Goal: Task Accomplishment & Management: Manage account settings

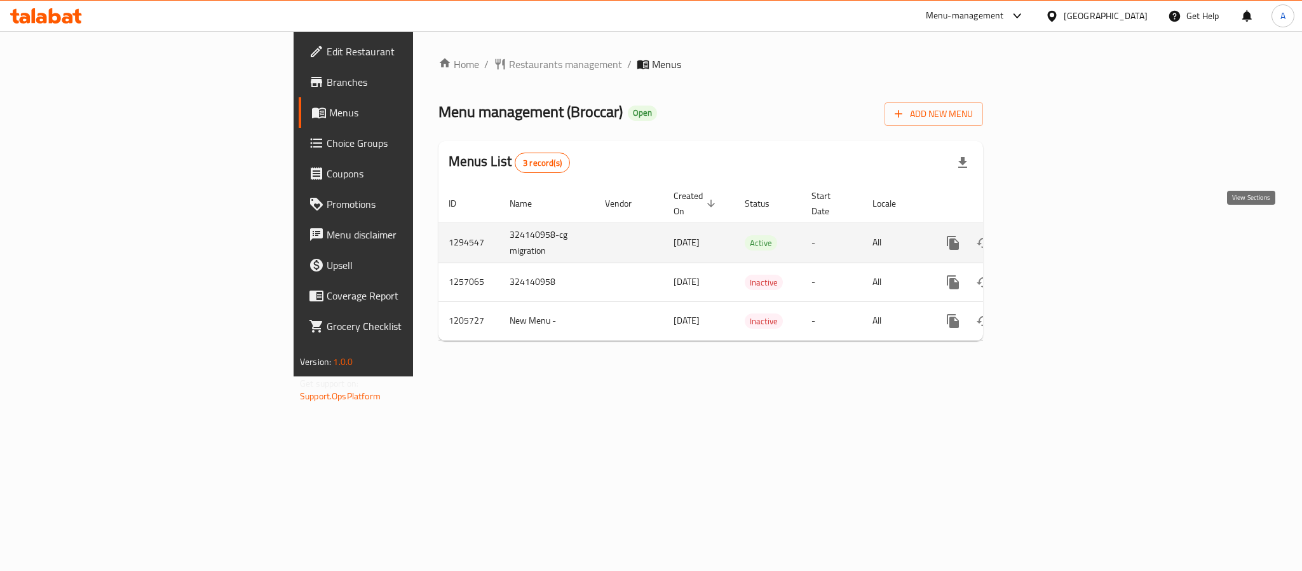
click at [1053, 235] on icon "enhanced table" at bounding box center [1044, 242] width 15 height 15
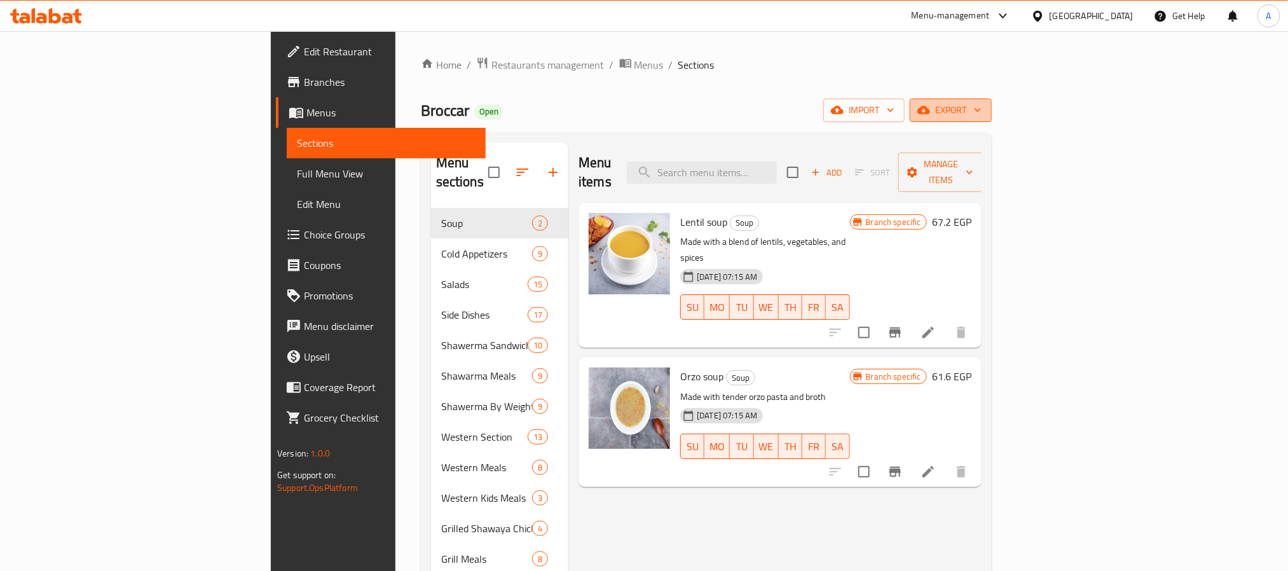
click at [981, 107] on span "export" at bounding box center [951, 110] width 62 height 16
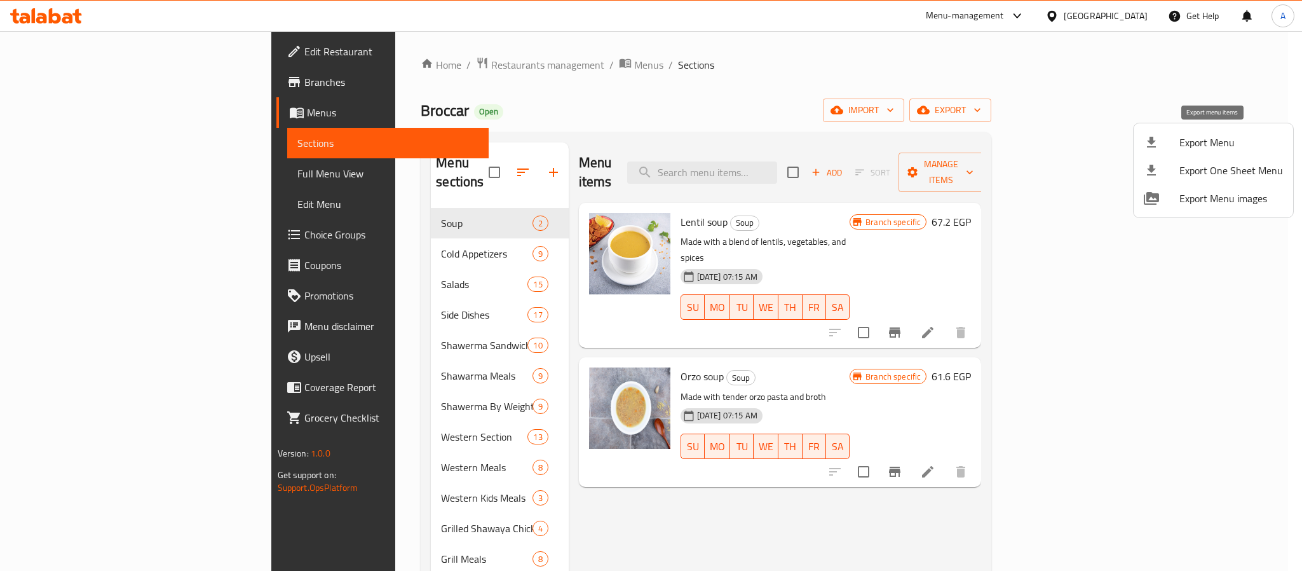
click at [1222, 142] on span "Export Menu" at bounding box center [1232, 142] width 104 height 15
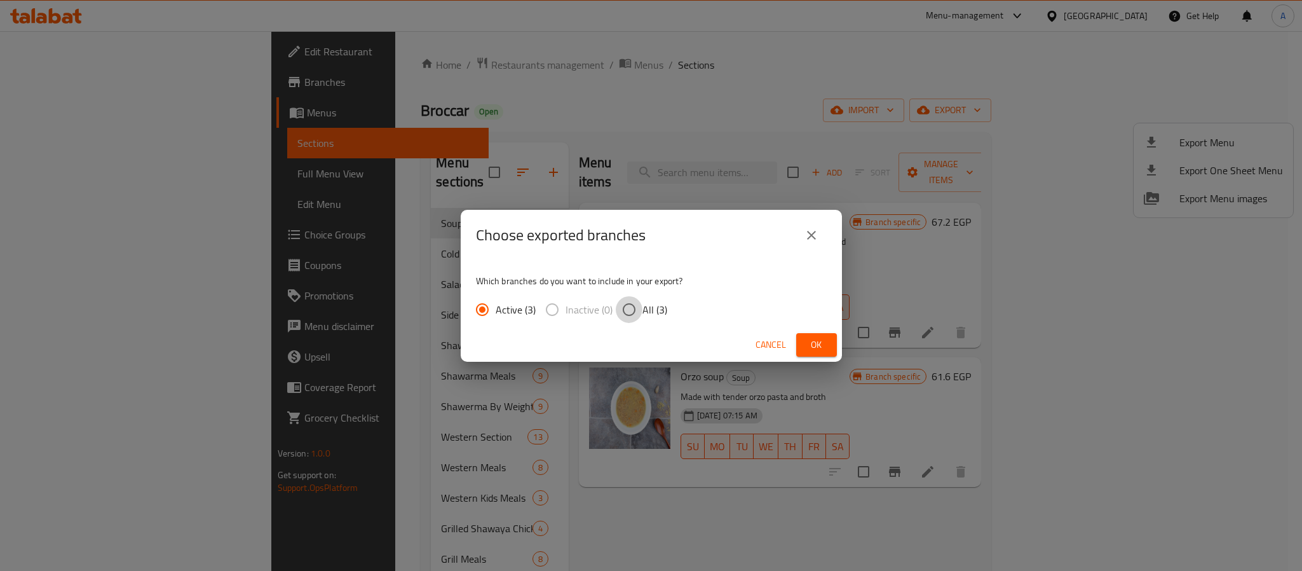
click at [632, 311] on input "All (3)" at bounding box center [629, 309] width 27 height 27
radio input "true"
click at [819, 337] on span "Ok" at bounding box center [817, 345] width 20 height 16
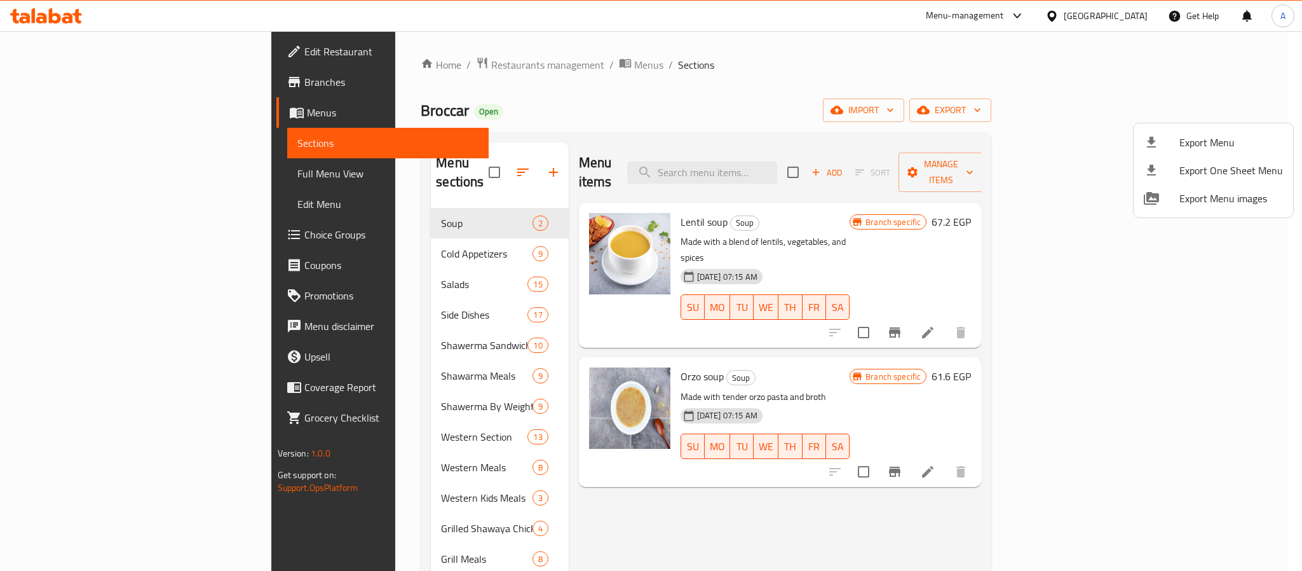
click at [709, 99] on div at bounding box center [651, 285] width 1302 height 571
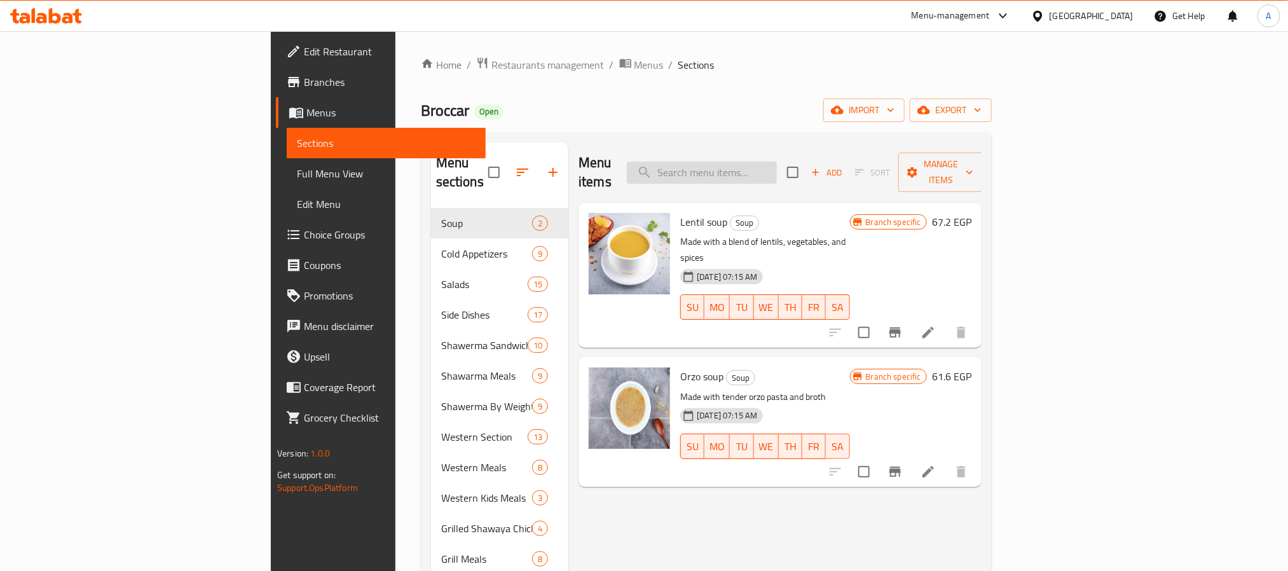
click at [777, 165] on input "search" at bounding box center [702, 172] width 150 height 22
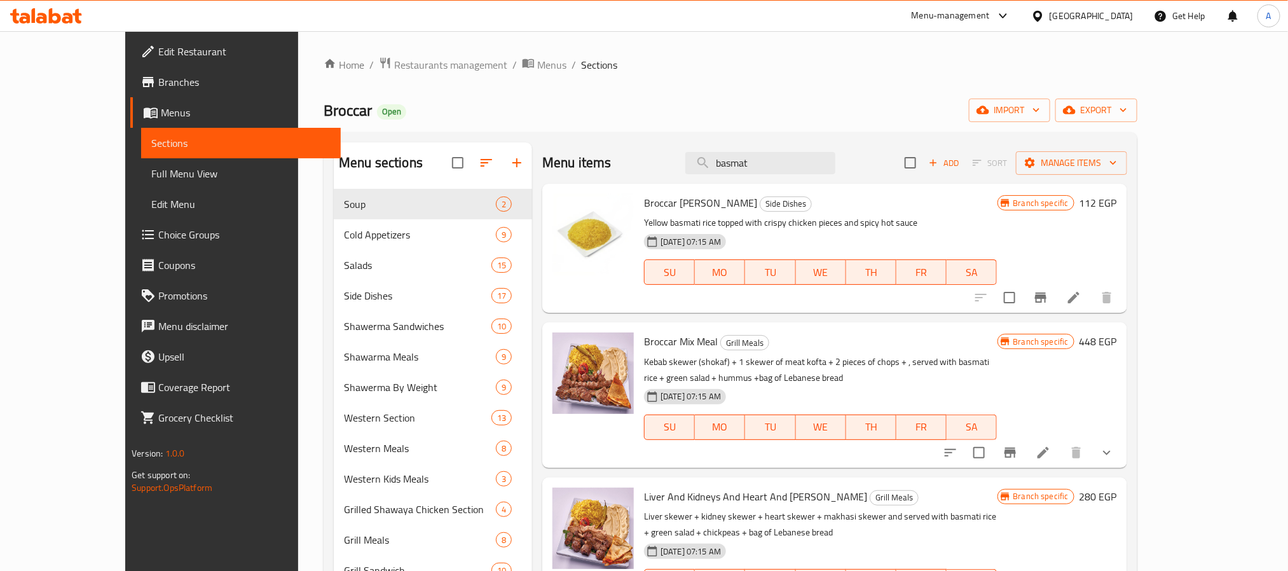
type input "basmat"
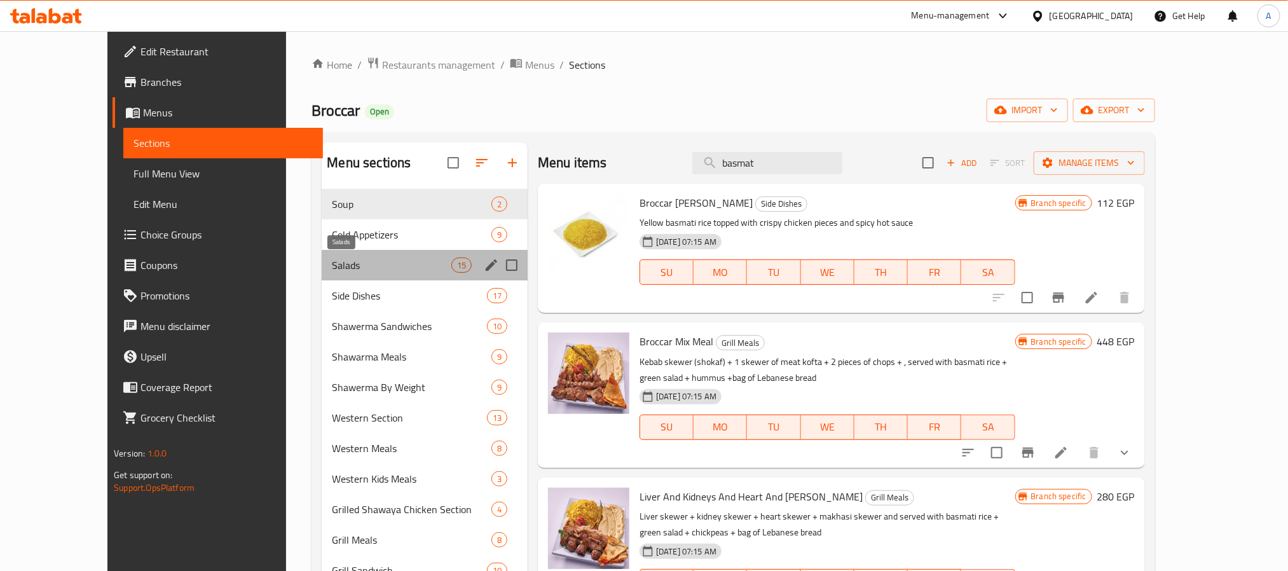
click at [332, 259] on span "Salads" at bounding box center [391, 264] width 119 height 15
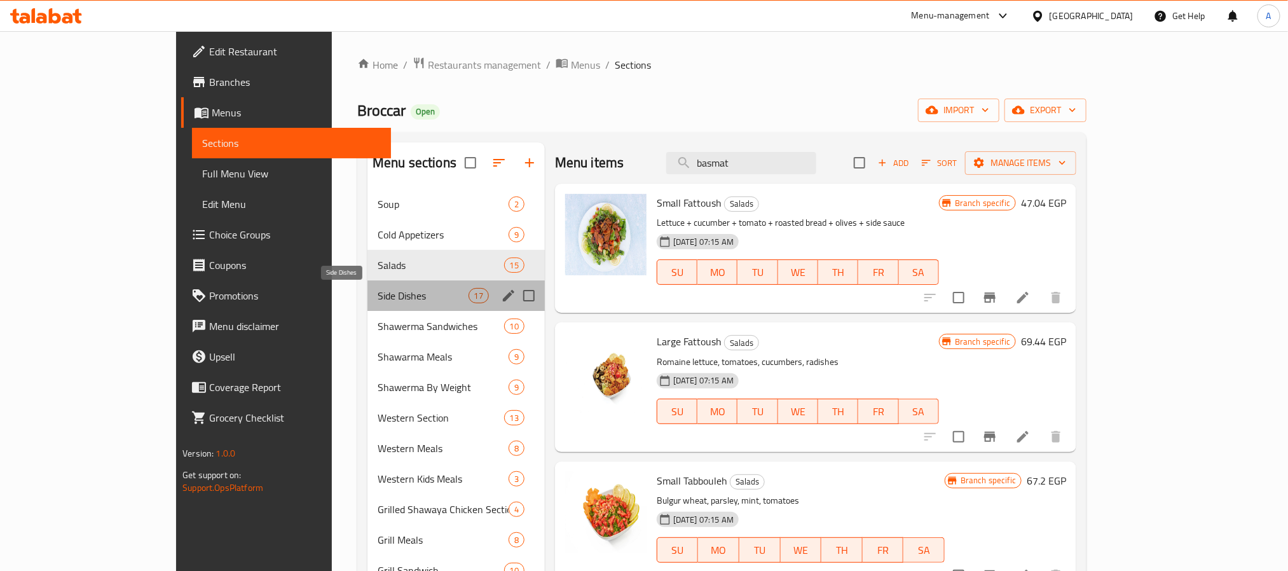
click at [378, 292] on span "Side Dishes" at bounding box center [423, 295] width 90 height 15
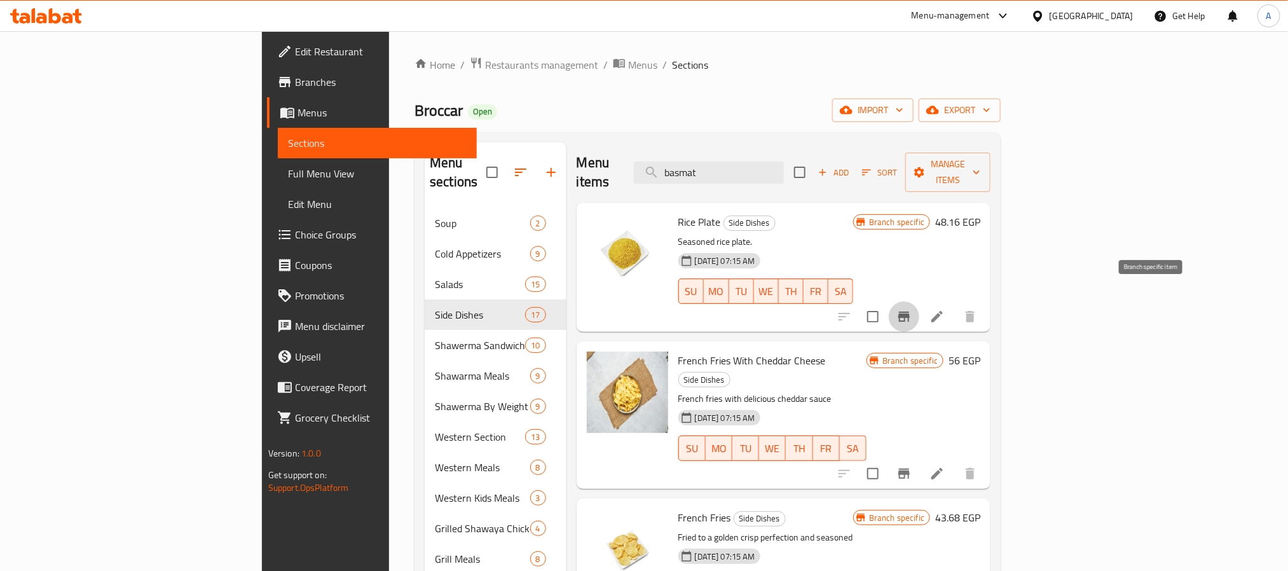
click at [910, 311] on icon "Branch-specific-item" at bounding box center [903, 316] width 11 height 10
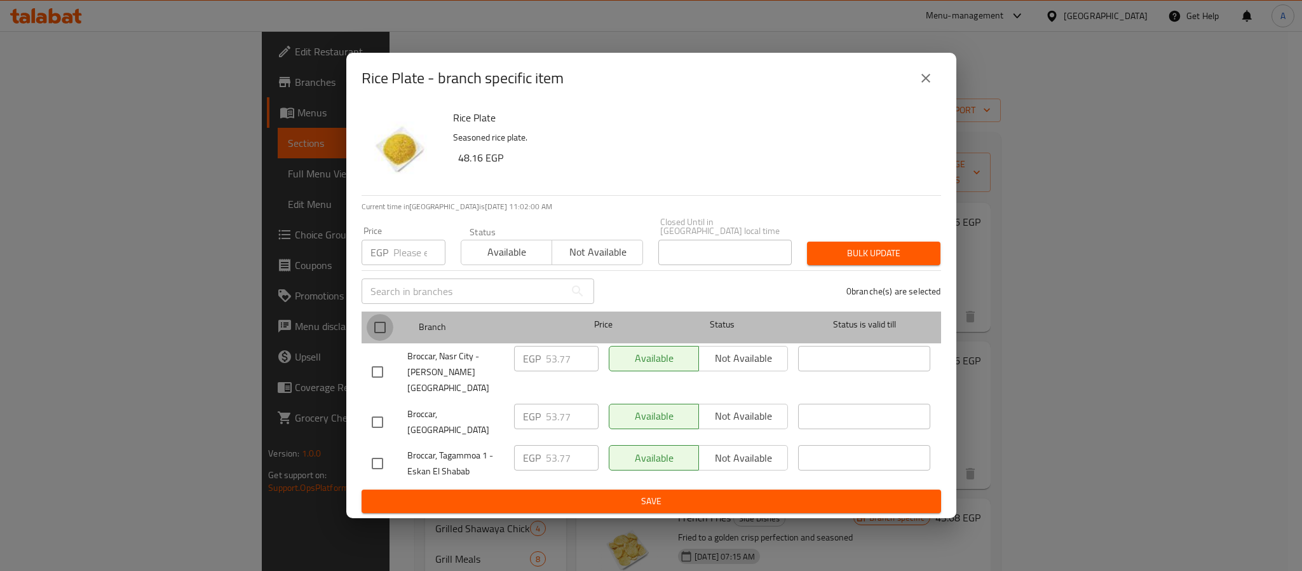
click at [384, 329] on input "checkbox" at bounding box center [380, 327] width 27 height 27
checkbox input "true"
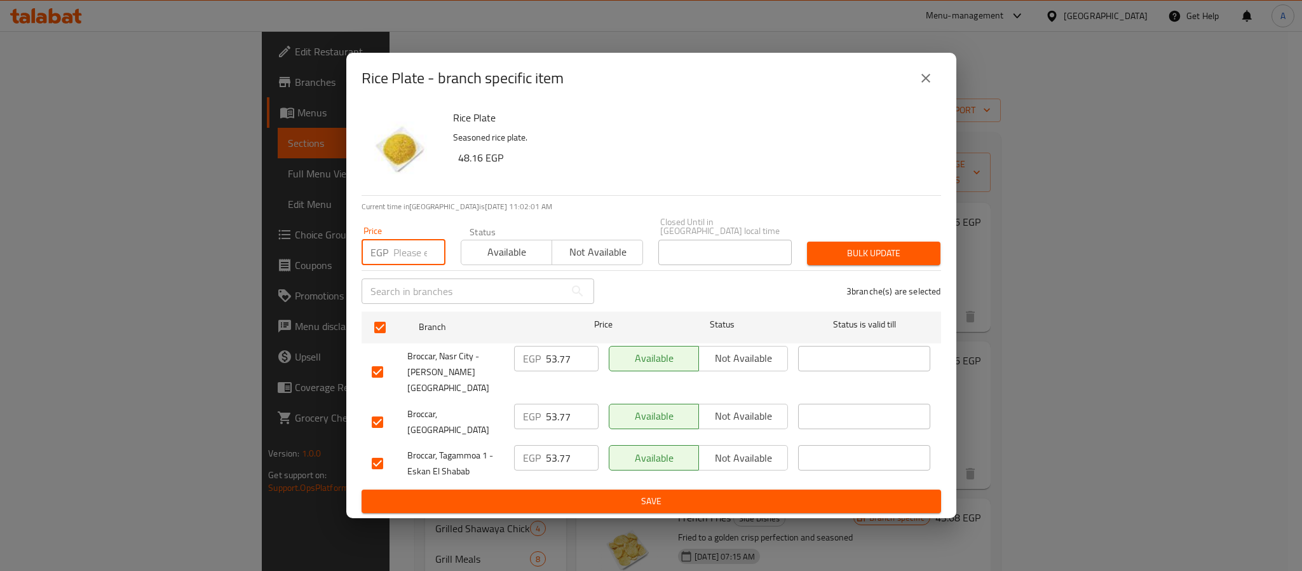
click at [419, 254] on input "number" at bounding box center [419, 252] width 52 height 25
type input "56"
click at [822, 259] on span "Bulk update" at bounding box center [873, 253] width 113 height 16
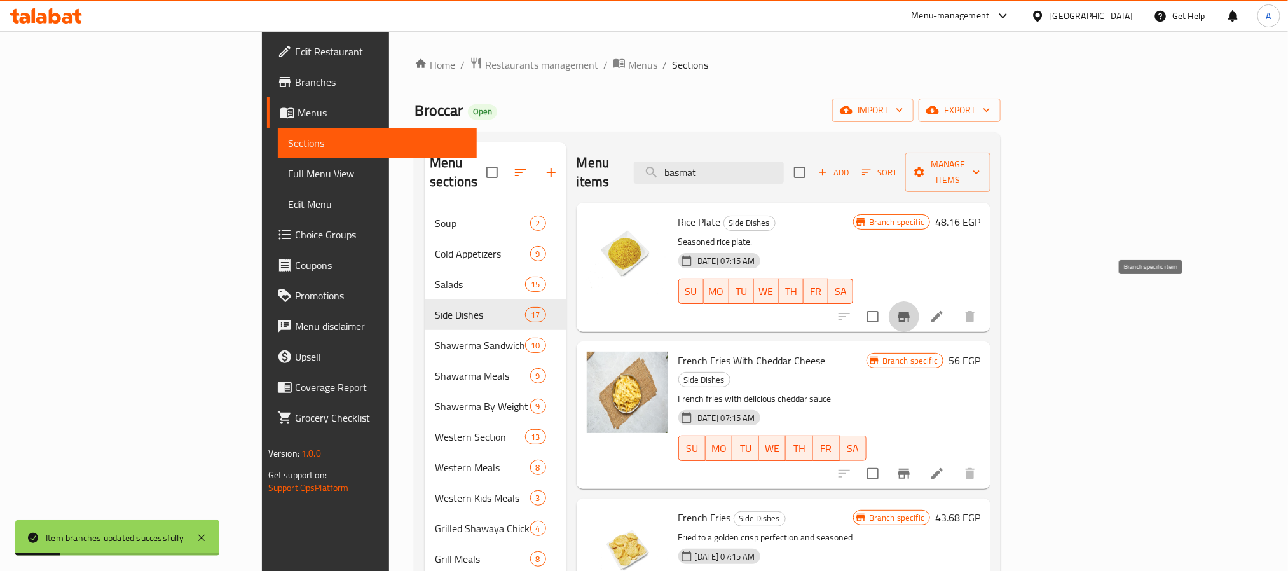
click at [910, 311] on icon "Branch-specific-item" at bounding box center [903, 316] width 11 height 10
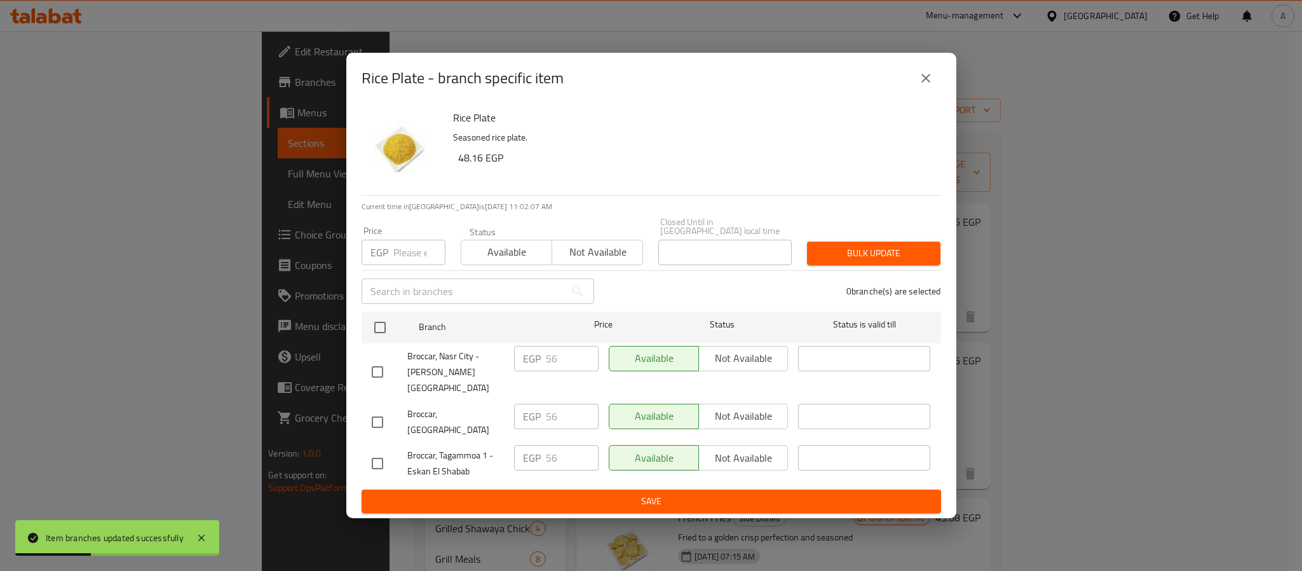
click at [920, 85] on icon "close" at bounding box center [925, 78] width 15 height 15
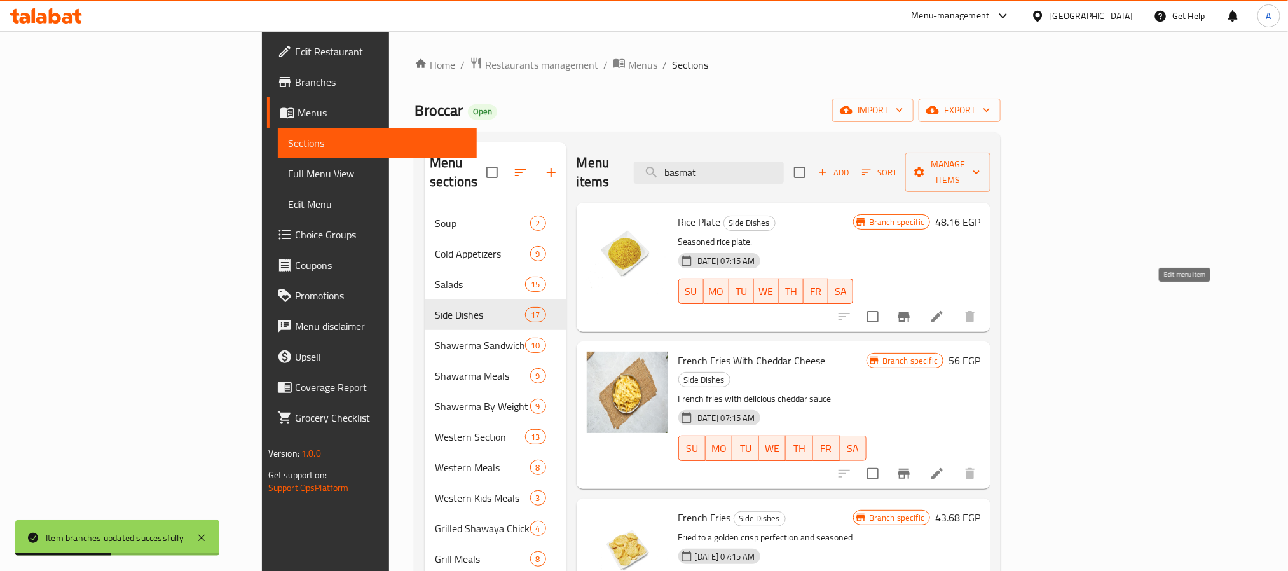
click at [944, 309] on icon at bounding box center [936, 316] width 15 height 15
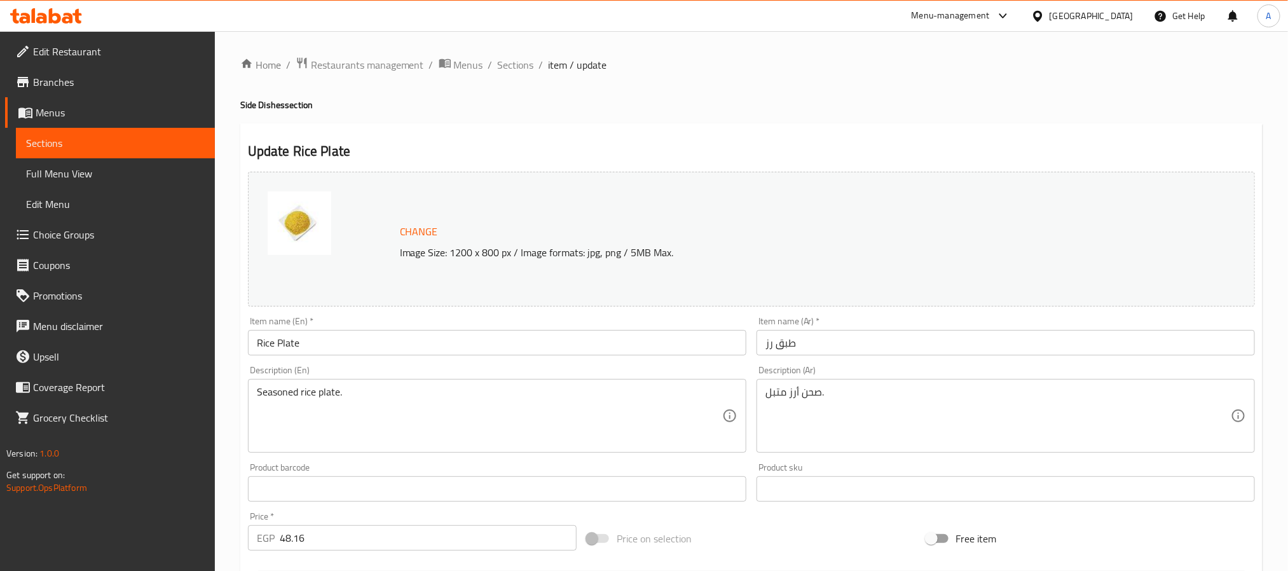
click at [821, 338] on input "طبق رز" at bounding box center [1005, 342] width 498 height 25
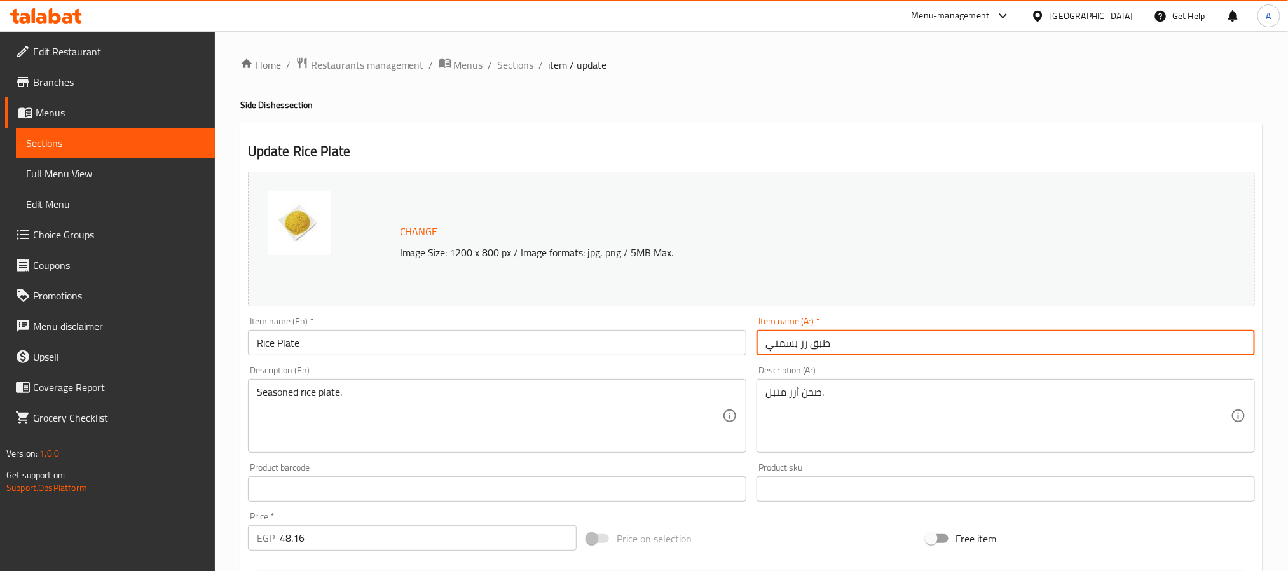
click at [777, 338] on input "طبق رز بسمتي" at bounding box center [1005, 342] width 498 height 25
type input "طبق رز بسمتي"
click at [265, 341] on input "Rice Plate" at bounding box center [497, 342] width 498 height 25
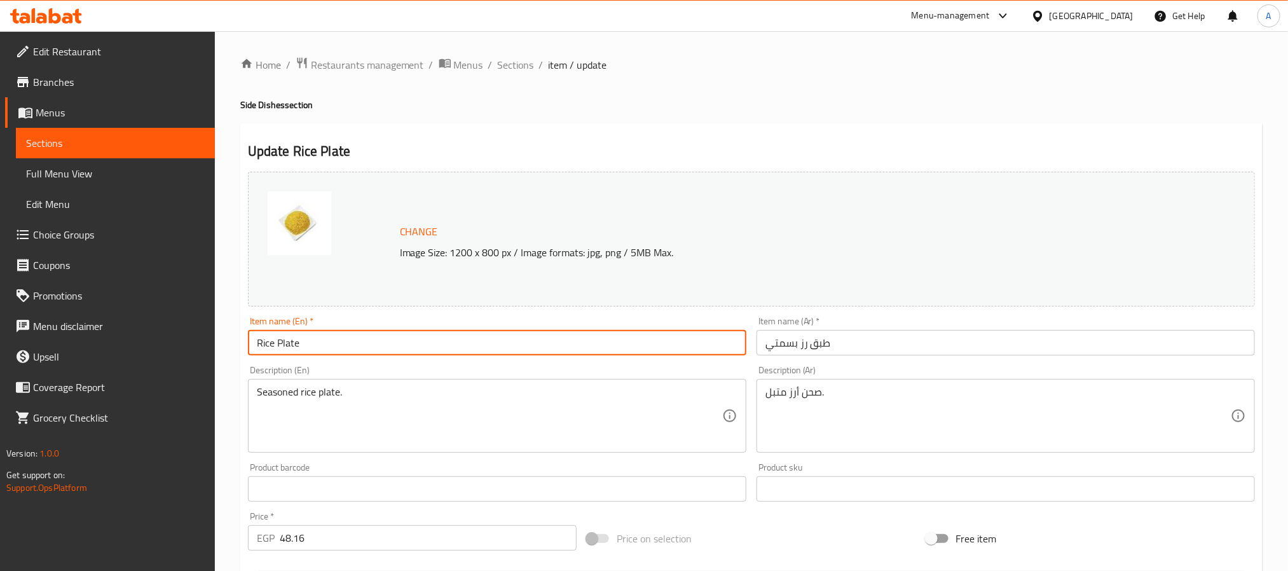
click at [265, 341] on input "Rice Plate" at bounding box center [497, 342] width 498 height 25
paste input "Basmati Rice"
type input "Basmati Rice Plate"
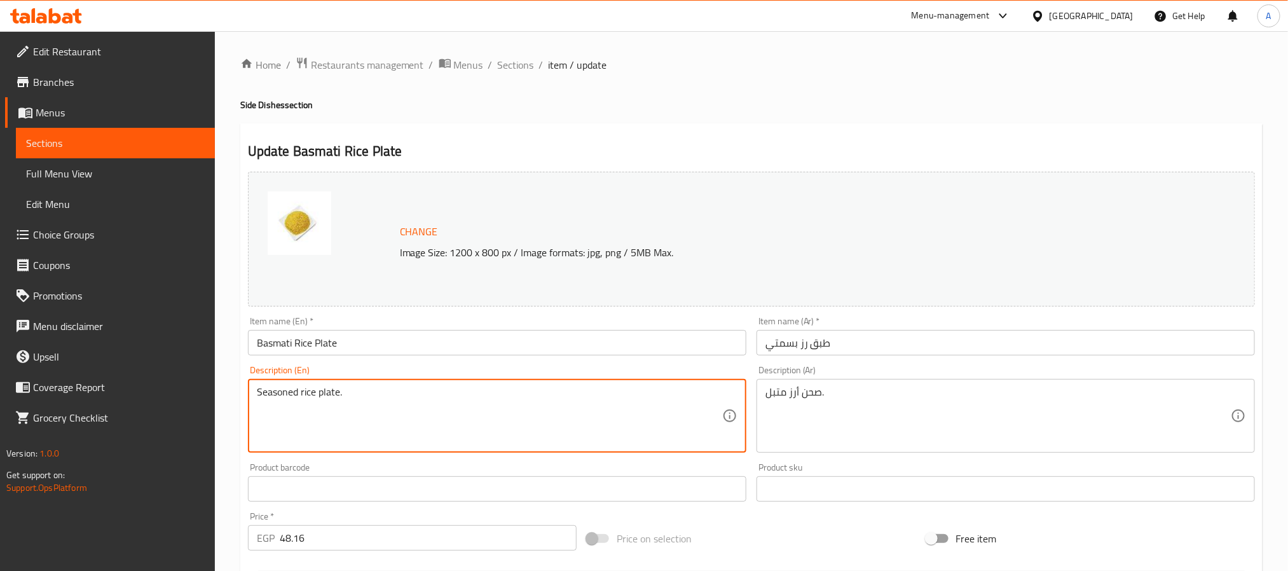
click at [297, 391] on textarea "Seasoned rice plate." at bounding box center [489, 416] width 465 height 60
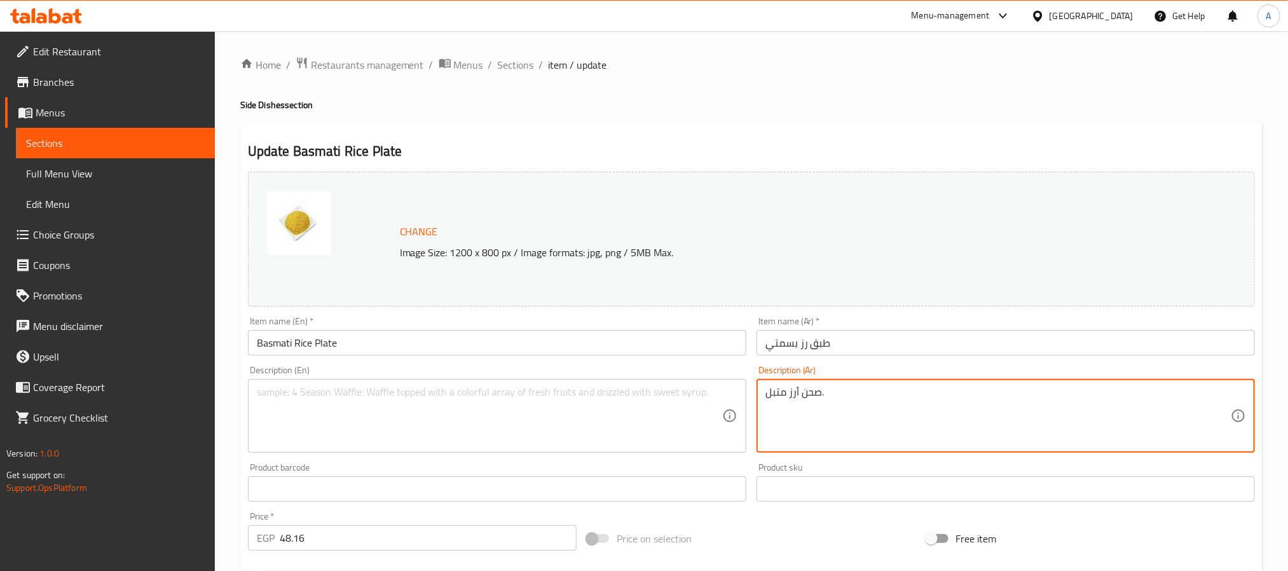
click at [778, 387] on textarea "صحن أرز متبل." at bounding box center [997, 416] width 465 height 60
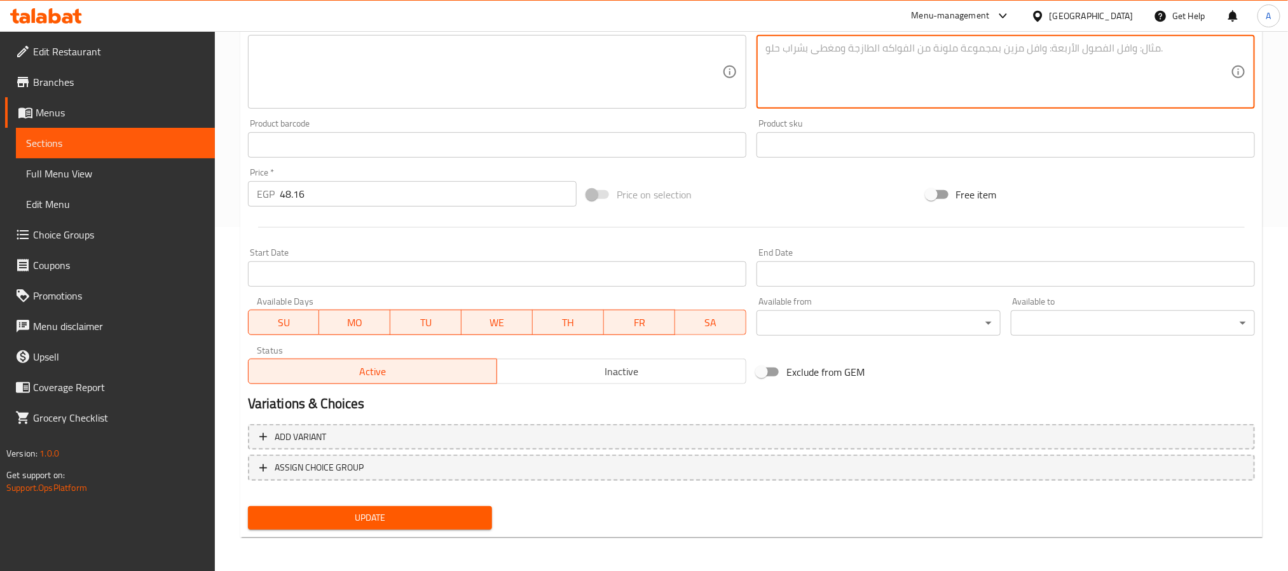
click at [448, 519] on span "Update" at bounding box center [370, 518] width 224 height 16
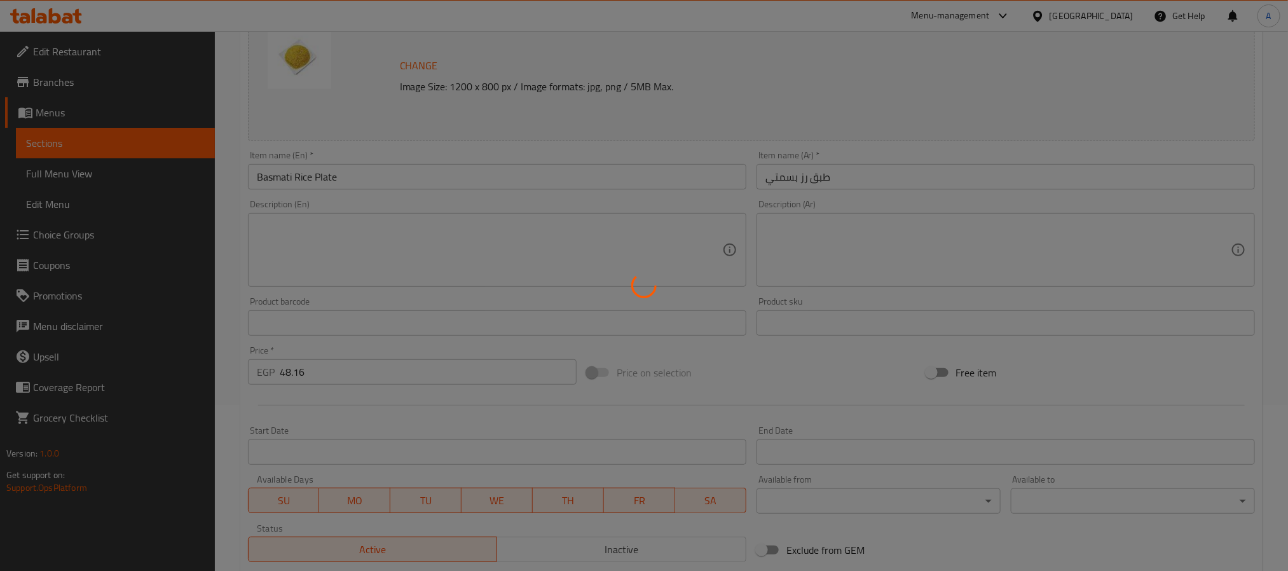
scroll to position [0, 0]
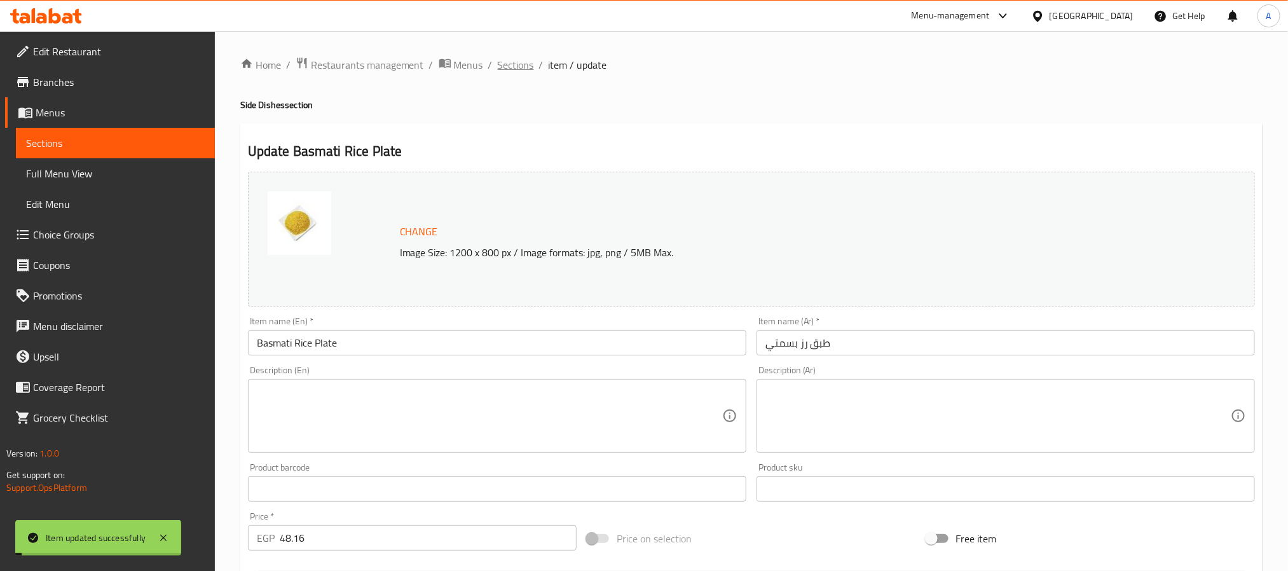
click at [506, 69] on span "Sections" at bounding box center [516, 64] width 36 height 15
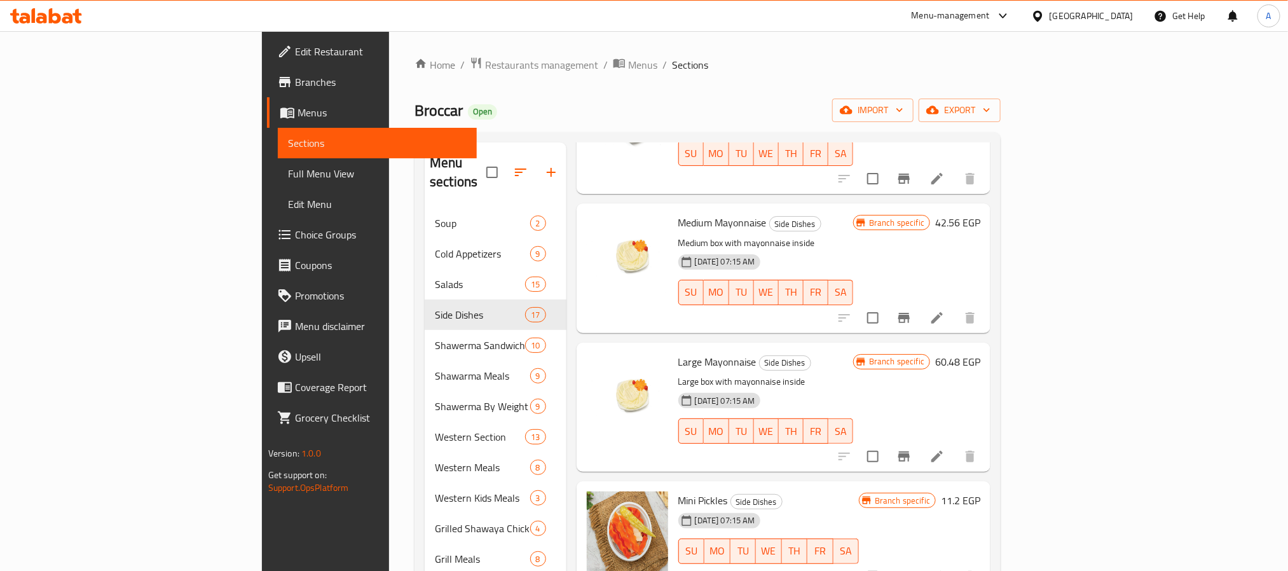
scroll to position [1551, 0]
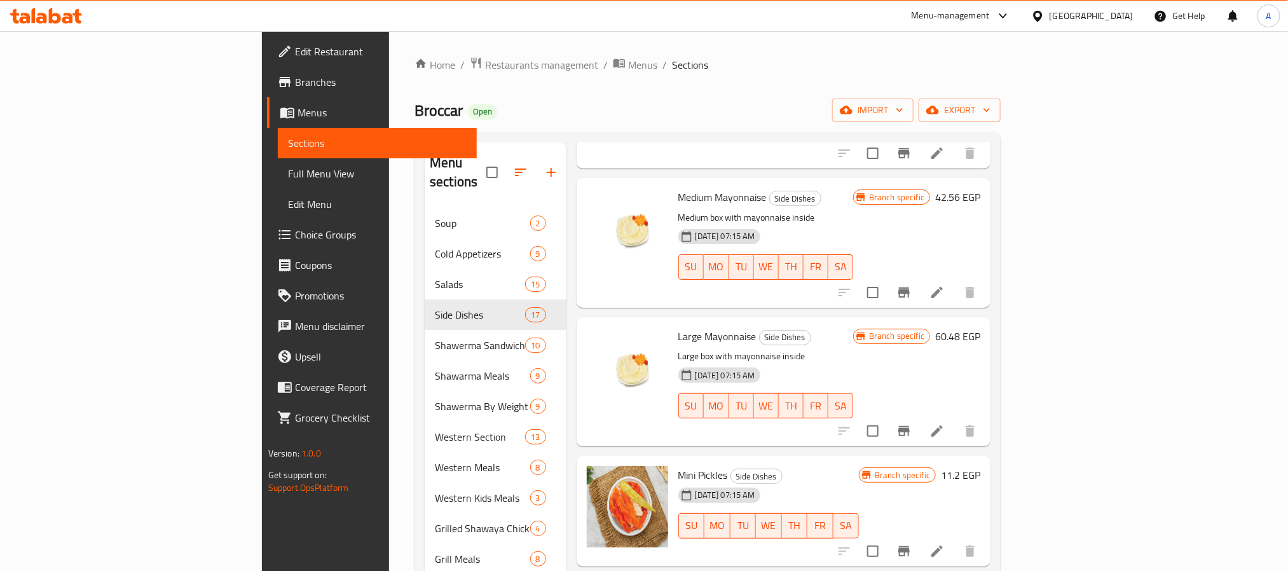
click at [790, 348] on p "Large box with mayonnaise inside" at bounding box center [765, 356] width 175 height 16
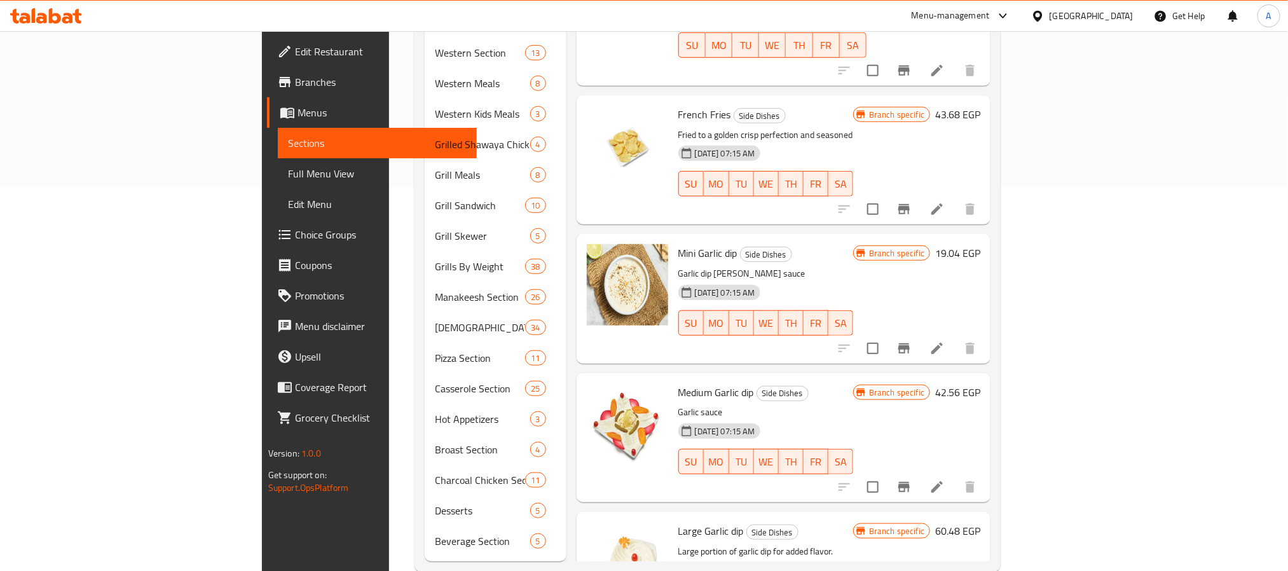
scroll to position [0, 0]
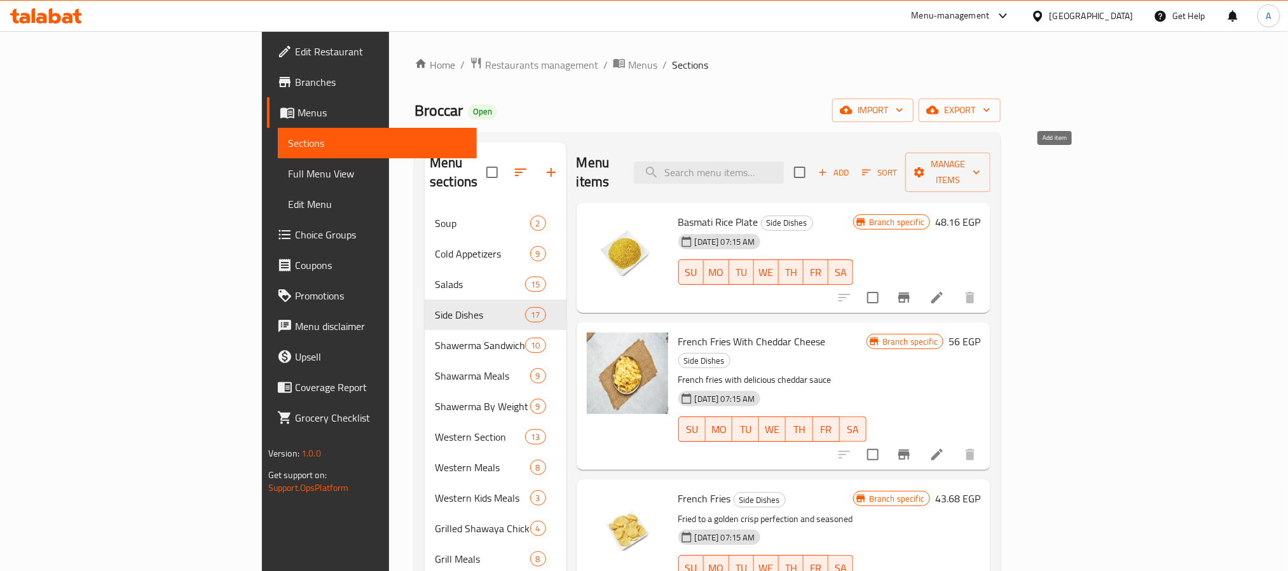
click at [850, 168] on span "Add" at bounding box center [833, 172] width 34 height 15
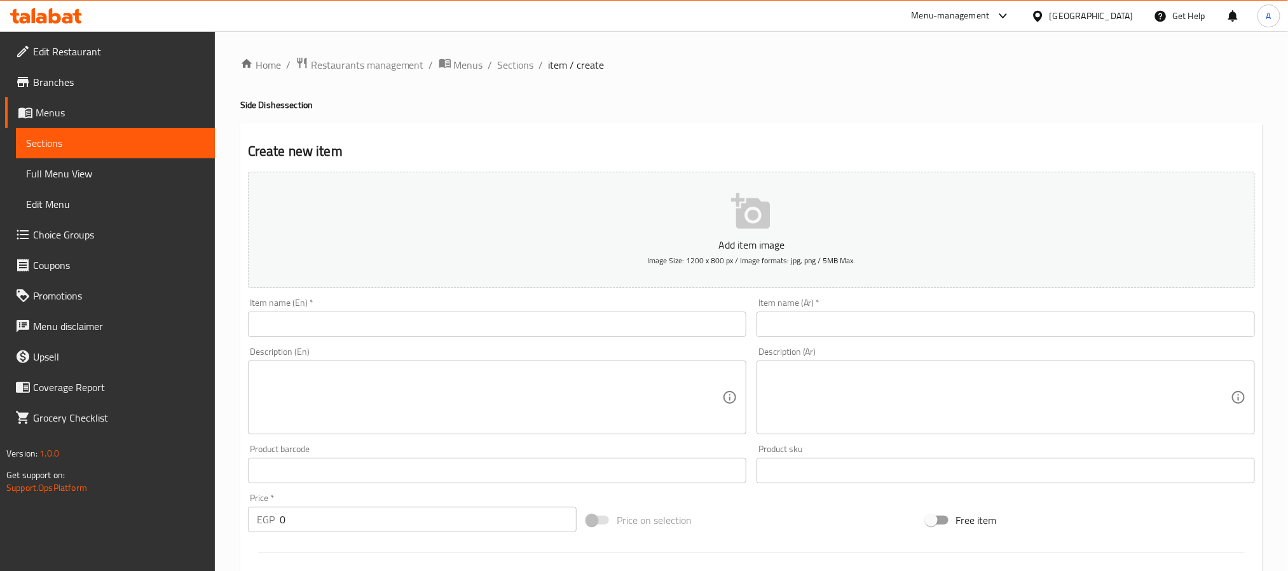
click at [856, 322] on input "text" at bounding box center [1005, 323] width 498 height 25
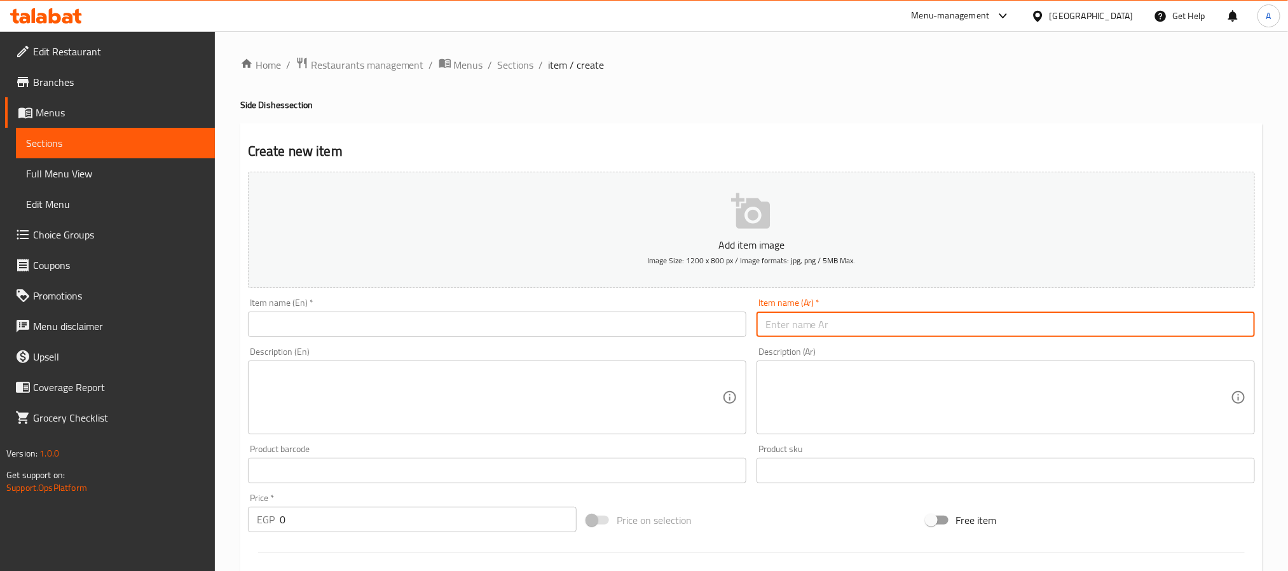
paste input "ر لشيد ا بجبنه ريزو"
click at [856, 322] on input "ر لشيد ا بجبنه ريزو" at bounding box center [1005, 323] width 498 height 25
click at [836, 325] on input "ر لشيد ا بجبنه ريزو" at bounding box center [1005, 323] width 498 height 25
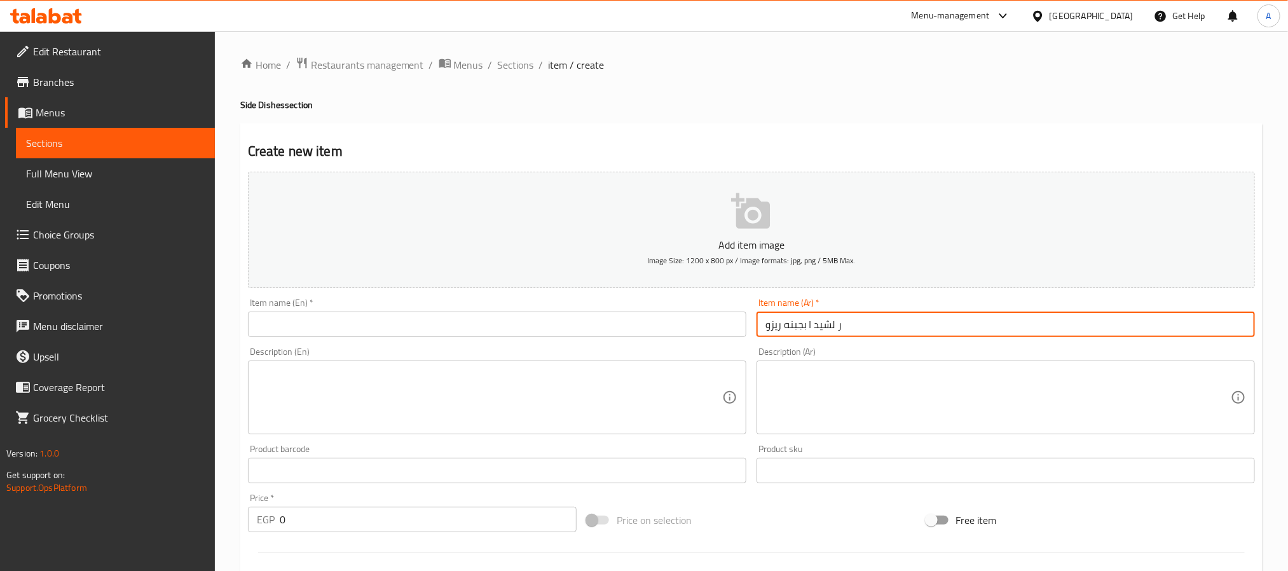
click at [833, 324] on input "ر لشيد ا بجبنه ريزو" at bounding box center [1005, 323] width 498 height 25
click at [828, 324] on input "ر لشيد ا بجبنه ريزو" at bounding box center [1005, 323] width 498 height 25
drag, startPoint x: 830, startPoint y: 327, endPoint x: 809, endPoint y: 327, distance: 21.0
click at [809, 327] on input "ر ا بجبنه ريزو" at bounding box center [1005, 323] width 498 height 25
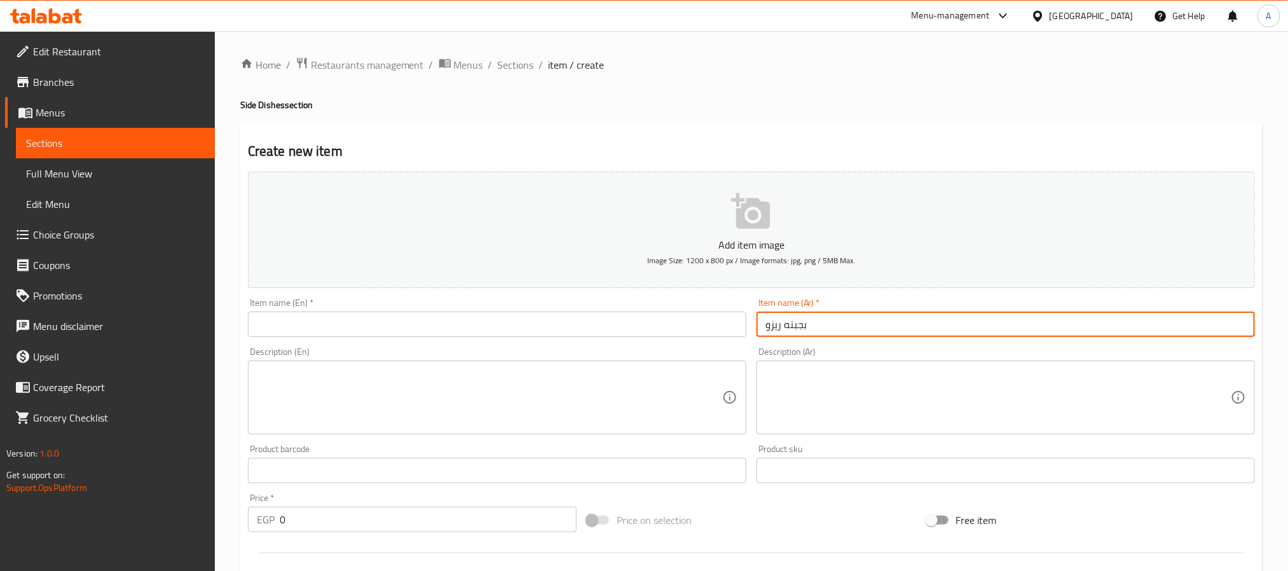
click at [798, 328] on input "بجبنه ريزو" at bounding box center [1005, 323] width 498 height 25
click at [826, 328] on input "ريزو" at bounding box center [1005, 323] width 498 height 25
paste input "بجبنه"
click at [820, 331] on input "ريزو بجبنه [PERSON_NAME]" at bounding box center [1005, 323] width 498 height 25
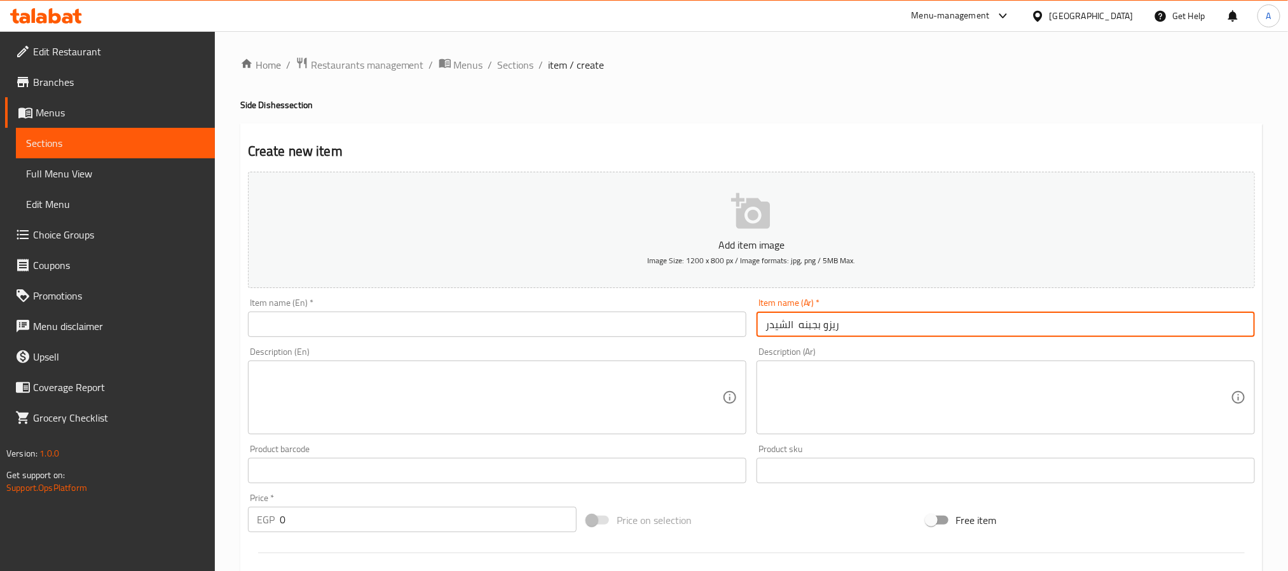
click at [820, 331] on input "ريزو بجبنه [PERSON_NAME]" at bounding box center [1005, 323] width 498 height 25
type input "ريزو بجبنه [PERSON_NAME]"
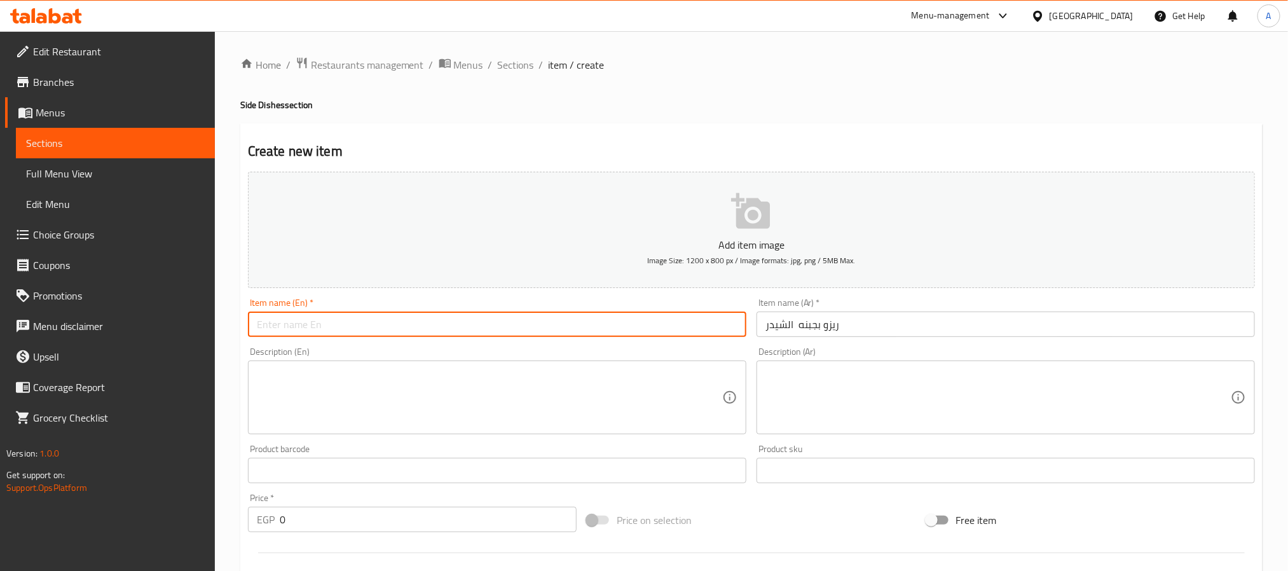
click at [416, 332] on input "text" at bounding box center [497, 323] width 498 height 25
paste input "Rizo with cheddar cheese"
click at [416, 332] on input "Rizo with cheddar cheese" at bounding box center [497, 323] width 498 height 25
type input "Rizo with Cheddar Cheese"
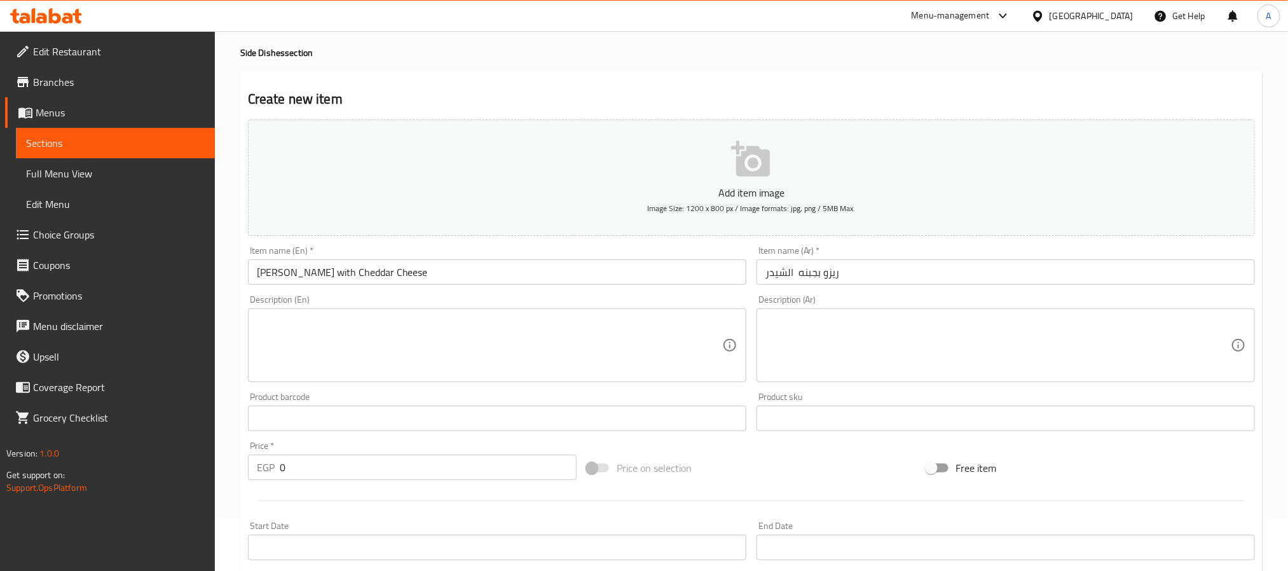
scroll to position [95, 0]
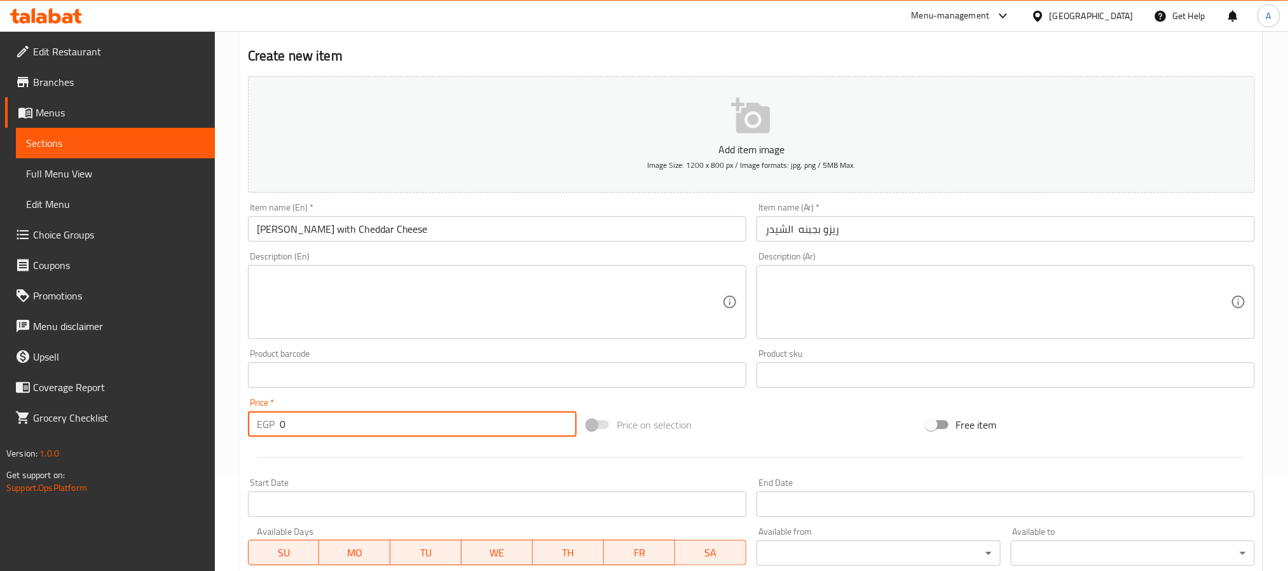
drag, startPoint x: 302, startPoint y: 425, endPoint x: 236, endPoint y: 418, distance: 65.8
click at [236, 418] on div "Home / Restaurants management / Menus / Sections / item / create Side Dishes se…" at bounding box center [751, 369] width 1073 height 867
paste input "117.6"
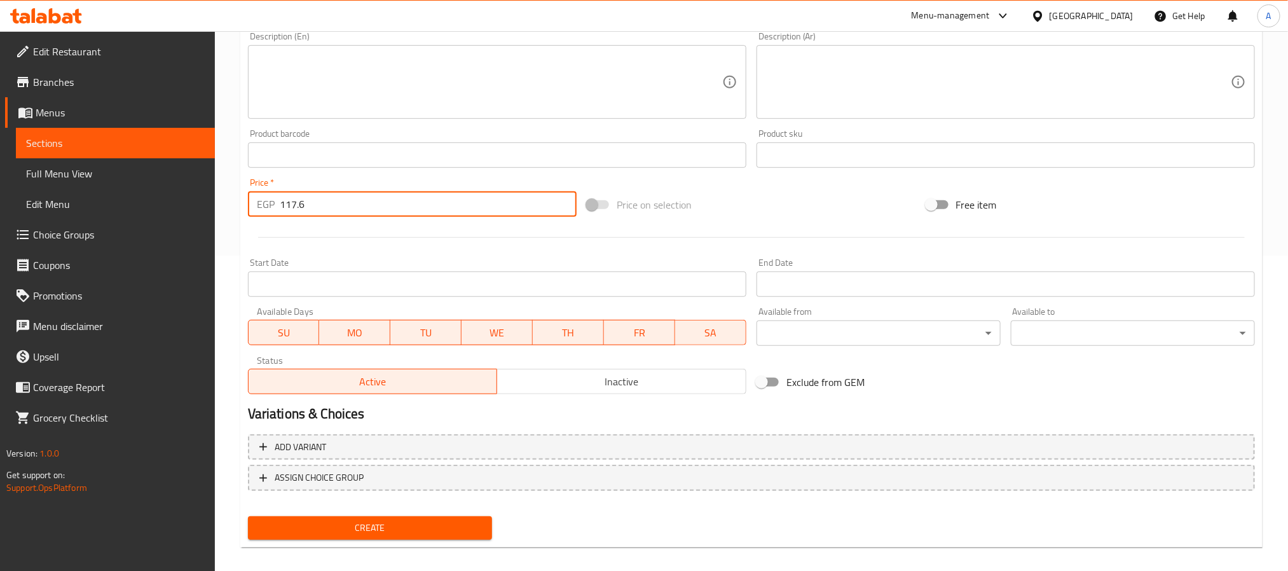
scroll to position [326, 0]
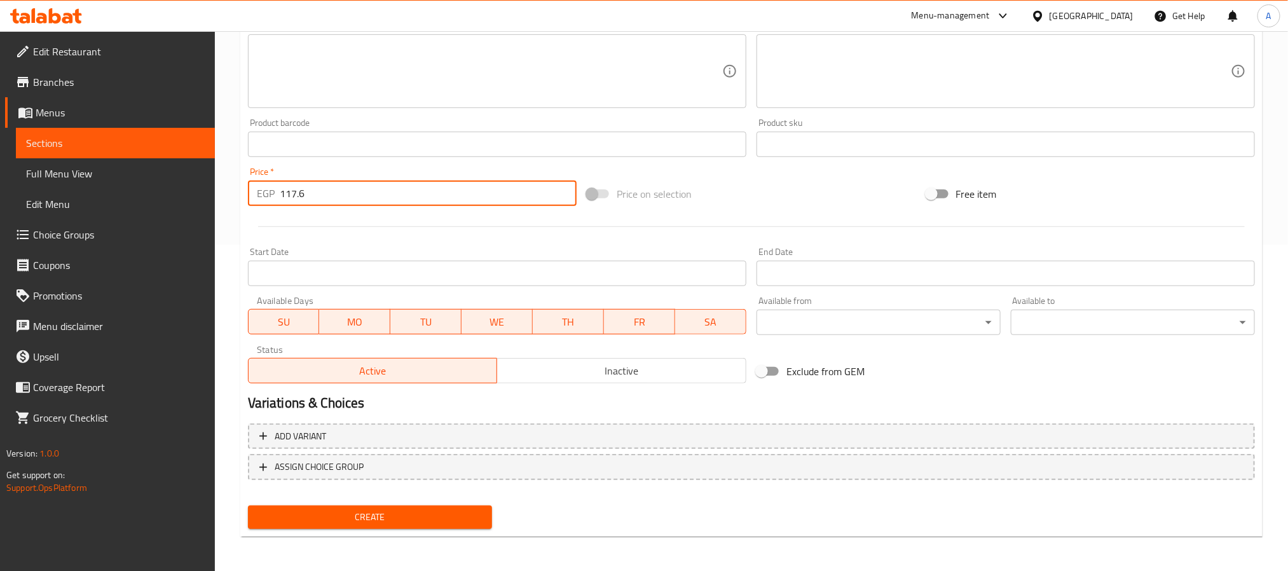
type input "117.6"
click at [432, 515] on span "Create" at bounding box center [370, 517] width 224 height 16
drag, startPoint x: 281, startPoint y: 189, endPoint x: 215, endPoint y: 183, distance: 65.7
click at [215, 183] on div "Home / Restaurants management / Menus / Sections / item / create Side Dishes se…" at bounding box center [751, 138] width 1073 height 867
paste input "117.6"
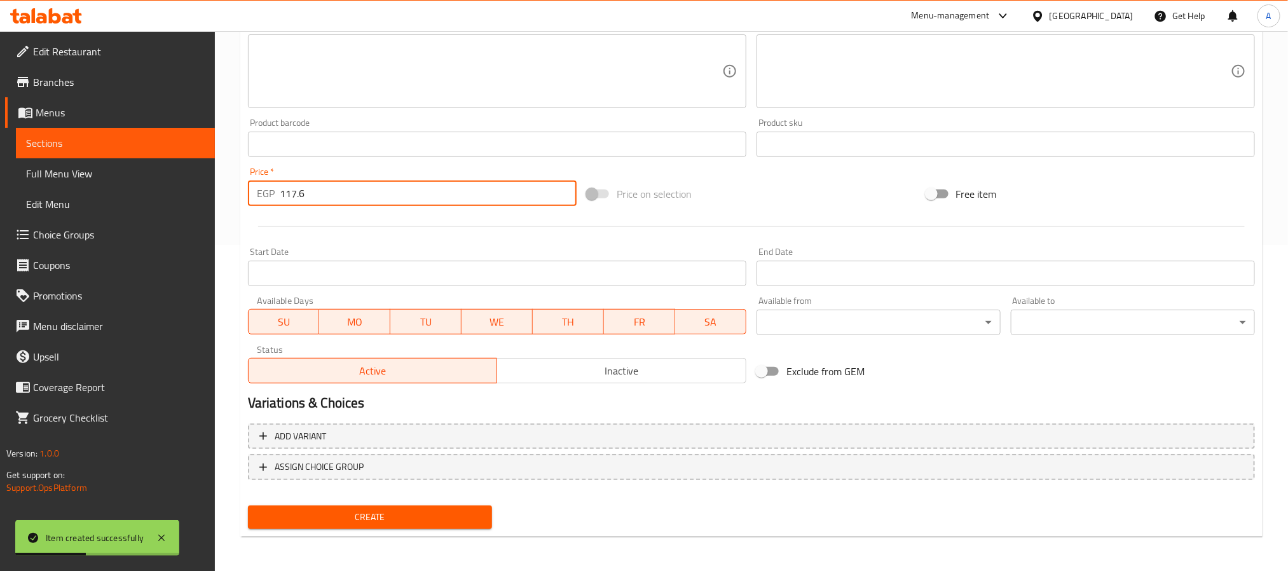
type input "117.6"
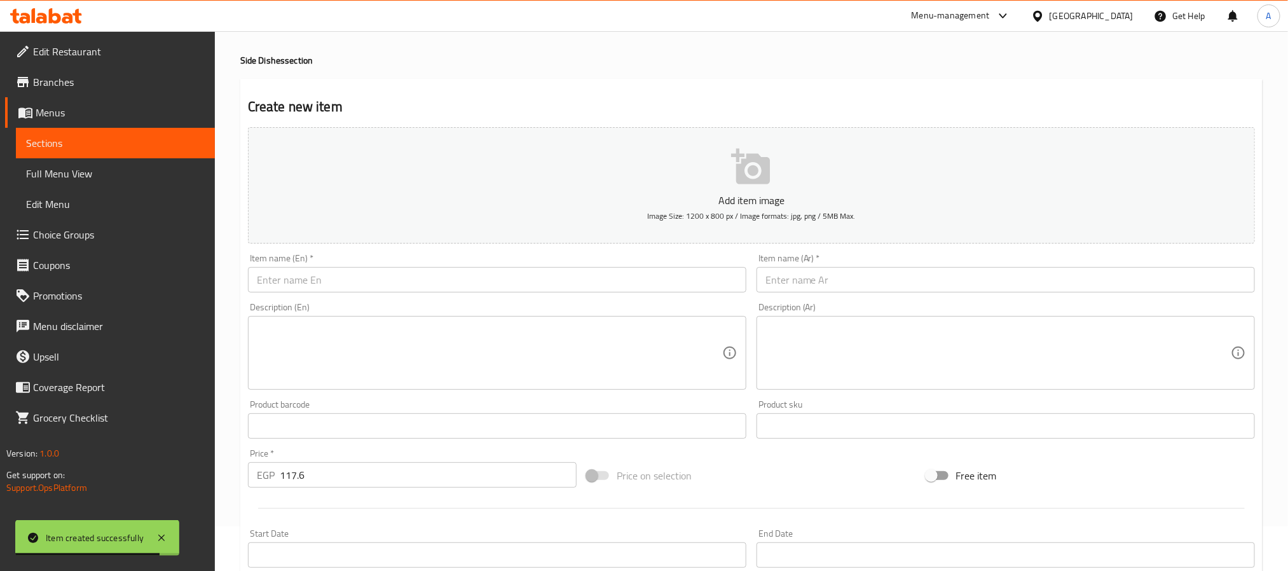
scroll to position [40, 0]
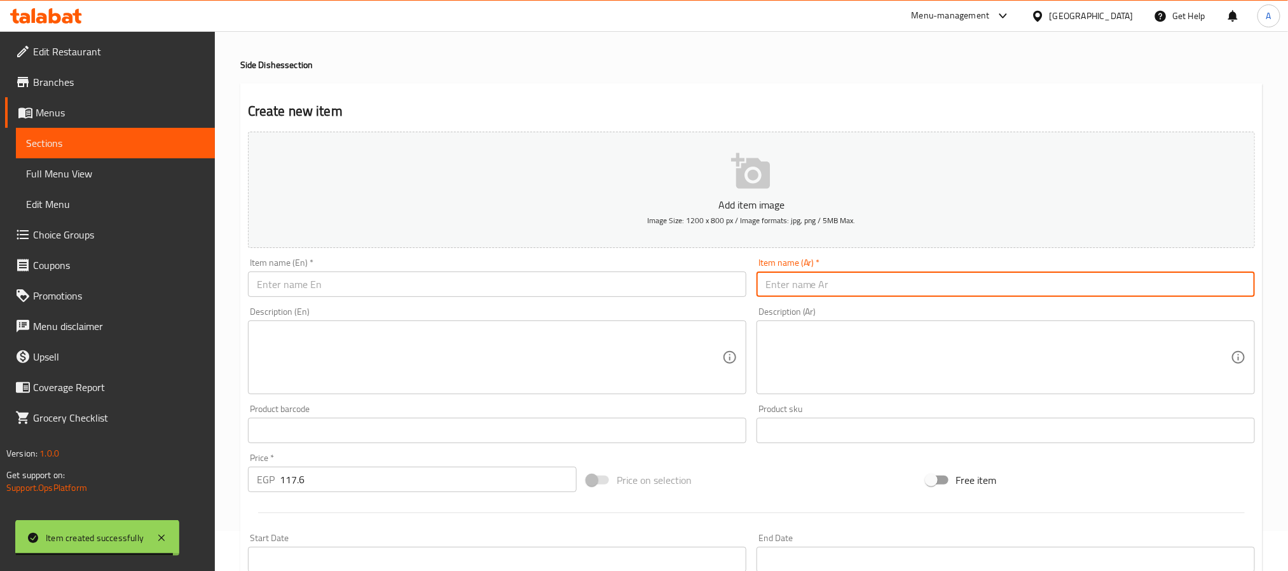
click at [860, 280] on input "text" at bounding box center [1005, 283] width 498 height 25
paste input "ص لخا ا ر بروكا بصوص ريزو"
click at [803, 286] on input "ص لخا ا ر بروكا بصوص ريزو" at bounding box center [1005, 283] width 498 height 25
click at [875, 287] on input "ص لخا ا ر بروكا ريزو" at bounding box center [1005, 283] width 498 height 25
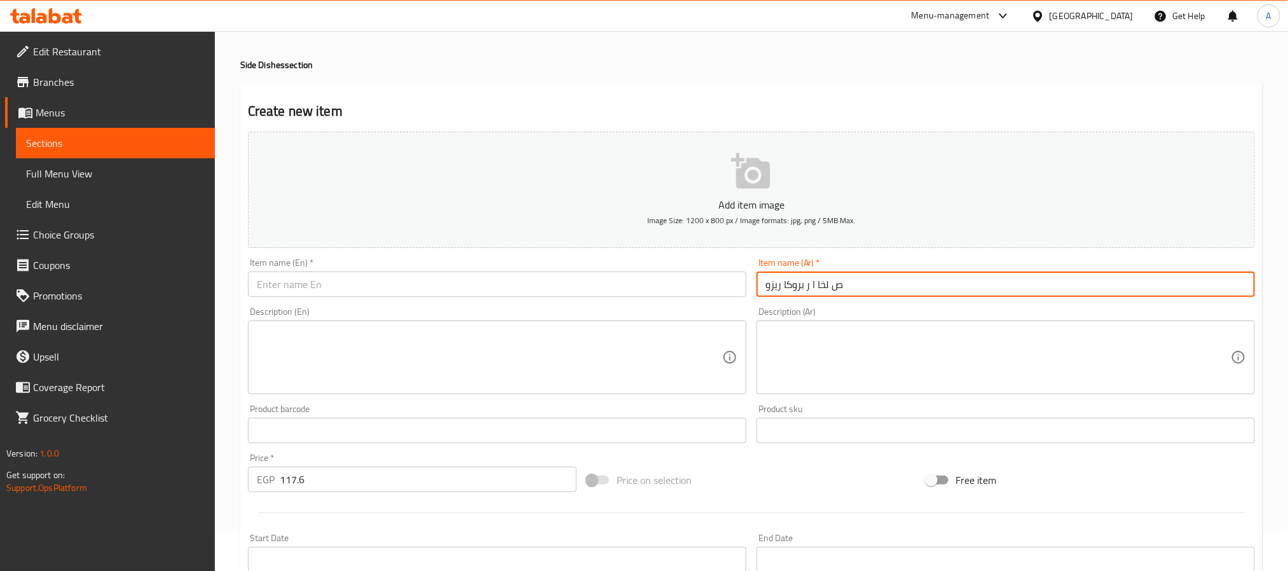
paste input "بصوص"
click at [821, 287] on input "ص لخا ا ر بروكا ريزو بصوص" at bounding box center [1005, 283] width 498 height 25
click at [896, 289] on input "ص لخا ا ر ريزو بصوص" at bounding box center [1005, 283] width 498 height 25
paste input "بروكا"
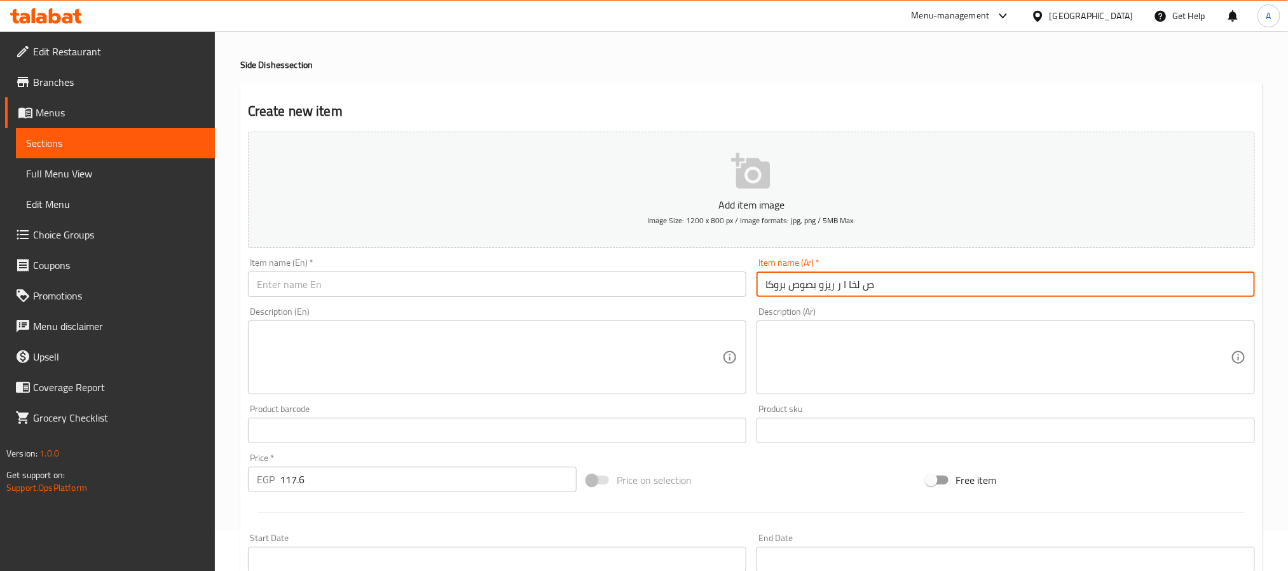
drag, startPoint x: 879, startPoint y: 286, endPoint x: 847, endPoint y: 285, distance: 31.8
click at [847, 285] on input "ص لخا ا ر ريزو بصوص بروكا" at bounding box center [1005, 283] width 498 height 25
click at [847, 288] on input "ص لخا ا ر ريزو بصوص بروكا" at bounding box center [1005, 283] width 498 height 25
drag, startPoint x: 837, startPoint y: 288, endPoint x: 872, endPoint y: 288, distance: 35.0
click at [872, 288] on input "ص لخا ا ر ريزو بصوص بروكا" at bounding box center [1005, 283] width 498 height 25
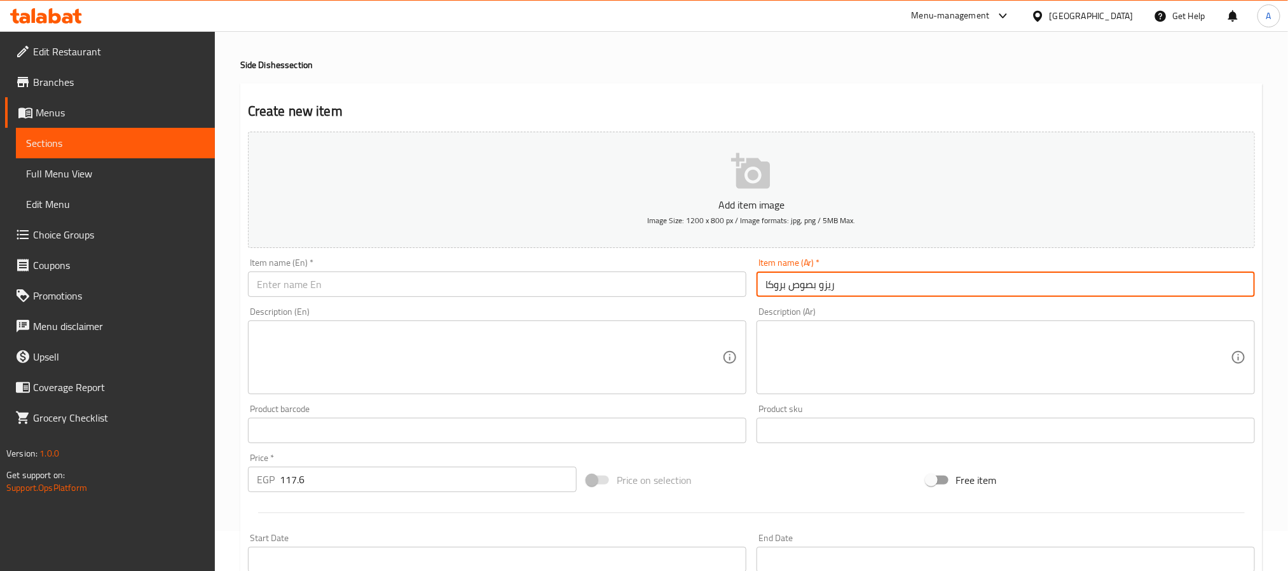
click at [897, 289] on input "ريزو بصوص بروكا" at bounding box center [1005, 283] width 498 height 25
click at [896, 286] on input "ريزو بصوص بروكار الخاص" at bounding box center [1005, 283] width 498 height 25
type input "ريزو بصوص بروكار الخاص"
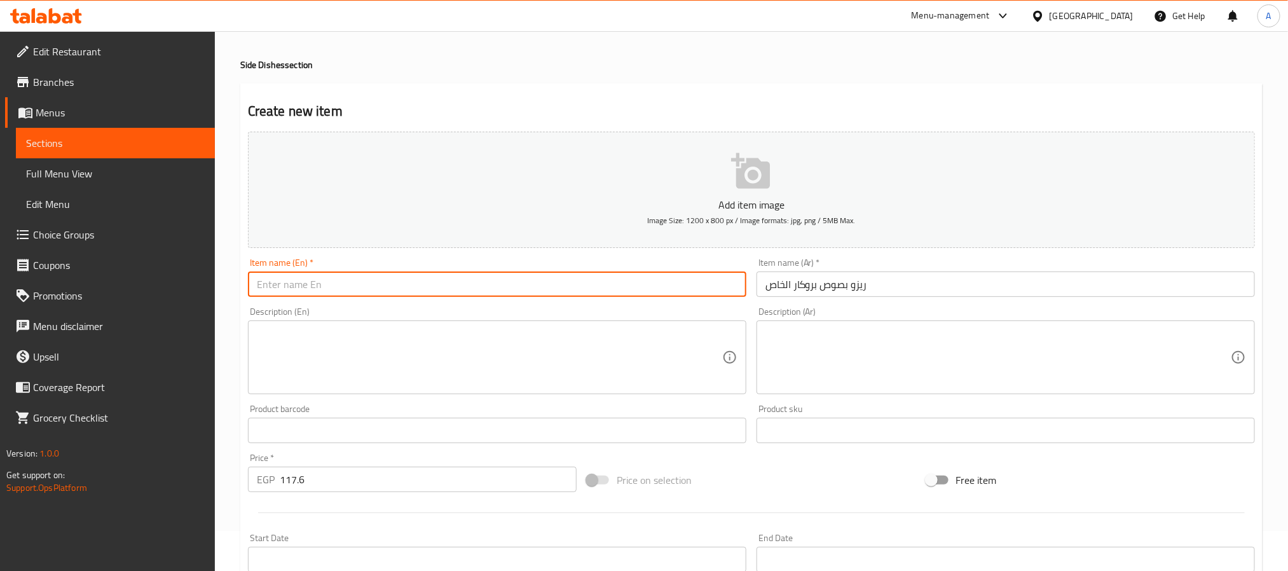
paste input "Rizo with special Brokar sauce"
click at [416, 280] on input "text" at bounding box center [497, 283] width 498 height 25
click at [340, 284] on input "Rizo with special Brokar sauce" at bounding box center [497, 283] width 498 height 25
paste input "ccar"
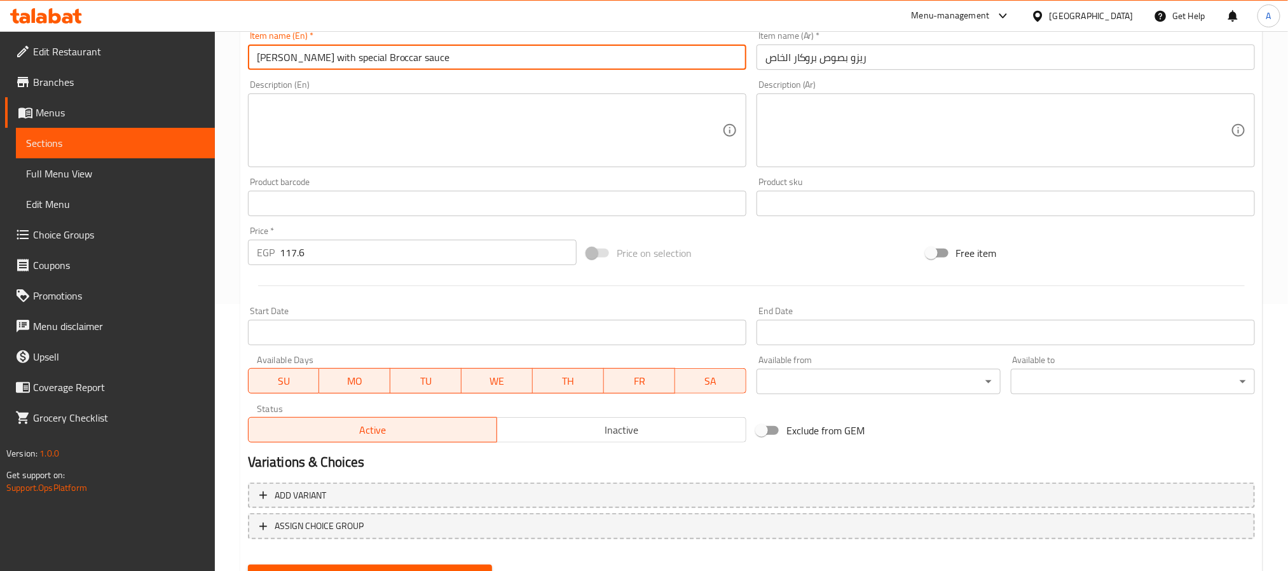
scroll to position [326, 0]
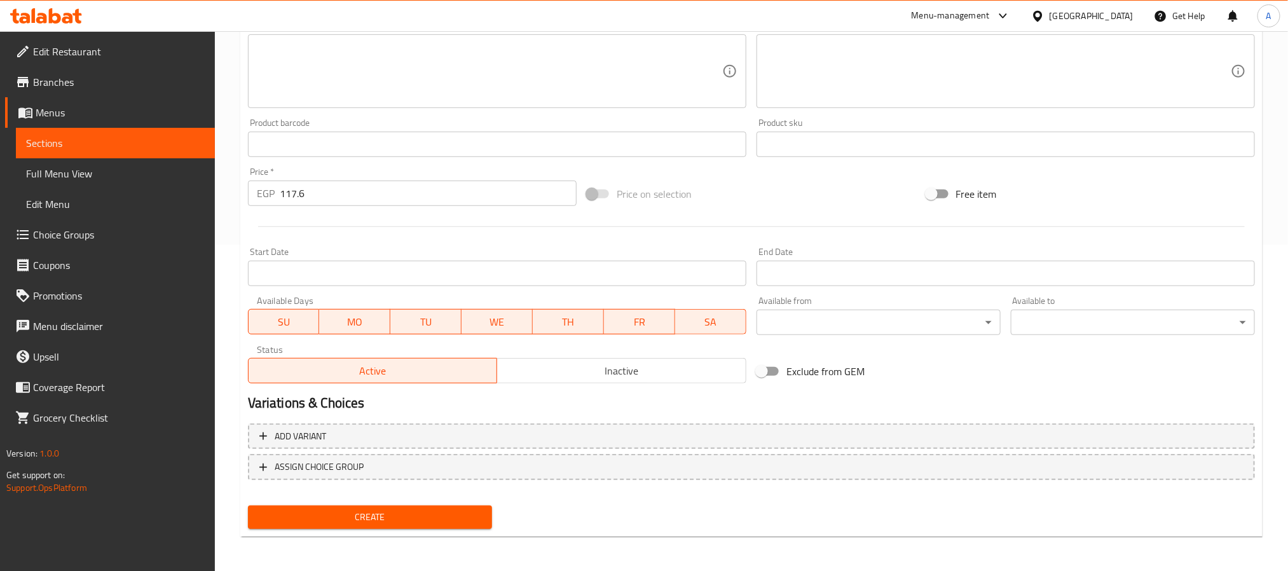
type input "Rizo with special Broccar sauce"
click at [454, 521] on span "Create" at bounding box center [370, 517] width 224 height 16
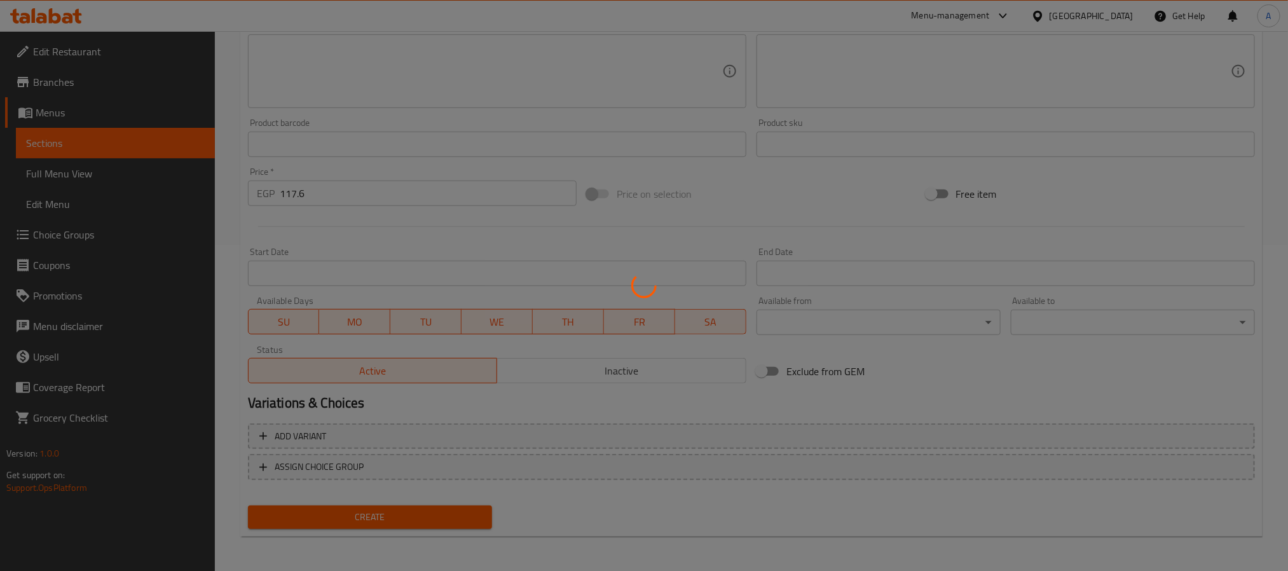
type input "0"
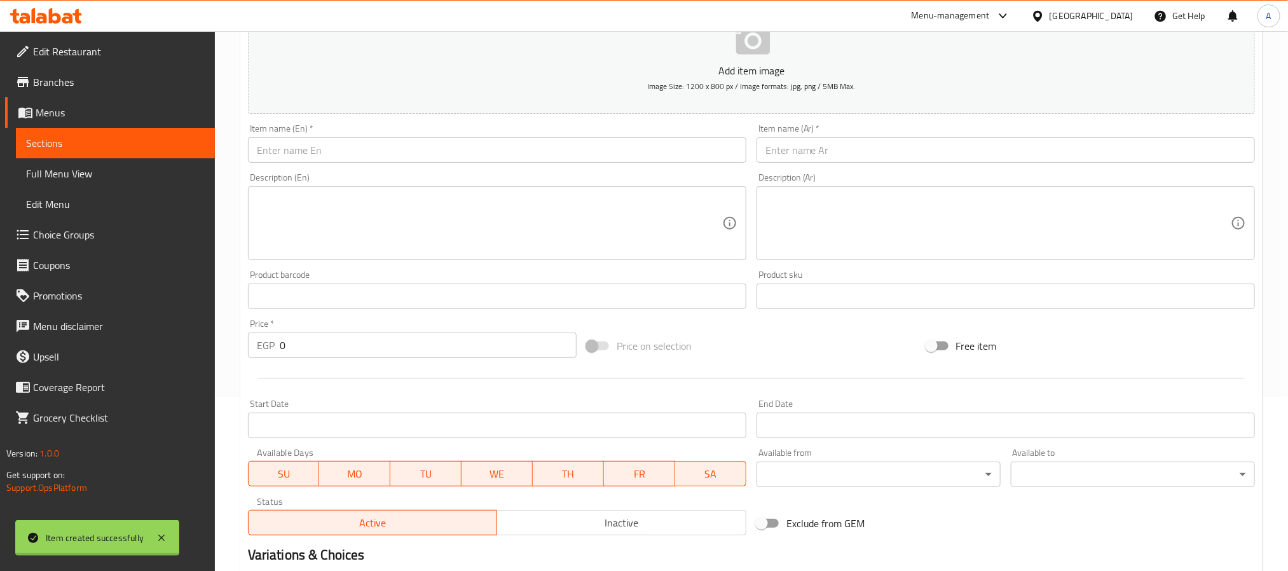
scroll to position [0, 0]
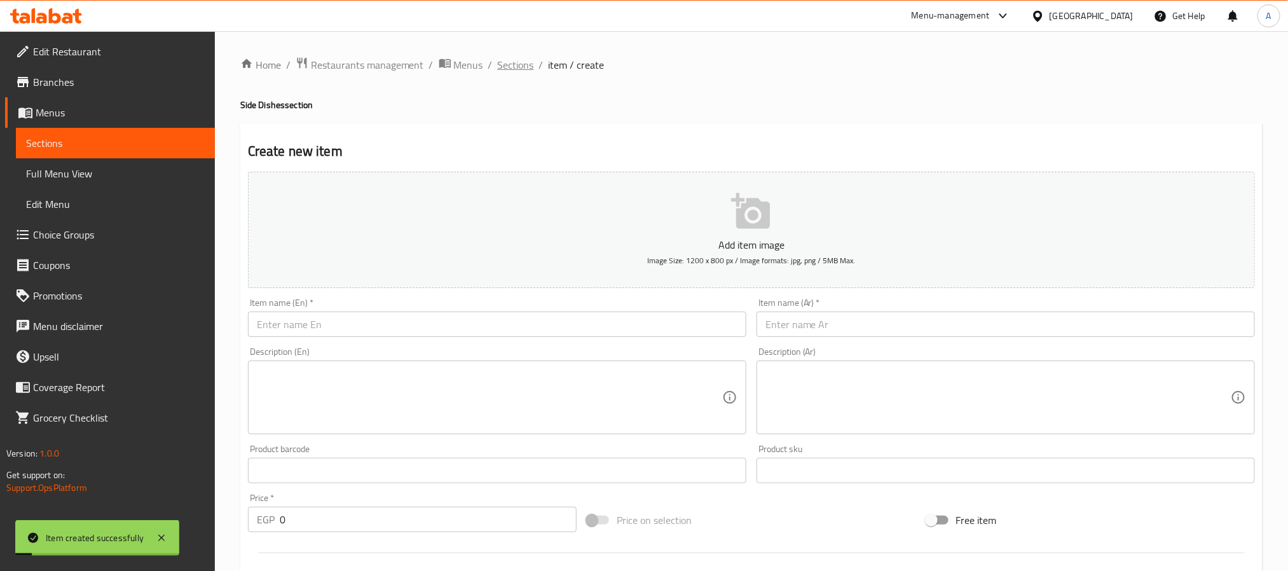
click at [505, 67] on span "Sections" at bounding box center [516, 64] width 36 height 15
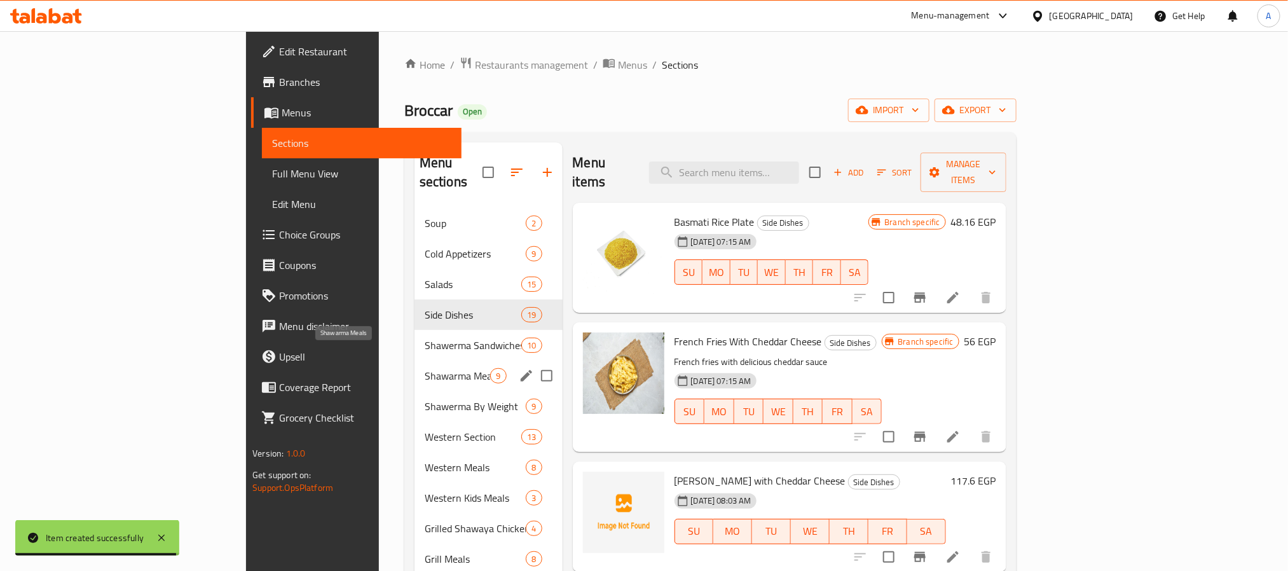
click at [425, 368] on span "Shawarma Meals" at bounding box center [458, 375] width 66 height 15
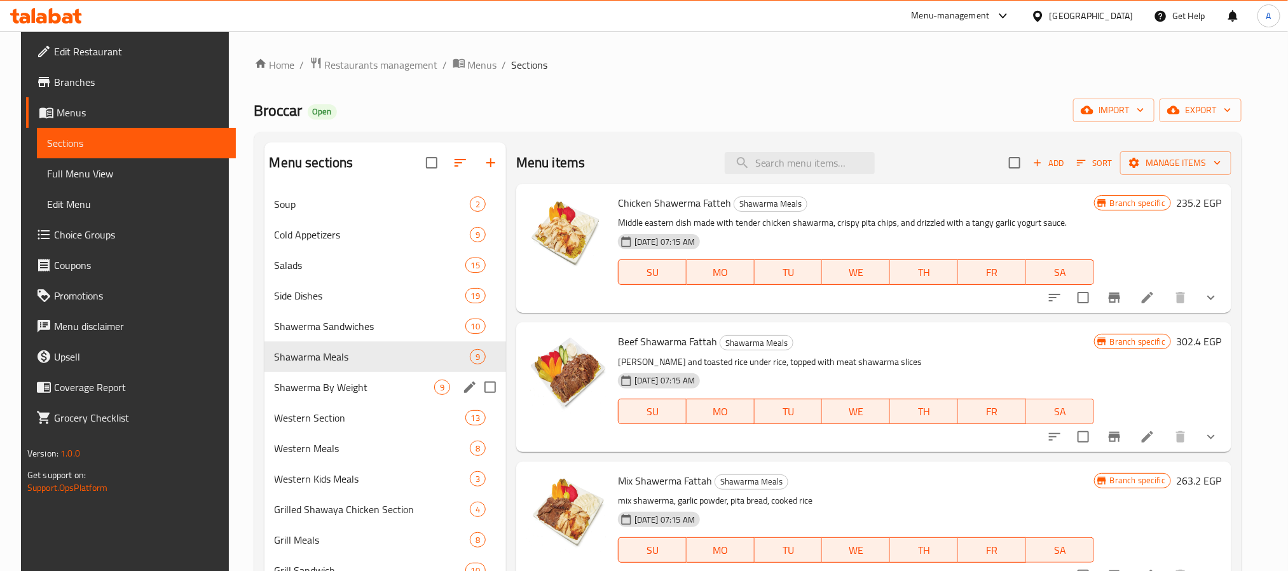
scroll to position [191, 0]
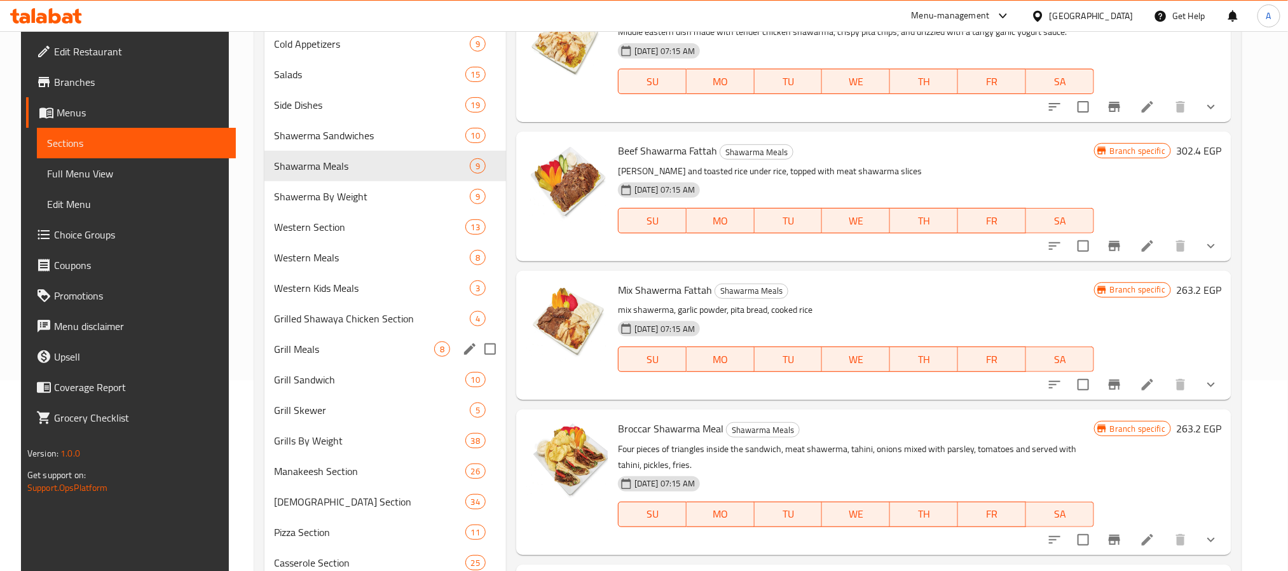
click at [336, 339] on div "Grill Meals 8" at bounding box center [385, 349] width 242 height 31
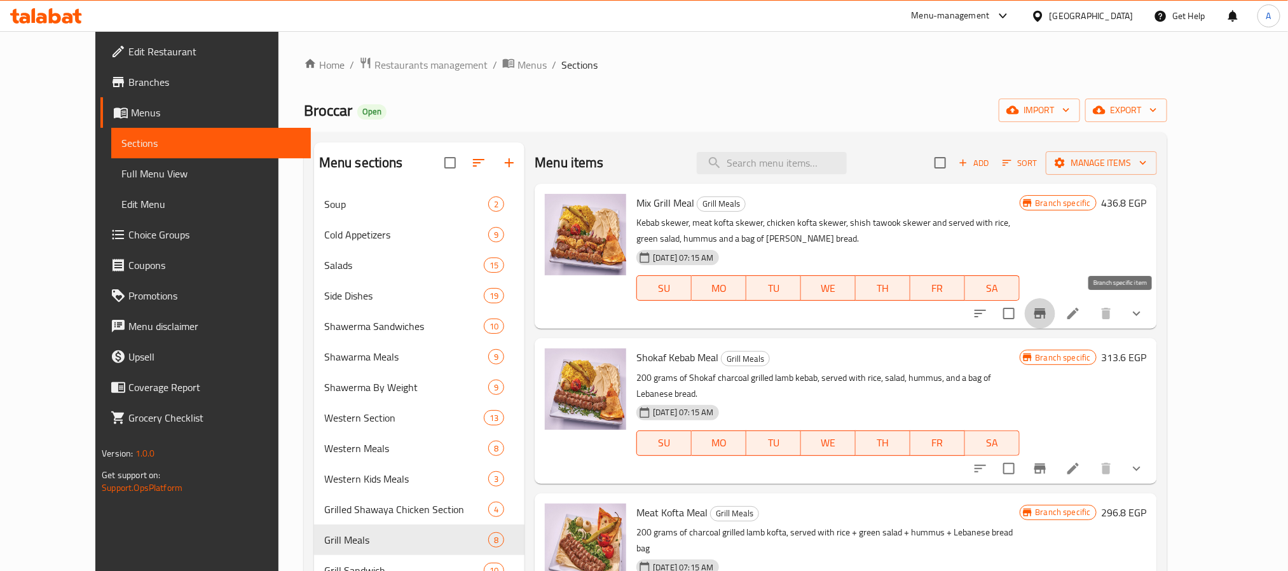
click at [1046, 318] on icon "Branch-specific-item" at bounding box center [1039, 313] width 11 height 10
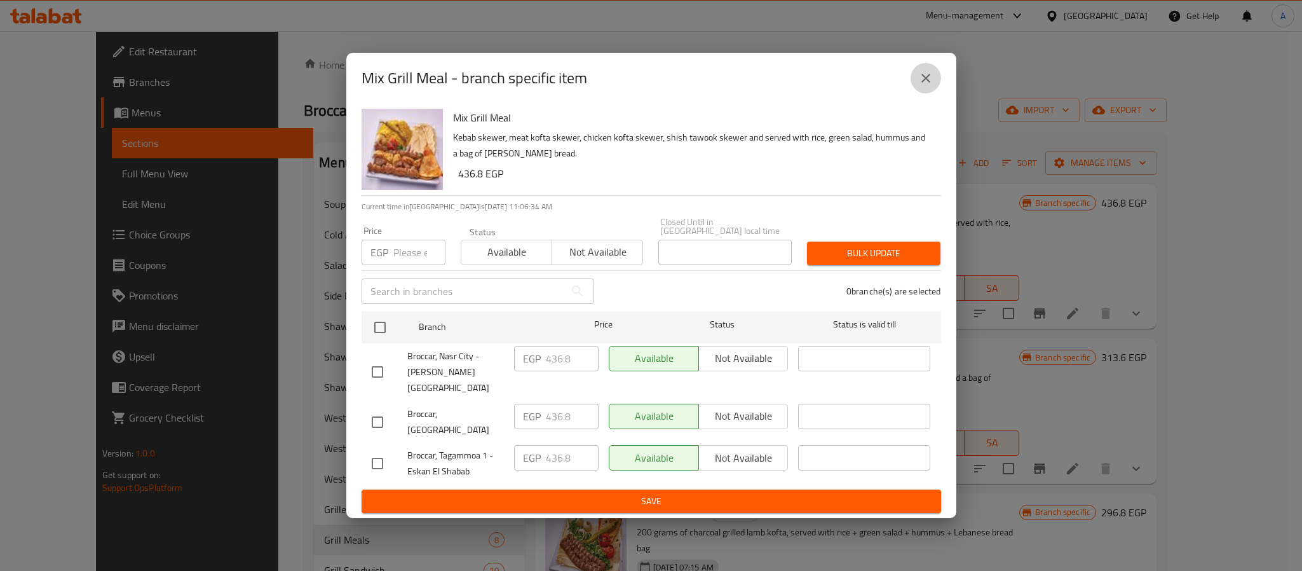
click at [927, 85] on icon "close" at bounding box center [925, 78] width 15 height 15
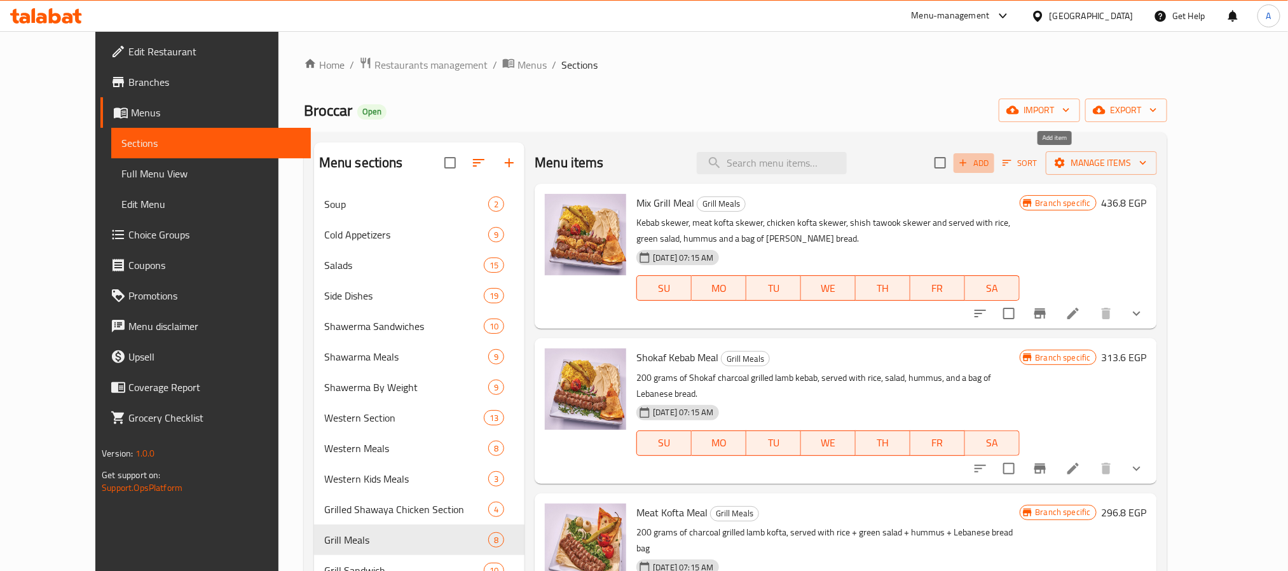
click at [991, 160] on span "Add" at bounding box center [974, 163] width 34 height 15
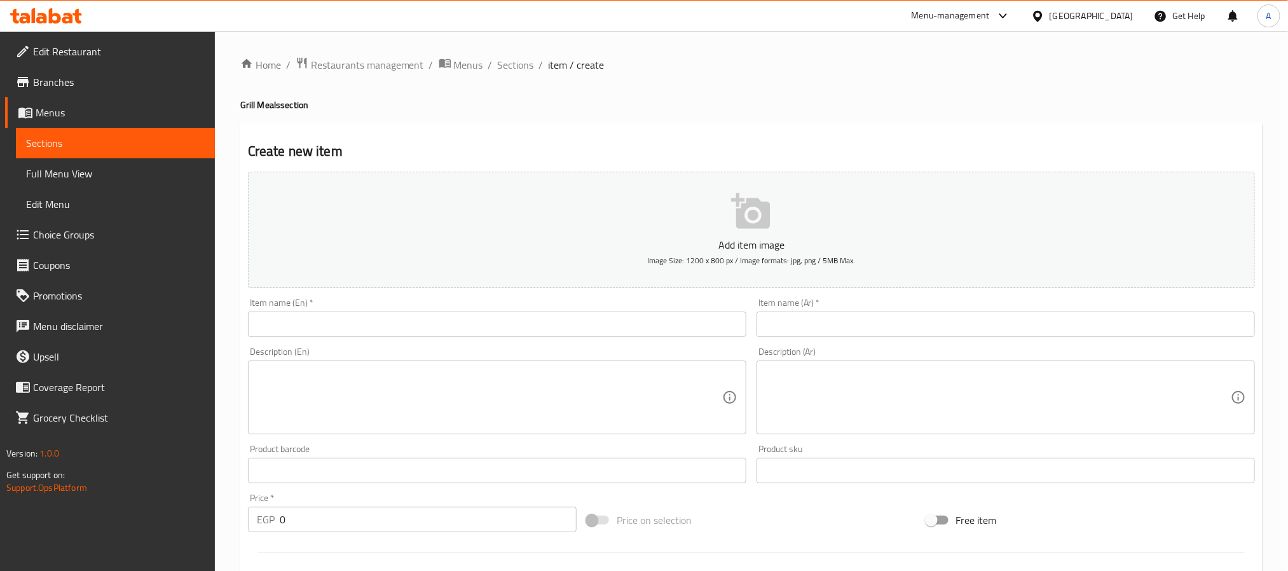
click at [500, 329] on input "text" at bounding box center [497, 323] width 498 height 25
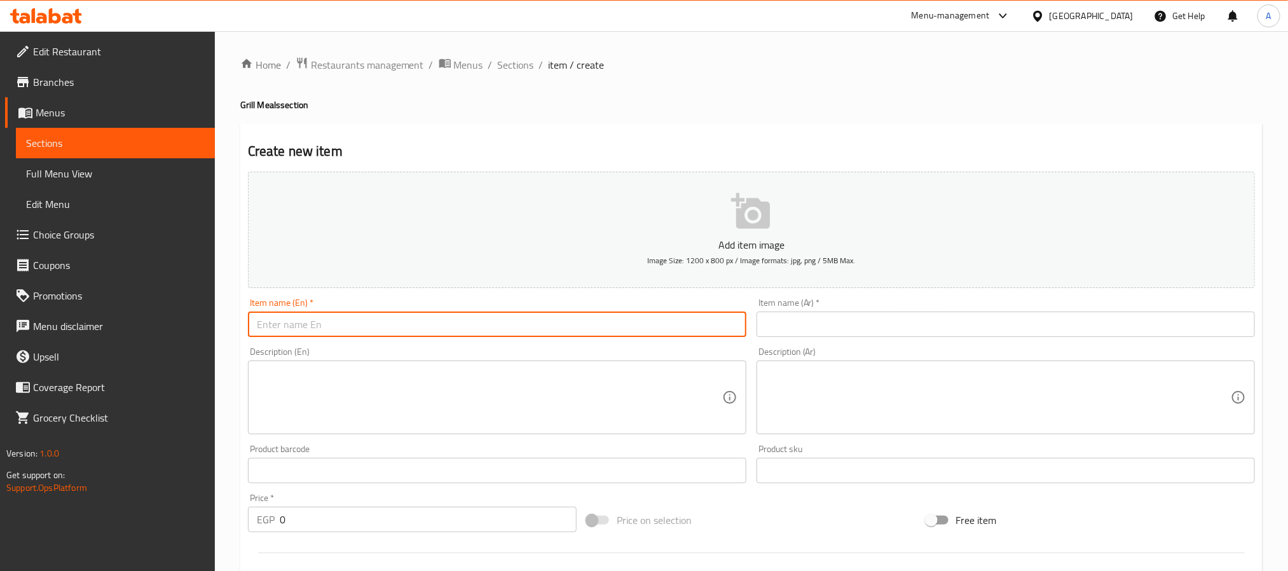
paste input "436.8"
type input "436.8"
drag, startPoint x: 500, startPoint y: 329, endPoint x: 189, endPoint y: 292, distance: 312.3
click at [189, 292] on div "Edit Restaurant Branches Menus Sections Full Menu View Edit Menu Choice Groups …" at bounding box center [644, 464] width 1288 height 867
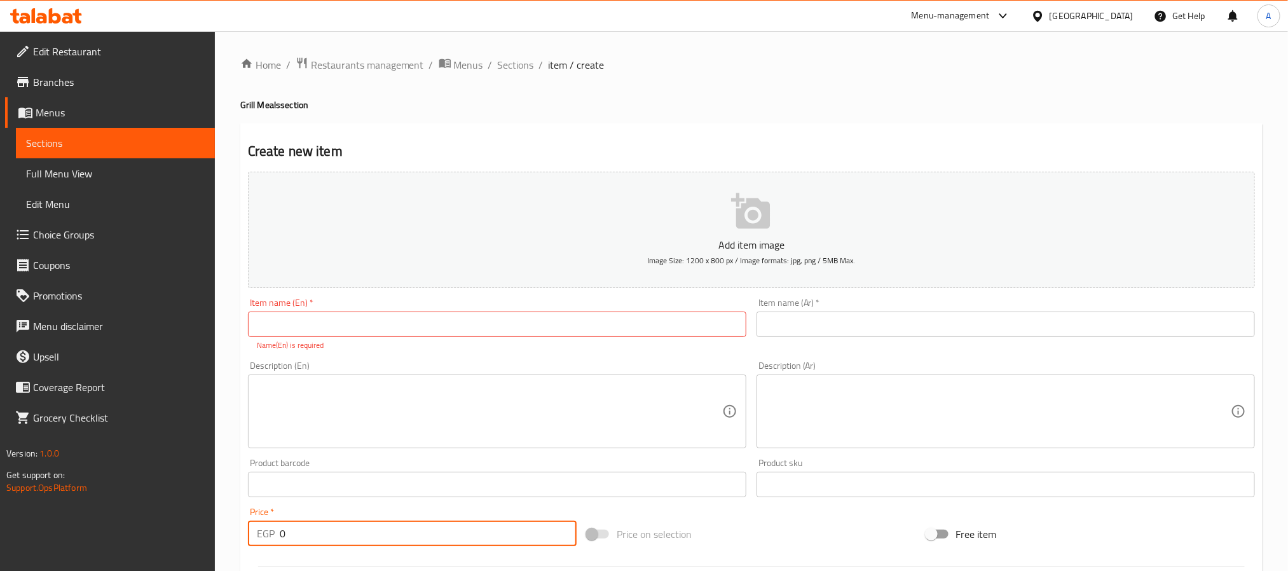
drag, startPoint x: 317, startPoint y: 538, endPoint x: 219, endPoint y: 525, distance: 98.1
click at [219, 525] on div "Home / Restaurants management / Menus / Sections / item / create Grill Meals se…" at bounding box center [751, 471] width 1073 height 881
paste input "347.2"
type input "347.2"
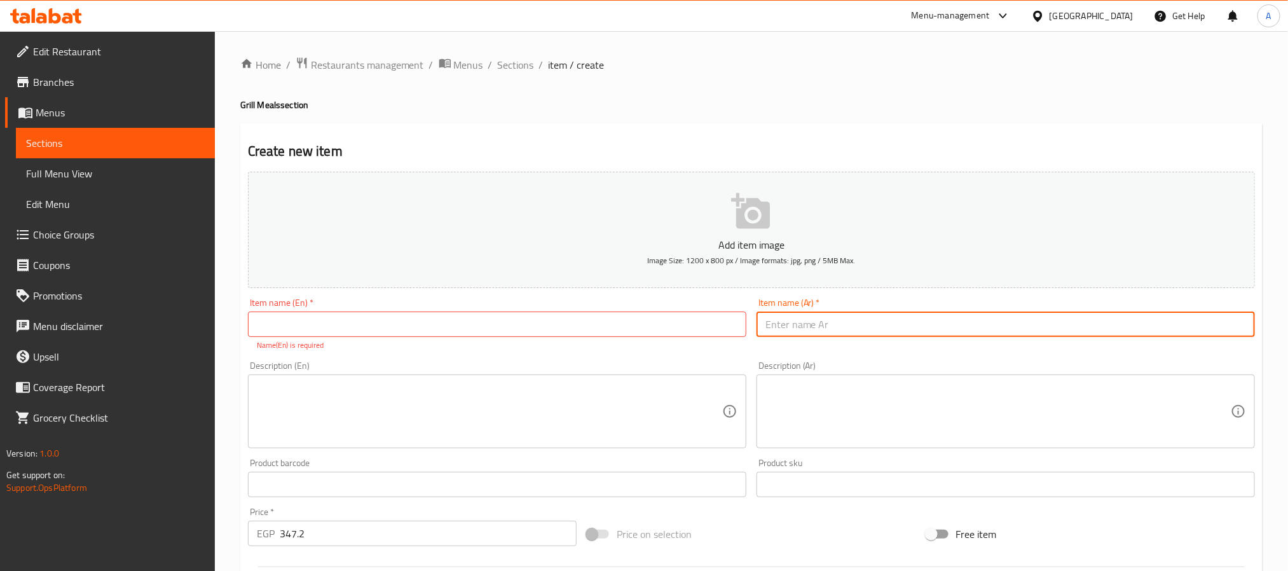
click at [840, 319] on input "text" at bounding box center [1005, 323] width 498 height 25
paste input "ميكس"
click at [840, 319] on input "ميكس" at bounding box center [1005, 323] width 498 height 25
type input "ميكس"
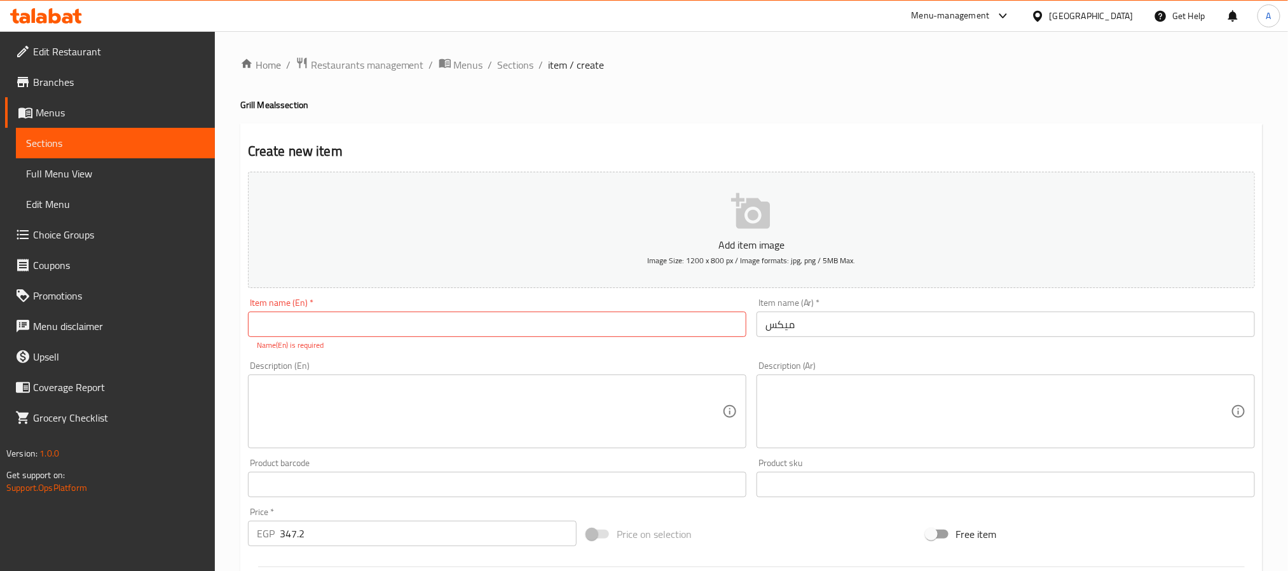
paste input "Mix"
click at [403, 334] on input "Mix" at bounding box center [497, 323] width 498 height 25
type input "Mix"
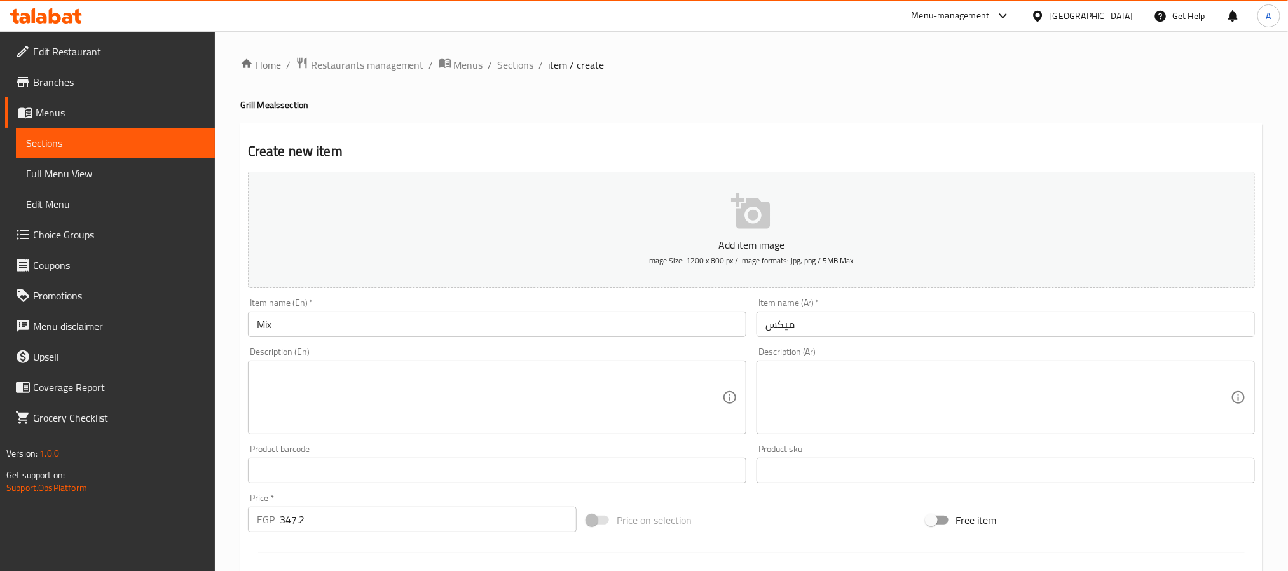
click at [737, 358] on div "Description (En) Description (En)" at bounding box center [497, 390] width 508 height 97
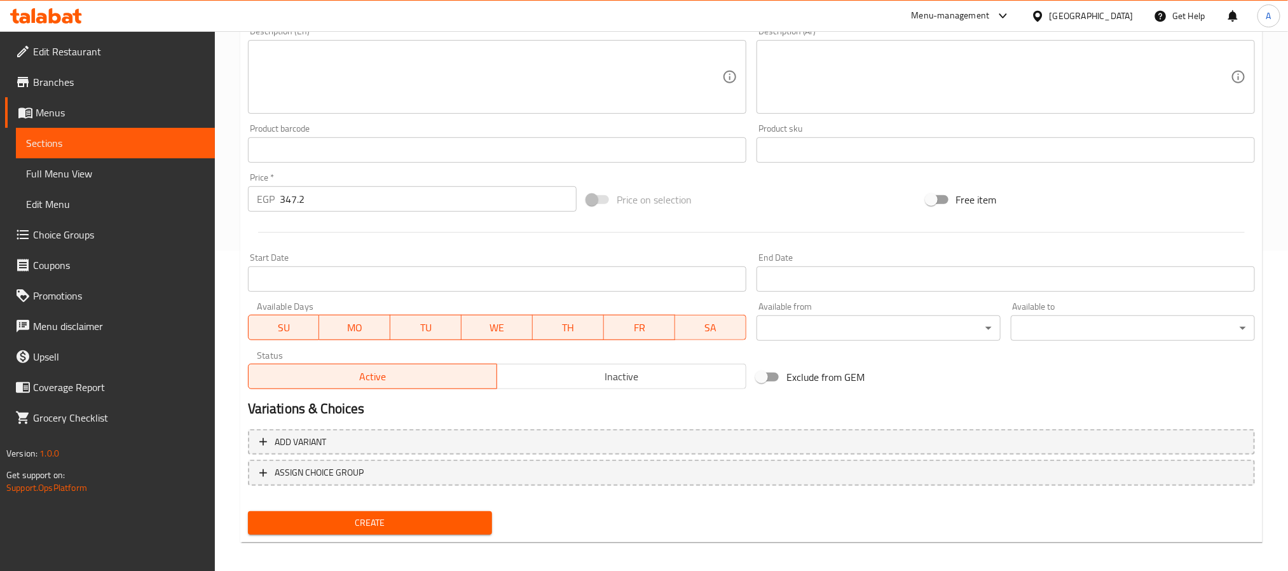
scroll to position [326, 0]
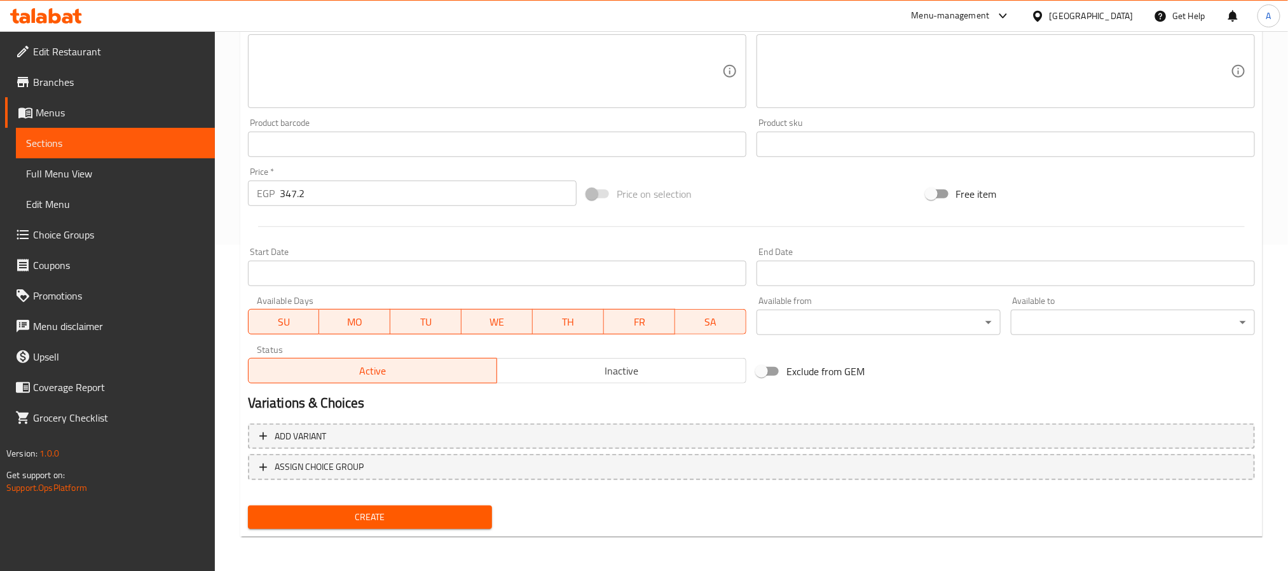
click at [450, 513] on span "Create" at bounding box center [370, 517] width 224 height 16
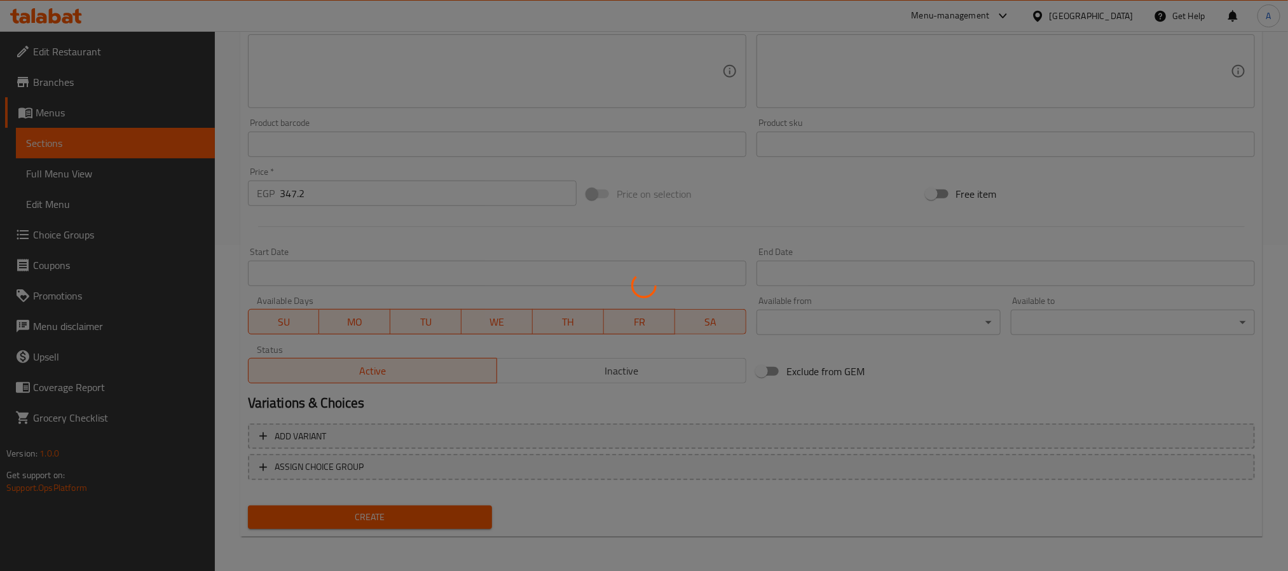
type input "0"
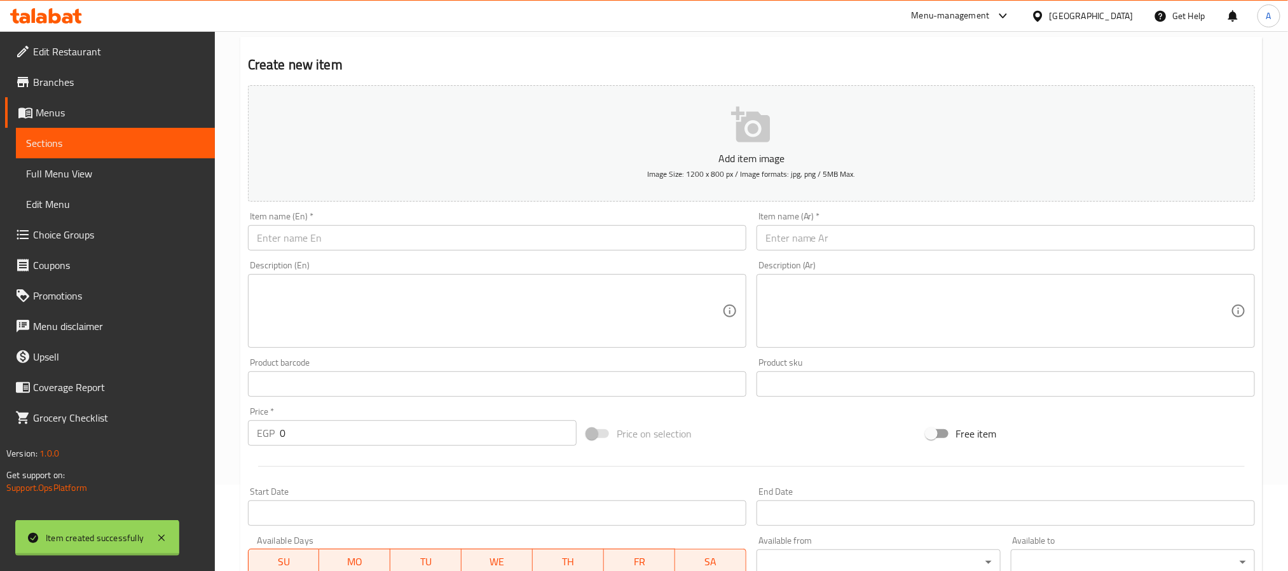
scroll to position [0, 0]
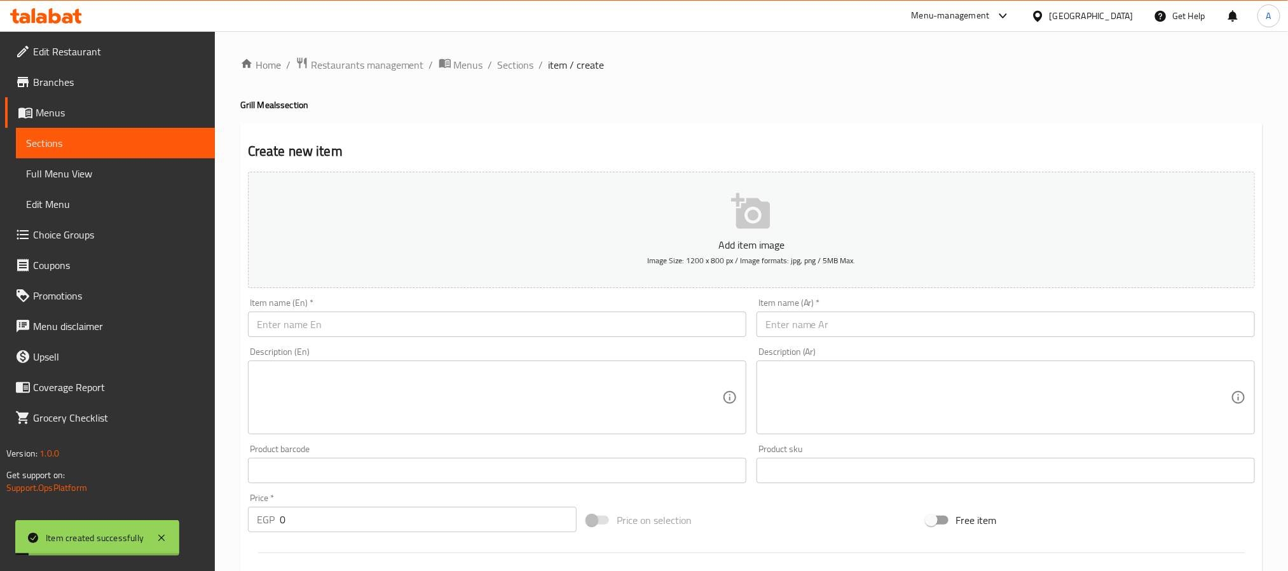
drag, startPoint x: 500, startPoint y: 71, endPoint x: 399, endPoint y: 43, distance: 104.9
click at [500, 71] on span "Sections" at bounding box center [516, 64] width 36 height 15
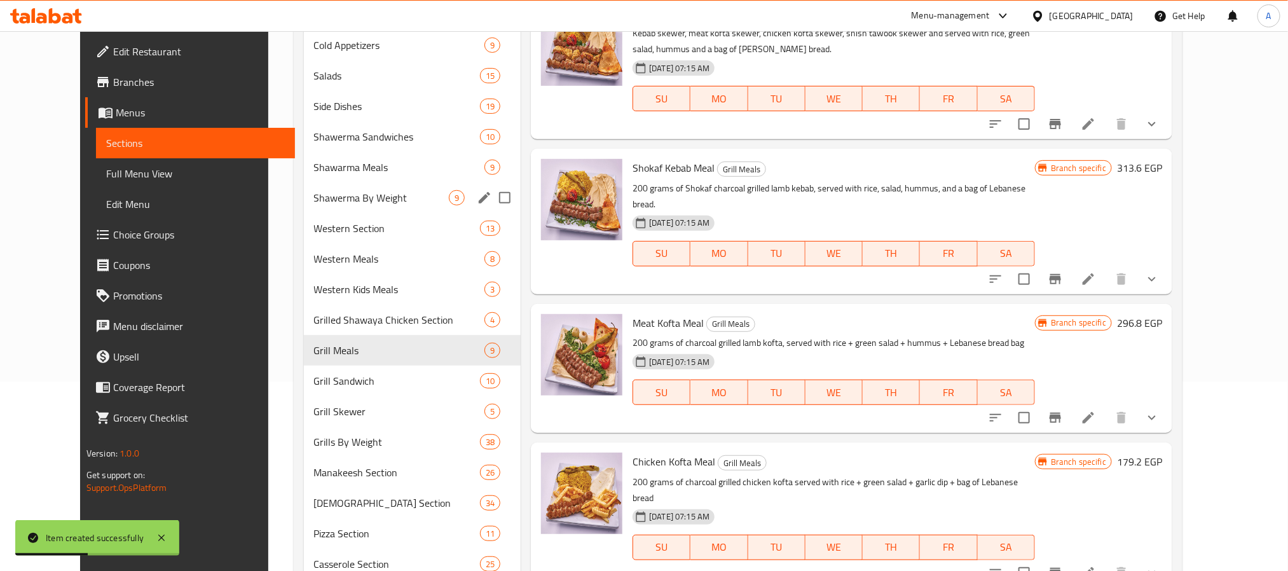
scroll to position [191, 0]
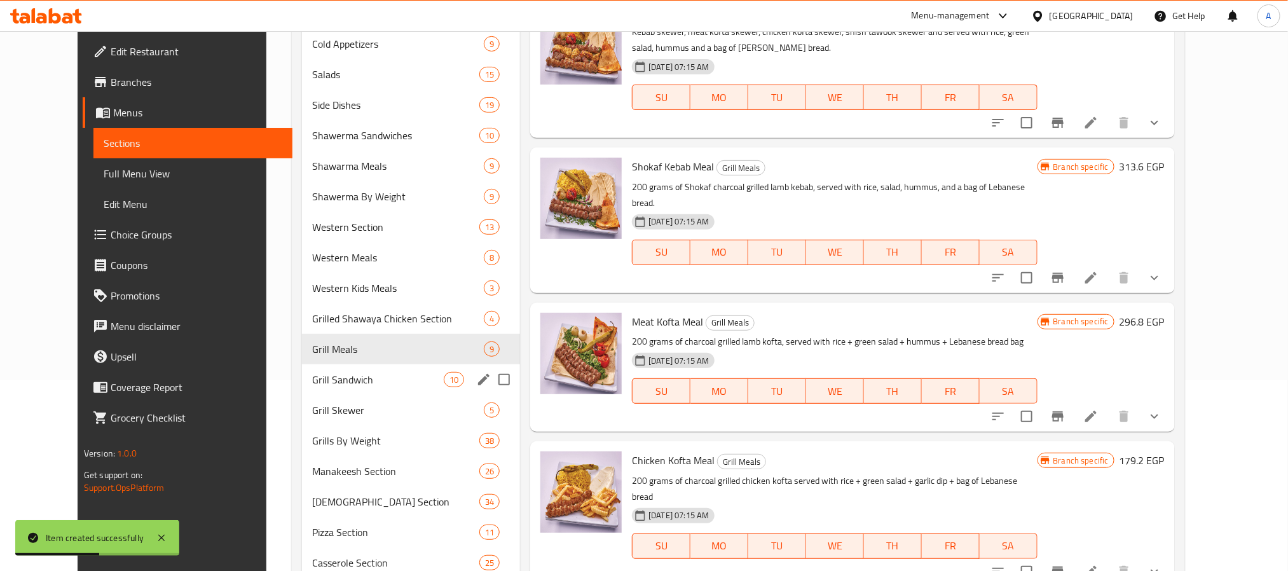
click at [355, 372] on span "Grill Sandwich" at bounding box center [378, 379] width 132 height 15
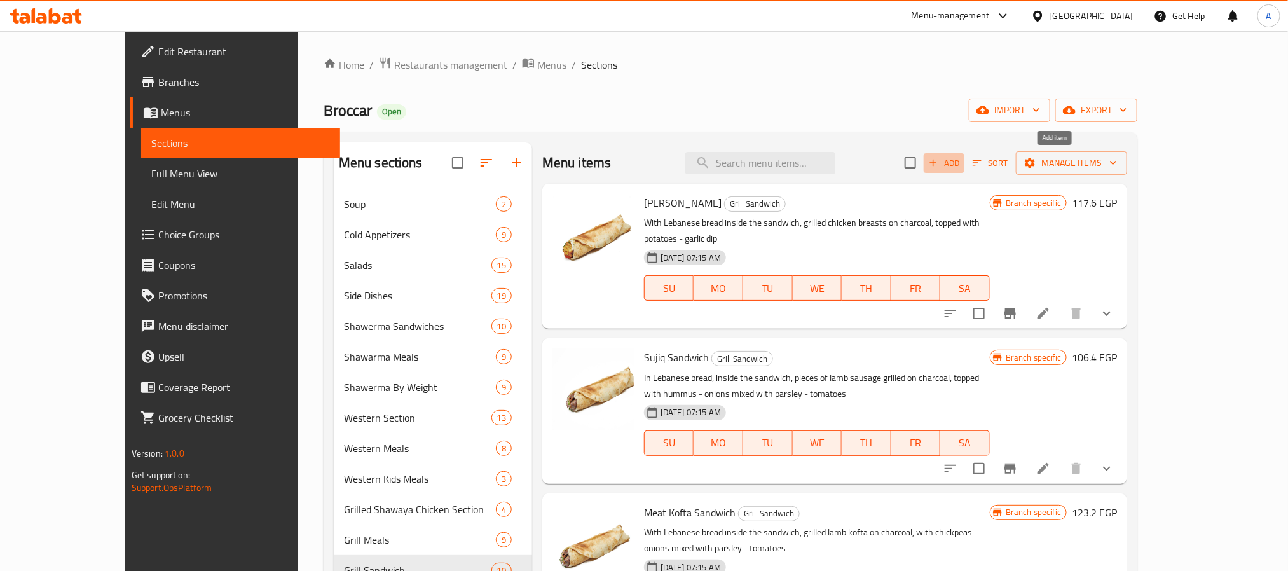
click at [961, 162] on span "Add" at bounding box center [944, 163] width 34 height 15
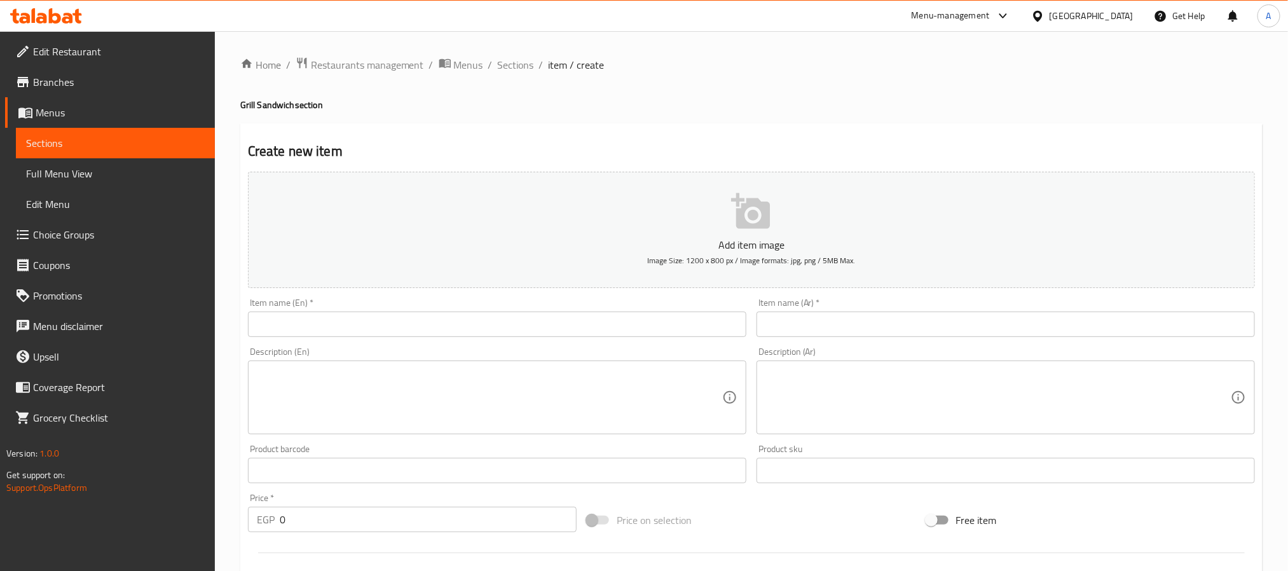
click at [824, 326] on input "text" at bounding box center [1005, 323] width 498 height 25
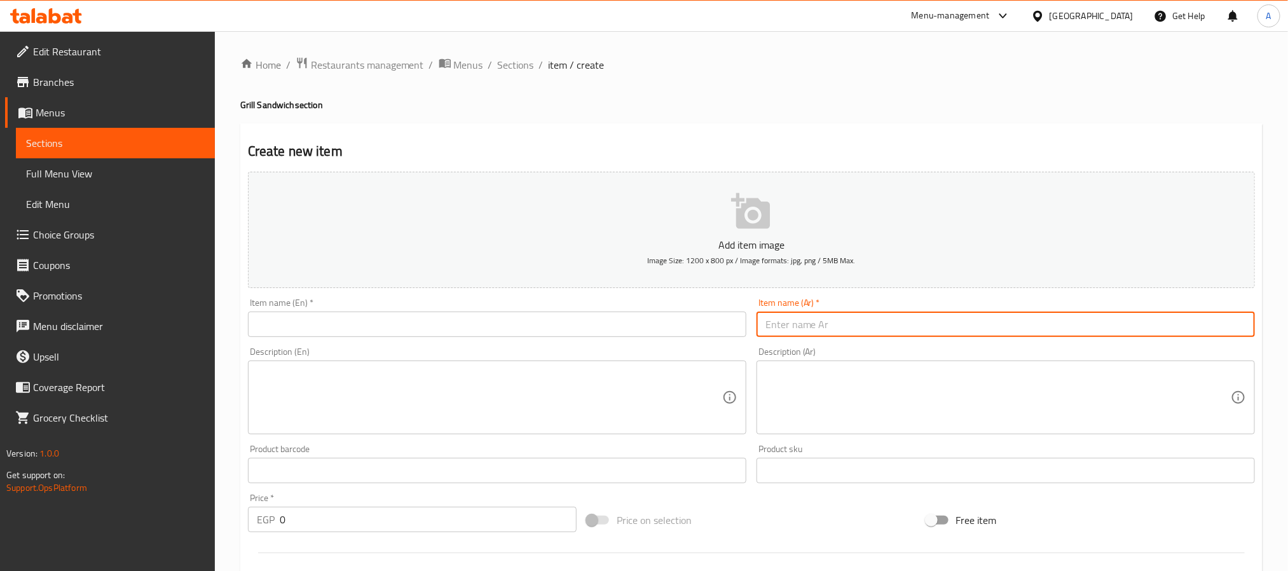
paste input "ق ن"
click at [824, 326] on input "ق ن" at bounding box center [1005, 323] width 498 height 25
type input "k"
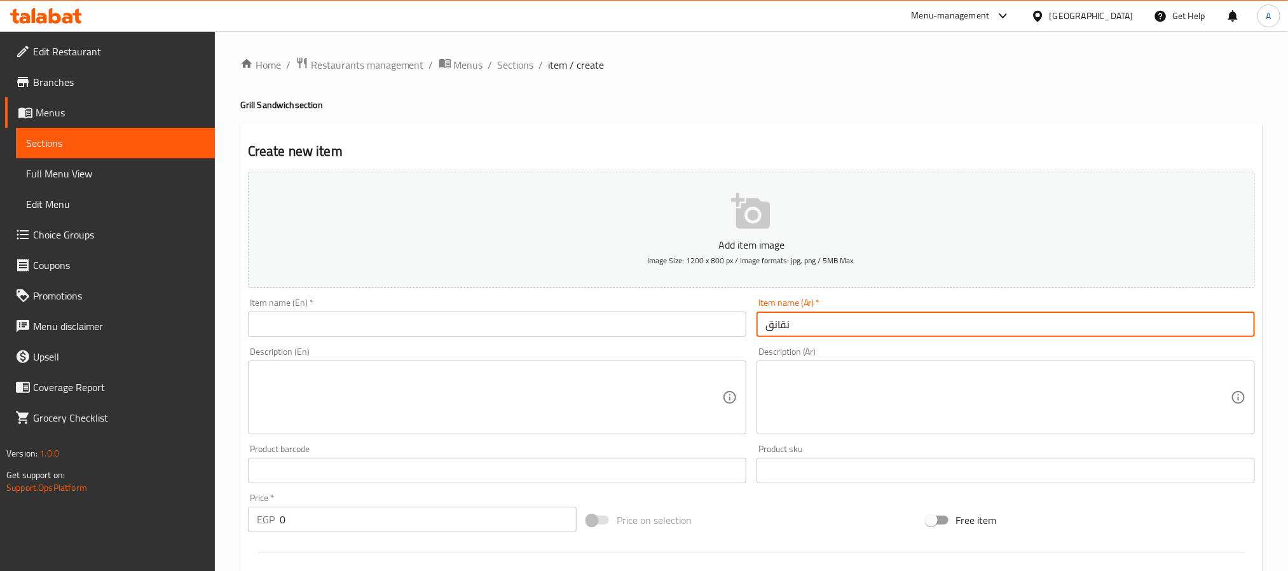
click at [824, 326] on input "نقانق" at bounding box center [1005, 323] width 498 height 25
type input "نقانق"
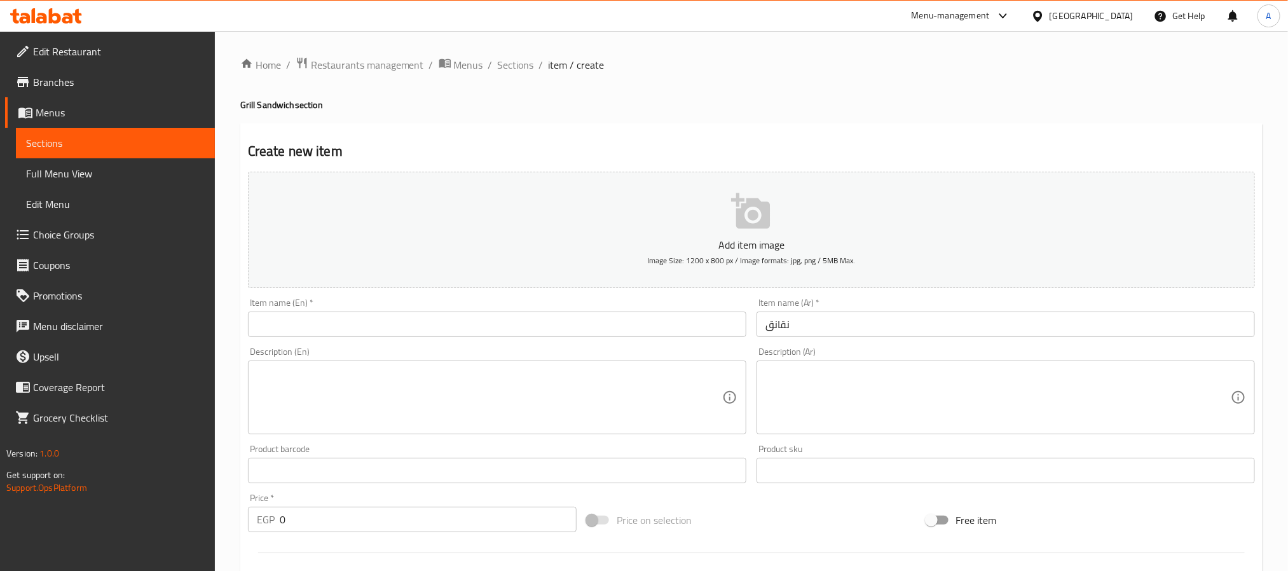
click at [779, 324] on input "نقانق" at bounding box center [1005, 323] width 498 height 25
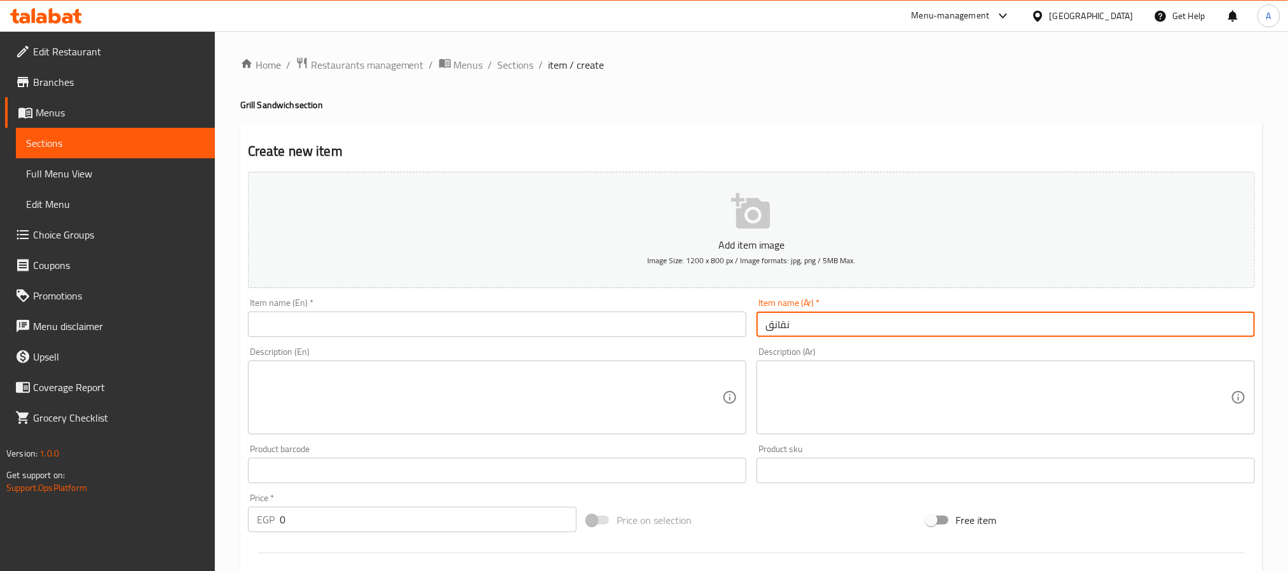
click at [779, 324] on input "نقانق" at bounding box center [1005, 323] width 498 height 25
click at [334, 326] on input "text" at bounding box center [497, 323] width 498 height 25
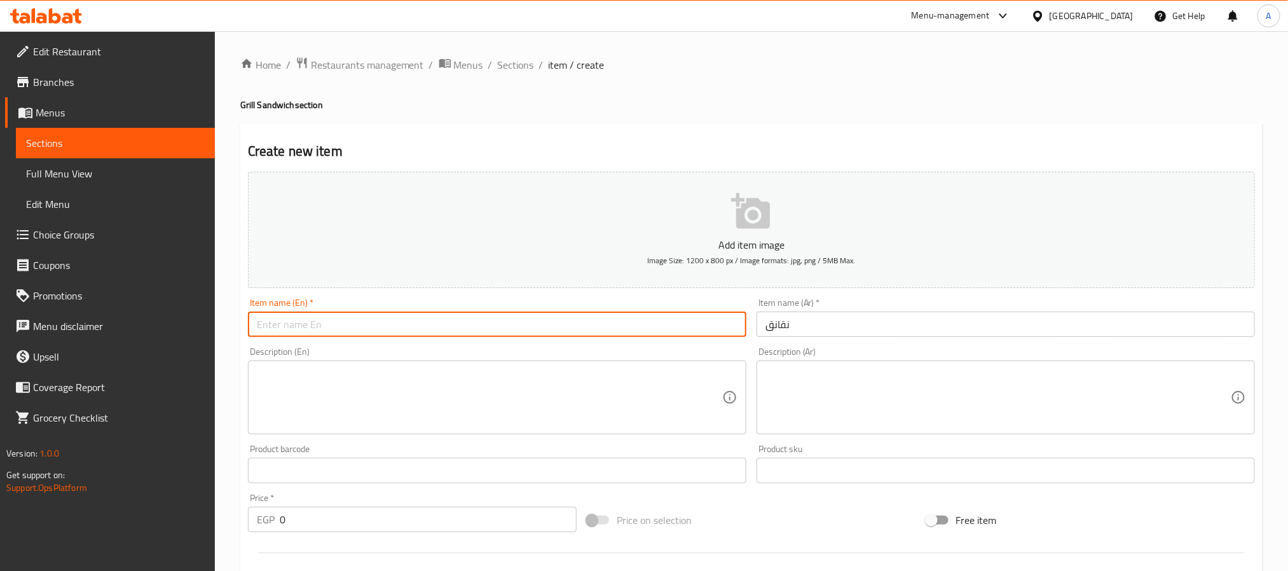
paste input "Hot Dog"
type input "Hot Dog"
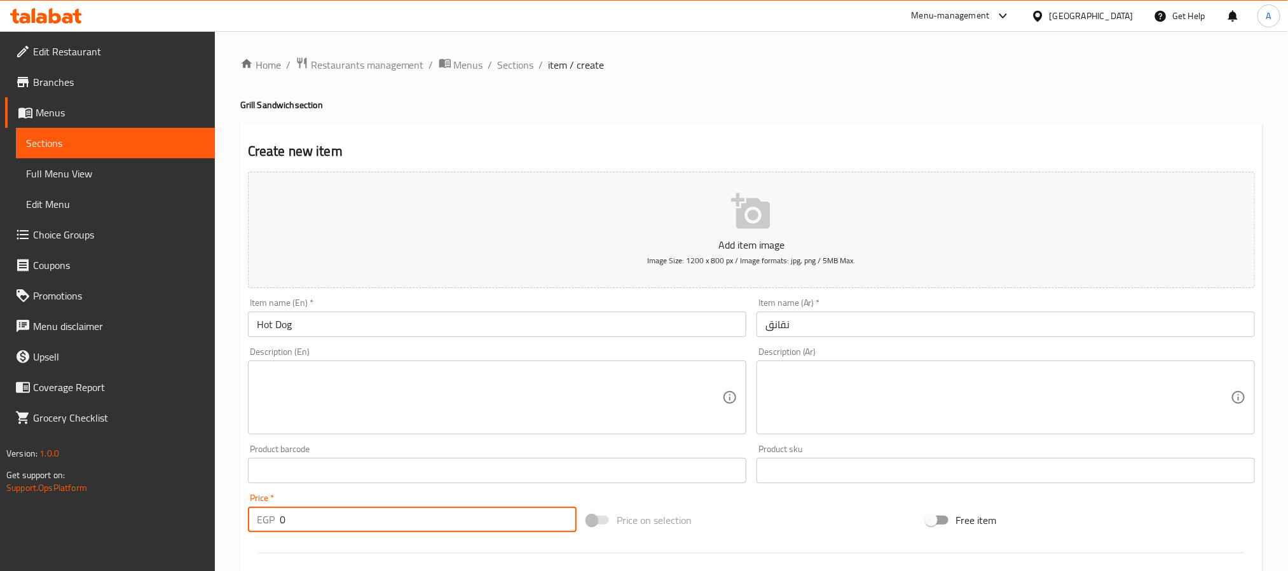
drag, startPoint x: 292, startPoint y: 521, endPoint x: 257, endPoint y: 513, distance: 35.8
click at [257, 513] on div "EGP 0 Price *" at bounding box center [412, 519] width 329 height 25
paste input "123.2"
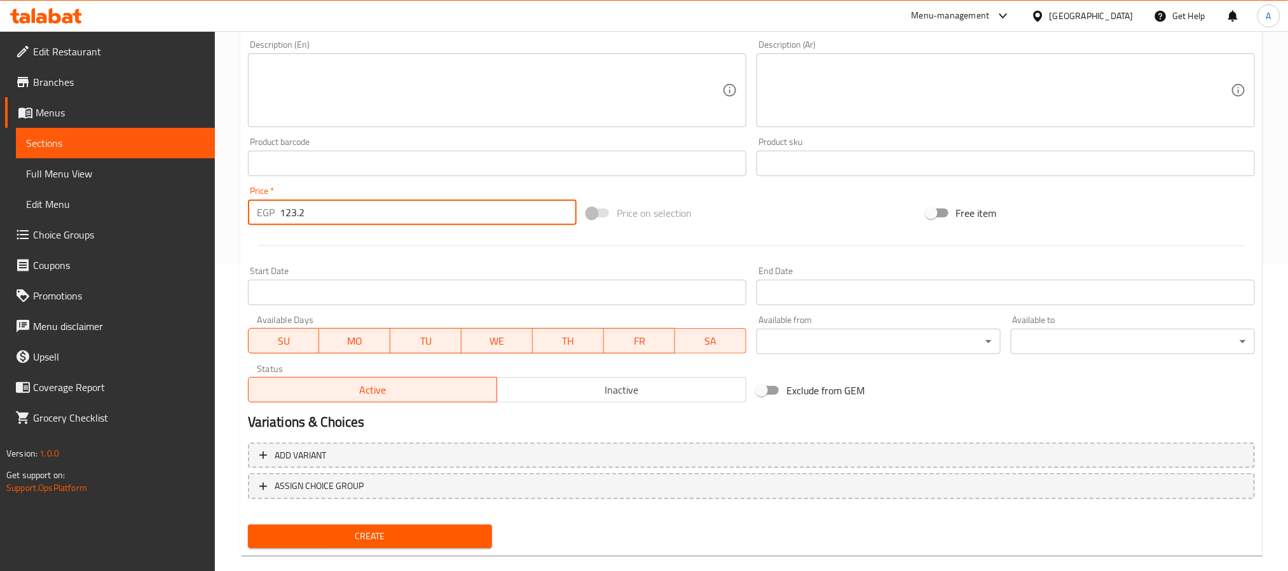
scroll to position [326, 0]
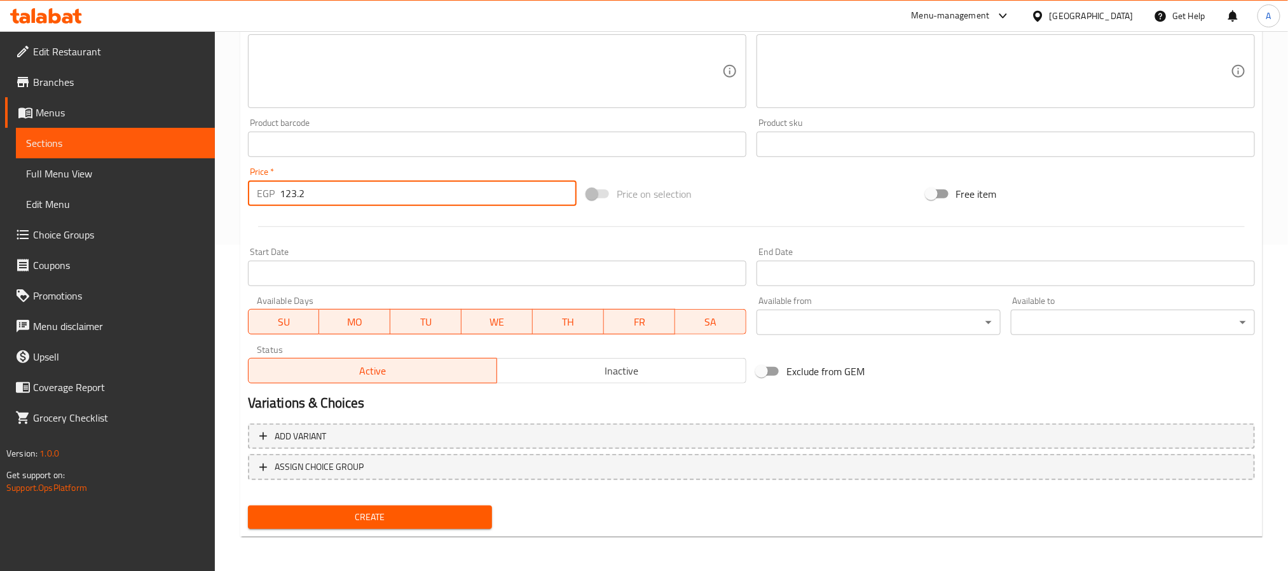
type input "123.2"
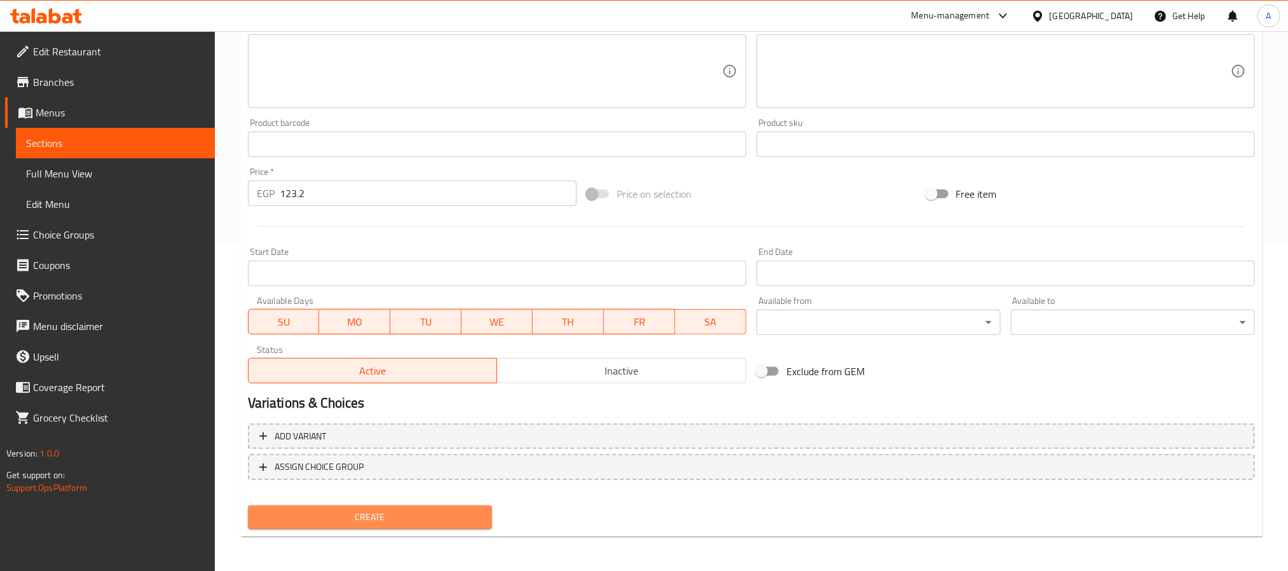
click at [442, 515] on span "Create" at bounding box center [370, 517] width 224 height 16
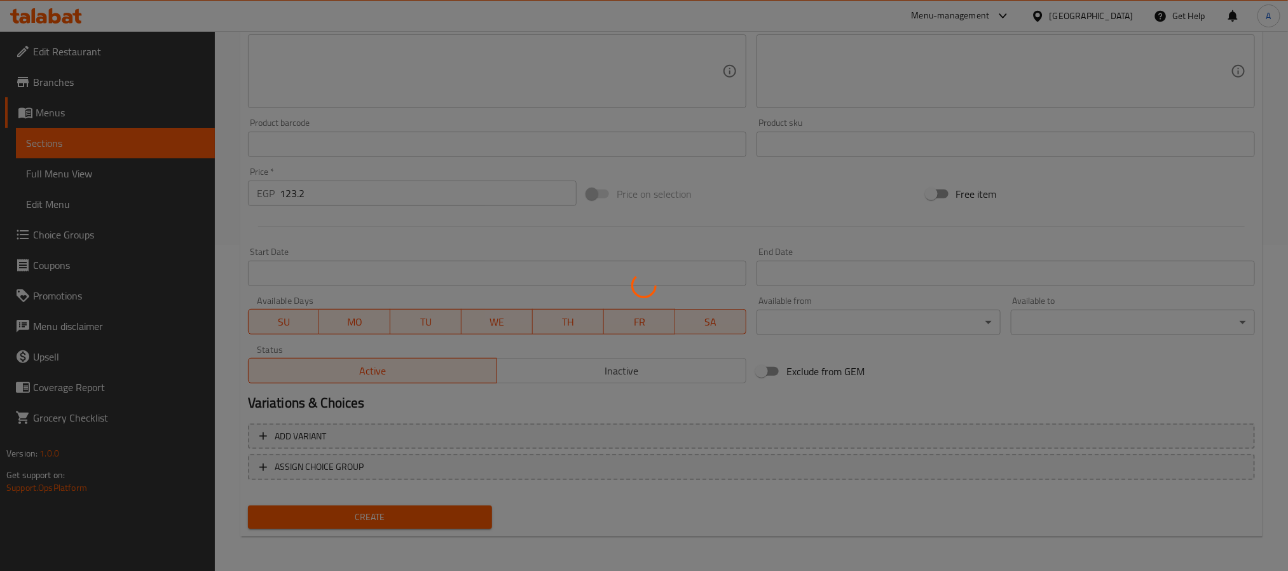
type input "0"
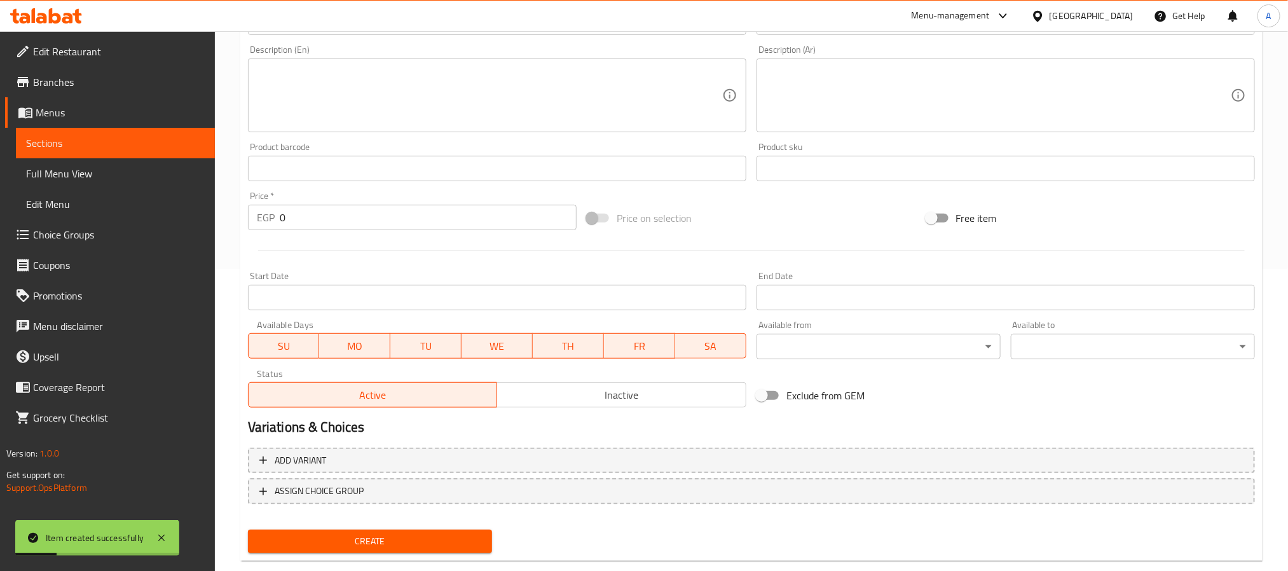
scroll to position [0, 0]
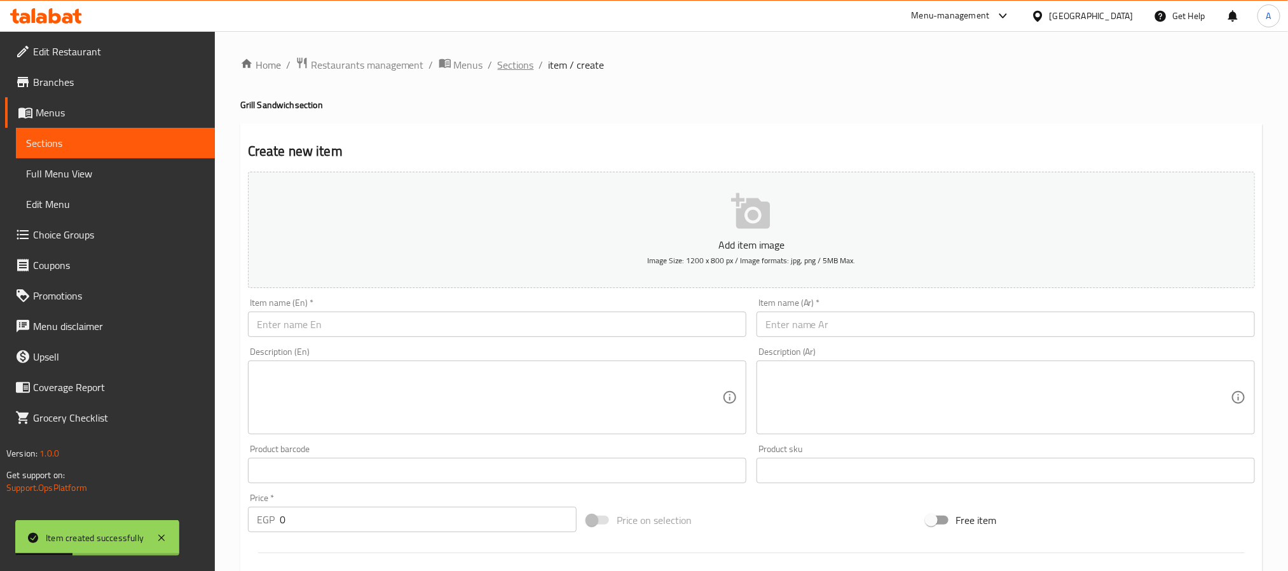
click at [504, 67] on span "Sections" at bounding box center [516, 64] width 36 height 15
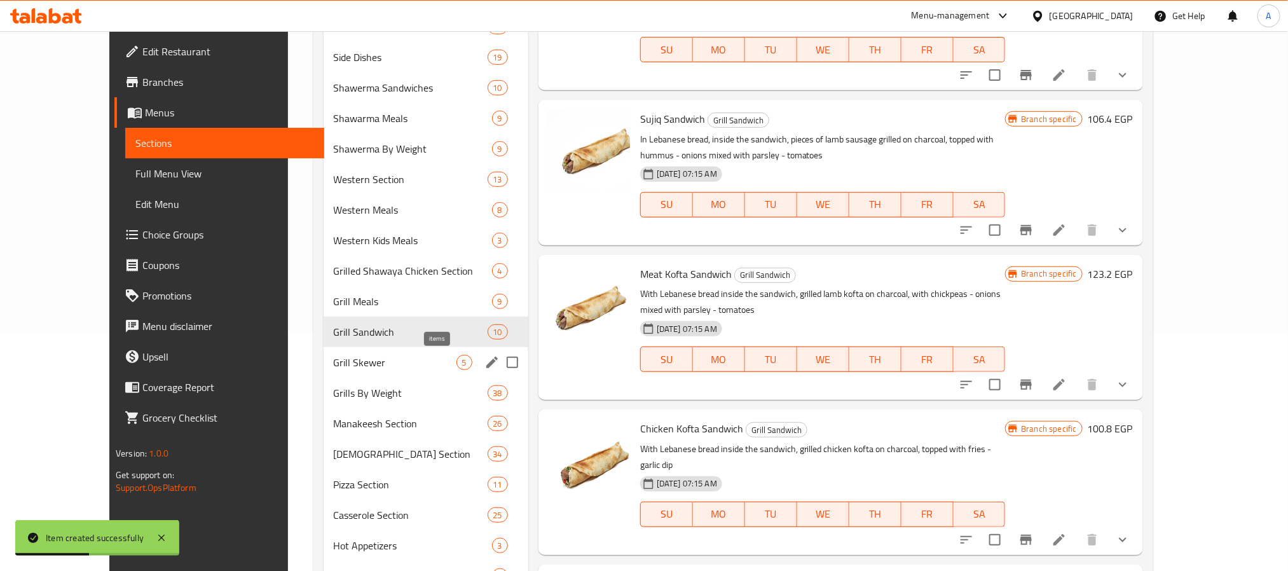
scroll to position [390, 0]
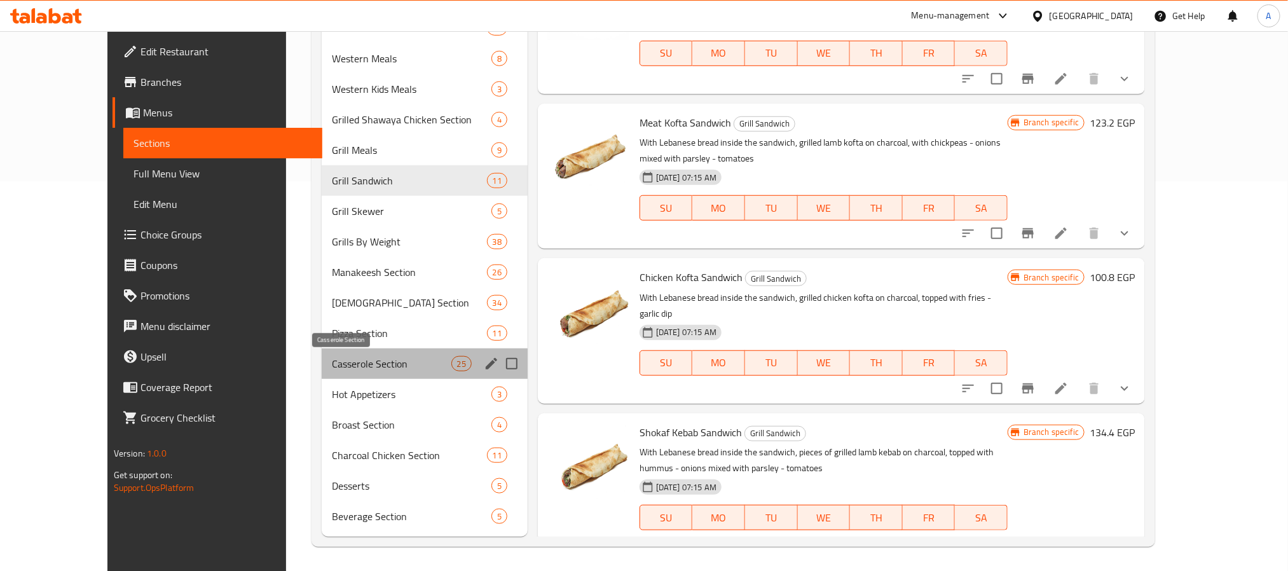
click at [338, 357] on span "Casserole Section" at bounding box center [391, 363] width 119 height 15
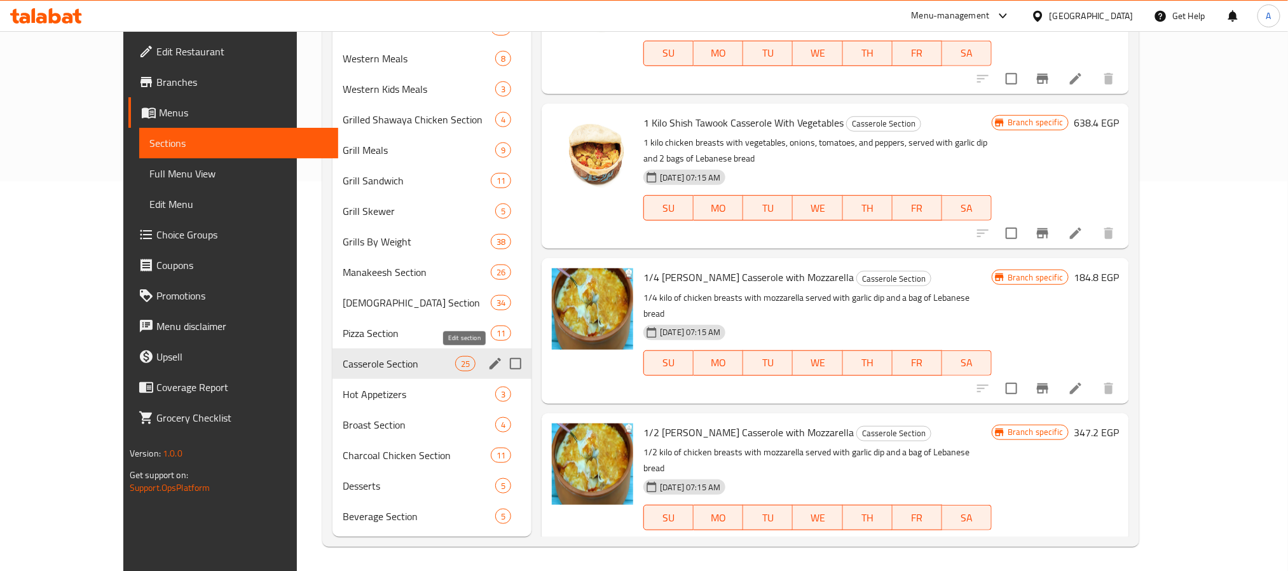
click at [487, 361] on icon "edit" at bounding box center [494, 363] width 15 height 15
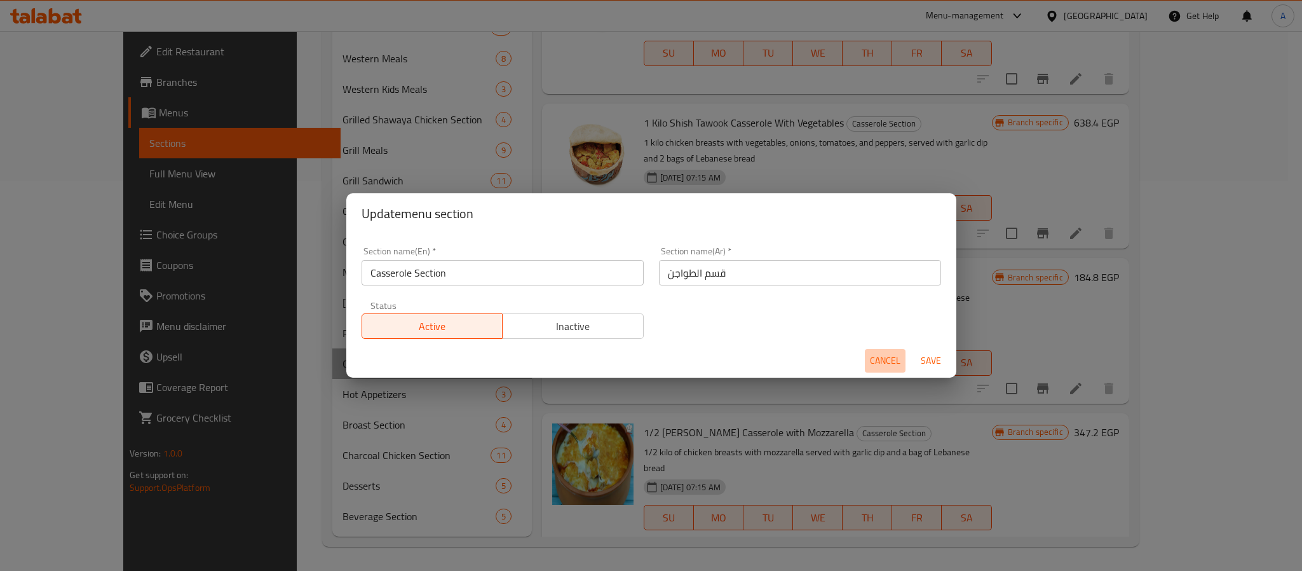
click at [881, 350] on button "Cancel" at bounding box center [885, 361] width 41 height 24
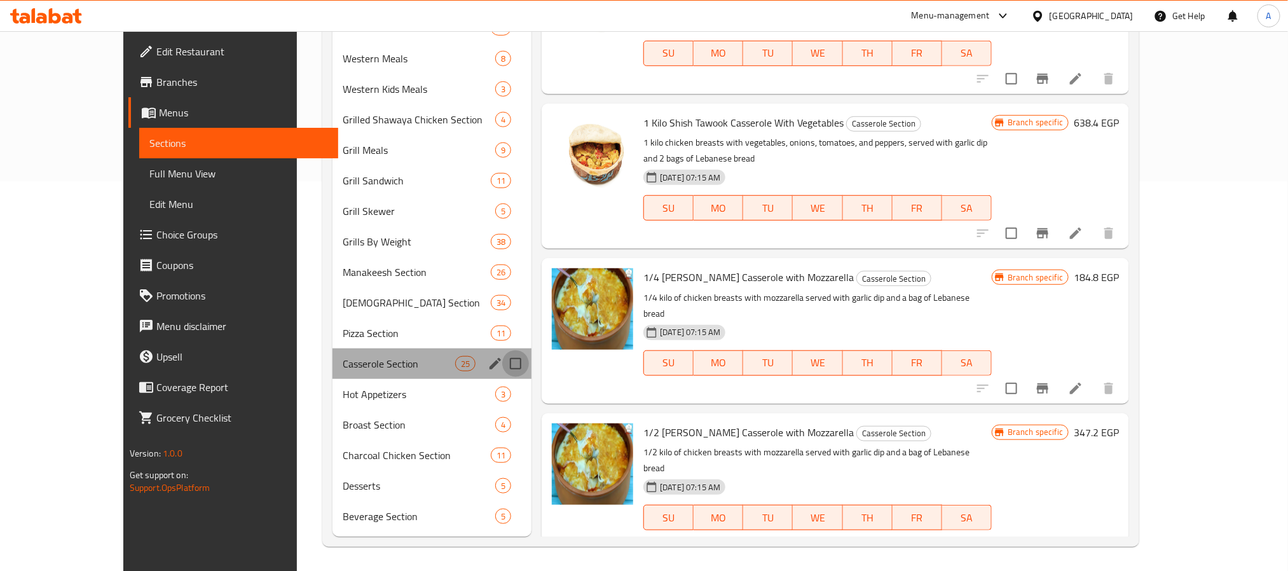
click at [502, 364] on input "Menu sections" at bounding box center [515, 363] width 27 height 27
checkbox input "true"
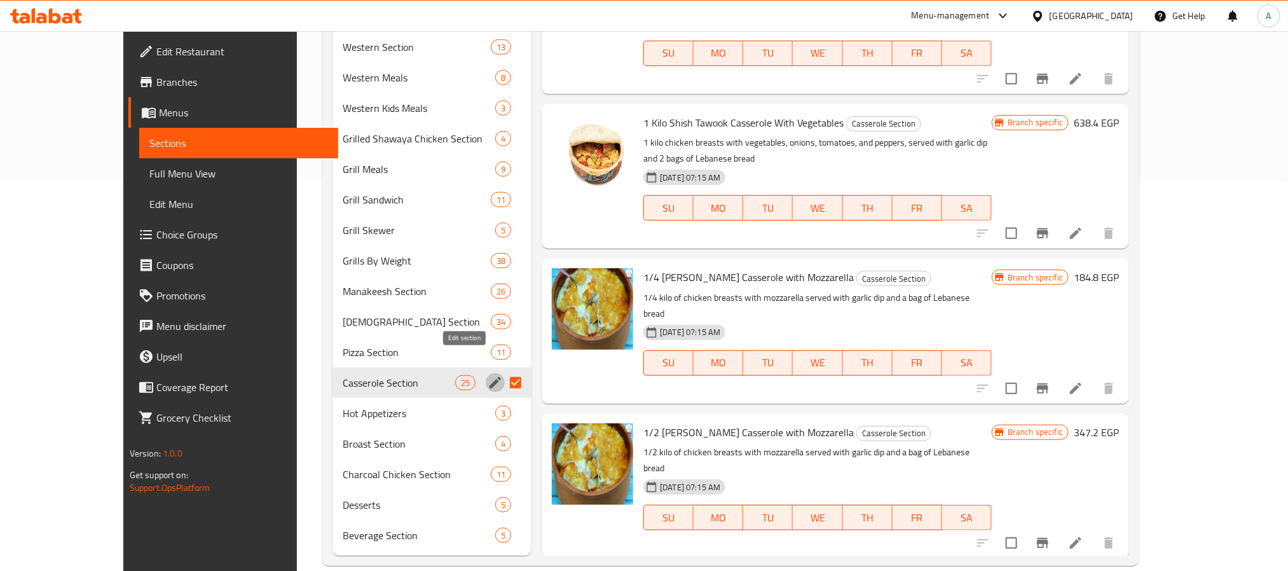
click at [487, 375] on icon "edit" at bounding box center [494, 382] width 15 height 15
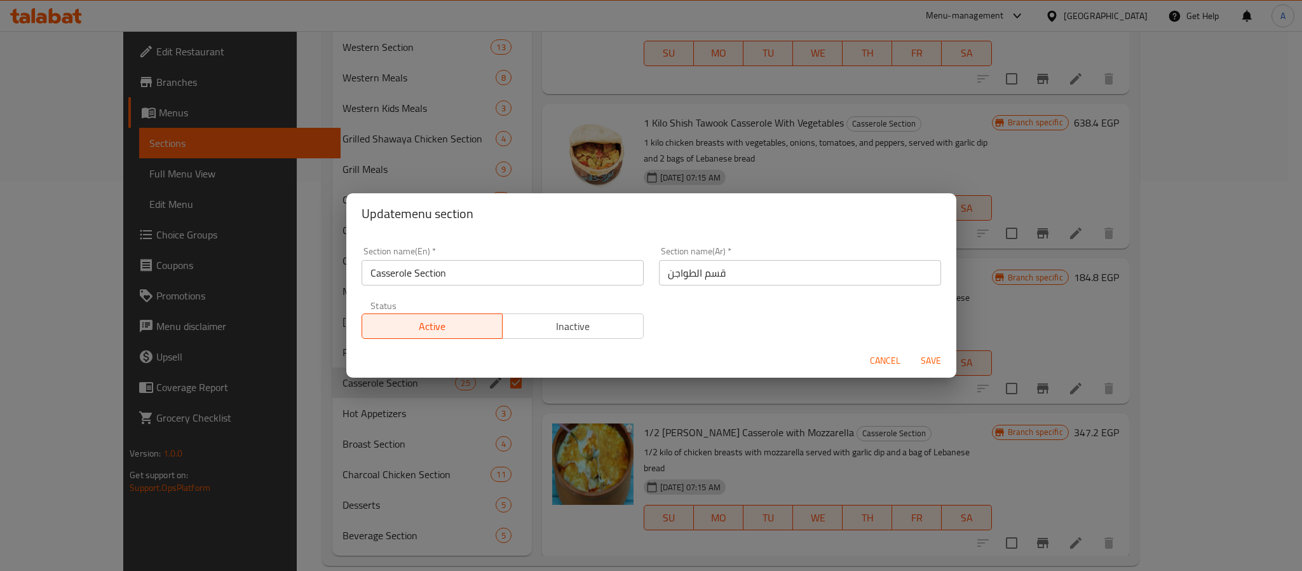
click at [715, 275] on input "قسم الطواجن" at bounding box center [800, 272] width 282 height 25
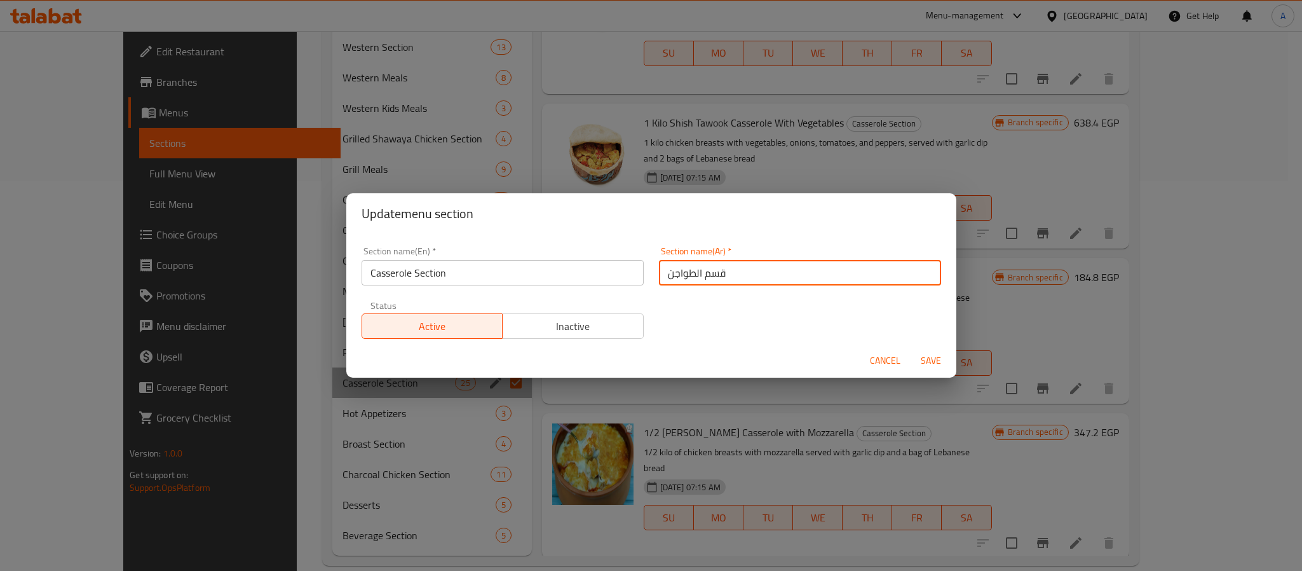
click at [715, 275] on input "قسم الطواجن" at bounding box center [800, 272] width 282 height 25
paste input "ج جا د لفرن با جن ط"
click at [759, 273] on input "ج جا د لفرن با جن ط" at bounding box center [800, 272] width 282 height 25
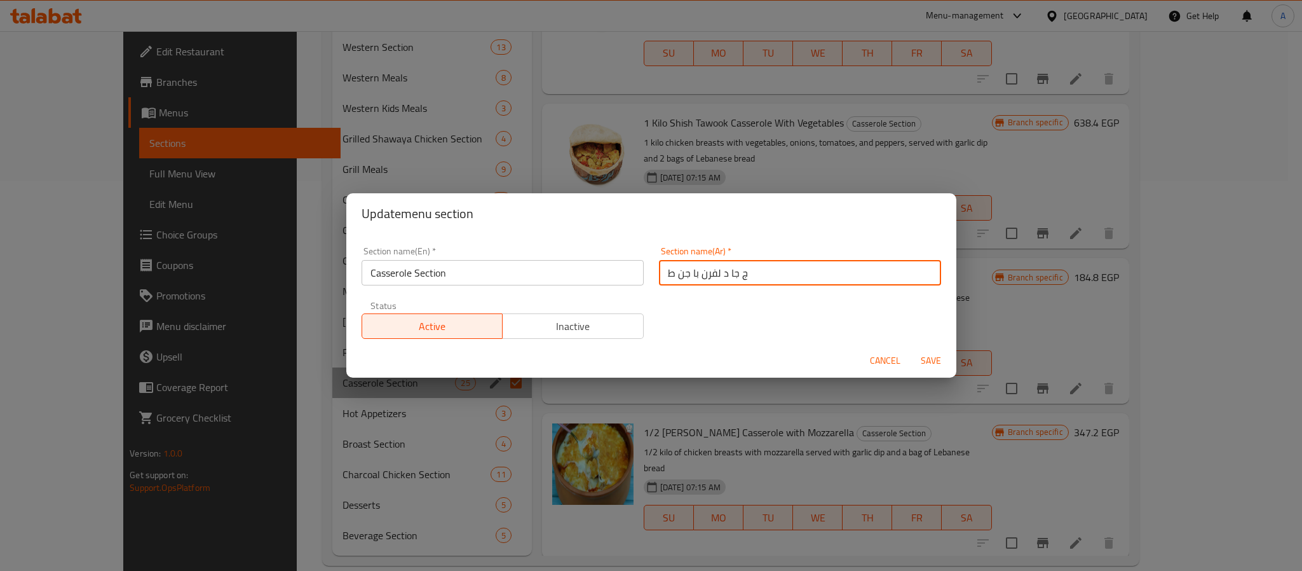
click at [759, 273] on input "ج جا د لفرن با جن ط" at bounding box center [800, 272] width 282 height 25
click at [706, 275] on input "قسم الطواجن" at bounding box center [800, 272] width 282 height 25
click at [686, 271] on input "قسم الطواجن" at bounding box center [800, 272] width 282 height 25
click at [700, 269] on input "قسم طواجن" at bounding box center [800, 272] width 282 height 25
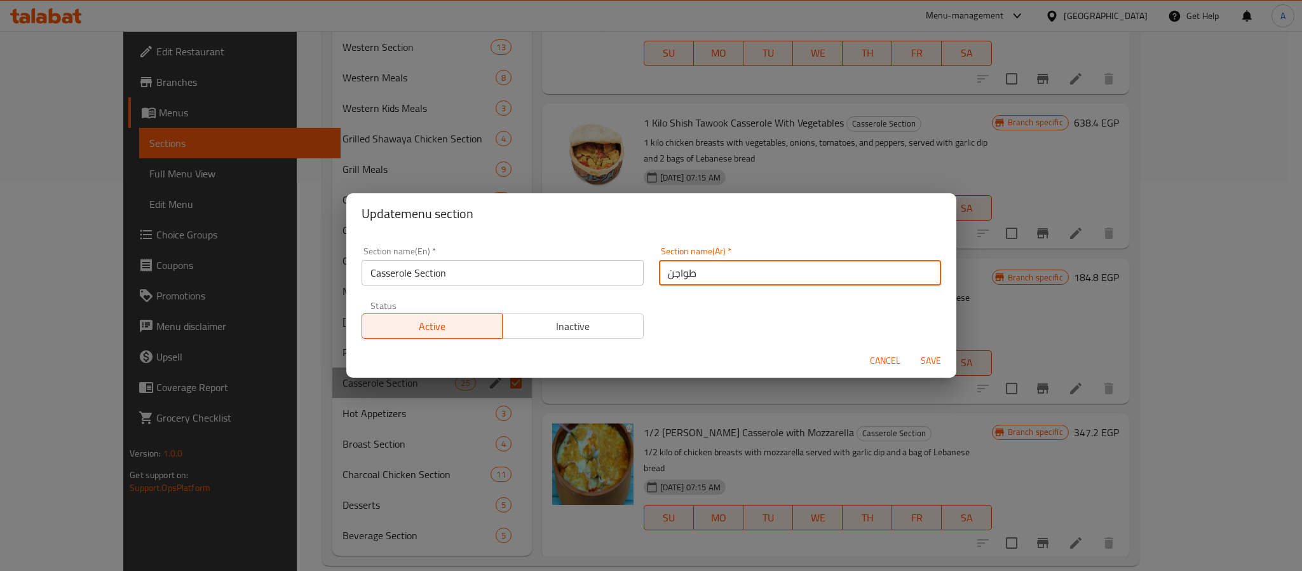
click at [714, 277] on input "طواجن" at bounding box center [800, 272] width 282 height 25
click at [714, 277] on input "طواجن بالفرن دجاج" at bounding box center [800, 272] width 282 height 25
type input "طواجن بالفرن دجاج"
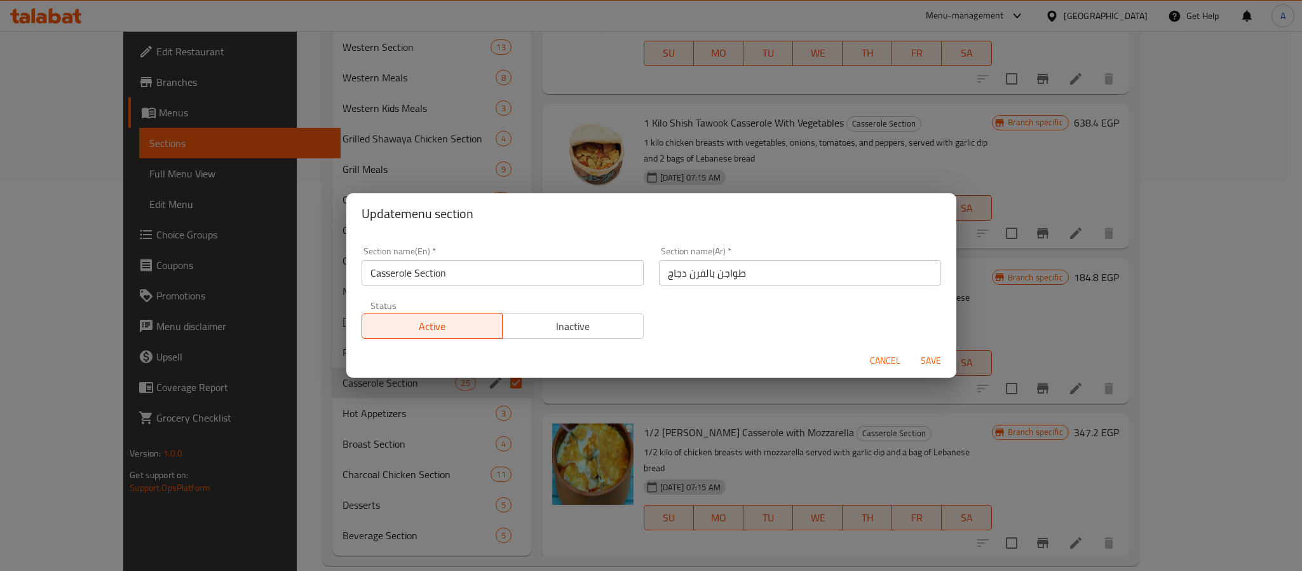
click at [433, 276] on input "Casserole Section" at bounding box center [503, 272] width 282 height 25
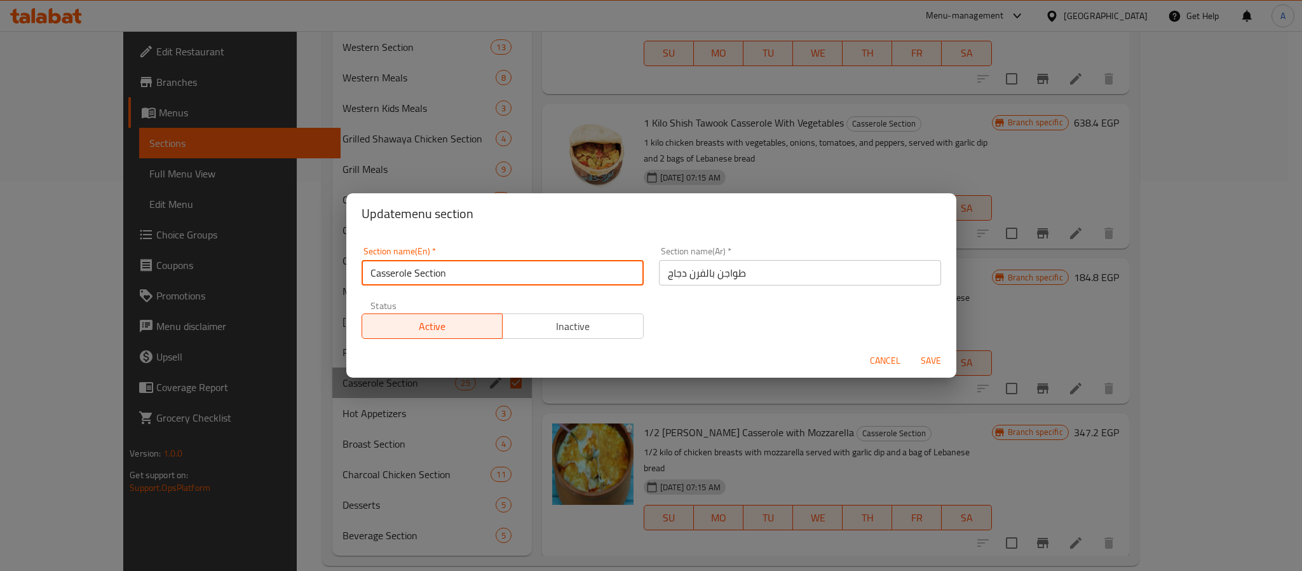
click at [433, 276] on input "Casserole Section" at bounding box center [503, 272] width 282 height 25
paste input "Oven-baked chicken casseroles"
click at [433, 276] on input "Oven-baked chicken casseroles" at bounding box center [503, 272] width 282 height 25
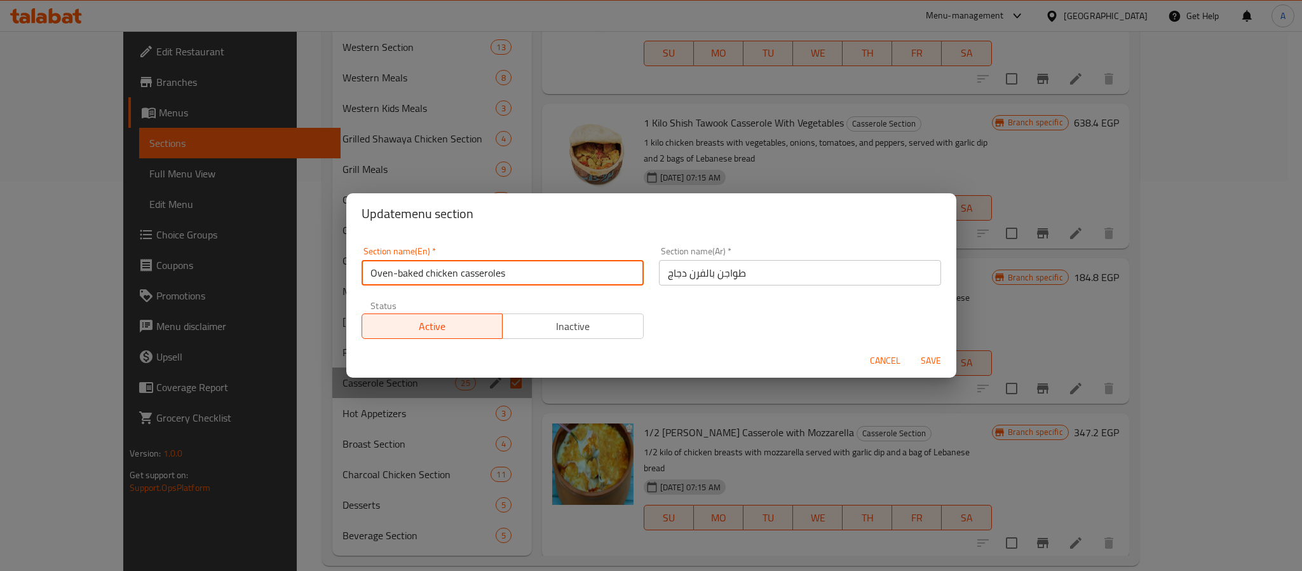
click at [433, 276] on input "Oven-baked chicken casseroles" at bounding box center [503, 272] width 282 height 25
type input "Oven-Baked Chicken Casseroles"
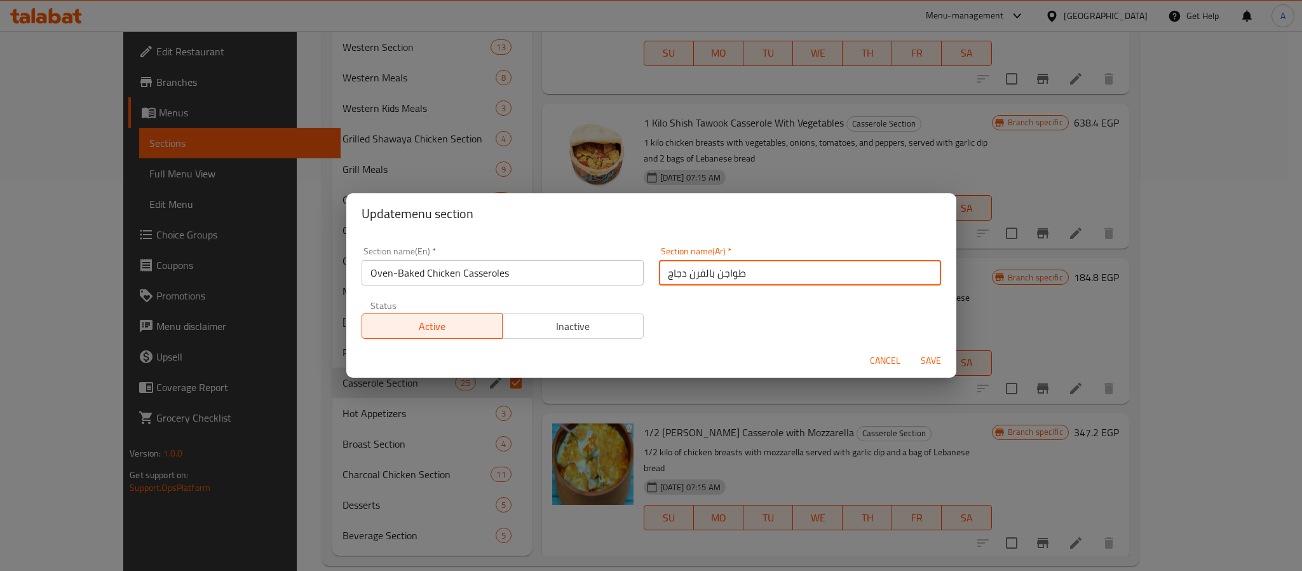
drag, startPoint x: 737, startPoint y: 273, endPoint x: 681, endPoint y: 275, distance: 55.3
click at [681, 275] on input "طواجن بالفرن دجاج" at bounding box center [800, 272] width 282 height 25
click at [925, 355] on span "Save" at bounding box center [931, 361] width 31 height 16
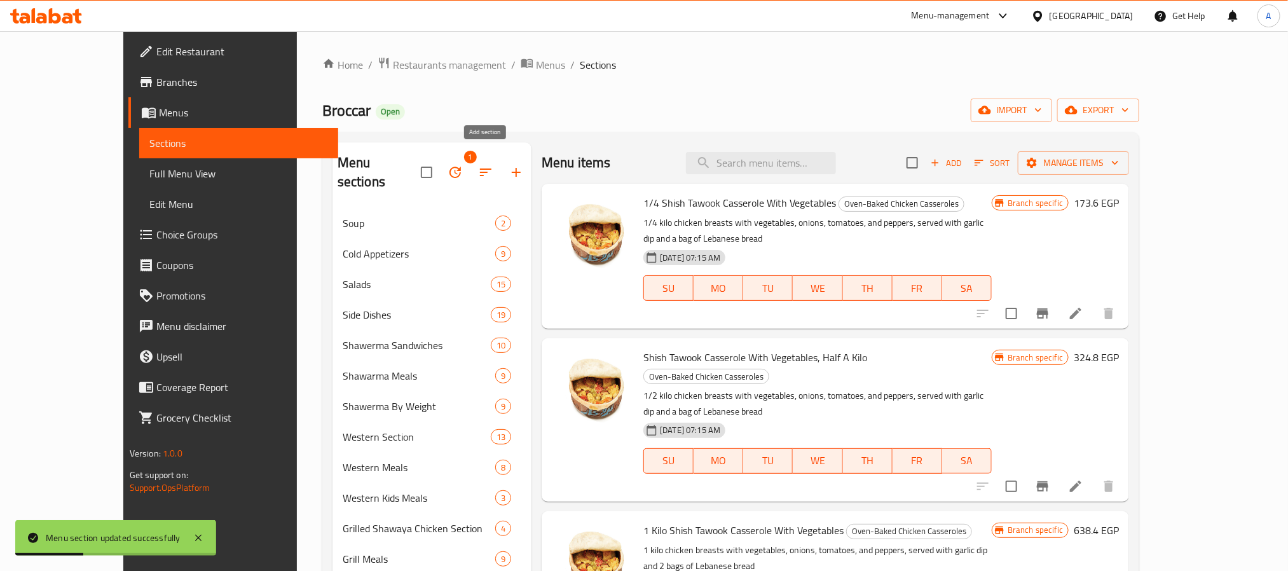
click at [501, 161] on button "button" at bounding box center [516, 172] width 31 height 31
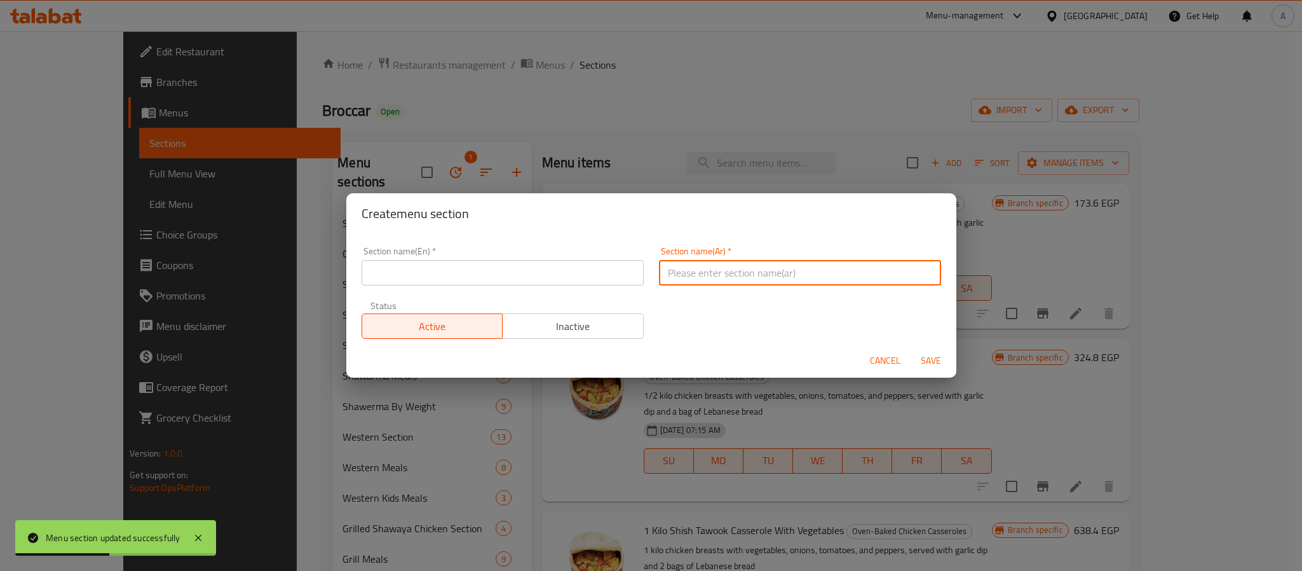
click at [718, 261] on input "text" at bounding box center [800, 272] width 282 height 25
paste input "طواجن بالفرن"
click at [746, 273] on input "طواجن بالفرن" at bounding box center [800, 272] width 282 height 25
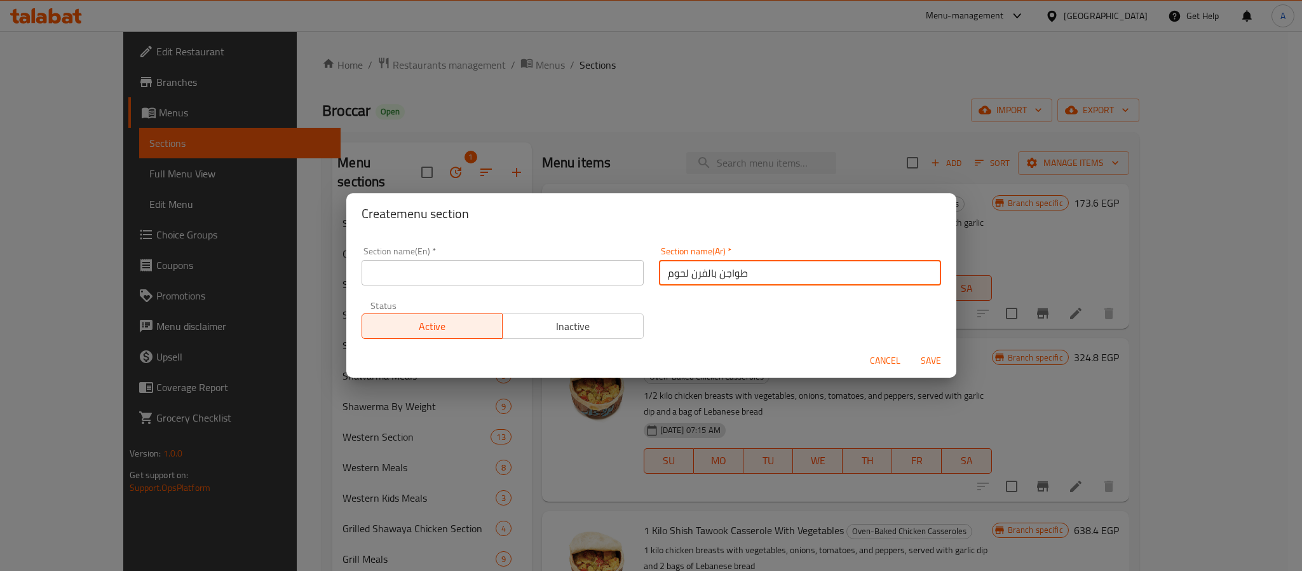
click at [746, 273] on input "طواجن بالفرن لحوم" at bounding box center [800, 272] width 282 height 25
type input "طواجن بالفرن لحوم"
click at [474, 273] on input "text" at bounding box center [503, 272] width 282 height 25
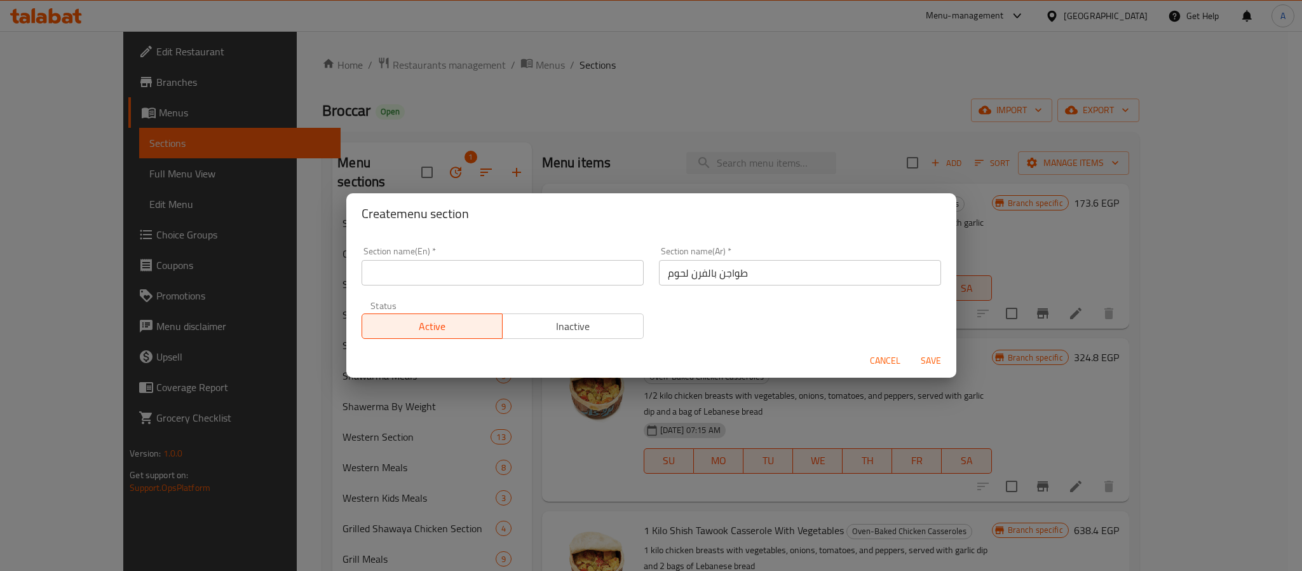
paste input "Oven-baked meat casseroles"
click at [474, 273] on input "Oven-baked meat casseroles" at bounding box center [503, 272] width 282 height 25
type input "Oven-Baked Meat Casseroles"
click at [931, 358] on span "Save" at bounding box center [931, 361] width 31 height 16
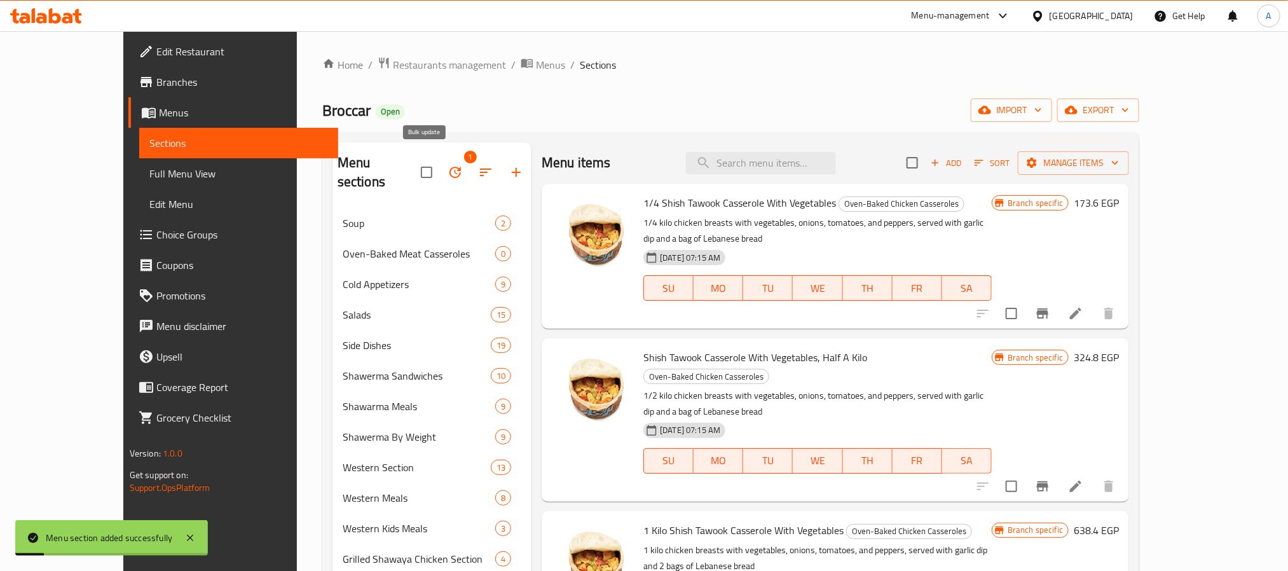
click at [447, 170] on icon "button" at bounding box center [454, 172] width 15 height 15
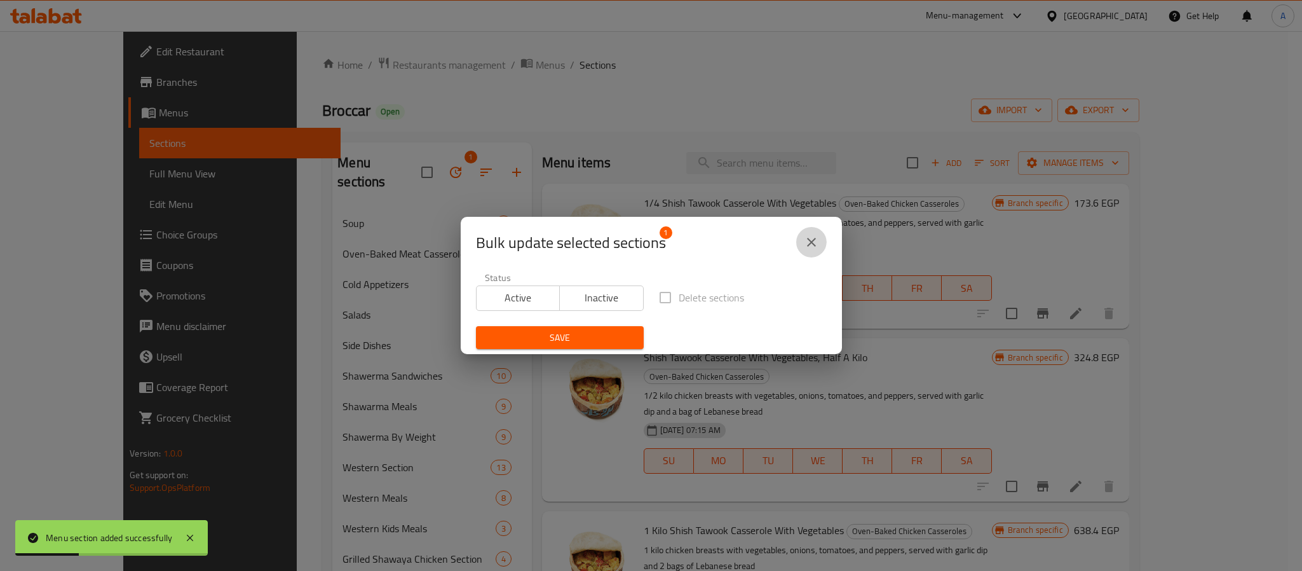
click at [809, 240] on icon "close" at bounding box center [811, 242] width 9 height 9
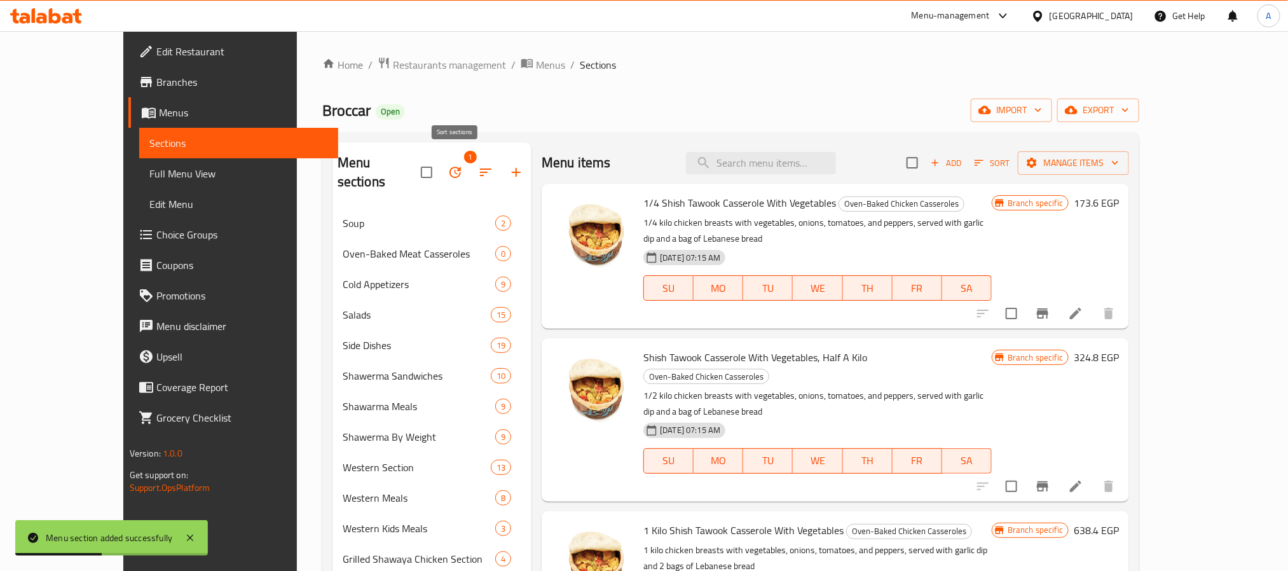
click at [470, 165] on button "button" at bounding box center [485, 172] width 31 height 31
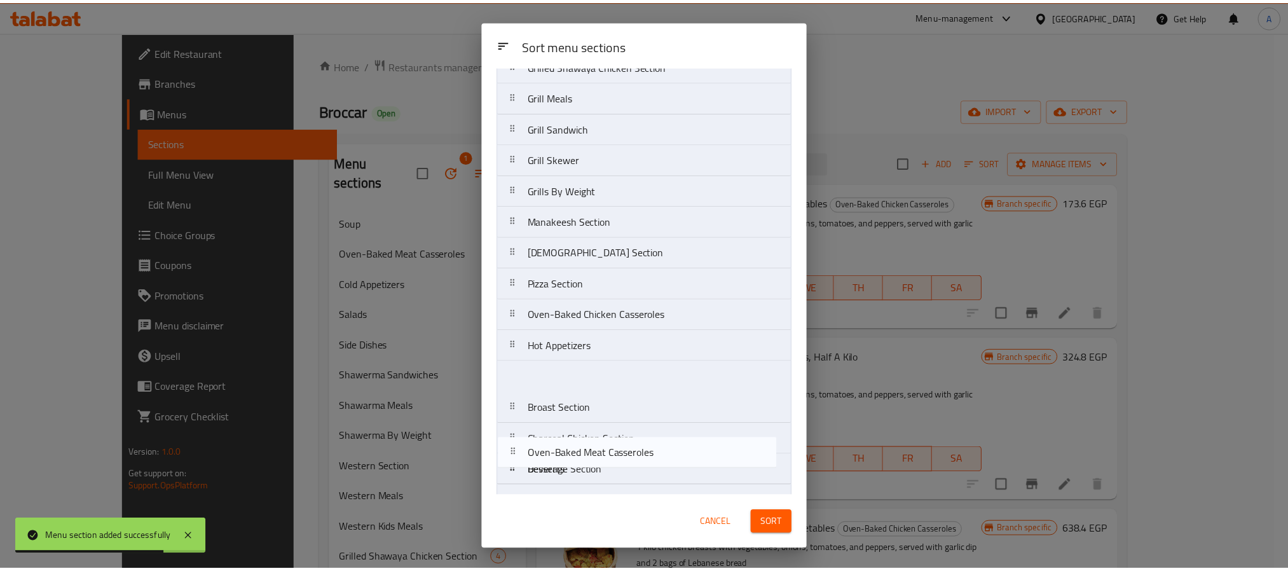
scroll to position [399, 0]
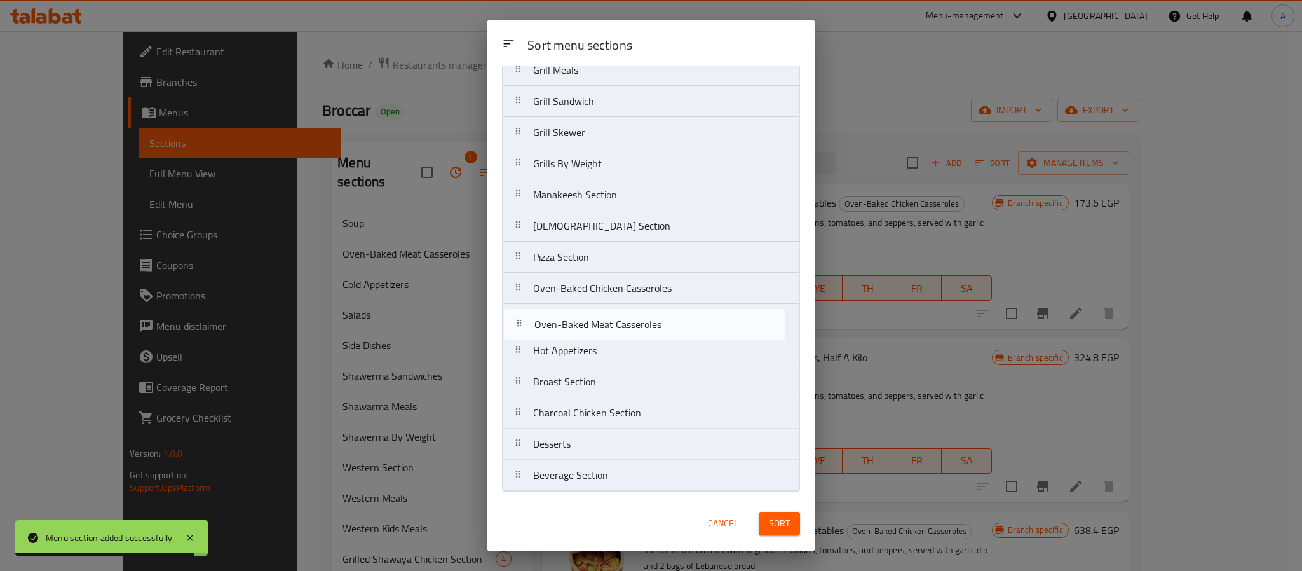
drag, startPoint x: 608, startPoint y: 155, endPoint x: 609, endPoint y: 334, distance: 179.2
click at [609, 334] on nav "Soup Oven-Baked Meat Casseroles Cold Appetizers Salads Side Dishes Shawerma San…" at bounding box center [651, 101] width 298 height 780
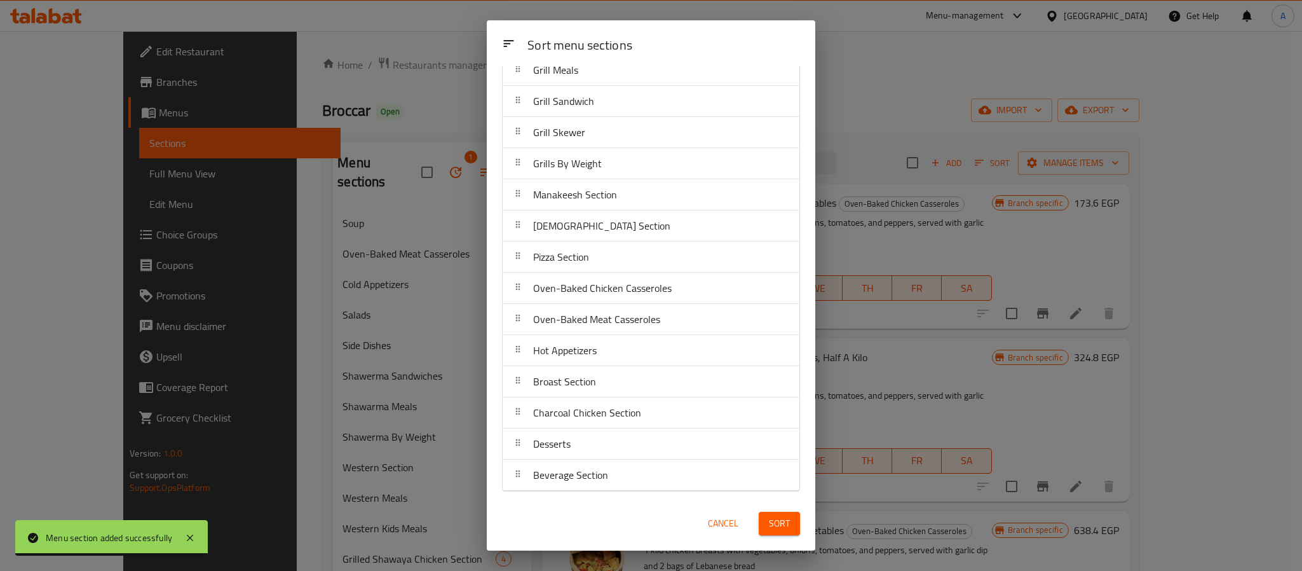
click at [773, 523] on span "Sort" at bounding box center [779, 523] width 21 height 16
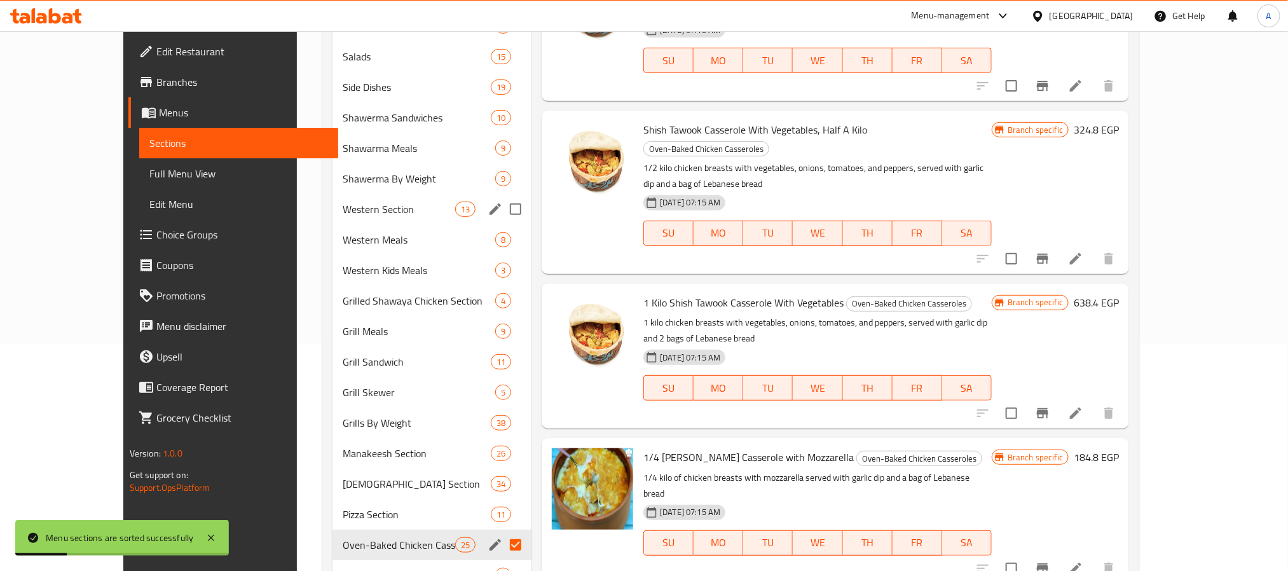
scroll to position [420, 0]
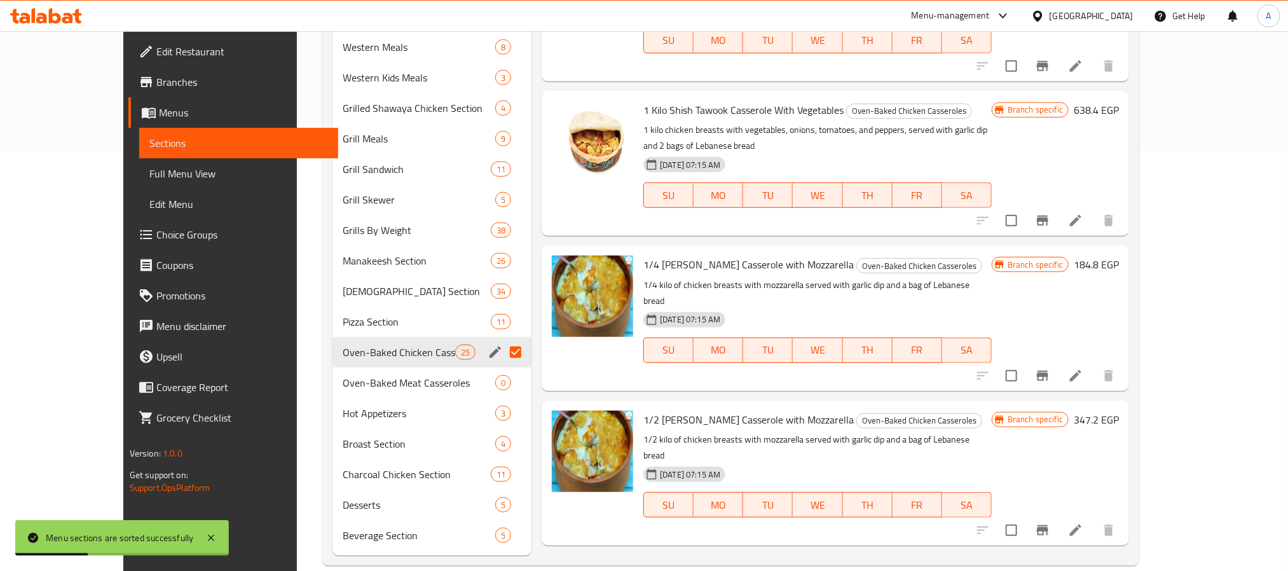
click at [502, 339] on input "Menu sections" at bounding box center [515, 352] width 27 height 27
checkbox input "false"
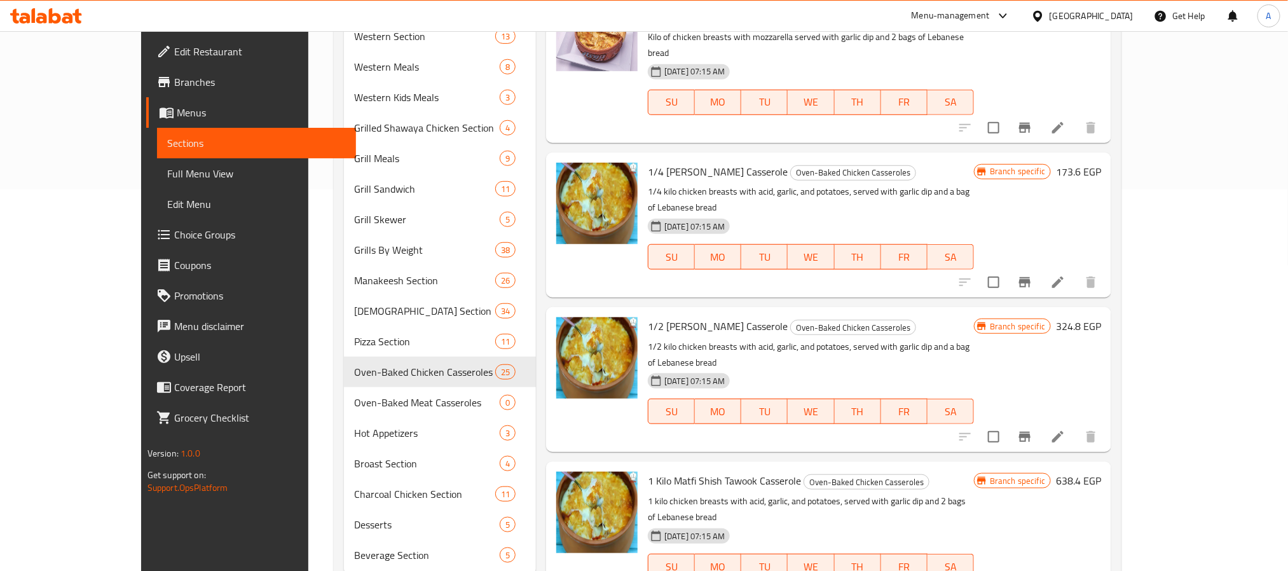
scroll to position [858, 0]
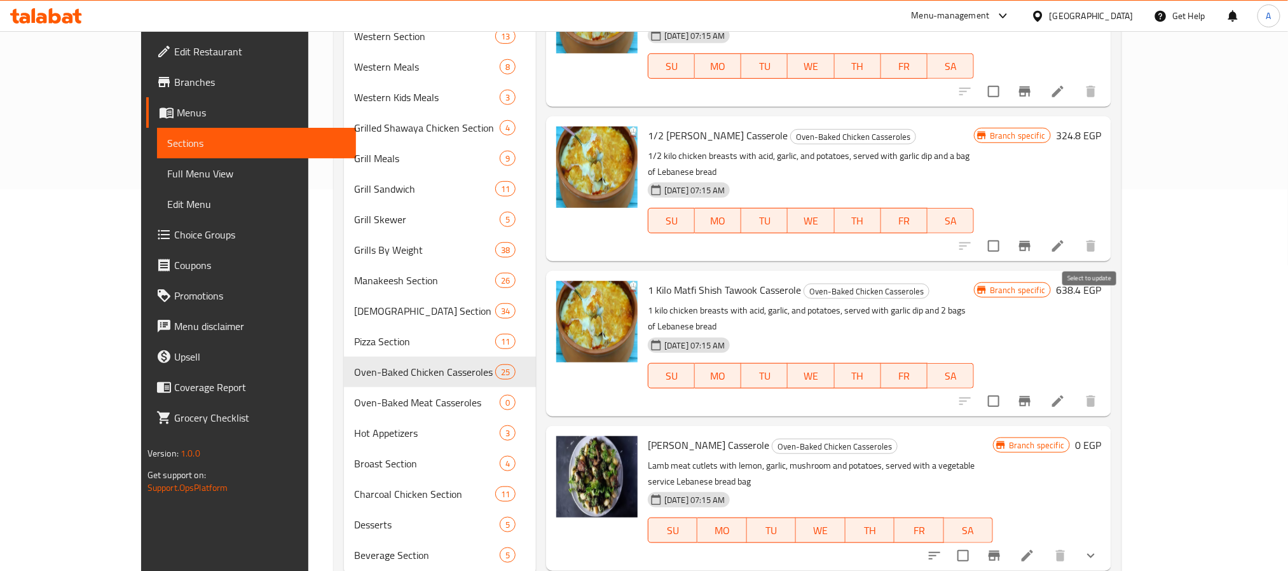
click at [976, 542] on input "checkbox" at bounding box center [963, 555] width 27 height 27
checkbox input "true"
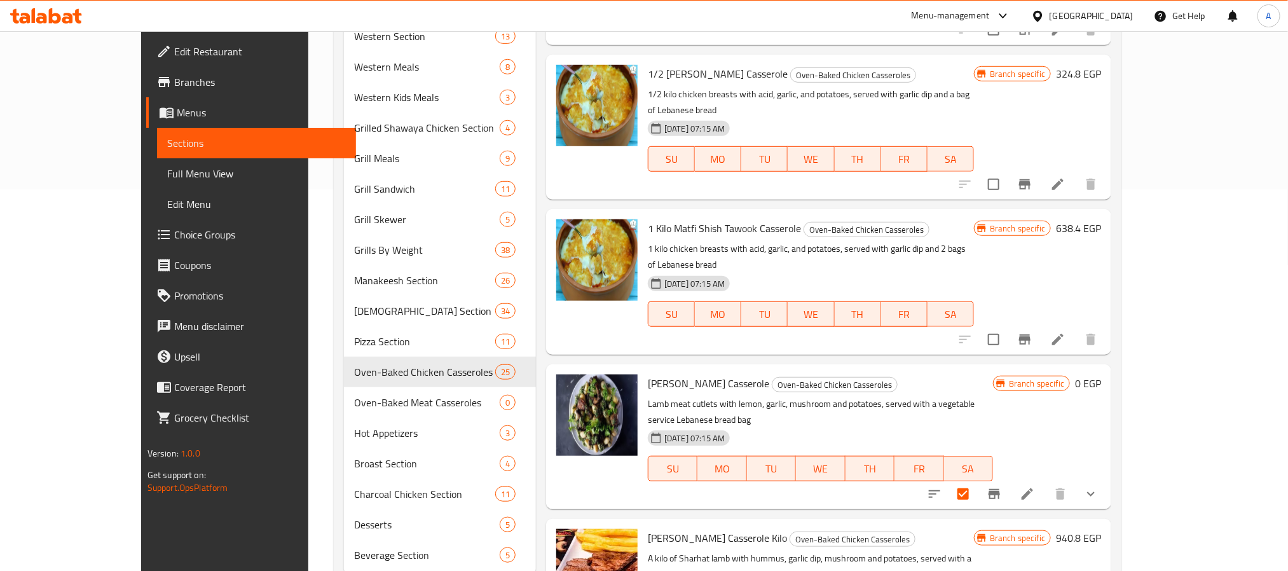
scroll to position [953, 0]
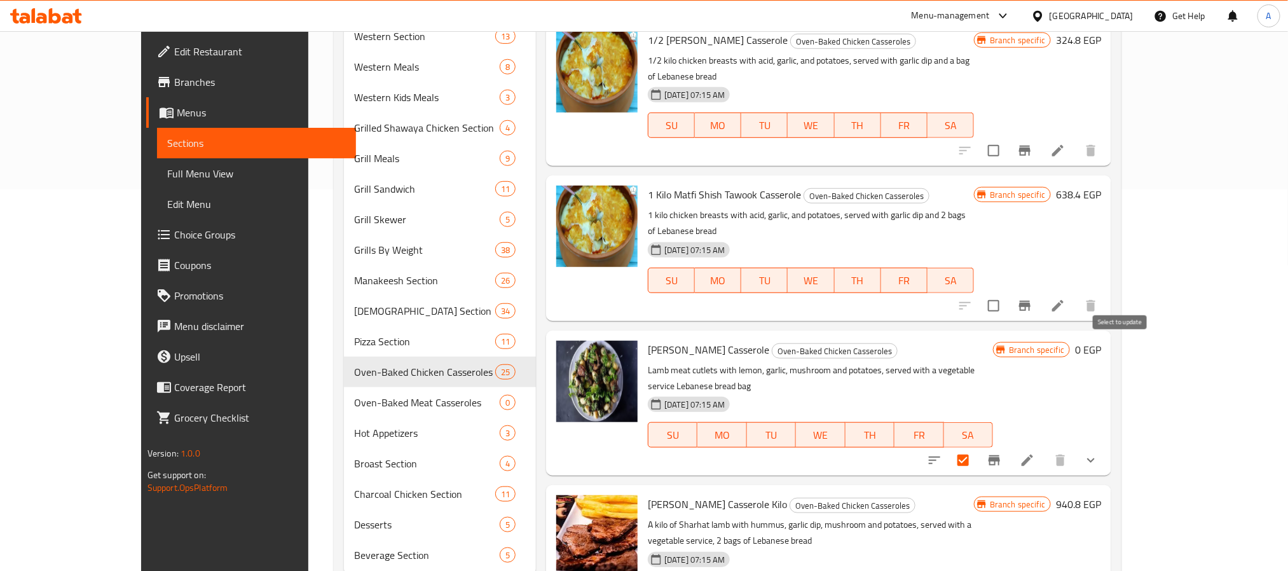
checkbox input "true"
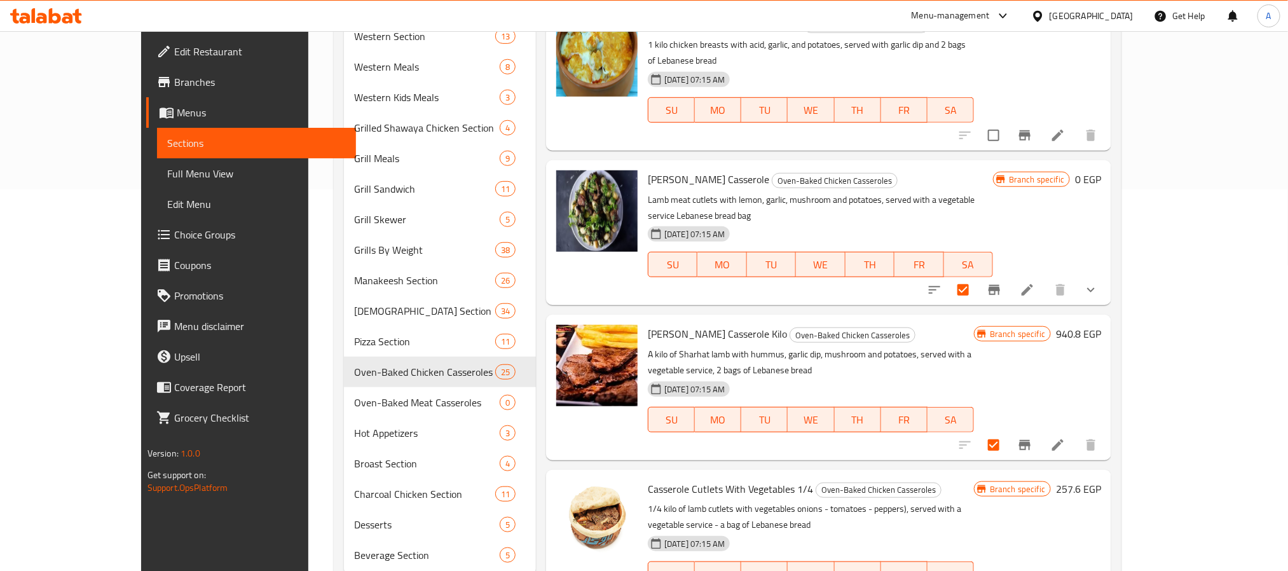
scroll to position [1144, 0]
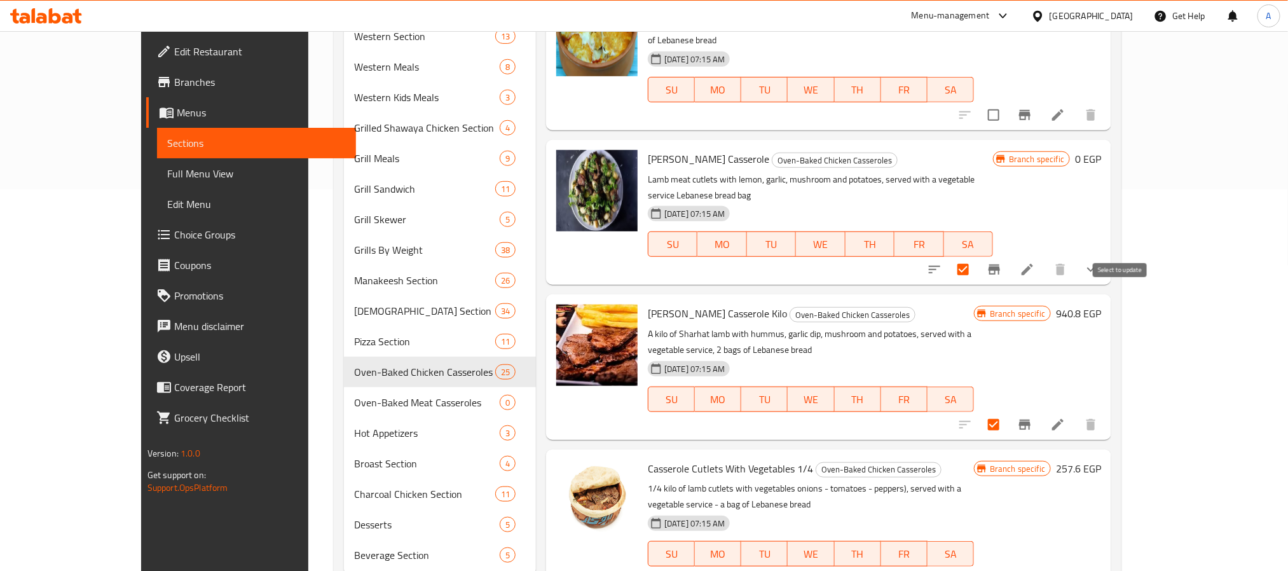
click at [1007, 566] on input "checkbox" at bounding box center [993, 579] width 27 height 27
checkbox input "true"
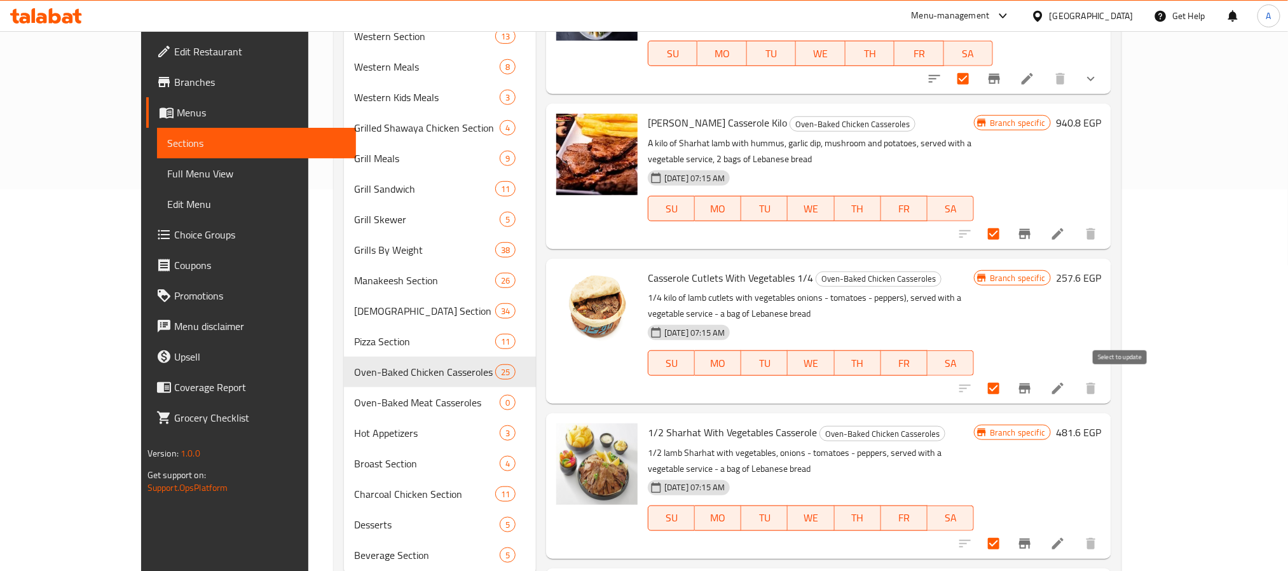
checkbox input "true"
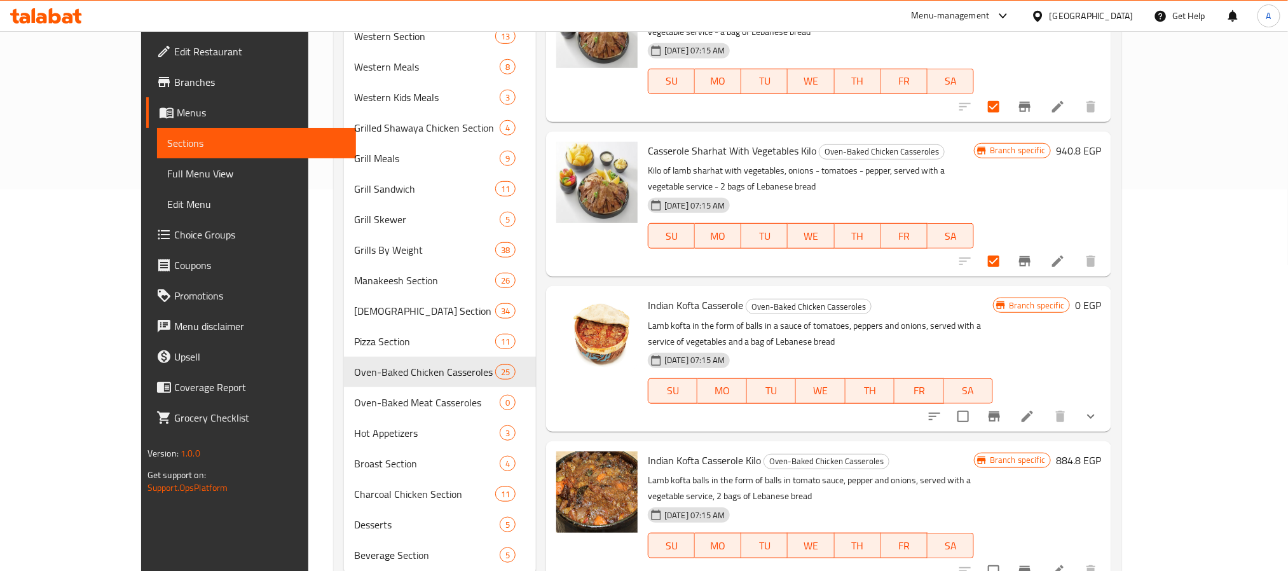
scroll to position [1780, 0]
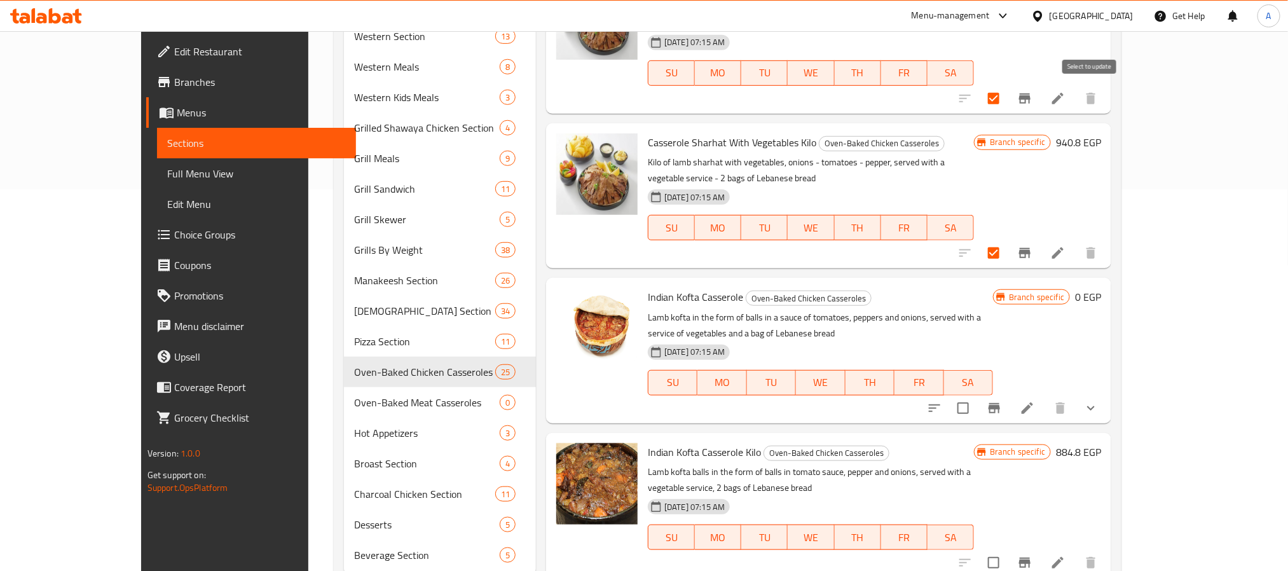
click at [976, 395] on input "checkbox" at bounding box center [963, 408] width 27 height 27
checkbox input "true"
click at [1007, 549] on input "checkbox" at bounding box center [993, 562] width 27 height 27
checkbox input "true"
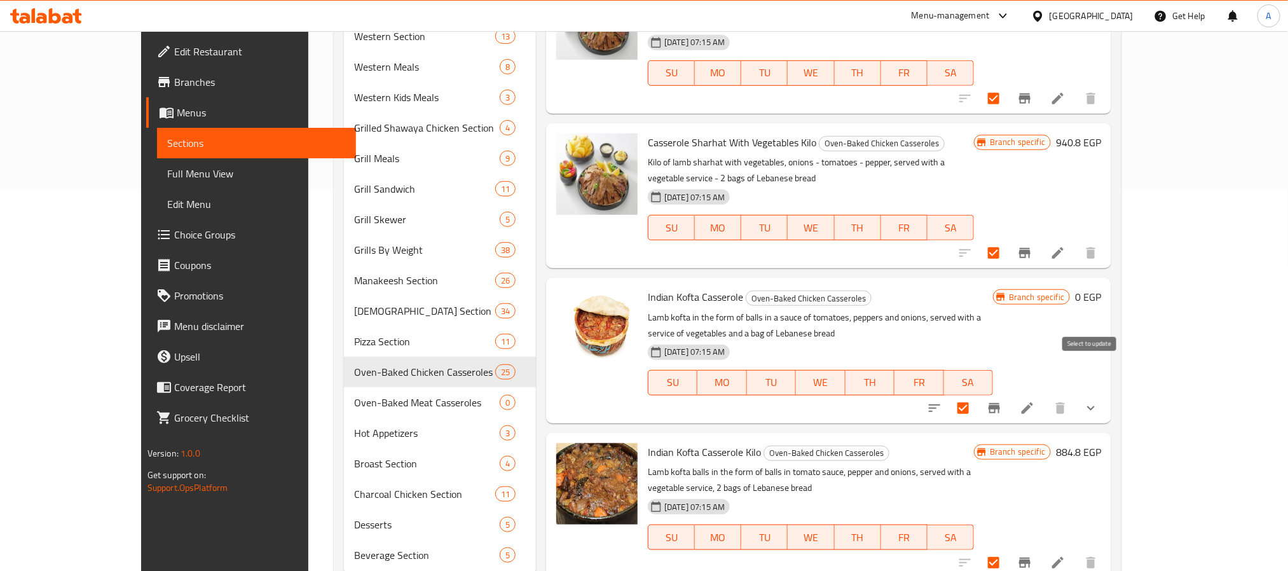
checkbox input "true"
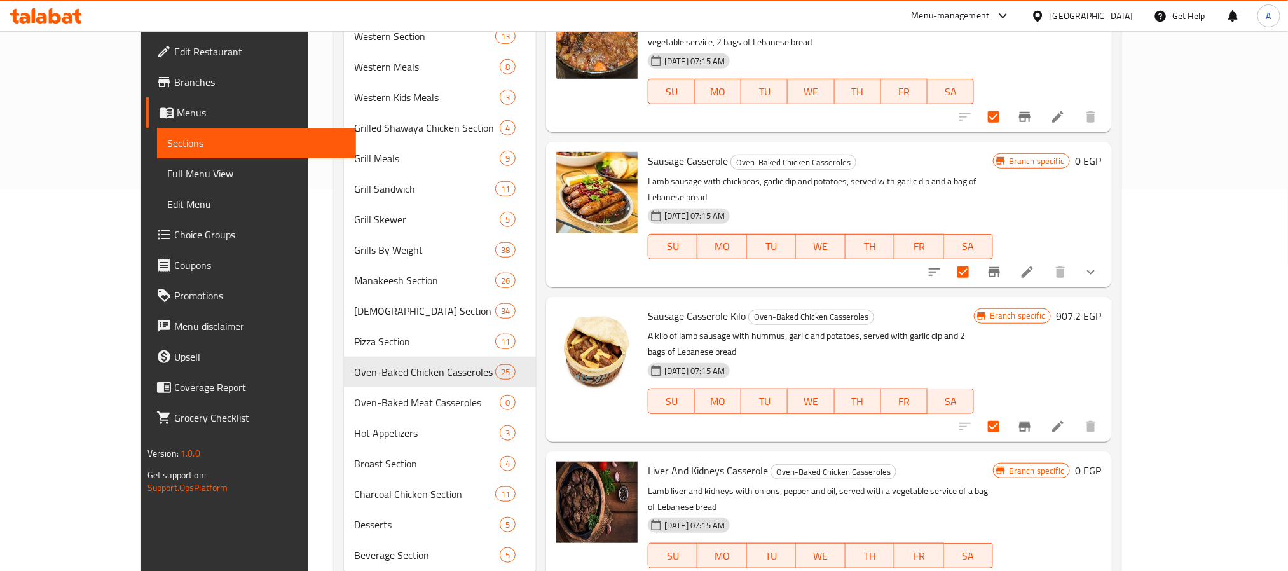
scroll to position [2230, 0]
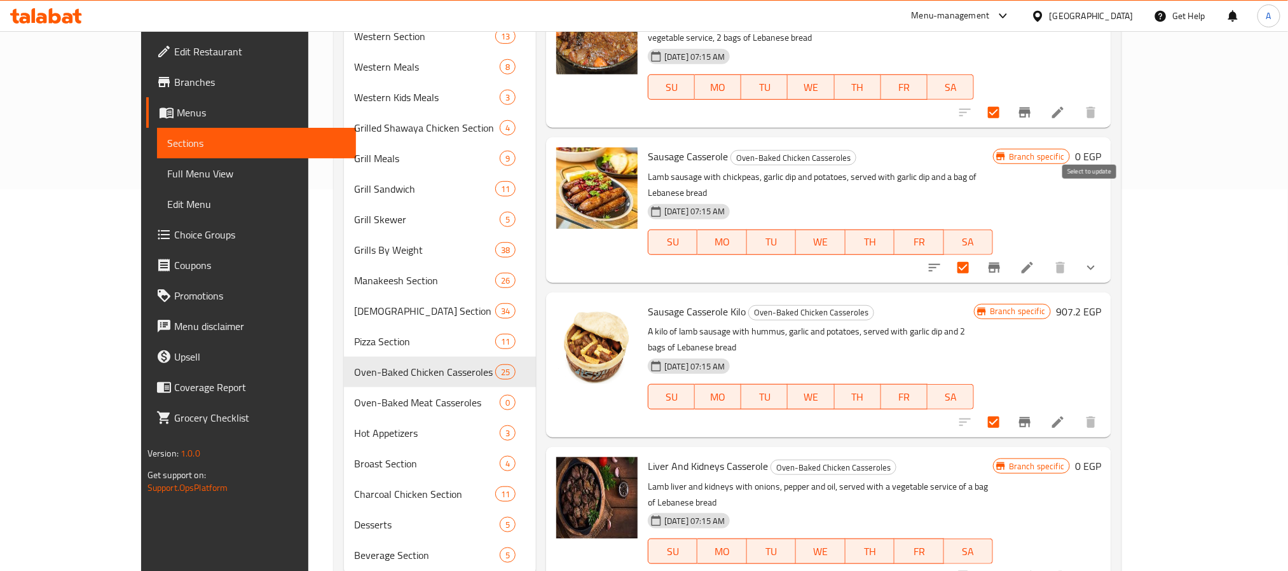
click at [976, 563] on input "checkbox" at bounding box center [963, 576] width 27 height 27
checkbox input "true"
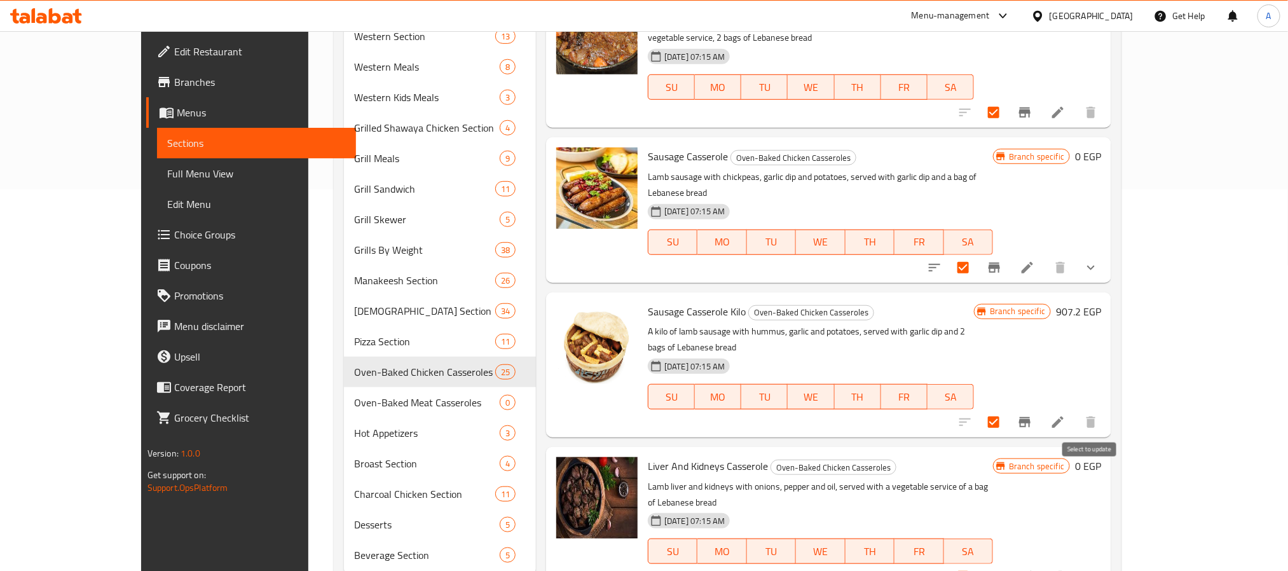
checkbox input "true"
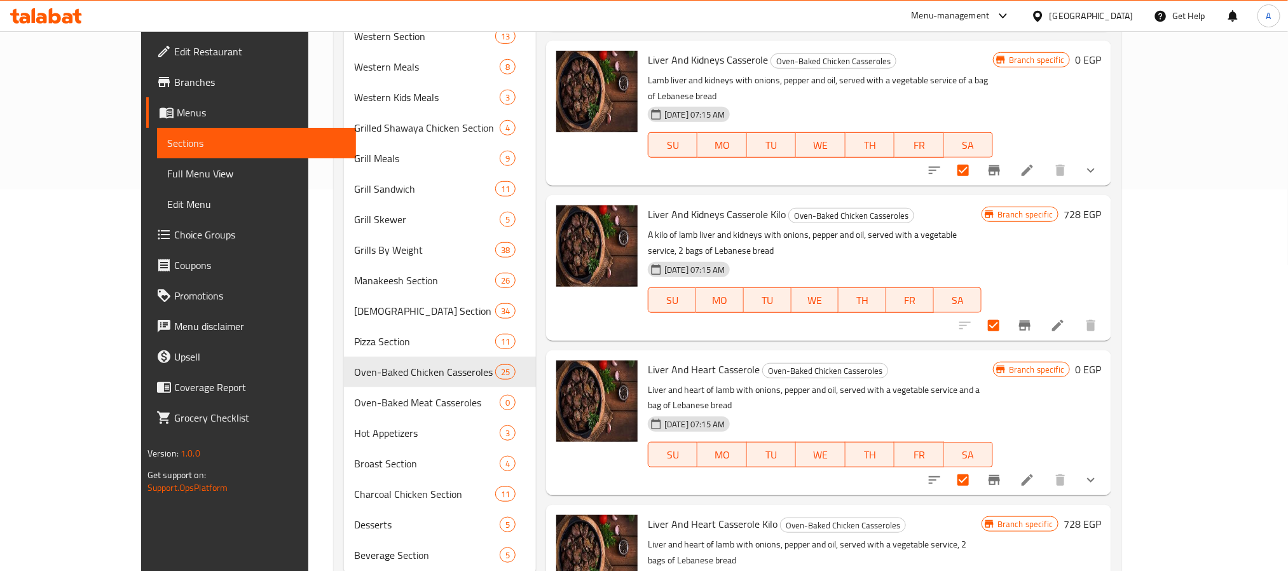
scroll to position [2627, 0]
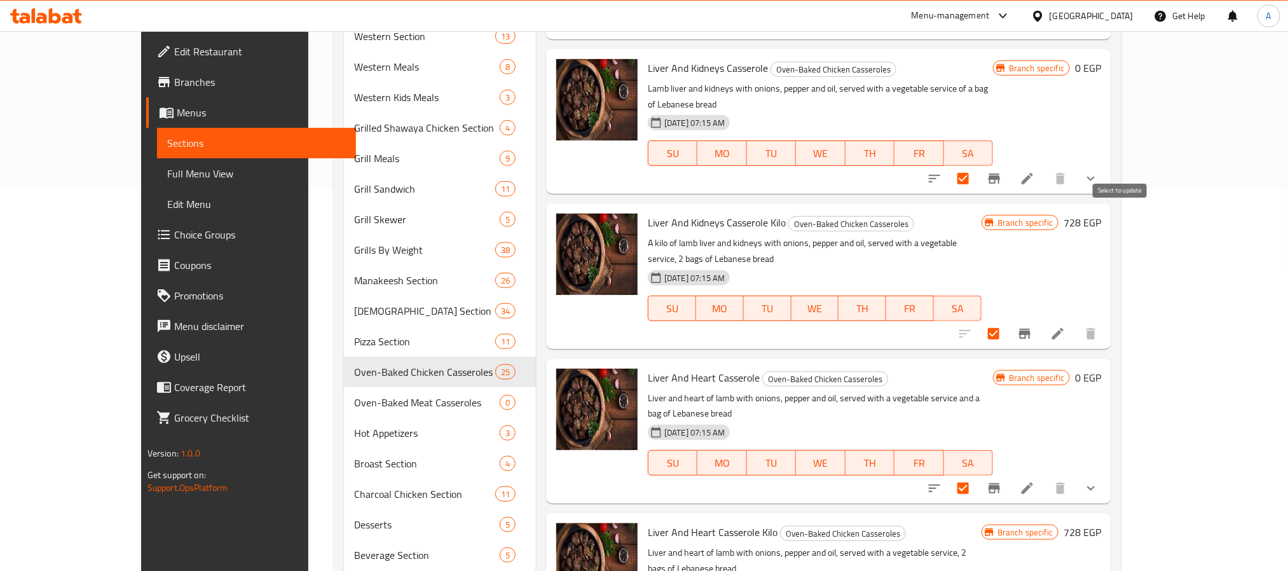
checkbox input "true"
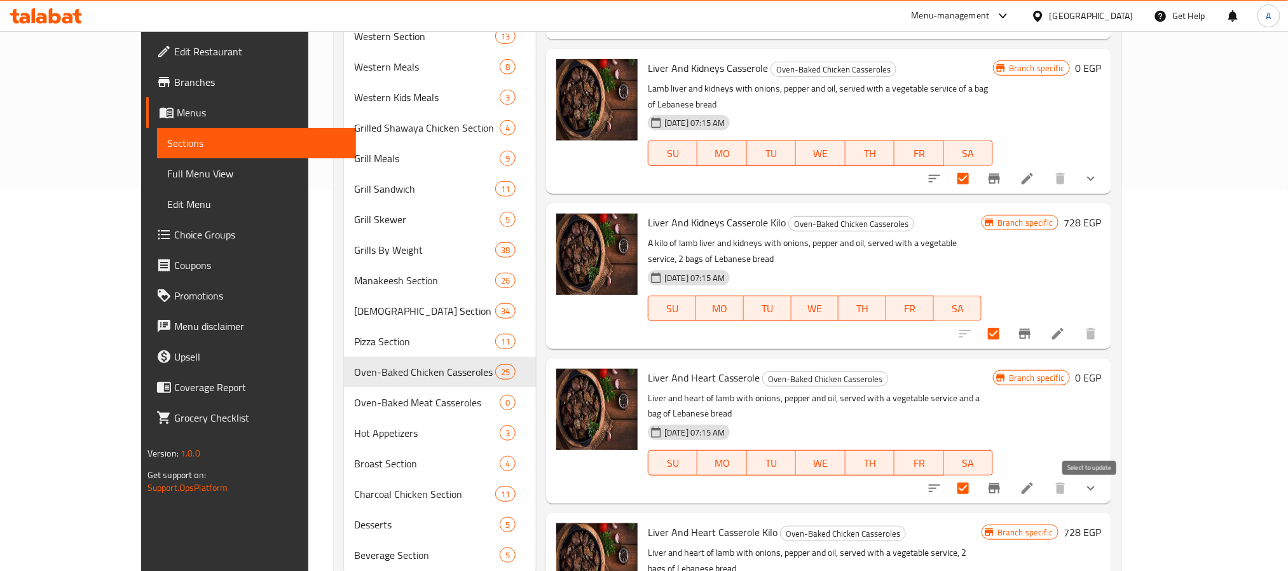
checkbox input "true"
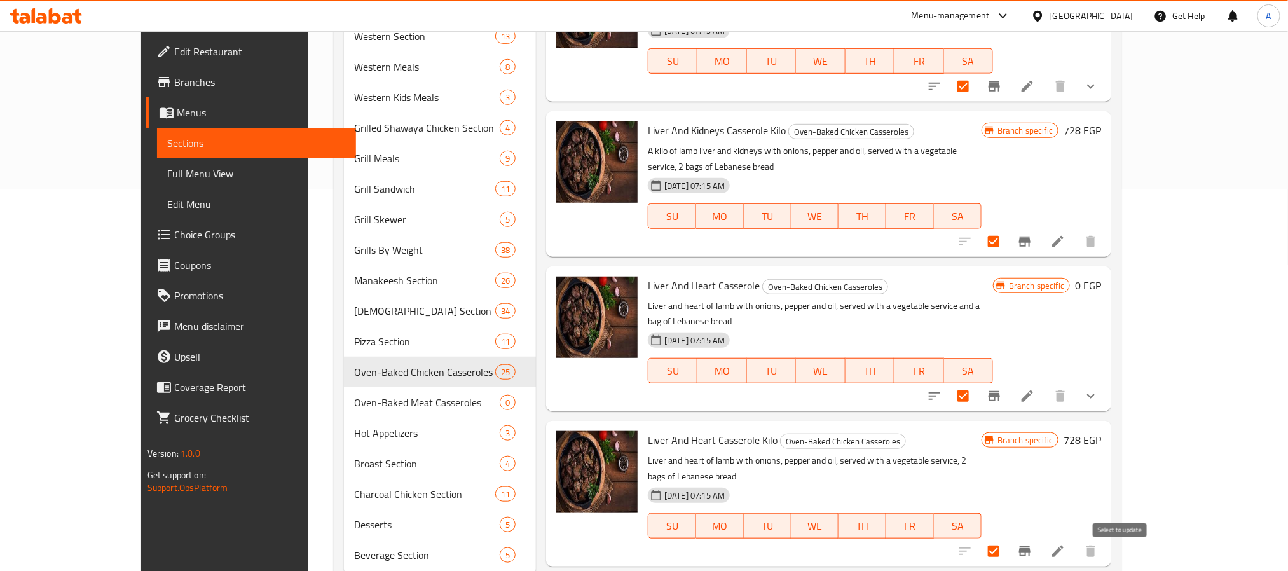
checkbox input "true"
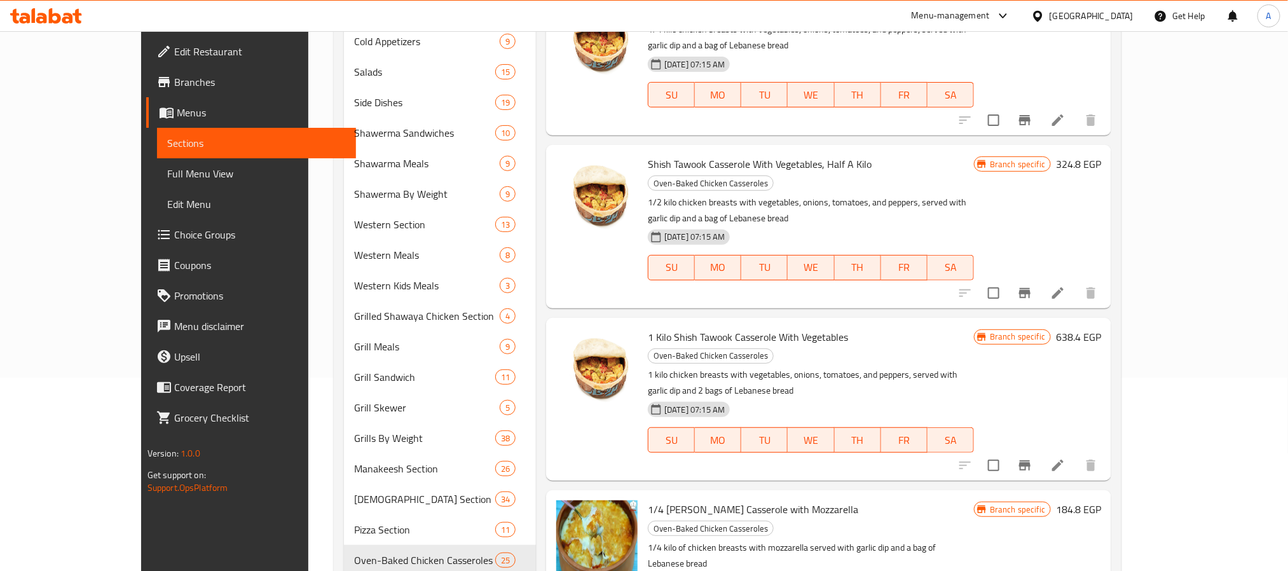
scroll to position [0, 0]
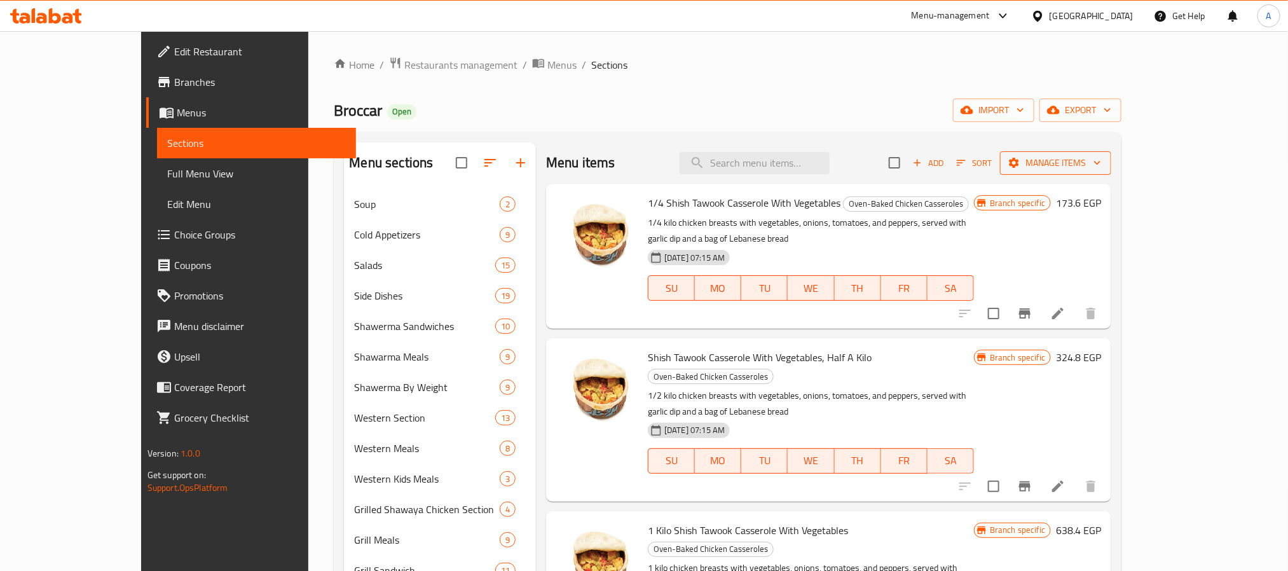
click at [1101, 164] on span "Manage items" at bounding box center [1055, 163] width 91 height 16
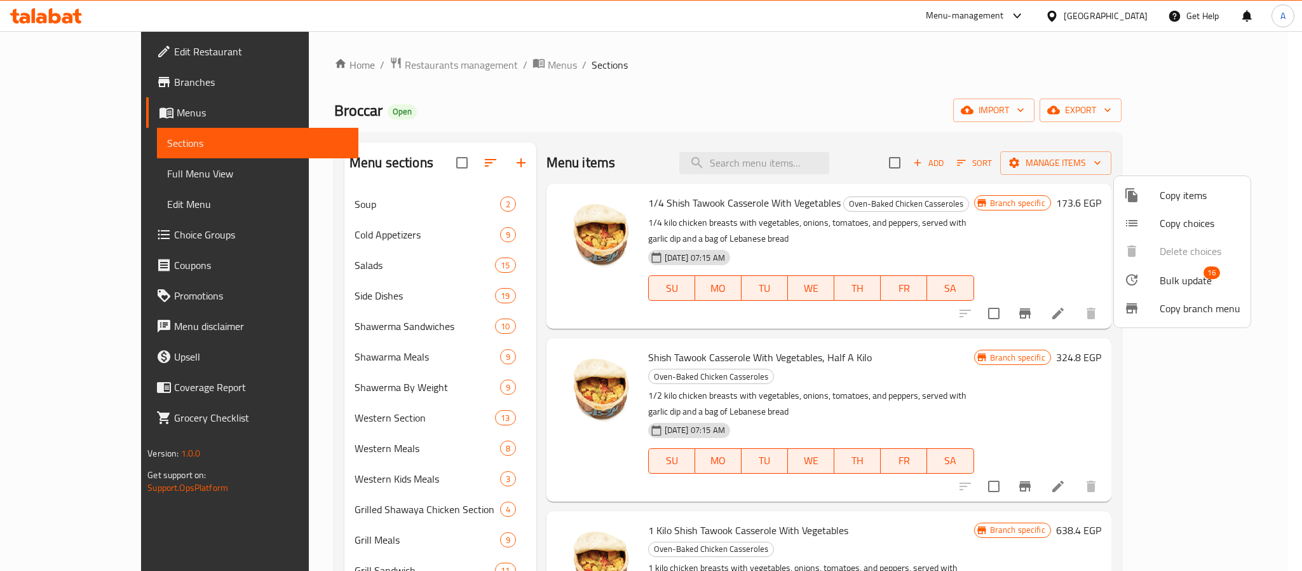
click at [1175, 279] on span "Bulk update" at bounding box center [1186, 280] width 52 height 15
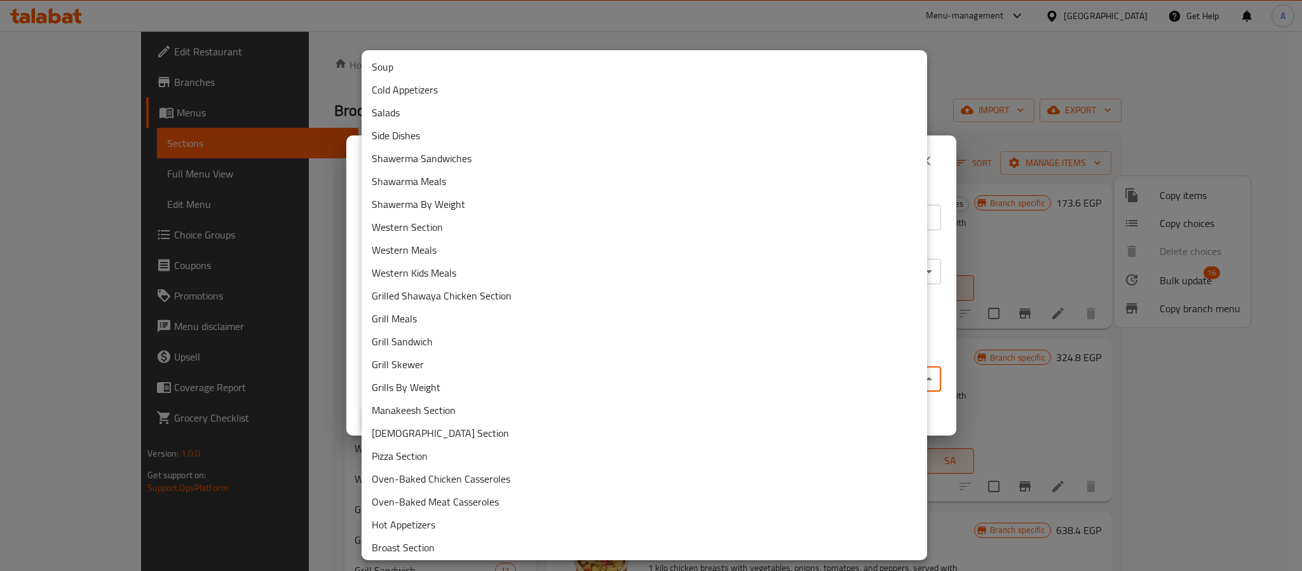
click at [717, 376] on body "​ Menu-management Egypt Get Help A Edit Restaurant Branches Menus Sections Full…" at bounding box center [651, 301] width 1302 height 540
click at [460, 496] on li "Oven-Baked Meat Casseroles" at bounding box center [645, 501] width 566 height 23
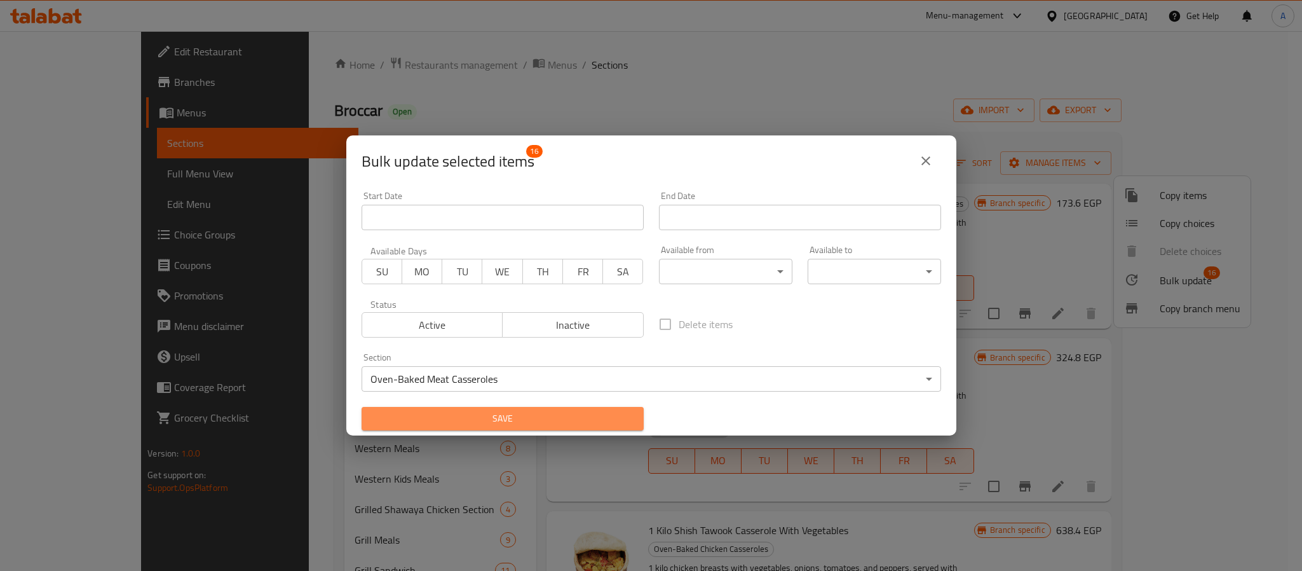
click at [542, 423] on span "Save" at bounding box center [503, 419] width 262 height 16
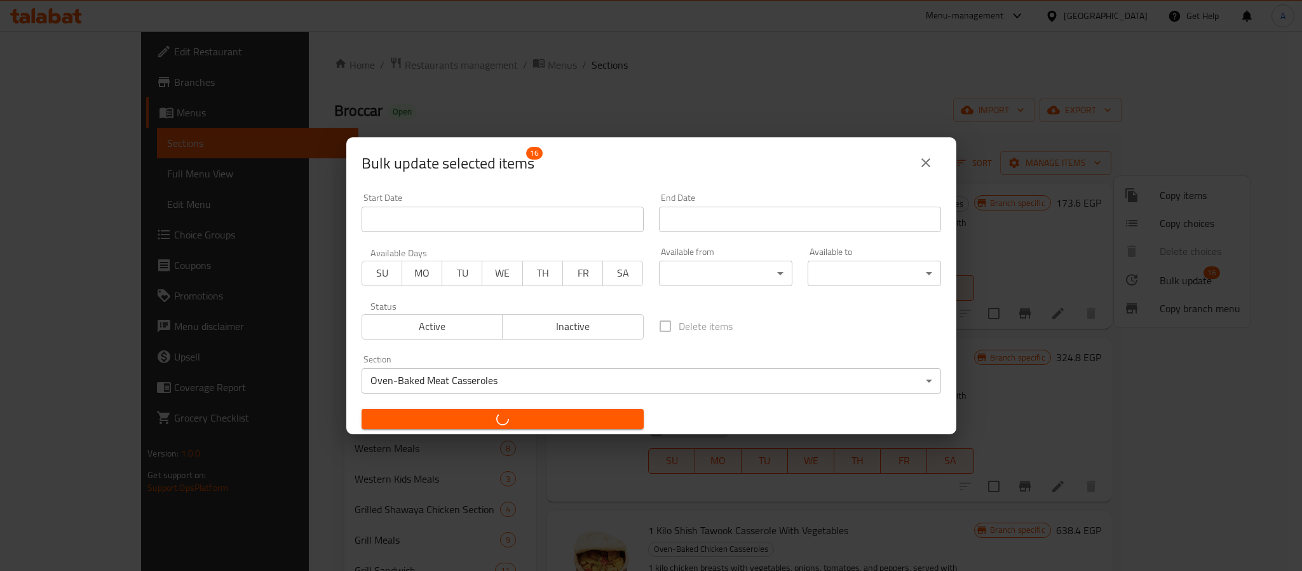
checkbox input "false"
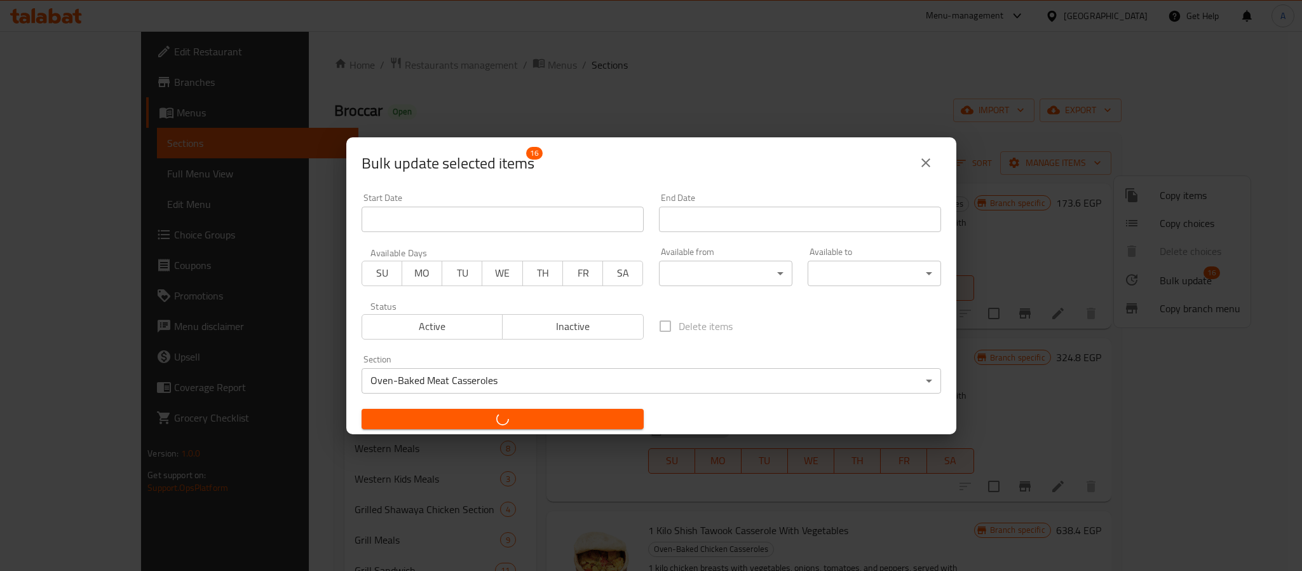
checkbox input "false"
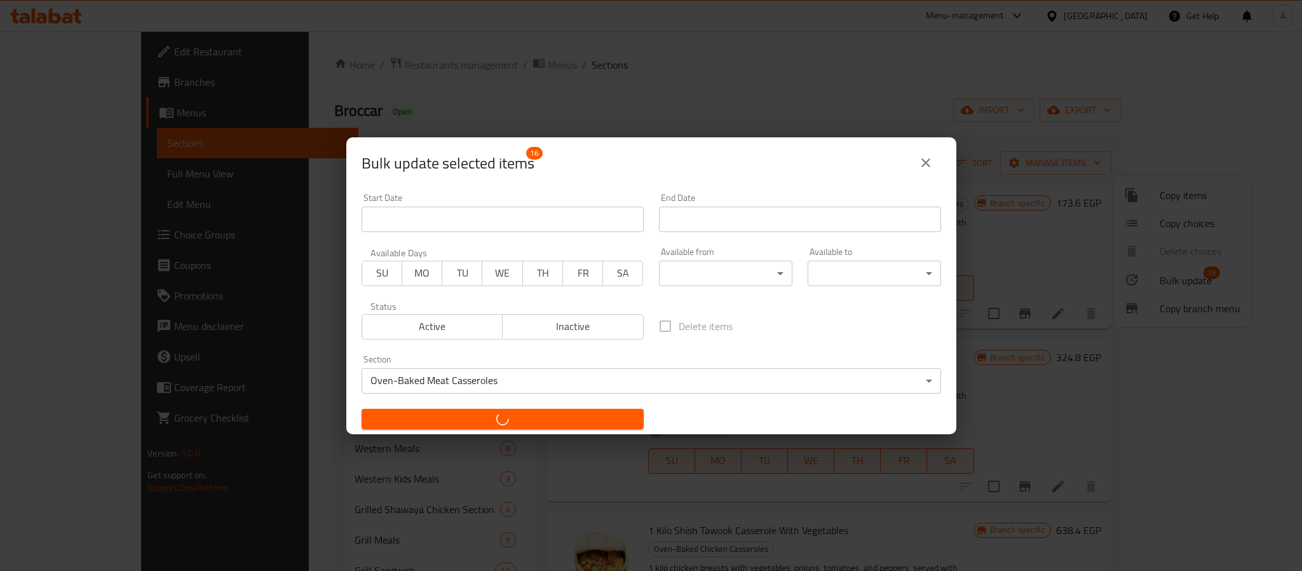
checkbox input "false"
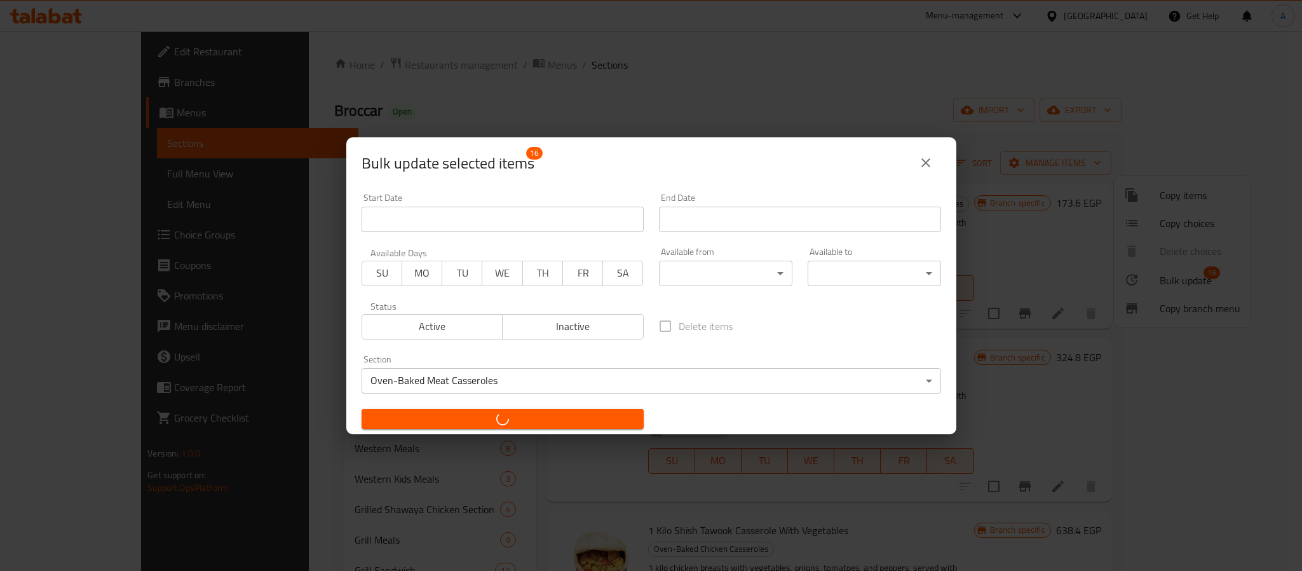
checkbox input "false"
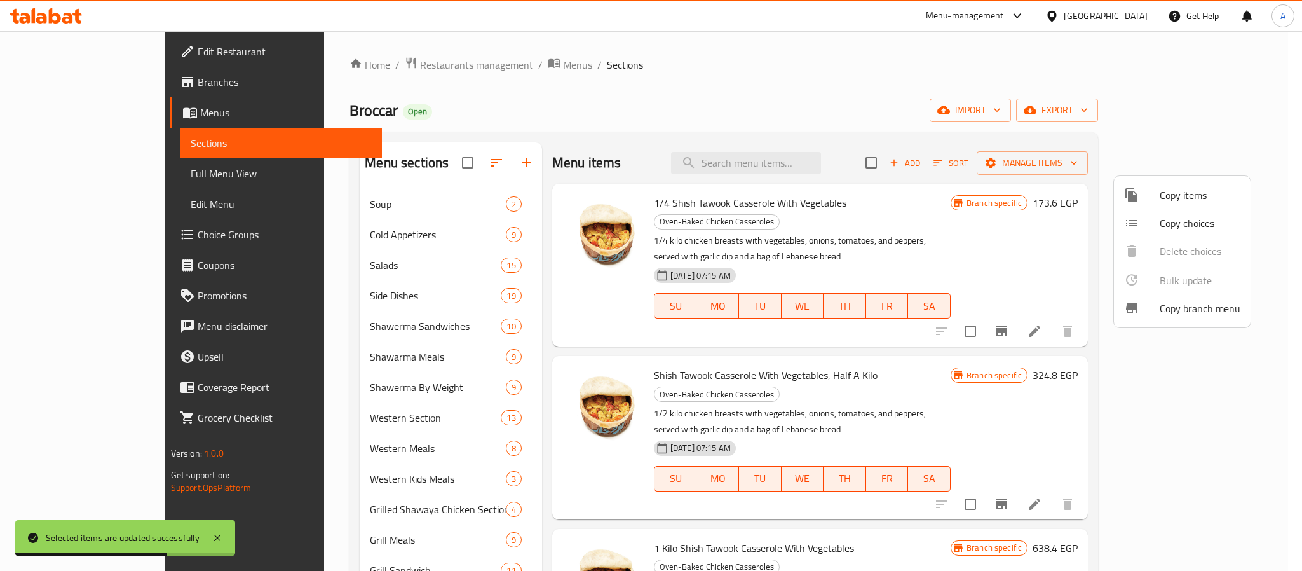
click at [510, 355] on div at bounding box center [651, 285] width 1302 height 571
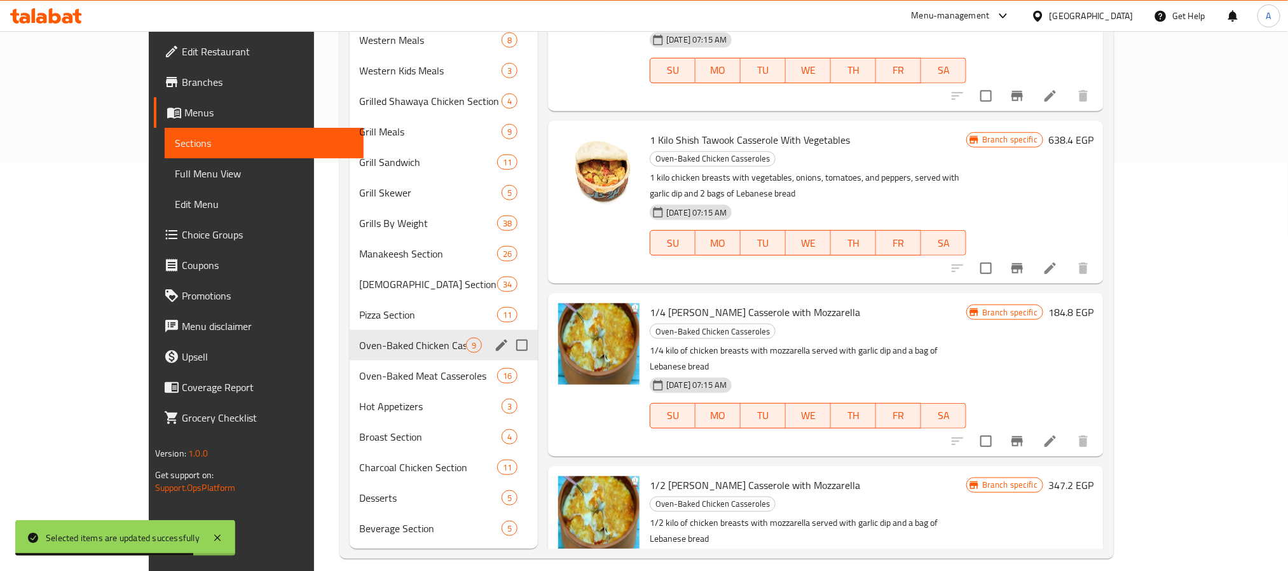
scroll to position [420, 0]
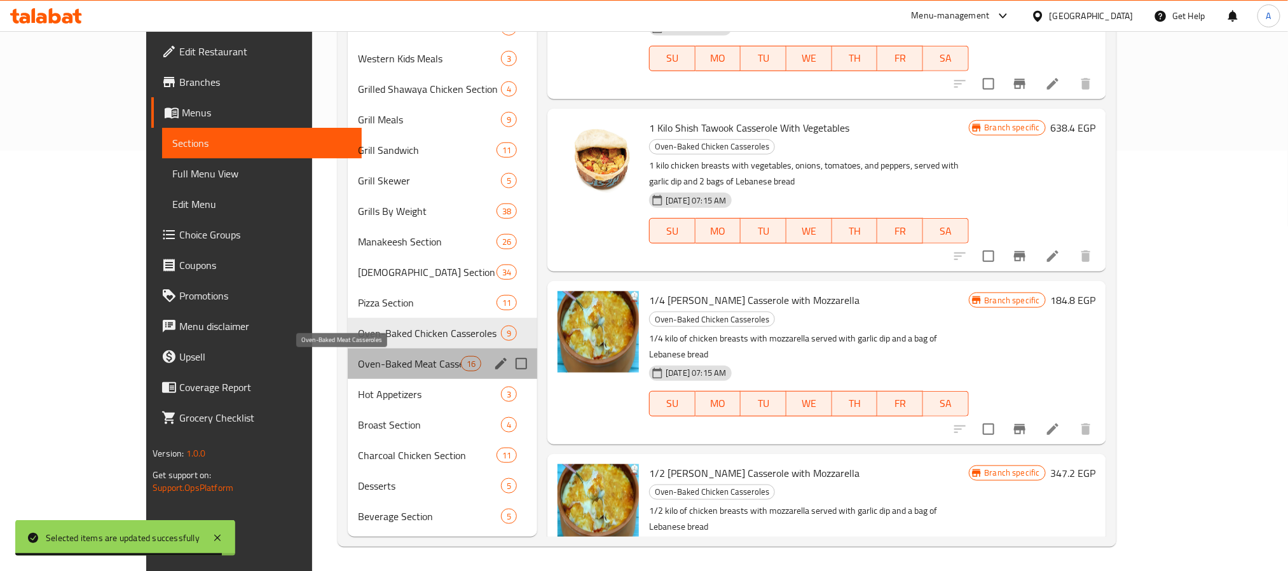
click at [363, 364] on span "Oven-Baked Meat Casseroles" at bounding box center [409, 363] width 103 height 15
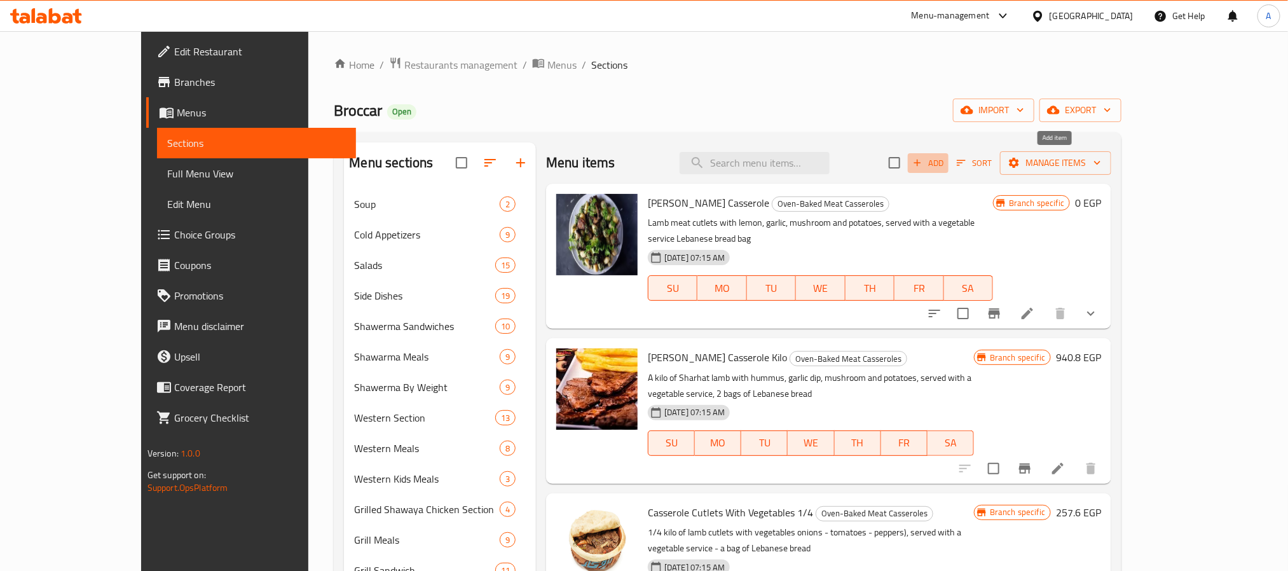
click at [945, 168] on span "Add" at bounding box center [928, 163] width 34 height 15
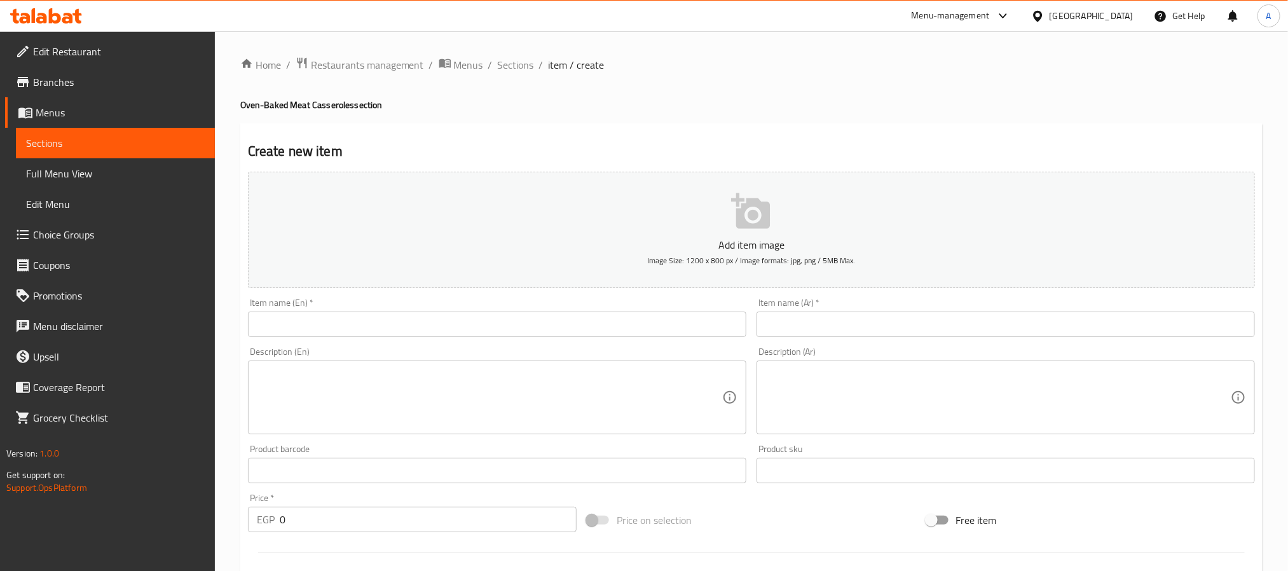
click at [913, 331] on input "text" at bounding box center [1005, 323] width 498 height 25
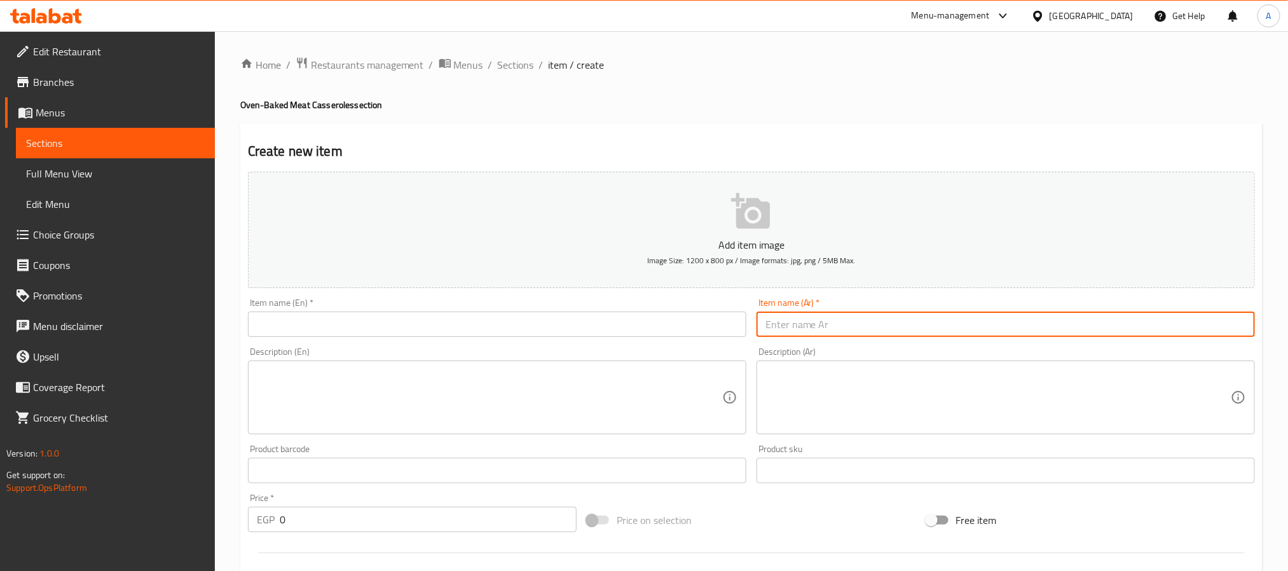
paste input "طاجن مجرمشه بالخضار"
click at [817, 332] on input "طاجن مجرمشه بالخضار" at bounding box center [1005, 323] width 498 height 25
type input "طاجن مجرمشه بالخضار"
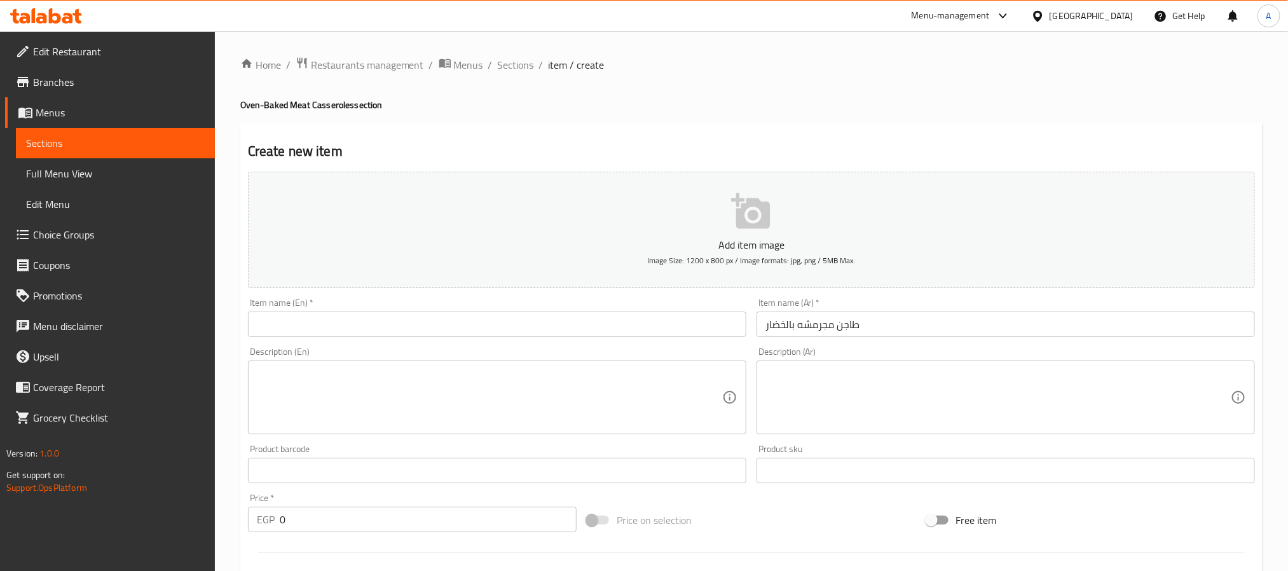
click at [431, 315] on input "text" at bounding box center [497, 323] width 498 height 25
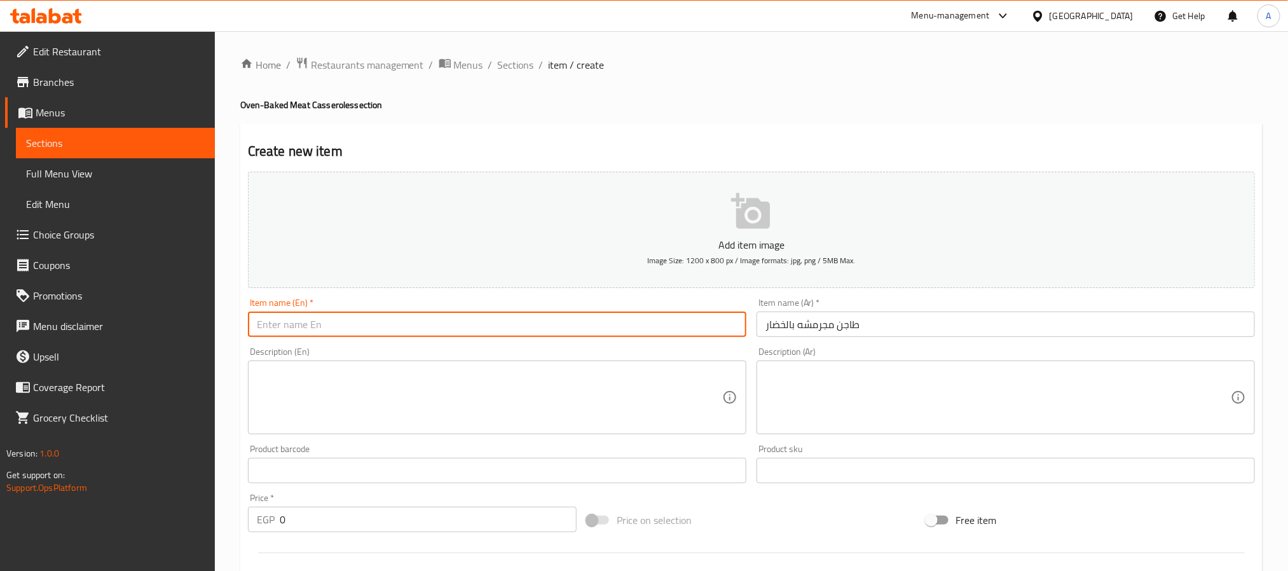
paste input "Crunchy vegetable casserole"
click at [433, 326] on input "Crunchy vegetable casserole" at bounding box center [497, 323] width 498 height 25
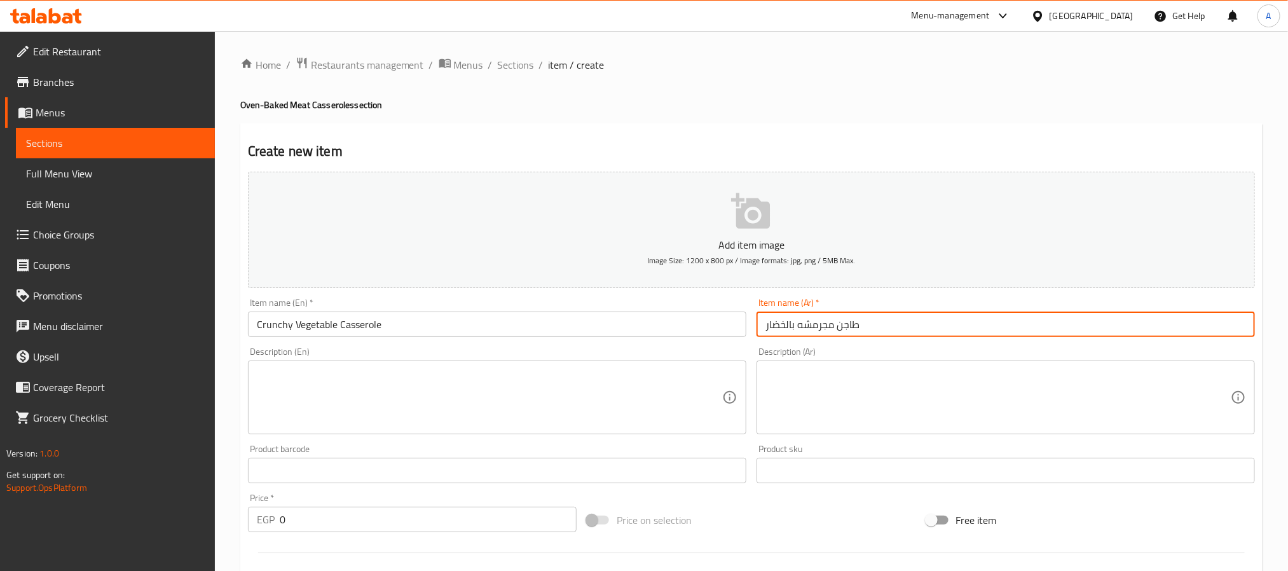
drag, startPoint x: 835, startPoint y: 323, endPoint x: 805, endPoint y: 328, distance: 30.3
click at [805, 328] on input "طاجن مجرمشه بالخضار" at bounding box center [1005, 323] width 498 height 25
click at [281, 325] on input "Crunchy Vegetable Casserole" at bounding box center [497, 323] width 498 height 25
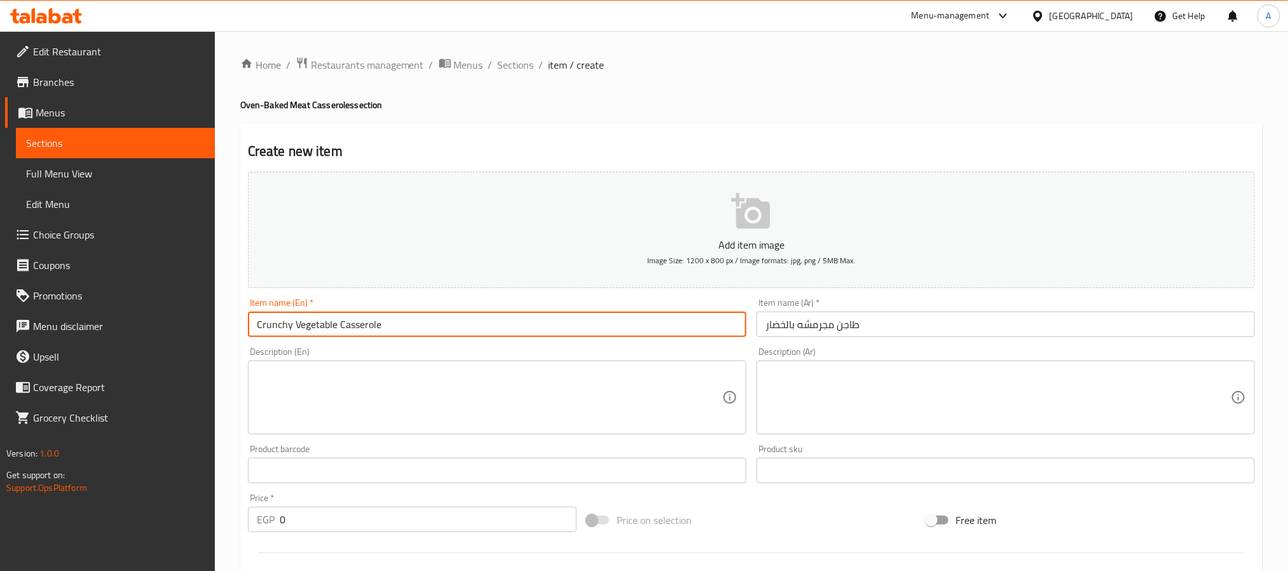
click at [281, 325] on input "Crunchy Vegetable Casserole" at bounding box center [497, 323] width 498 height 25
paste input "Mogarmsha"
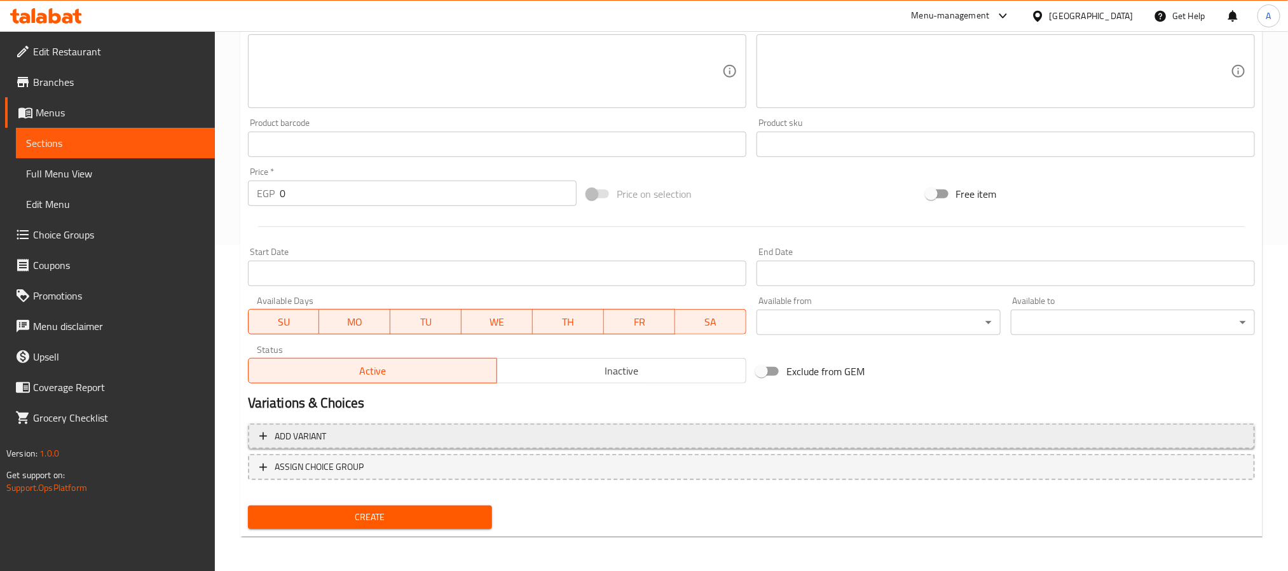
type input "Mogarmsha Vegetable Casserole"
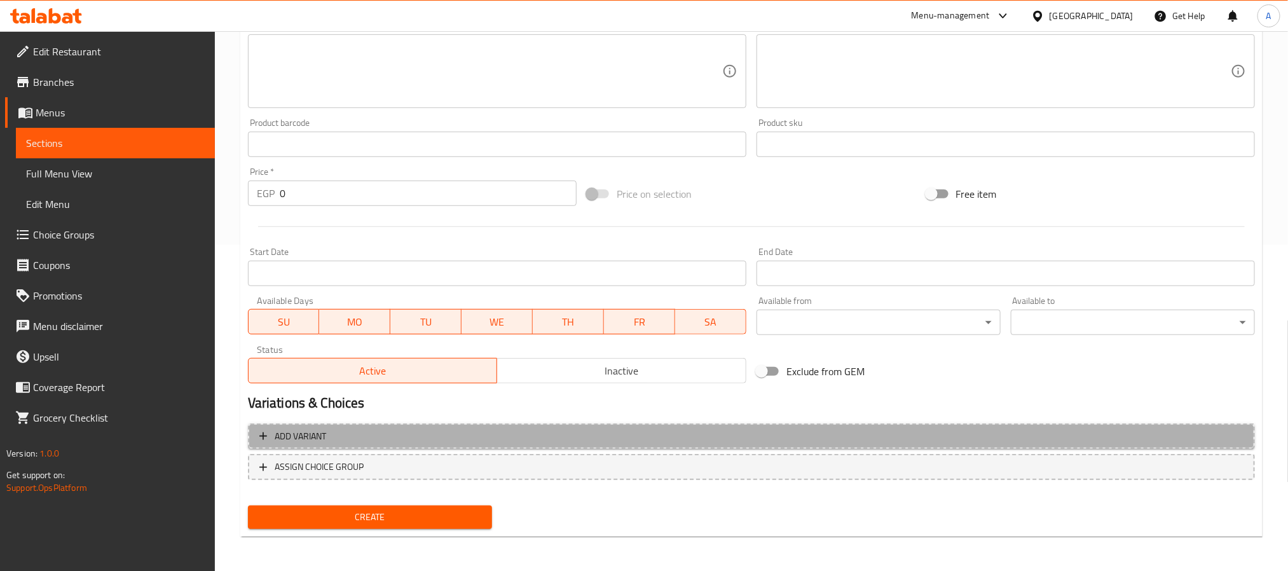
click at [487, 439] on span "Add variant" at bounding box center [751, 436] width 984 height 16
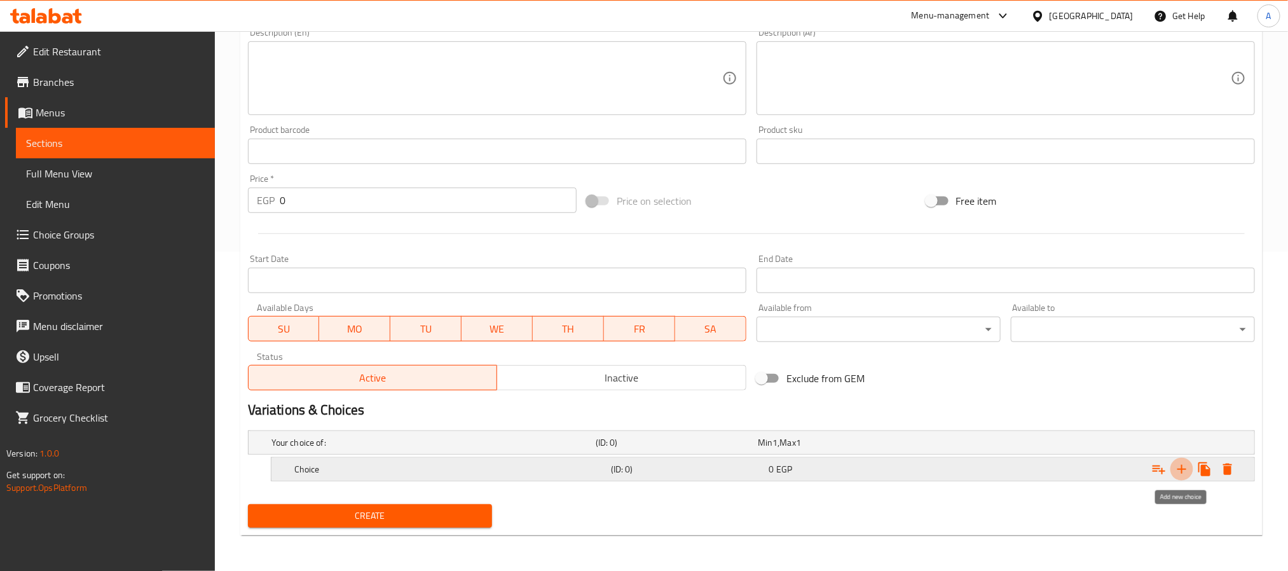
click at [1182, 471] on icon "Expand" at bounding box center [1181, 468] width 15 height 15
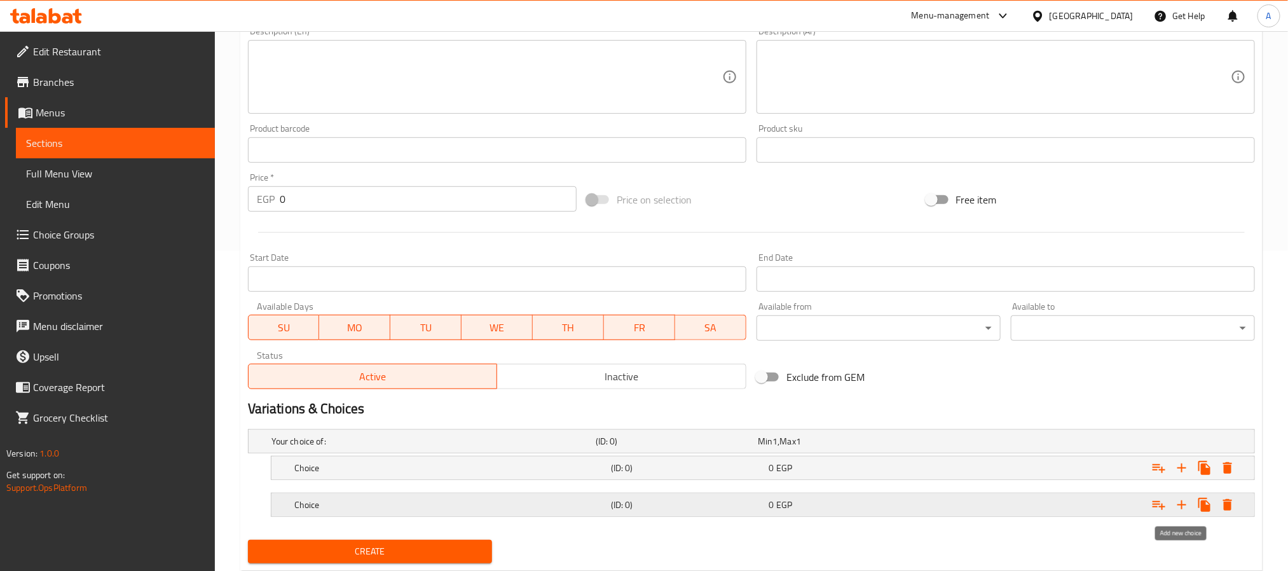
click at [1180, 502] on icon "Expand" at bounding box center [1181, 504] width 15 height 15
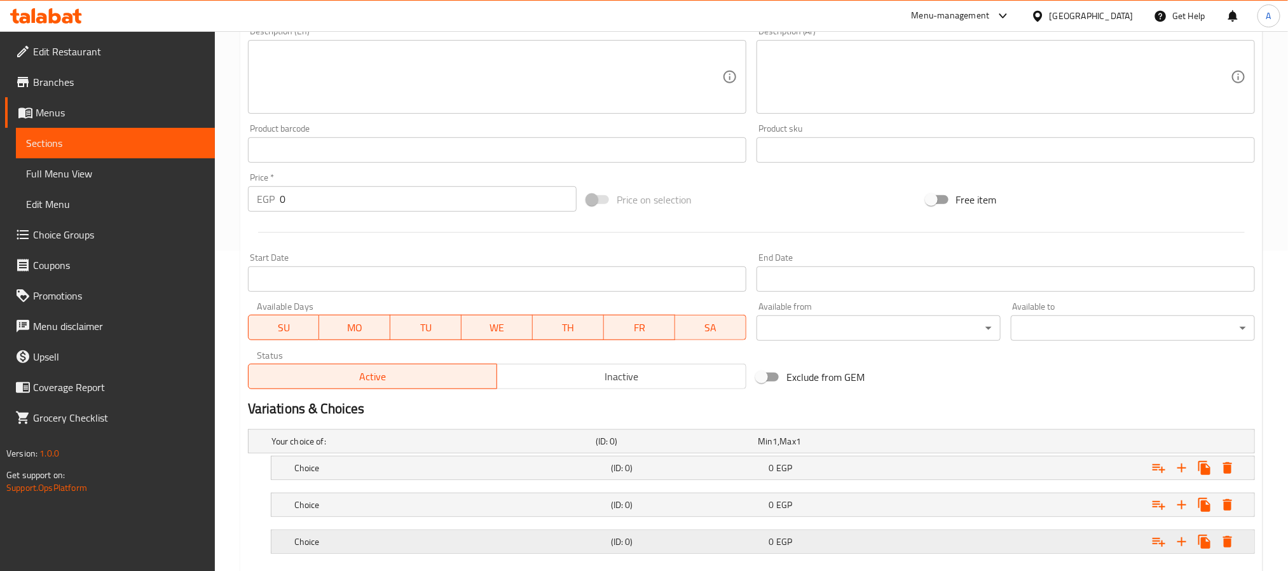
click at [374, 534] on div "Choice" at bounding box center [450, 542] width 317 height 18
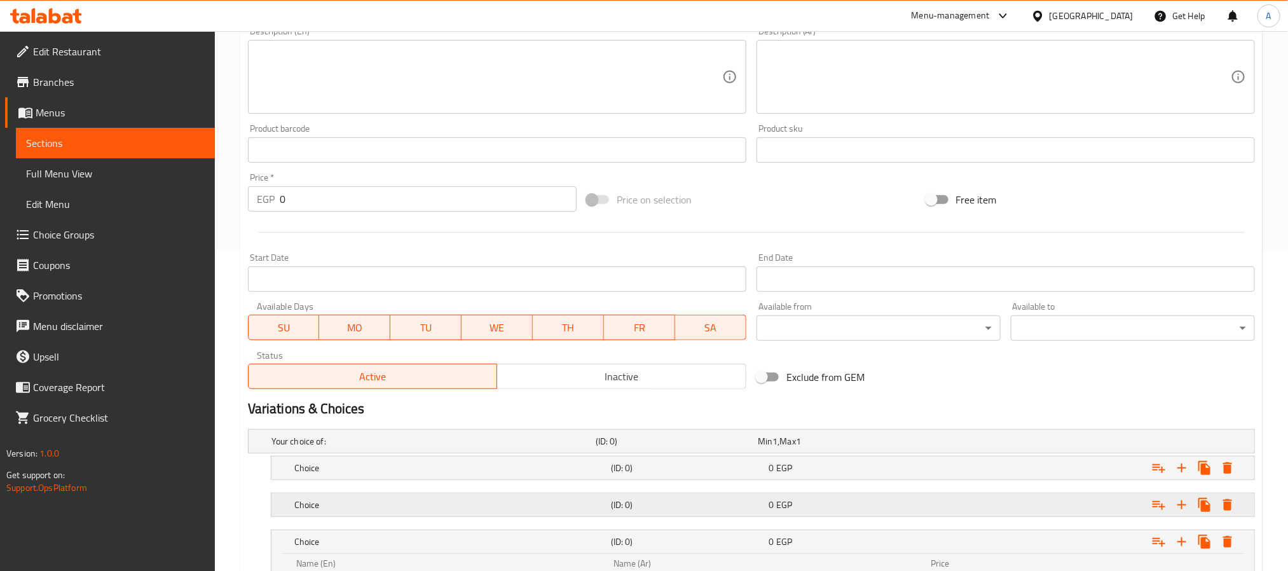
click at [376, 501] on h5 "Choice" at bounding box center [449, 504] width 311 height 13
click at [376, 473] on h5 "Choice" at bounding box center [449, 467] width 311 height 13
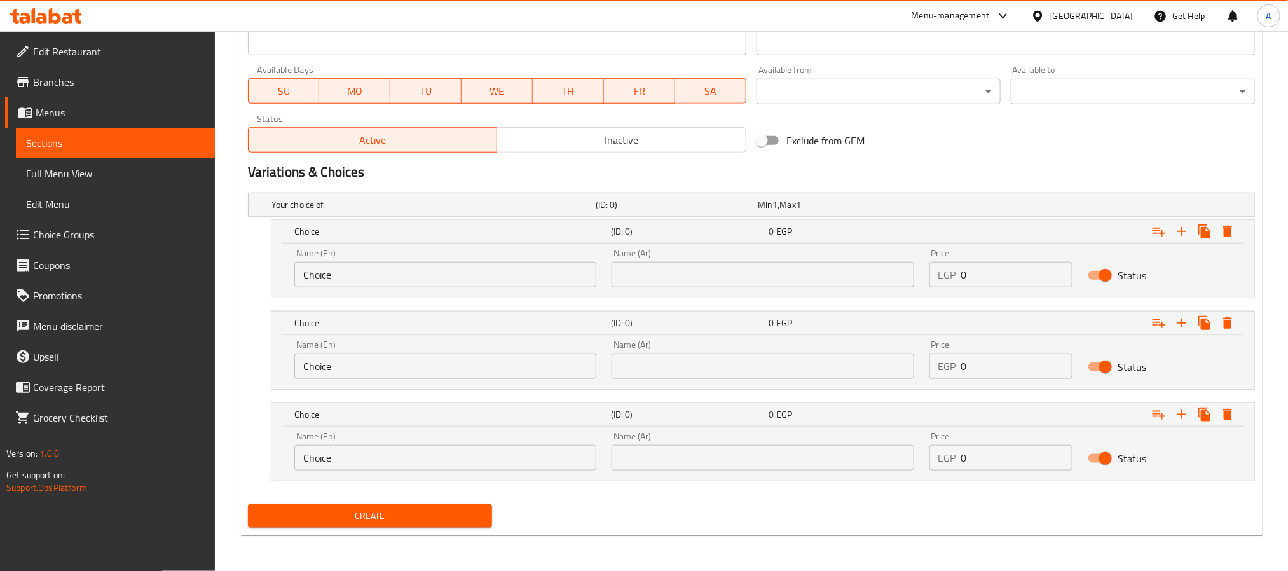
scroll to position [559, 0]
click at [787, 273] on input "text" at bounding box center [762, 274] width 302 height 25
paste input "ربع"
type input "ربع"
click at [744, 355] on input "text" at bounding box center [762, 365] width 302 height 25
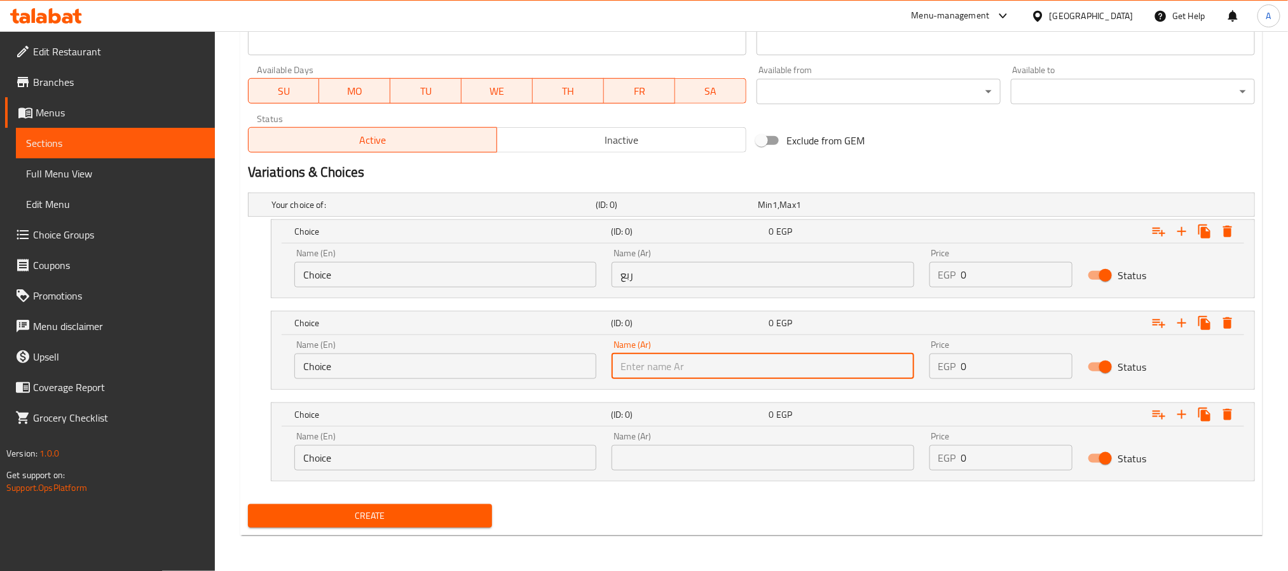
paste input "نصف"
type input "نصف"
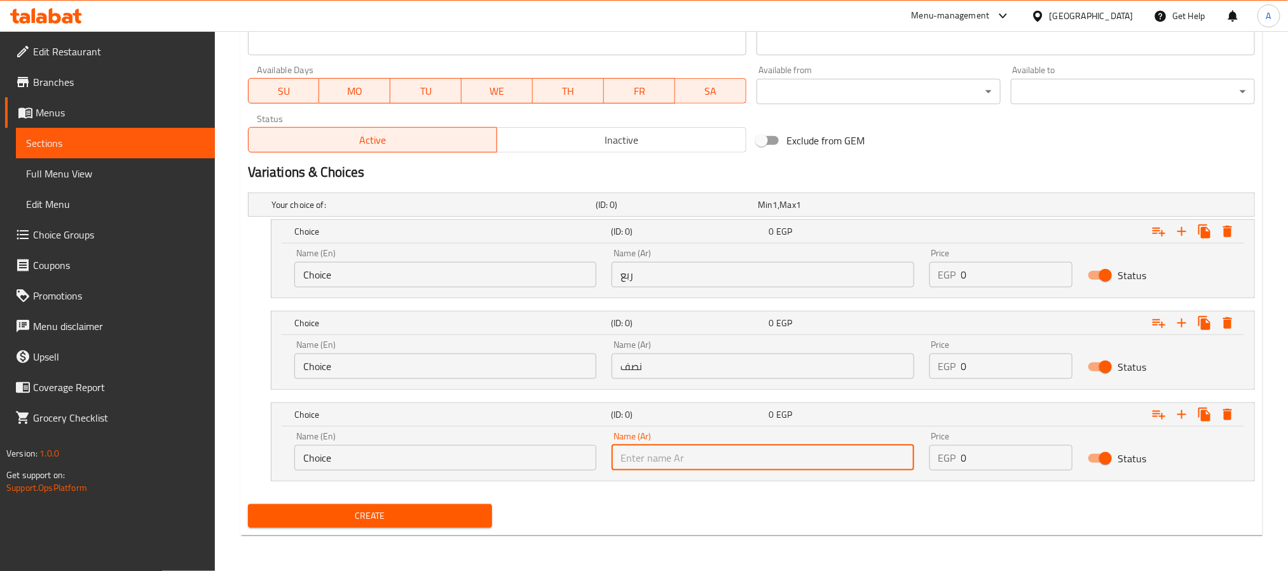
click at [674, 453] on input "text" at bounding box center [762, 457] width 302 height 25
paste input "كيلو"
type input "كيلو"
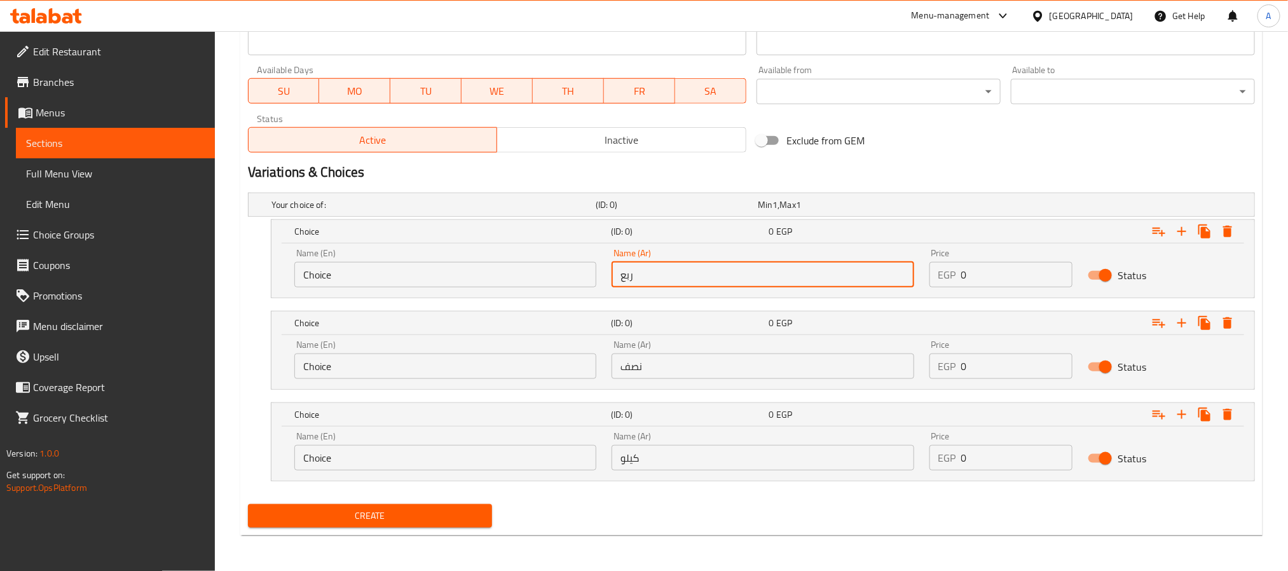
click at [658, 277] on input "ربع" at bounding box center [762, 274] width 302 height 25
paste input "كيلو"
type input "ربع كيلو"
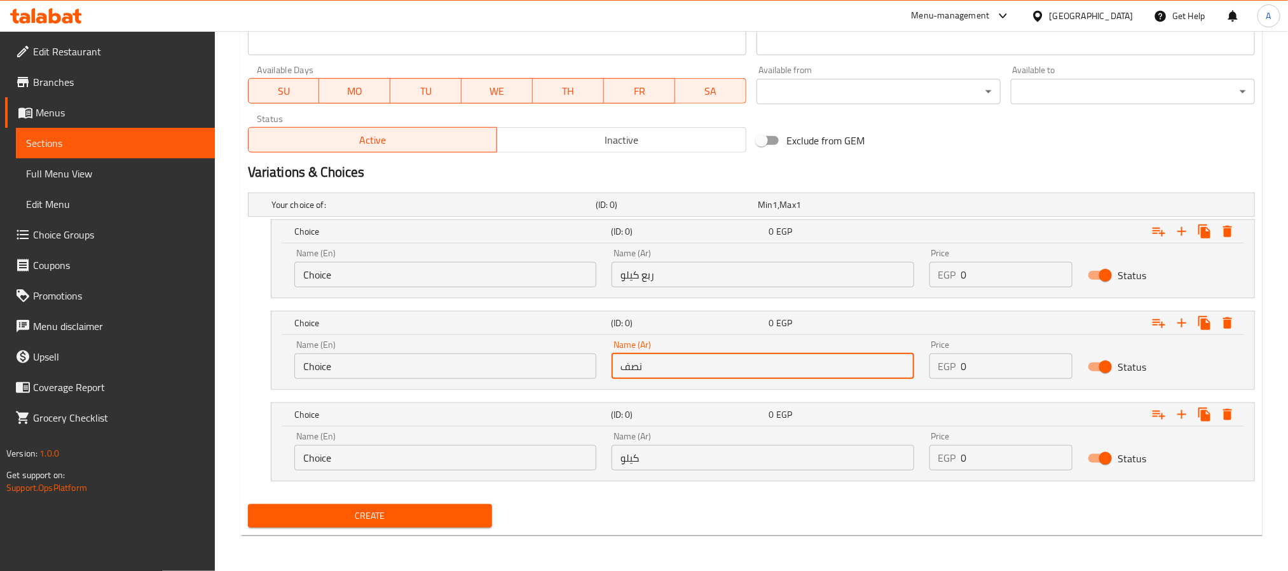
click at [694, 363] on input "نصف" at bounding box center [762, 365] width 302 height 25
paste input "كيلو"
click at [694, 363] on input "نصف كيلو" at bounding box center [762, 365] width 302 height 25
type input "نصف كيلو"
click at [635, 458] on input "كيلو" at bounding box center [762, 457] width 302 height 25
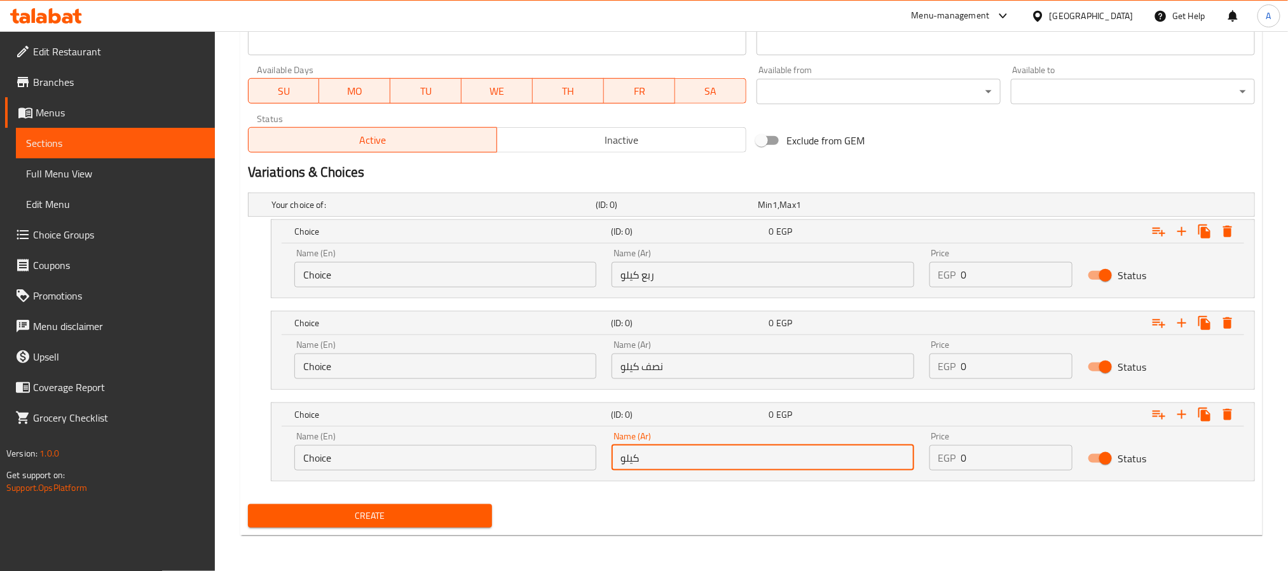
click at [635, 458] on input "كيلو" at bounding box center [762, 457] width 302 height 25
click at [355, 470] on input "Choice" at bounding box center [445, 457] width 302 height 25
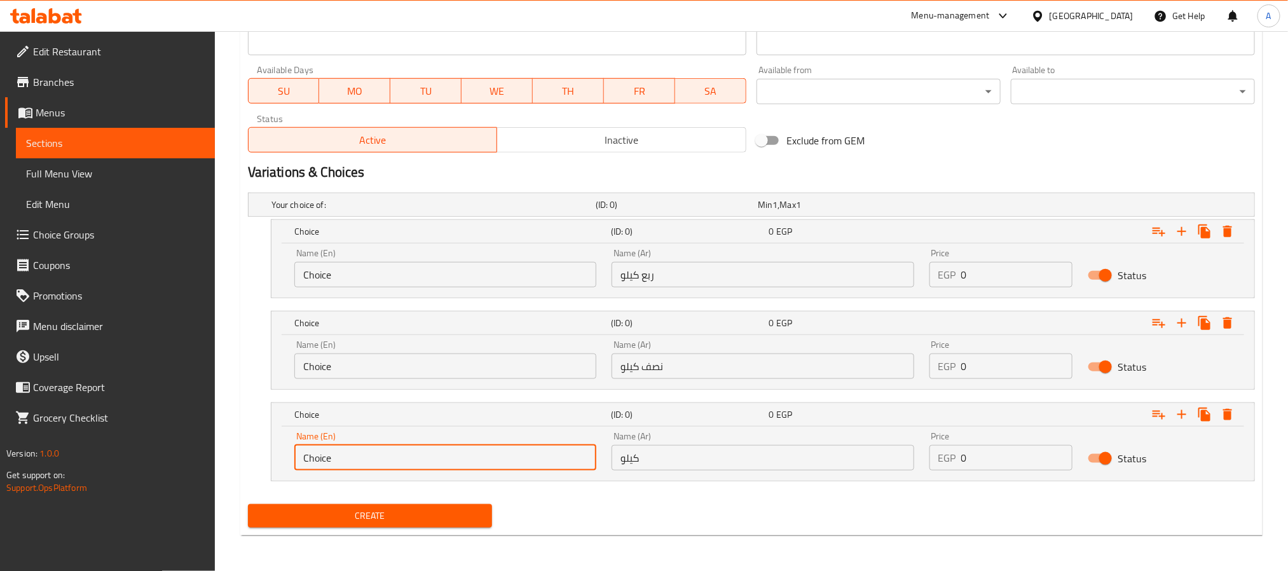
click at [355, 470] on input "Choice" at bounding box center [445, 457] width 302 height 25
paste input "kilo"
type input "kilo"
click at [672, 368] on input "نصف كيلو" at bounding box center [762, 365] width 302 height 25
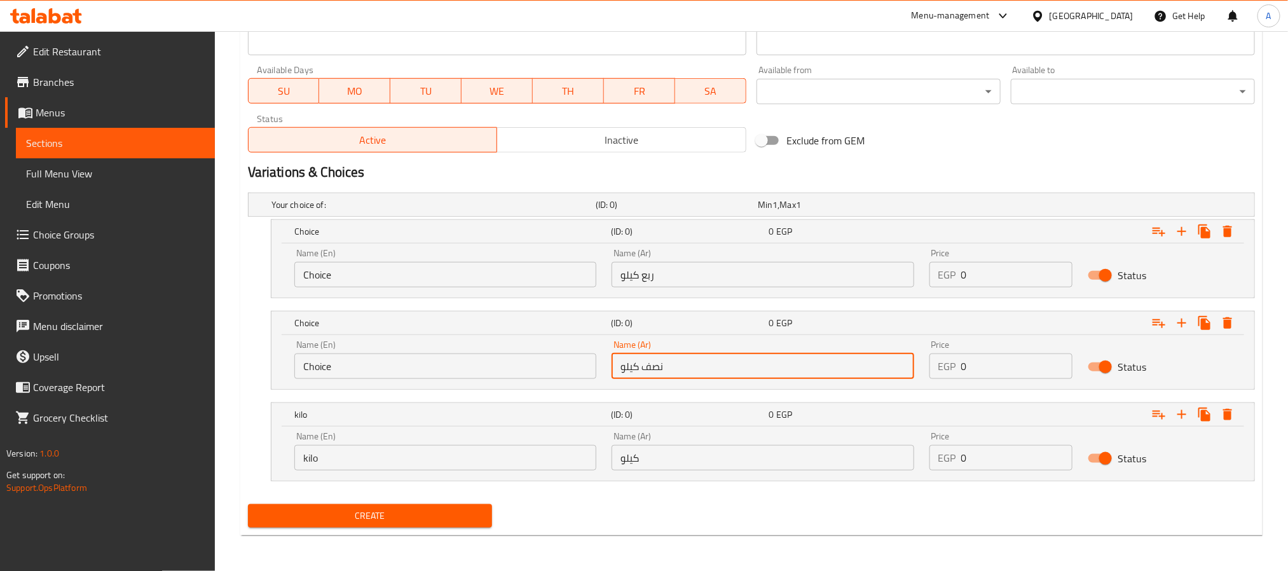
click at [672, 368] on input "نصف كيلو" at bounding box center [762, 365] width 302 height 25
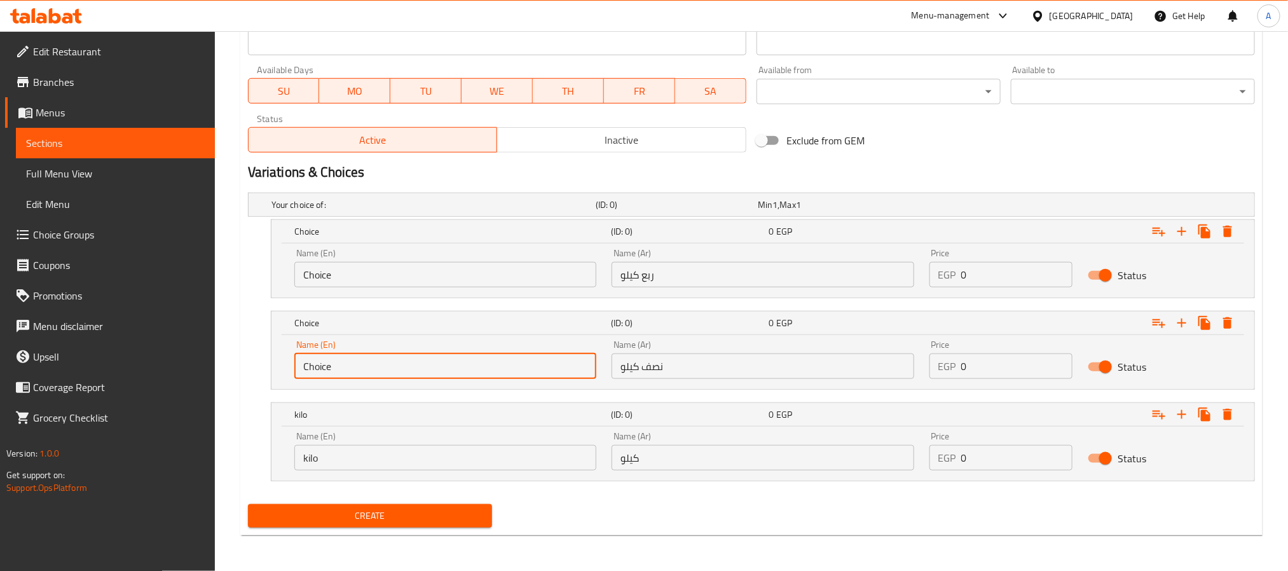
click at [351, 371] on input "Choice" at bounding box center [445, 365] width 302 height 25
paste input "kilo"
type input "1/2 Kilo"
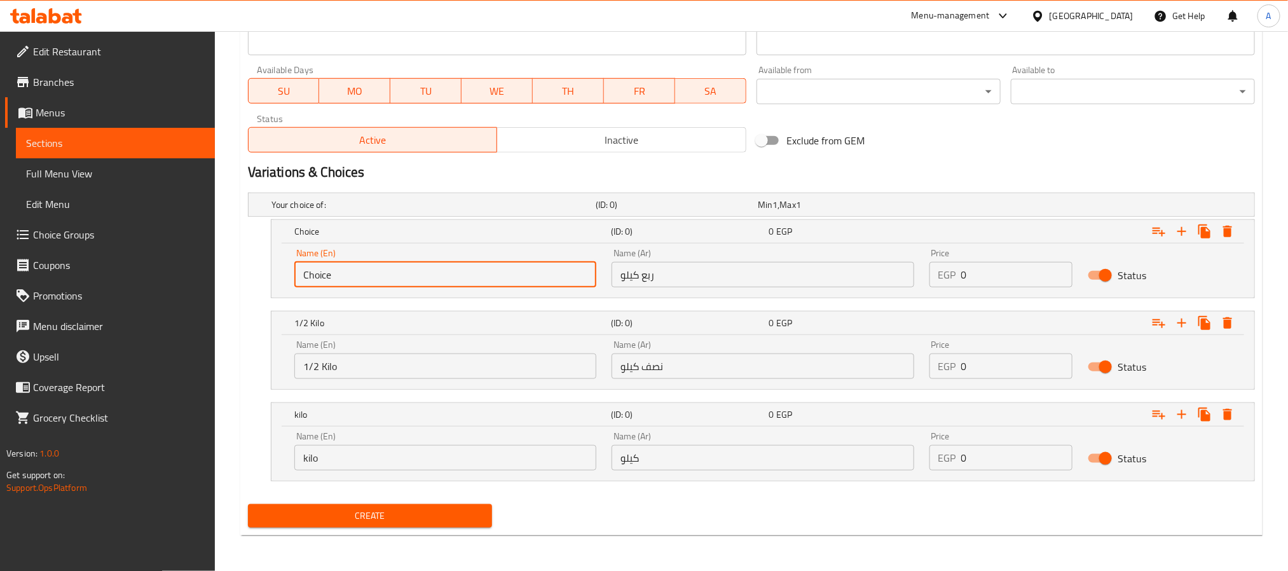
click at [339, 265] on input "Choice" at bounding box center [445, 274] width 302 height 25
type input "1/4 Kilo"
click at [782, 504] on div "Create" at bounding box center [751, 516] width 1017 height 34
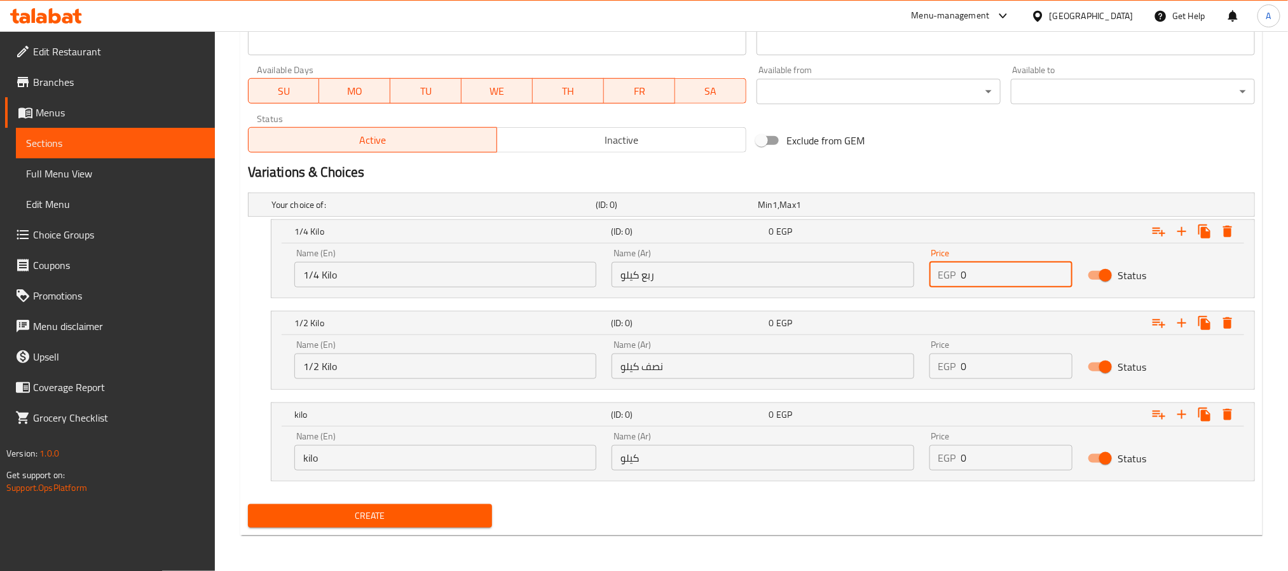
drag, startPoint x: 985, startPoint y: 266, endPoint x: 914, endPoint y: 267, distance: 70.6
click at [914, 267] on div "Name (En) 1/4 Kilo Name (En) Name (Ar) ربع كيلو Name (Ar) Price EGP 0 Price Sta…" at bounding box center [763, 268] width 952 height 54
paste input "324.8"
type input "324.8"
click at [972, 357] on div "Price EGP 0 Price" at bounding box center [1001, 359] width 144 height 39
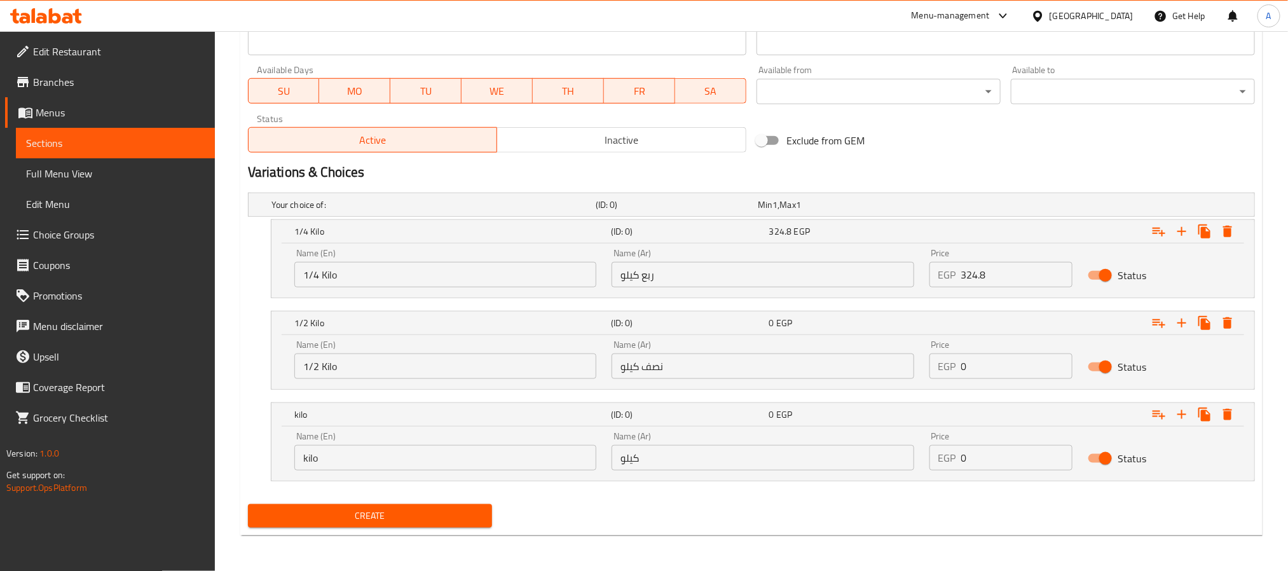
click at [990, 366] on input "0" at bounding box center [1017, 365] width 112 height 25
drag, startPoint x: 980, startPoint y: 365, endPoint x: 948, endPoint y: 361, distance: 32.0
click at [948, 361] on div "EGP 0 Price" at bounding box center [1001, 365] width 144 height 25
paste input "616"
type input "616"
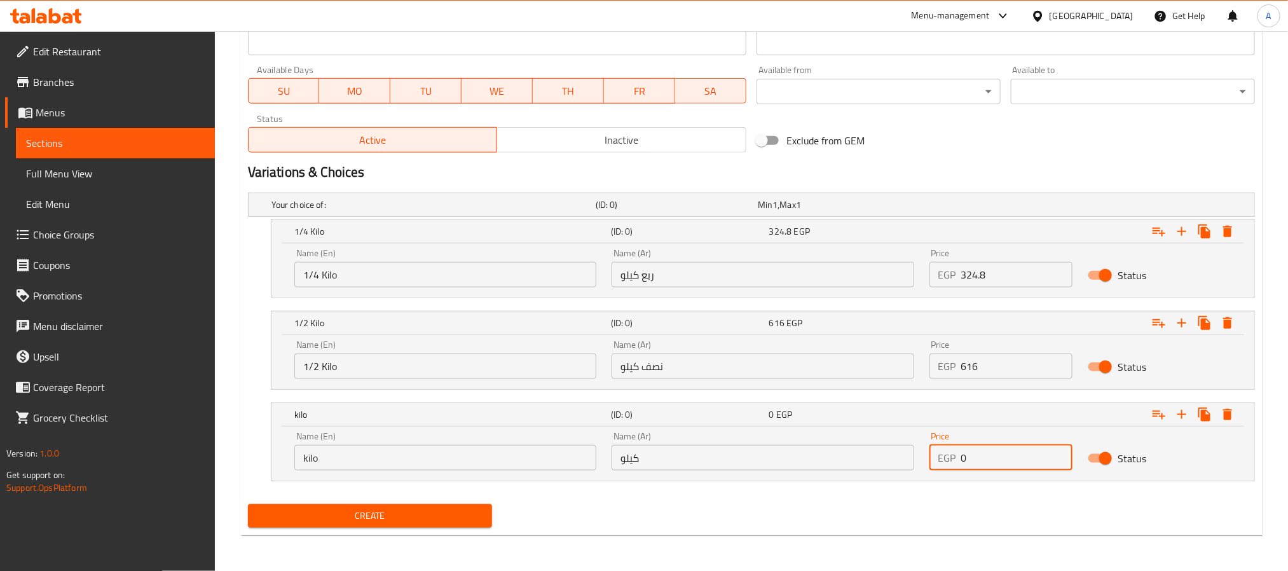
drag, startPoint x: 984, startPoint y: 458, endPoint x: 906, endPoint y: 458, distance: 77.5
click at [906, 458] on div "Name (En) kilo Name (En) Name (Ar) كيلو Name (Ar) Price EGP 0 Price Status" at bounding box center [763, 451] width 952 height 54
paste input "1148"
type input "1148"
click at [424, 519] on span "Create" at bounding box center [370, 516] width 224 height 16
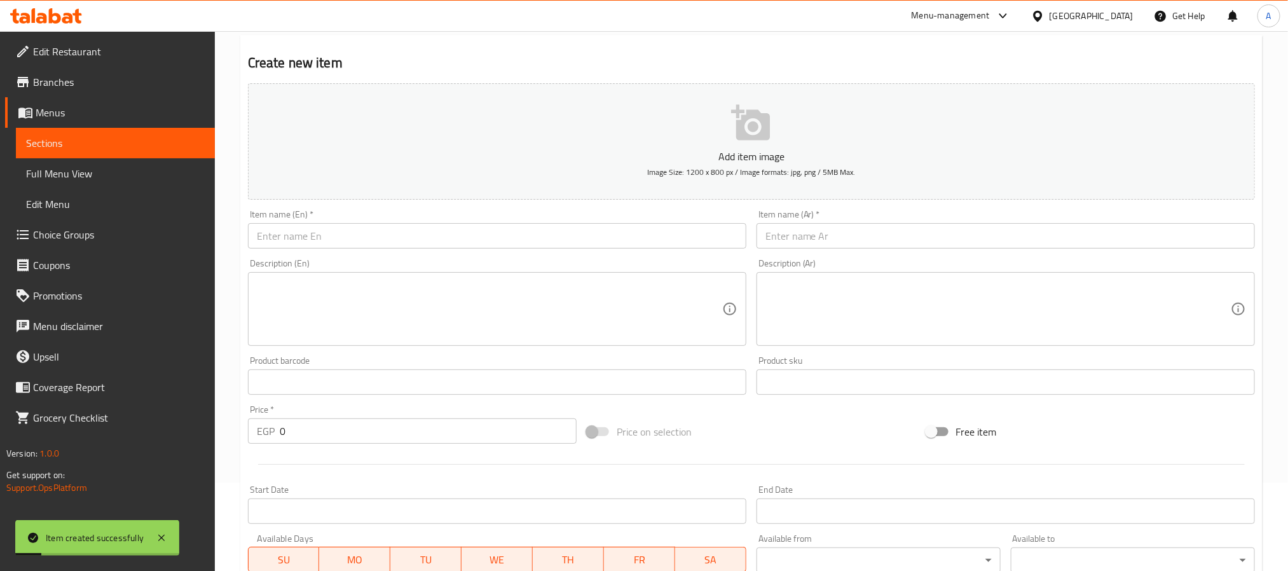
scroll to position [0, 0]
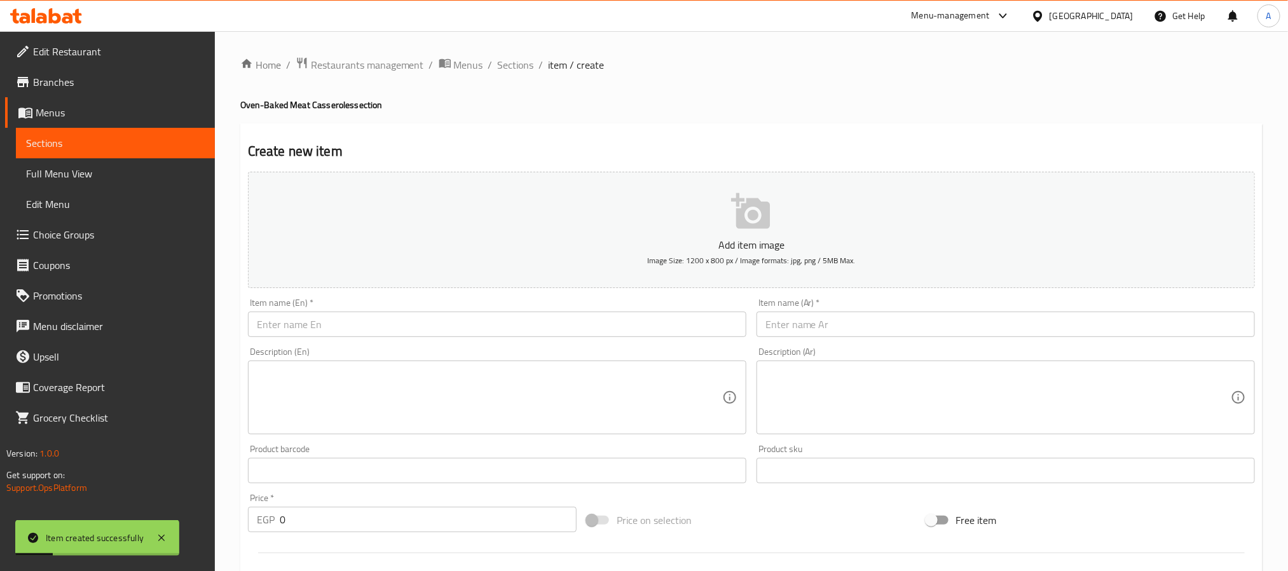
click at [506, 75] on div "Home / Restaurants management / Menus / Sections / item / create Oven-Baked Mea…" at bounding box center [751, 580] width 1022 height 1046
click at [509, 69] on span "Sections" at bounding box center [516, 64] width 36 height 15
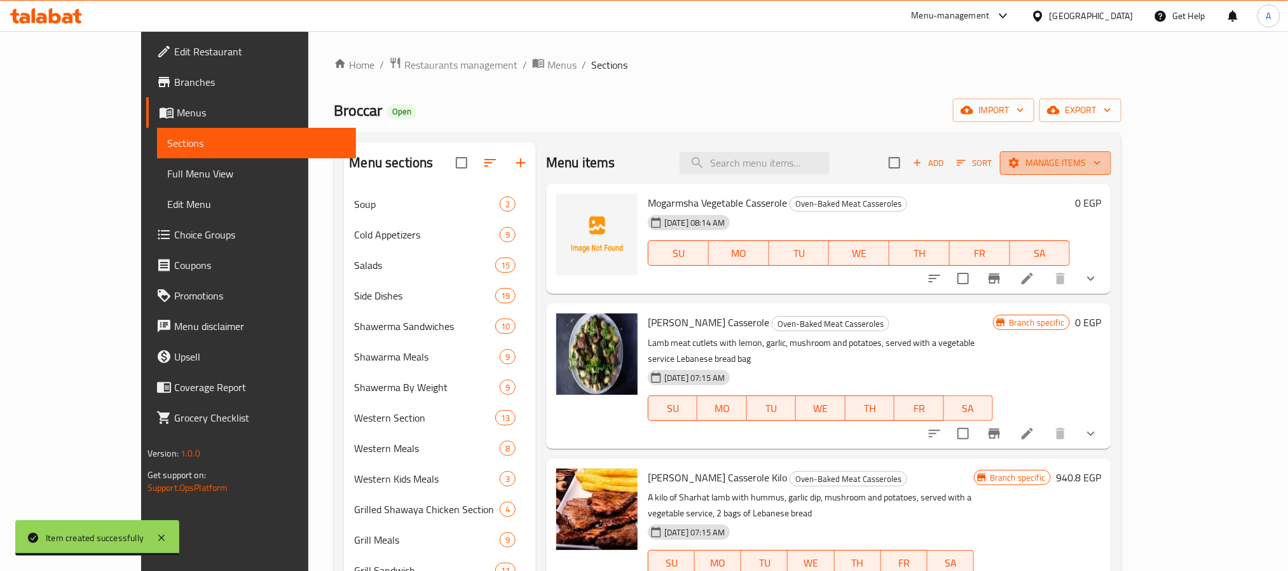
click at [1101, 163] on span "Manage items" at bounding box center [1055, 163] width 91 height 16
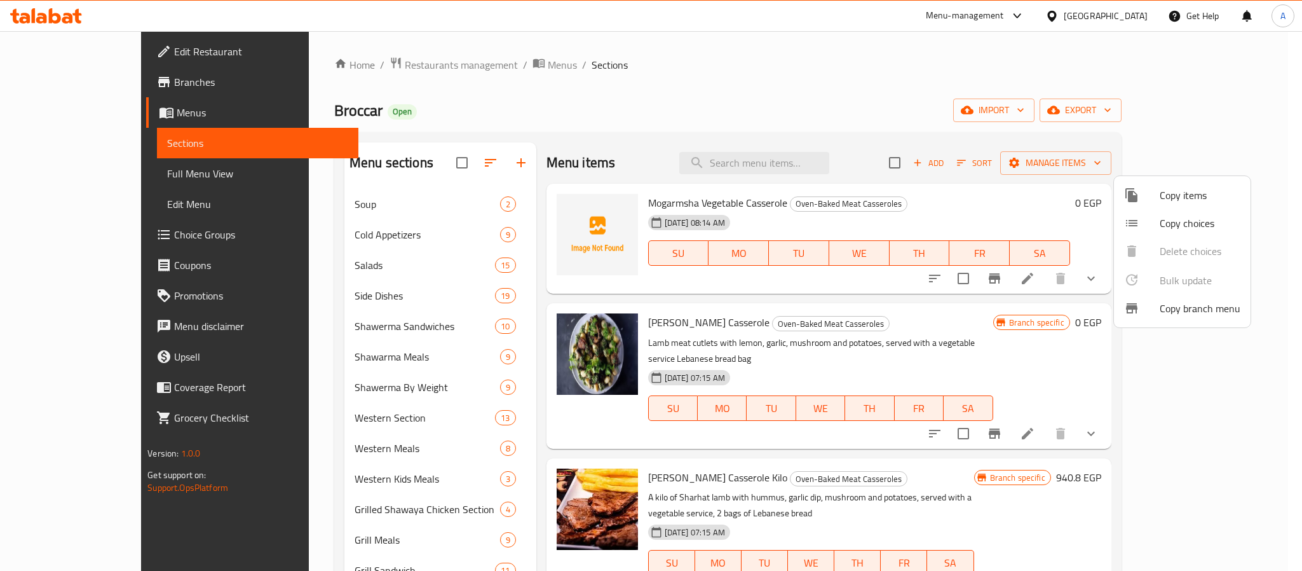
click at [1190, 141] on div at bounding box center [651, 285] width 1302 height 571
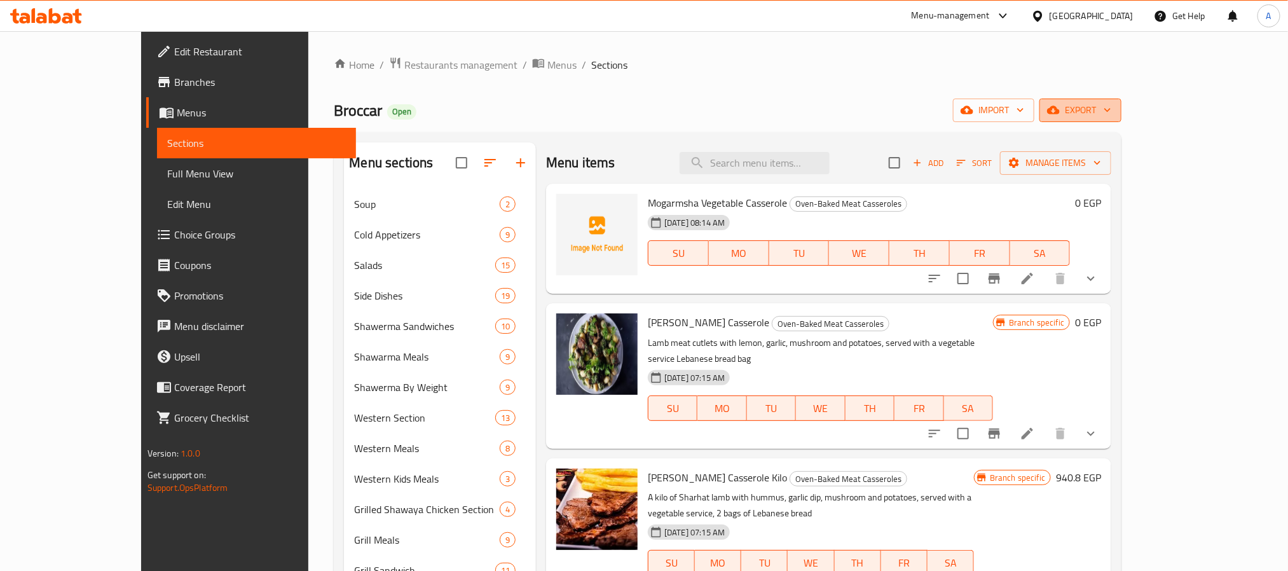
click at [1111, 109] on span "export" at bounding box center [1080, 110] width 62 height 16
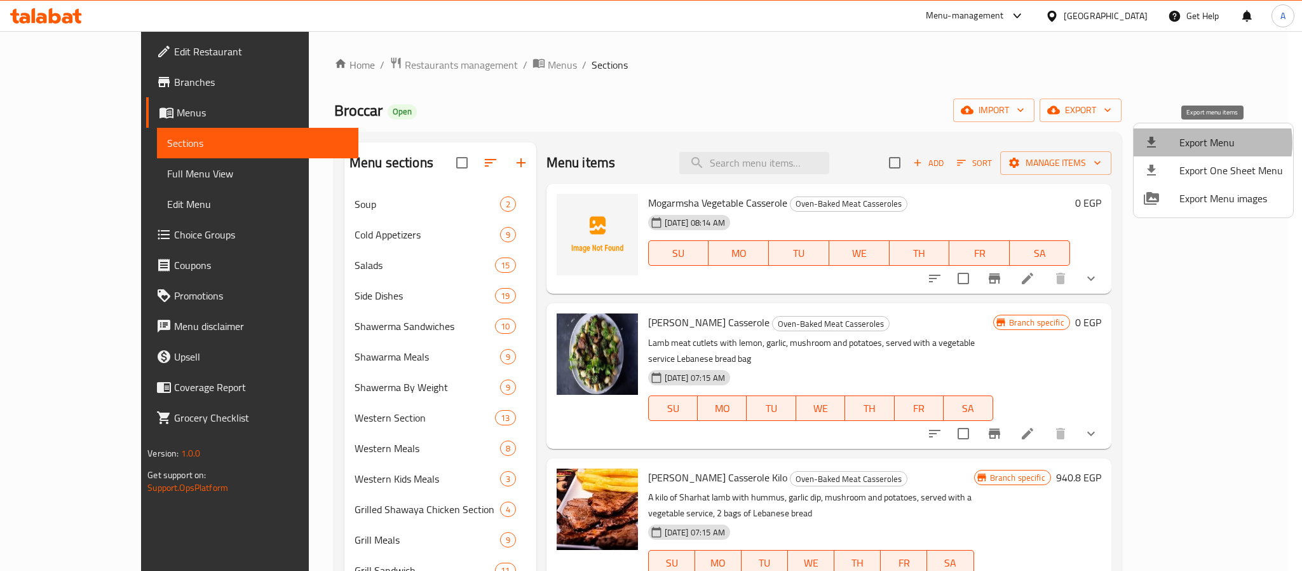
click at [1199, 143] on span "Export Menu" at bounding box center [1232, 142] width 104 height 15
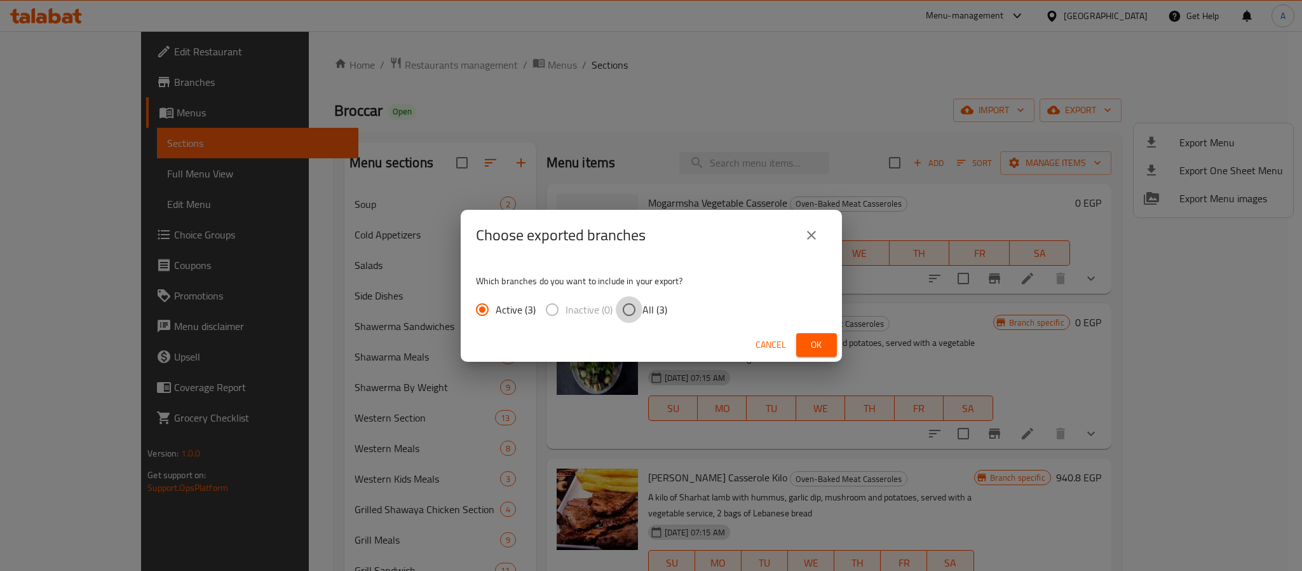
click at [631, 308] on input "All (3)" at bounding box center [629, 309] width 27 height 27
radio input "true"
click at [805, 336] on button "Ok" at bounding box center [816, 345] width 41 height 24
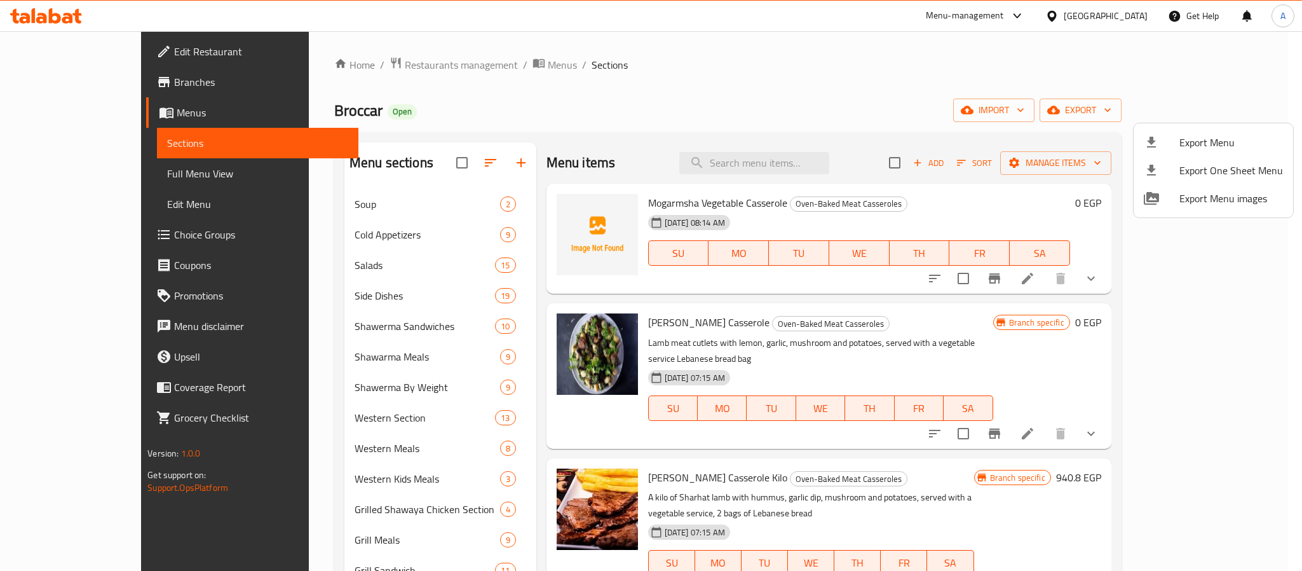
click at [1072, 69] on div at bounding box center [651, 285] width 1302 height 571
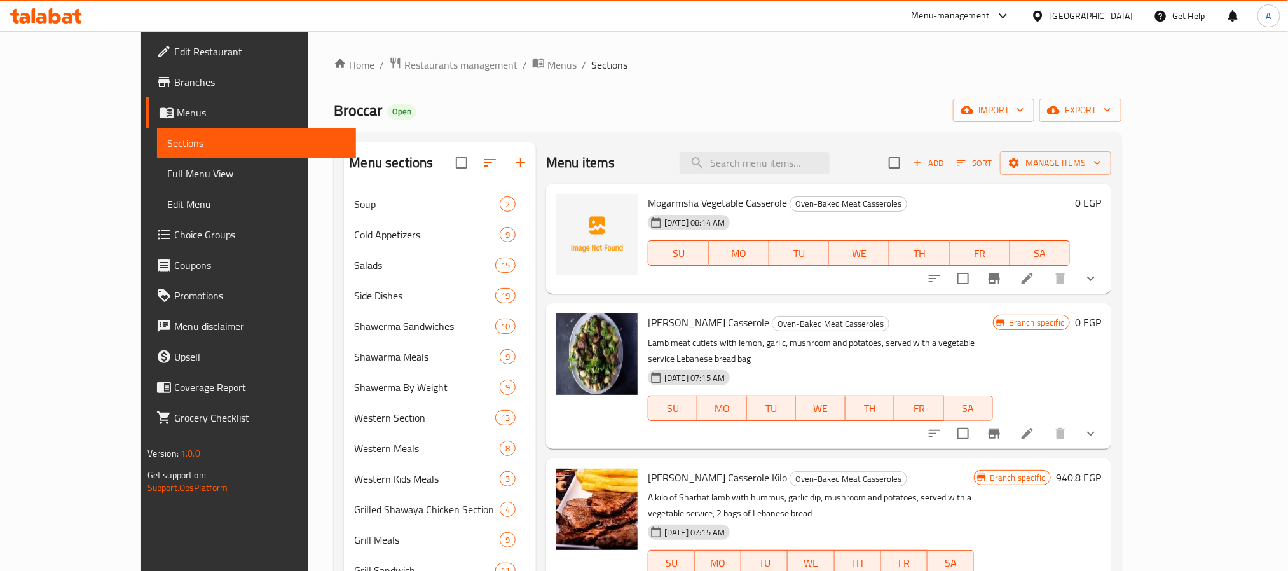
click at [1131, 13] on div "[GEOGRAPHIC_DATA]" at bounding box center [1091, 16] width 84 height 14
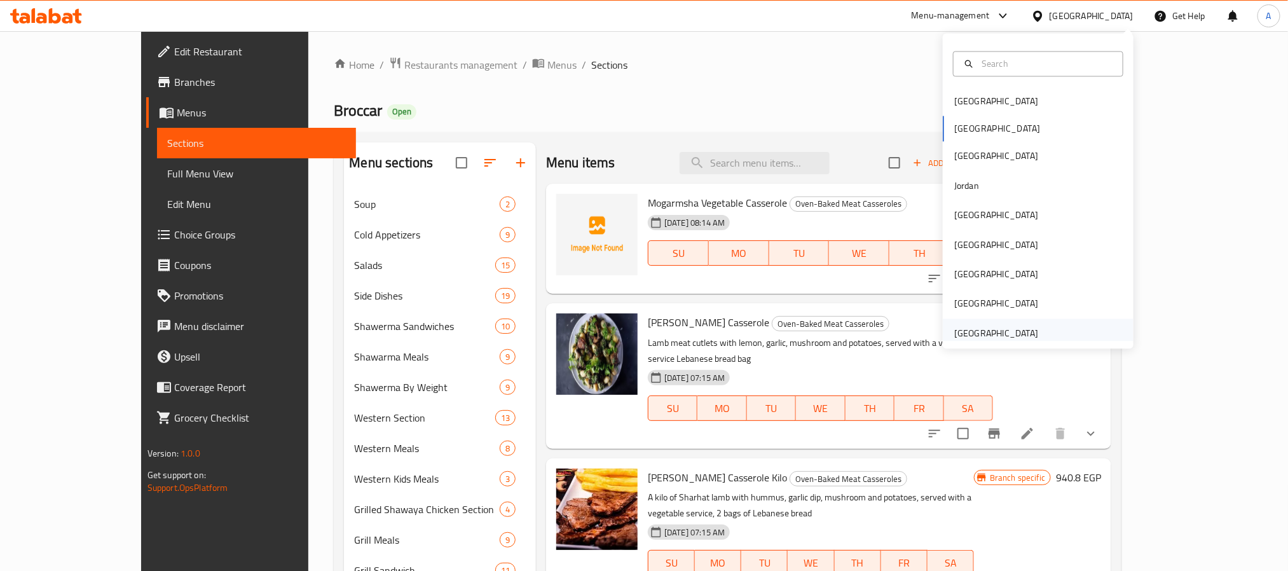
click at [971, 336] on div "United Arab Emirates" at bounding box center [996, 333] width 84 height 14
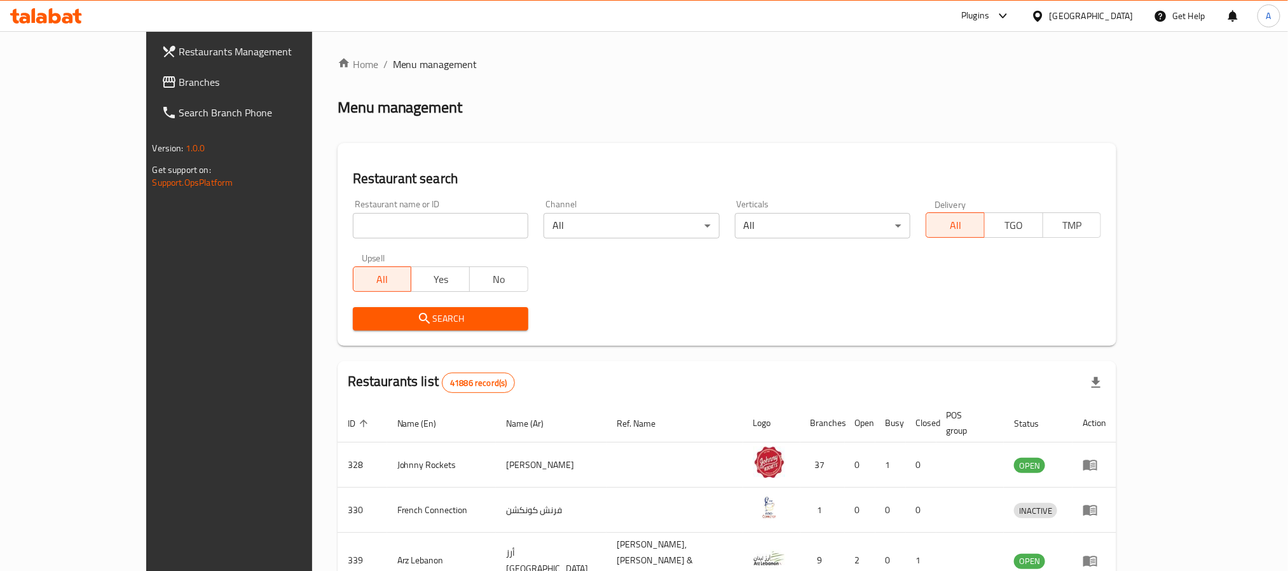
click at [179, 86] on span "Branches" at bounding box center [265, 81] width 172 height 15
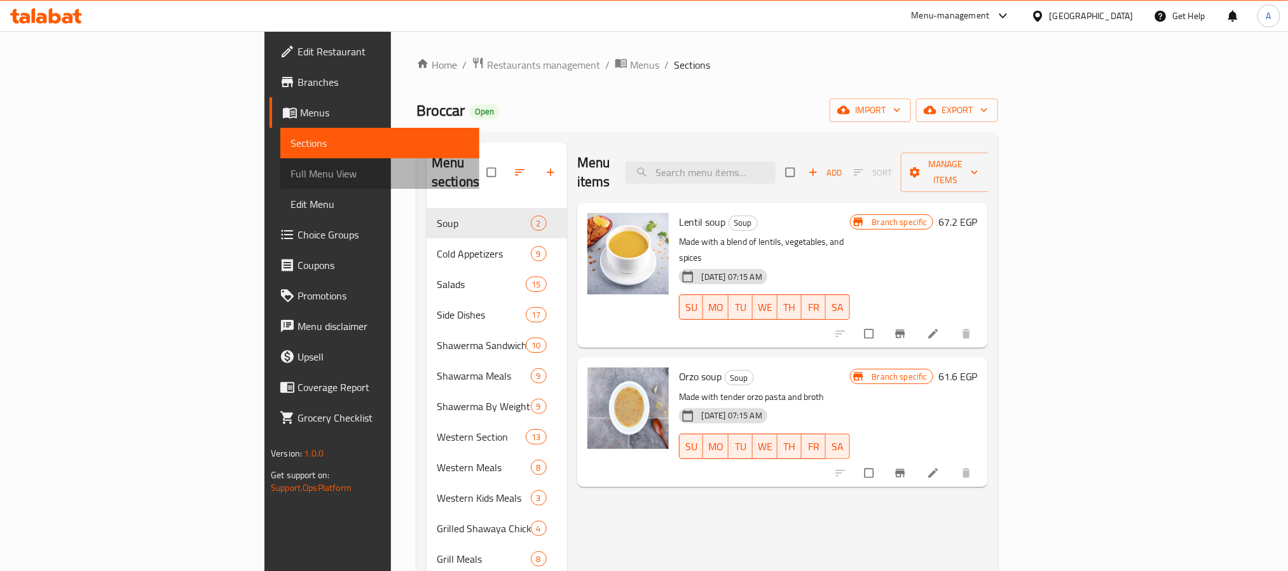
click at [290, 174] on span "Full Menu View" at bounding box center [379, 173] width 179 height 15
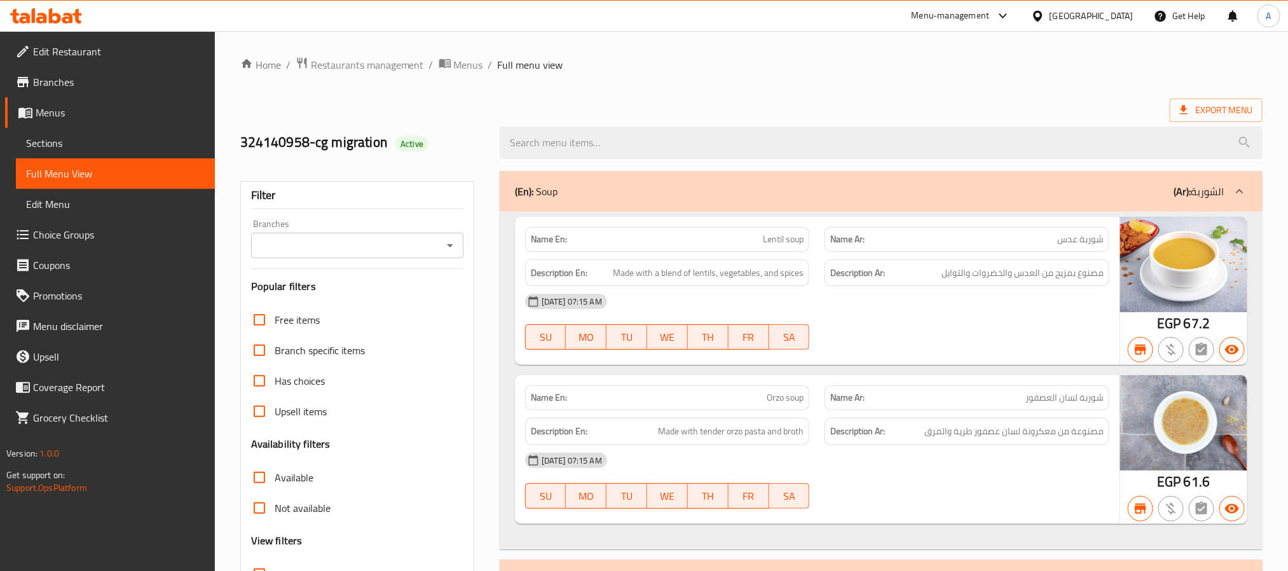
scroll to position [191, 0]
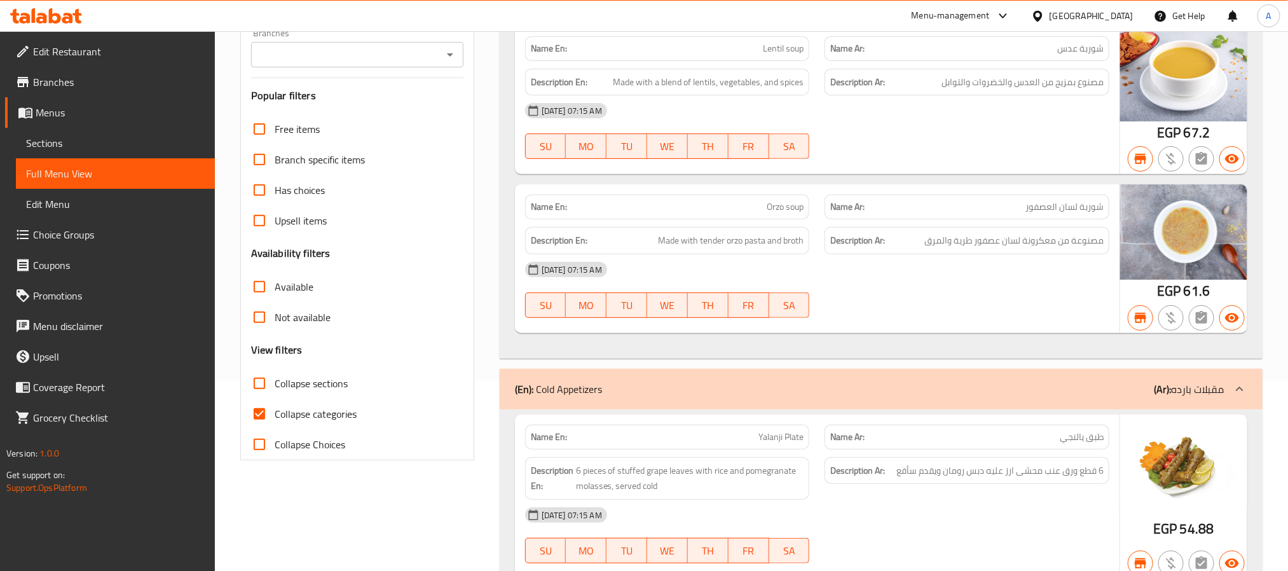
click at [511, 191] on div "Name En: Lentil soup Name Ar: شوربة عدس Description En: Made with a blend of le…" at bounding box center [881, 189] width 763 height 337
click at [885, 319] on div at bounding box center [967, 317] width 300 height 15
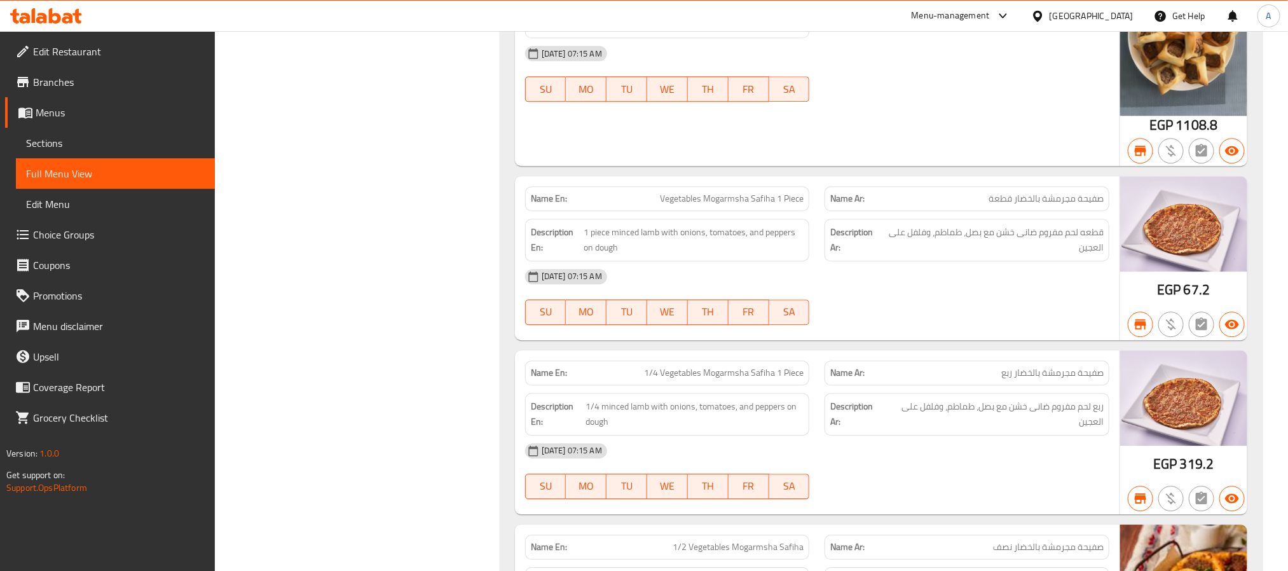
scroll to position [40458, 0]
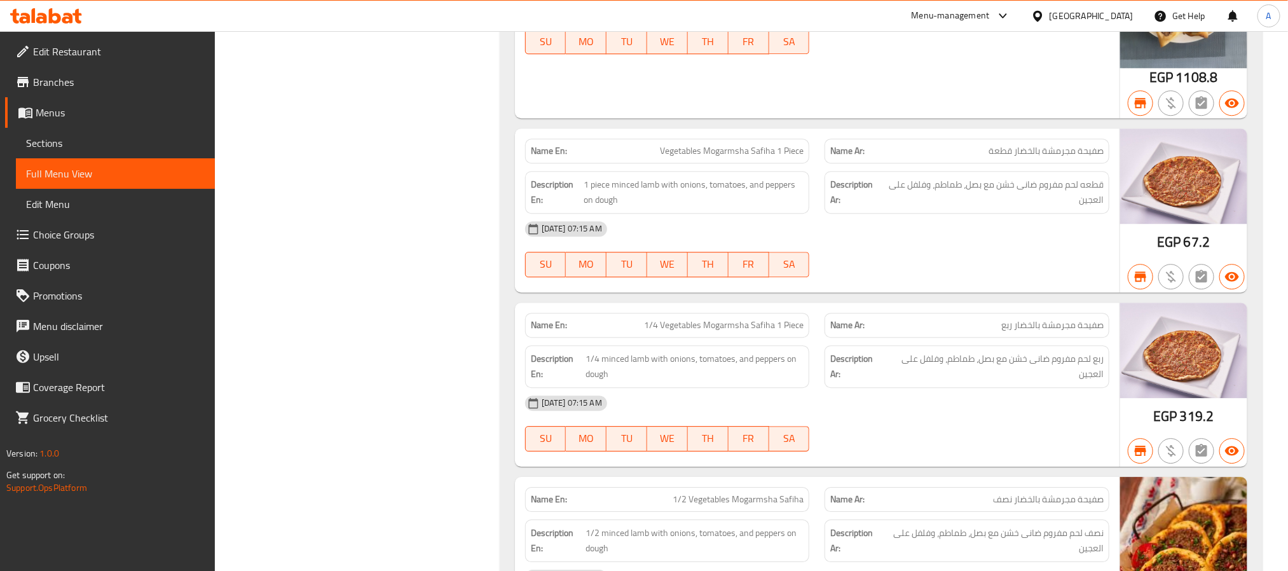
click at [718, 158] on span "Vegetables Mogarmsha Safiha 1 Piece" at bounding box center [732, 150] width 144 height 13
copy span "Mogarmsha"
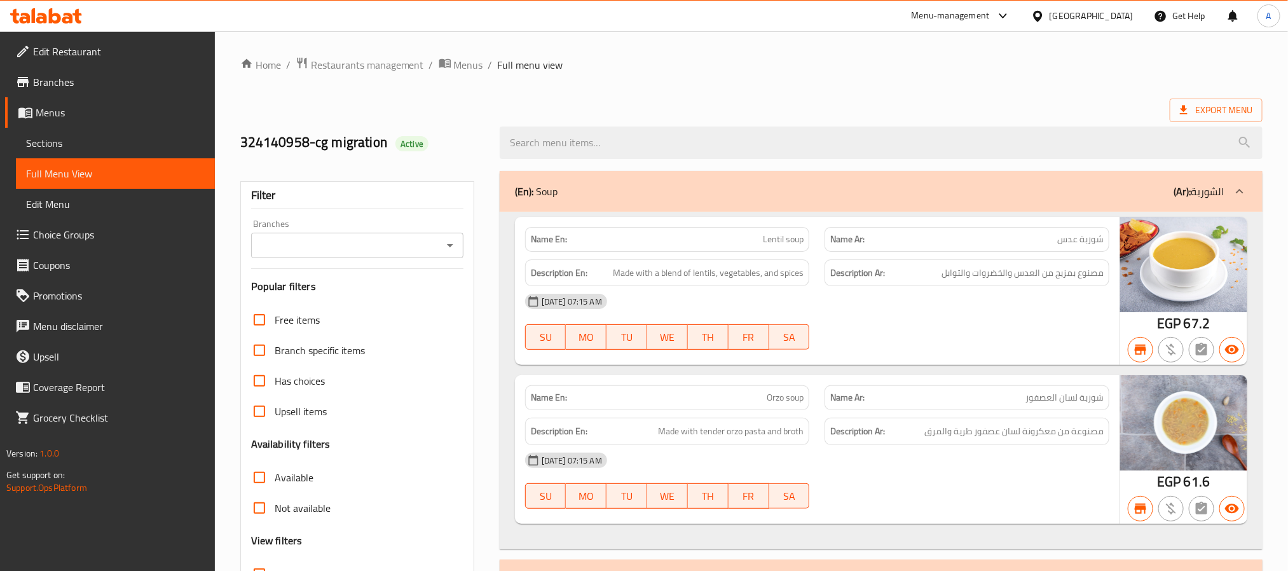
click at [443, 117] on div "324140958-cg migration Active" at bounding box center [362, 142] width 259 height 57
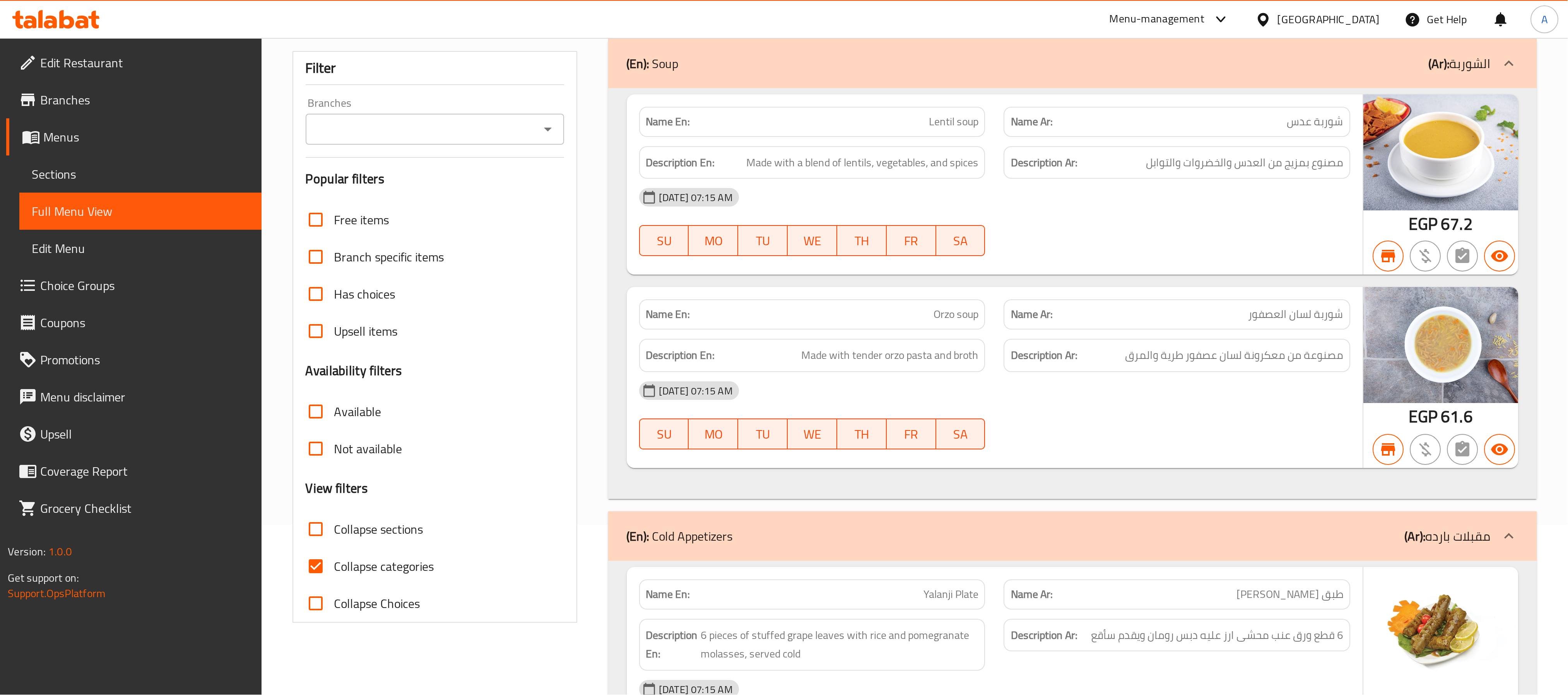
scroll to position [116, 0]
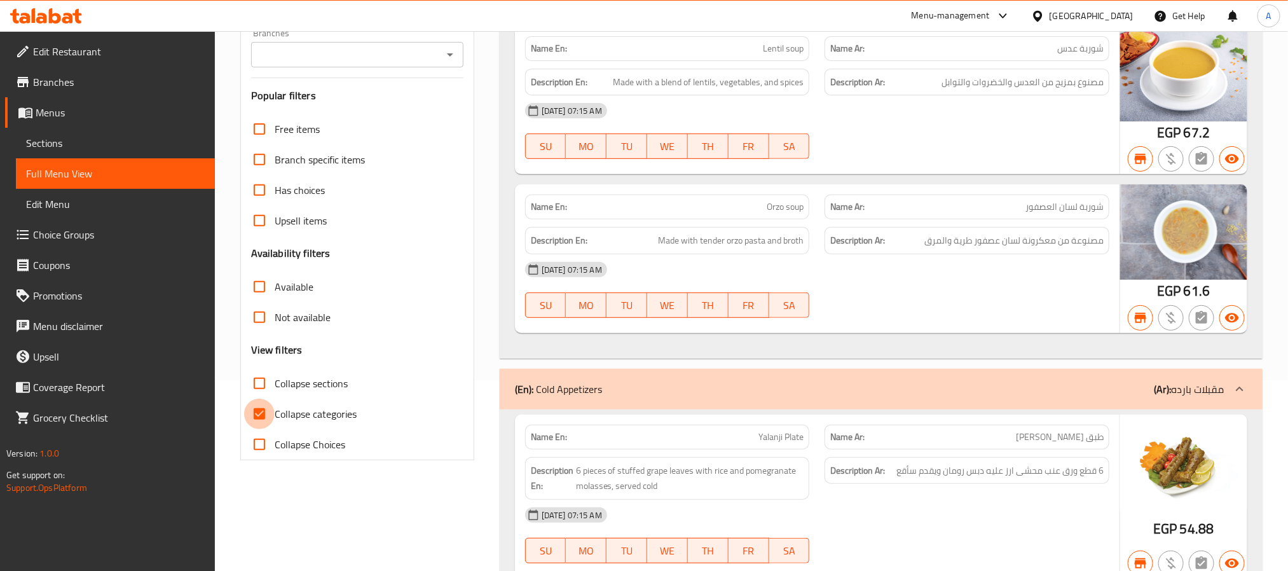
click at [254, 418] on input "Collapse categories" at bounding box center [259, 414] width 31 height 31
checkbox input "false"
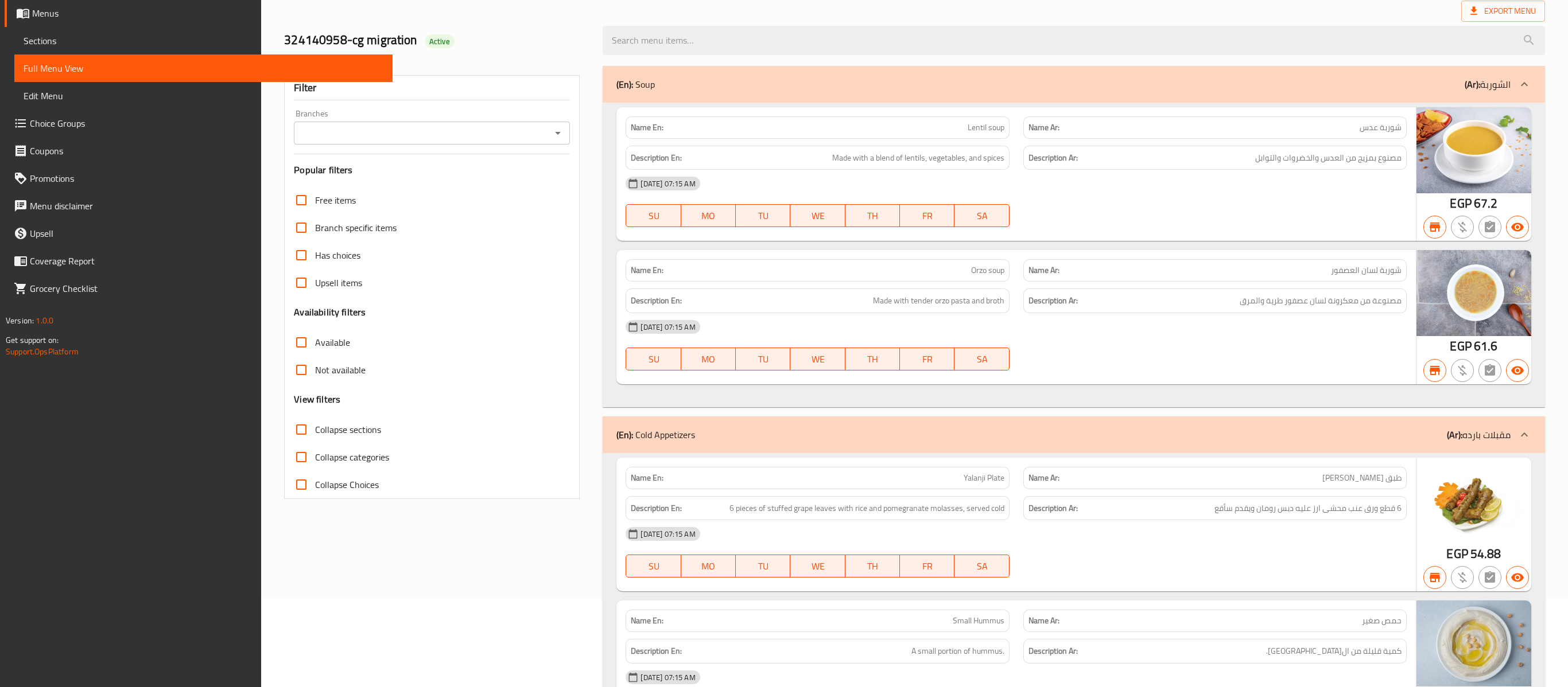
scroll to position [0, 0]
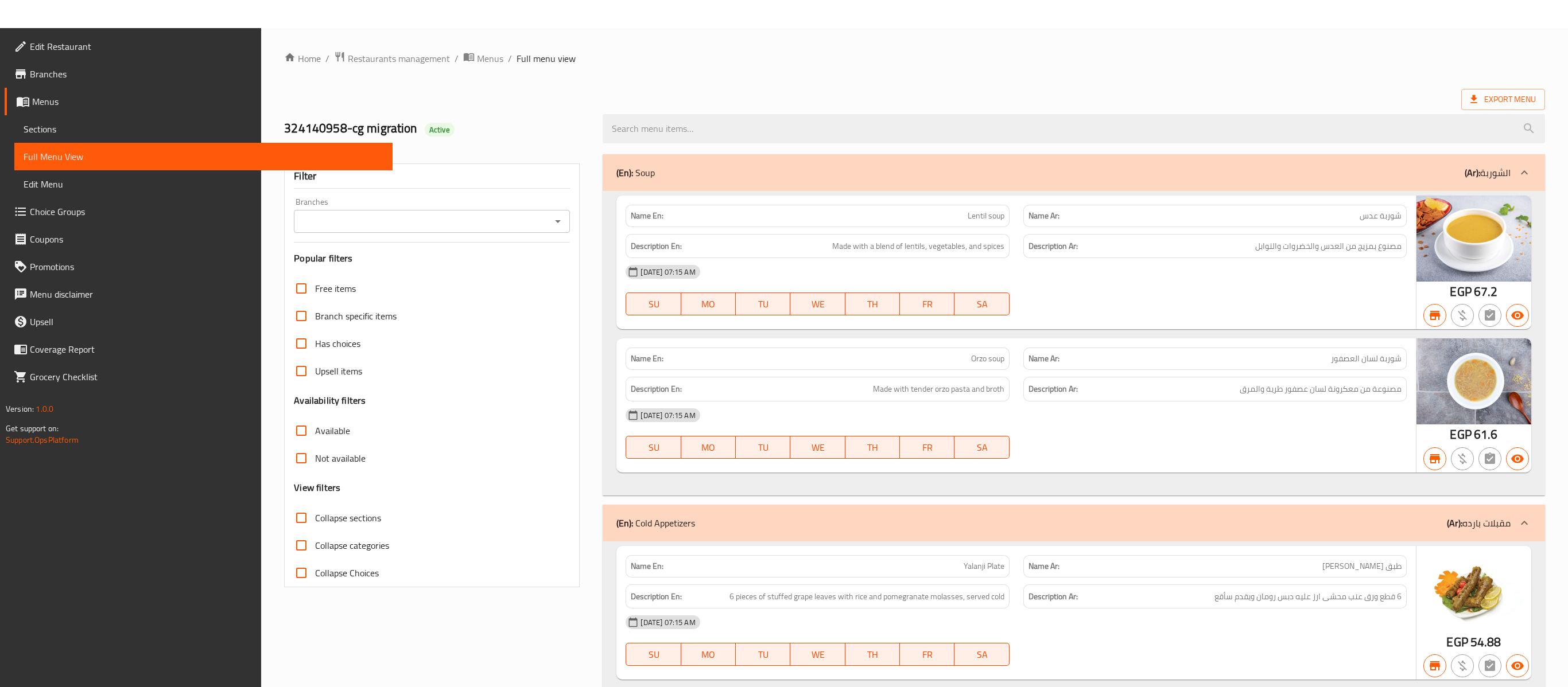
click at [937, 179] on div "(En): Soup (Ar): الشوربة" at bounding box center [1064, 172] width 894 height 14
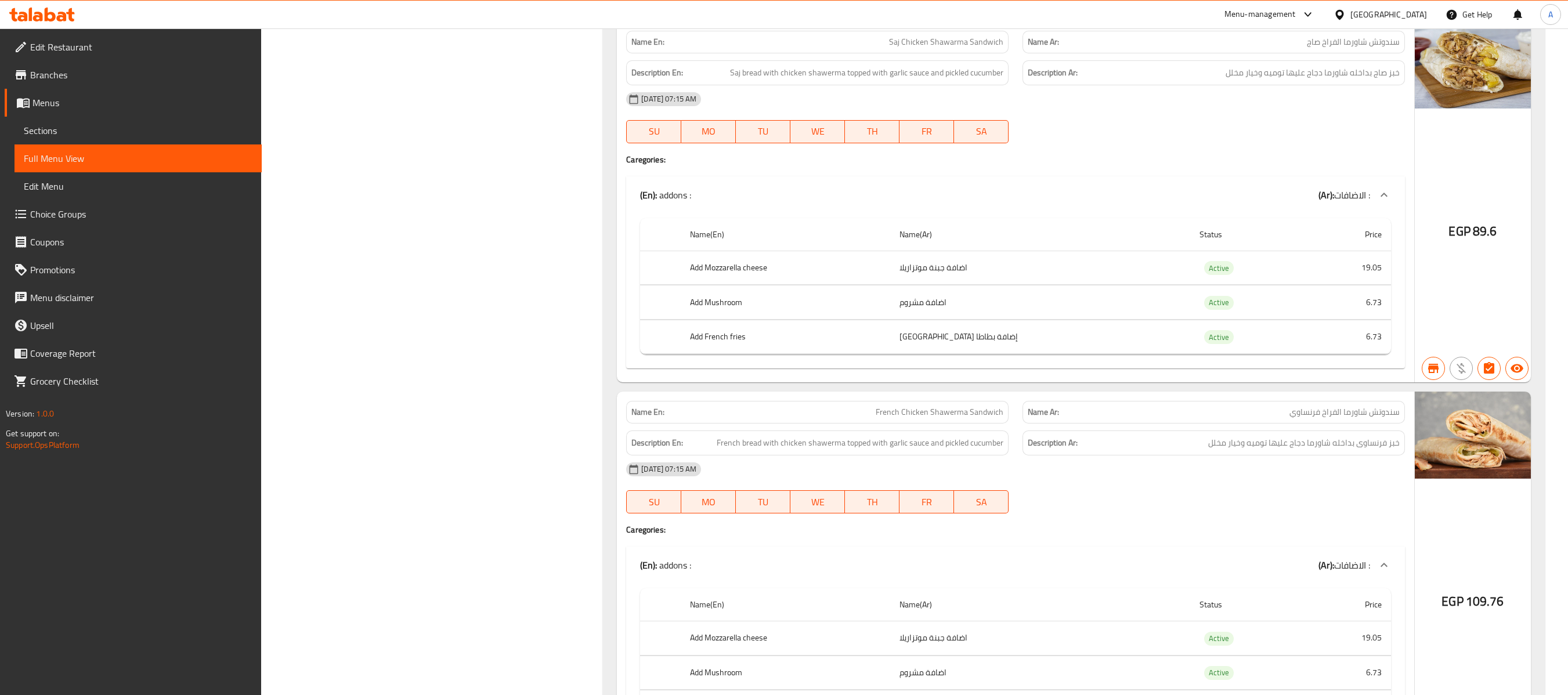
scroll to position [6702, 0]
click at [1078, 20] on div "(En): Shawerma Sandwiches (Ar): سندويتشات الشاورما" at bounding box center [1074, 2] width 942 height 37
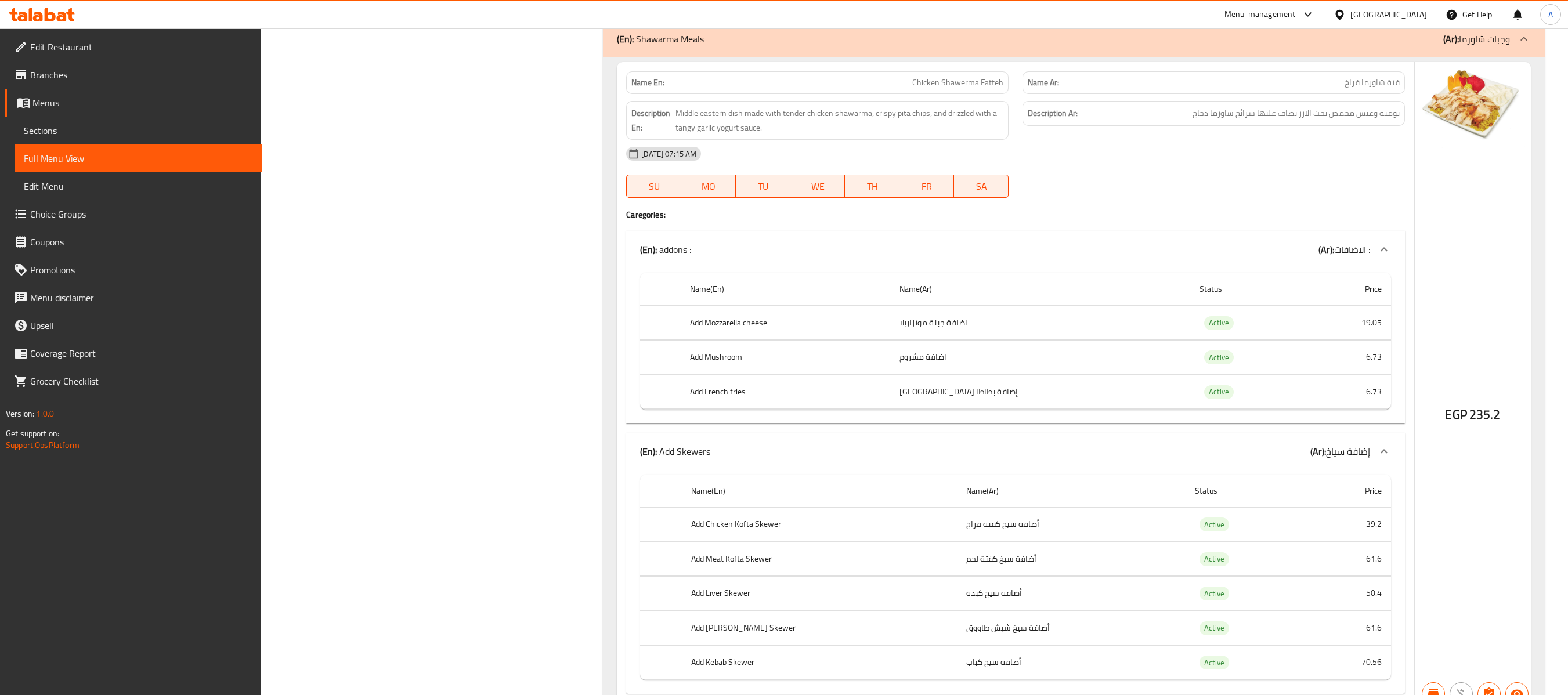
click at [1050, 46] on div "(En): Shawarma Meals (Ar): وجبات شاورما" at bounding box center [1064, 38] width 893 height 14
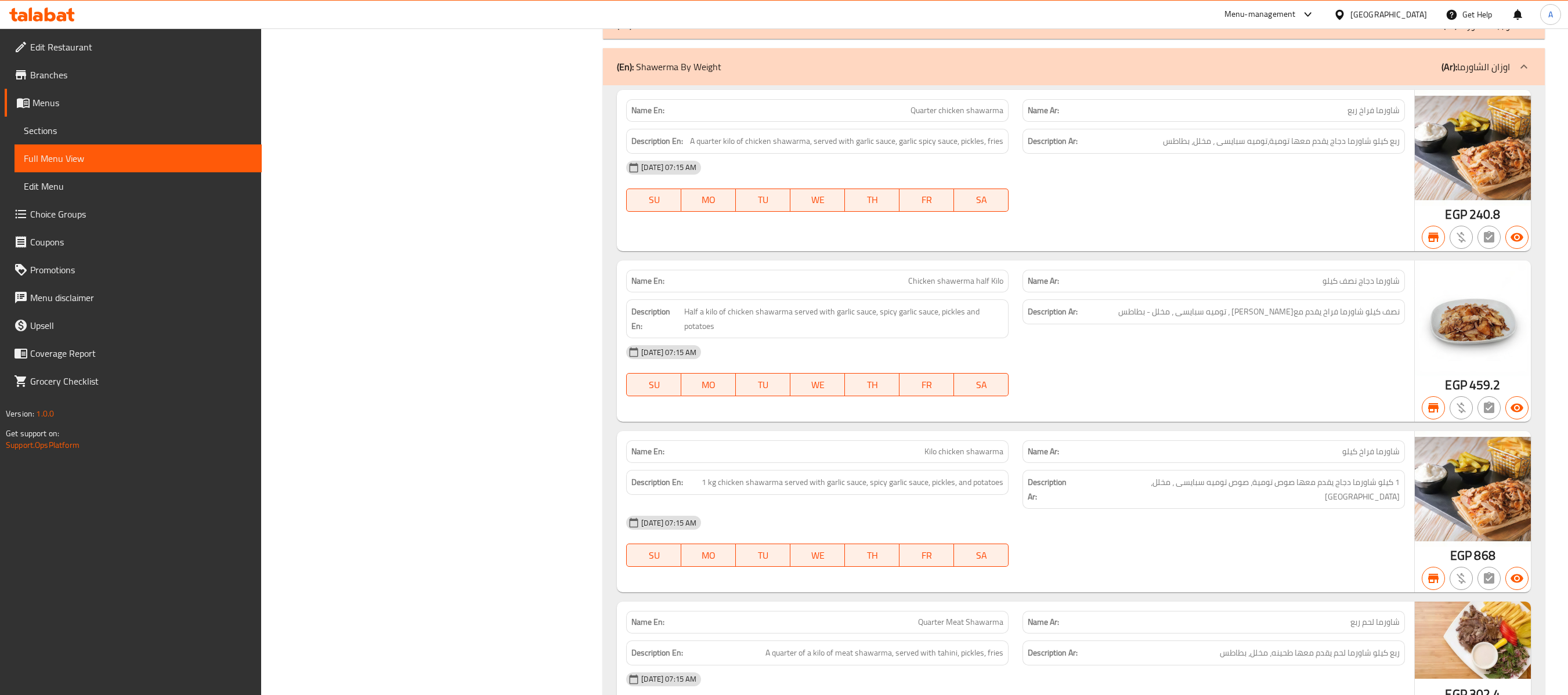
click at [1023, 74] on div "(En): Shawerma By Weight (Ar): اوزان الشاورما" at bounding box center [1064, 66] width 893 height 14
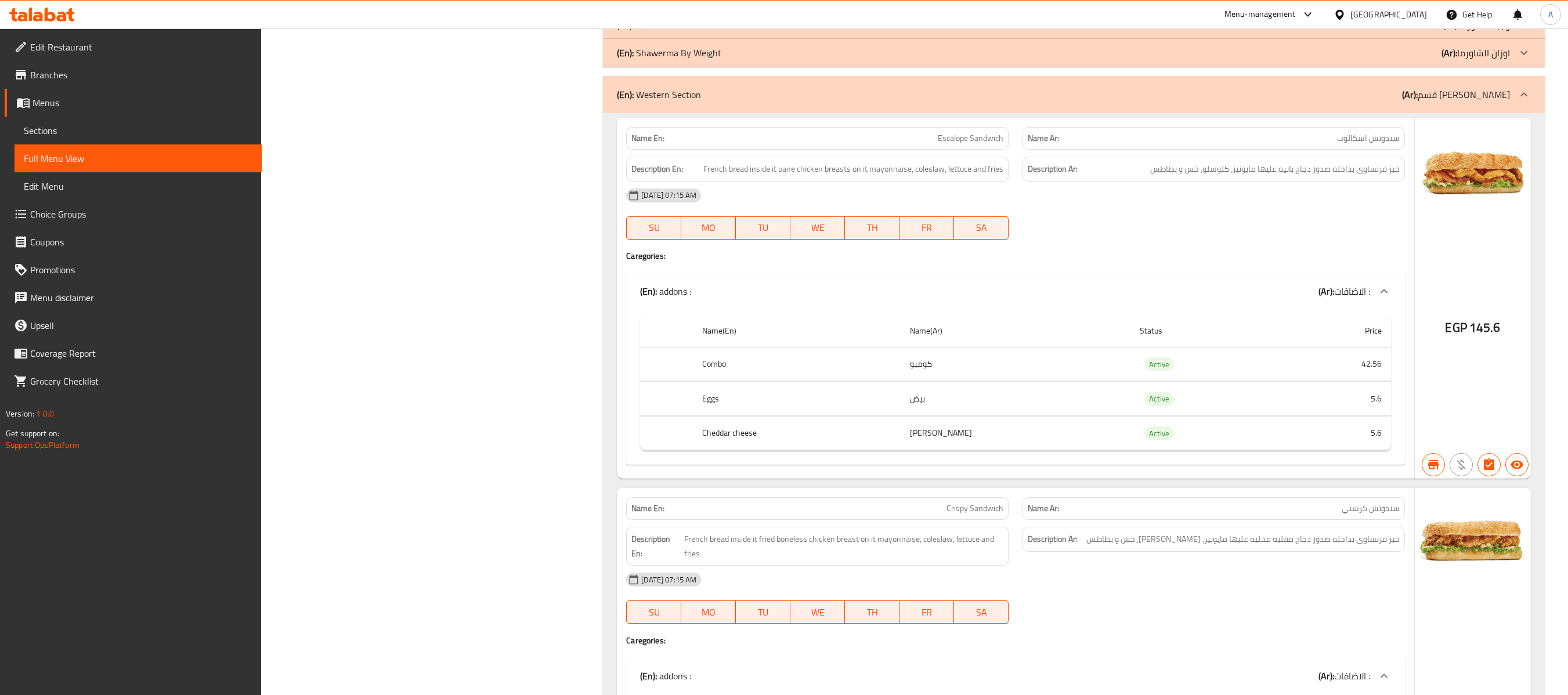
click at [1009, 101] on div "(En): Western Section (Ar): قسم [PERSON_NAME]" at bounding box center [1064, 94] width 893 height 14
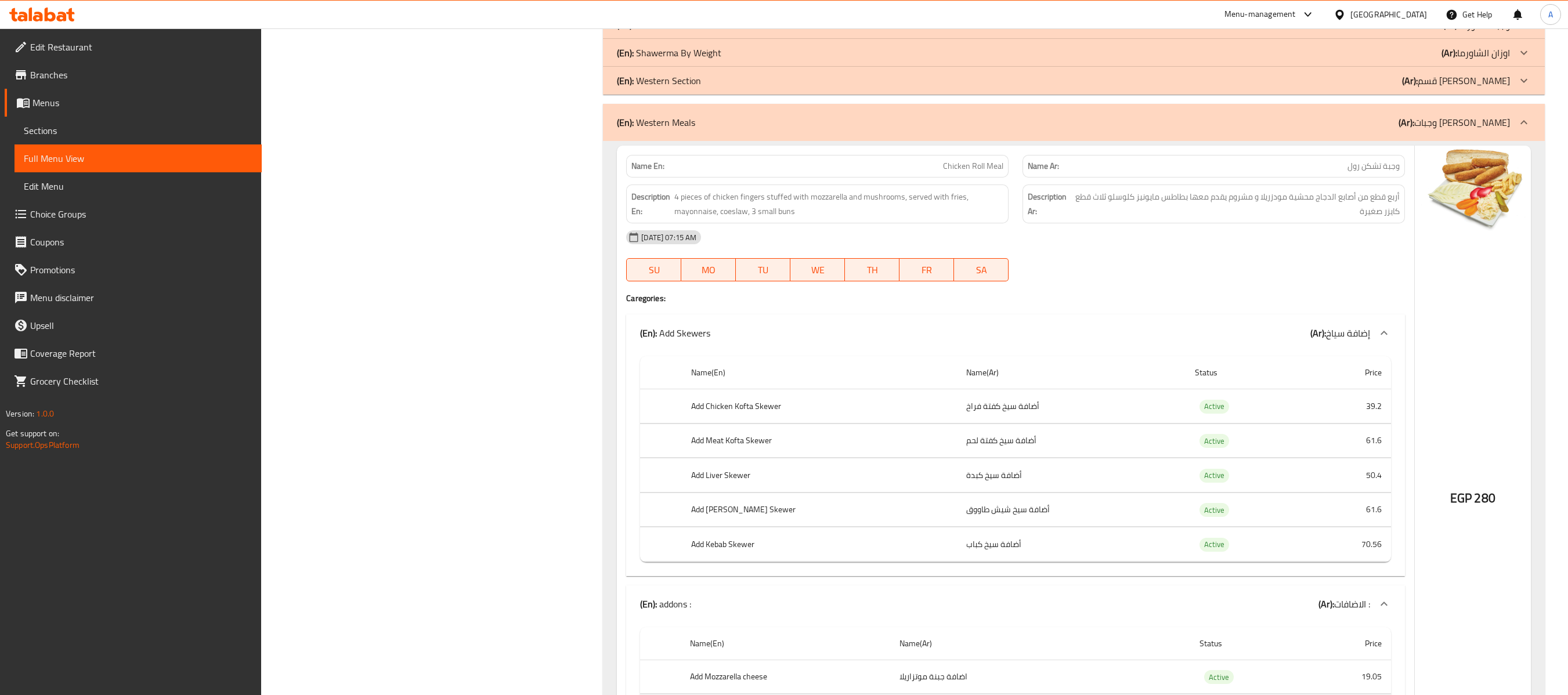
click at [976, 141] on div "(En): Western Meals (Ar): وجبات [PERSON_NAME]" at bounding box center [1074, 122] width 942 height 37
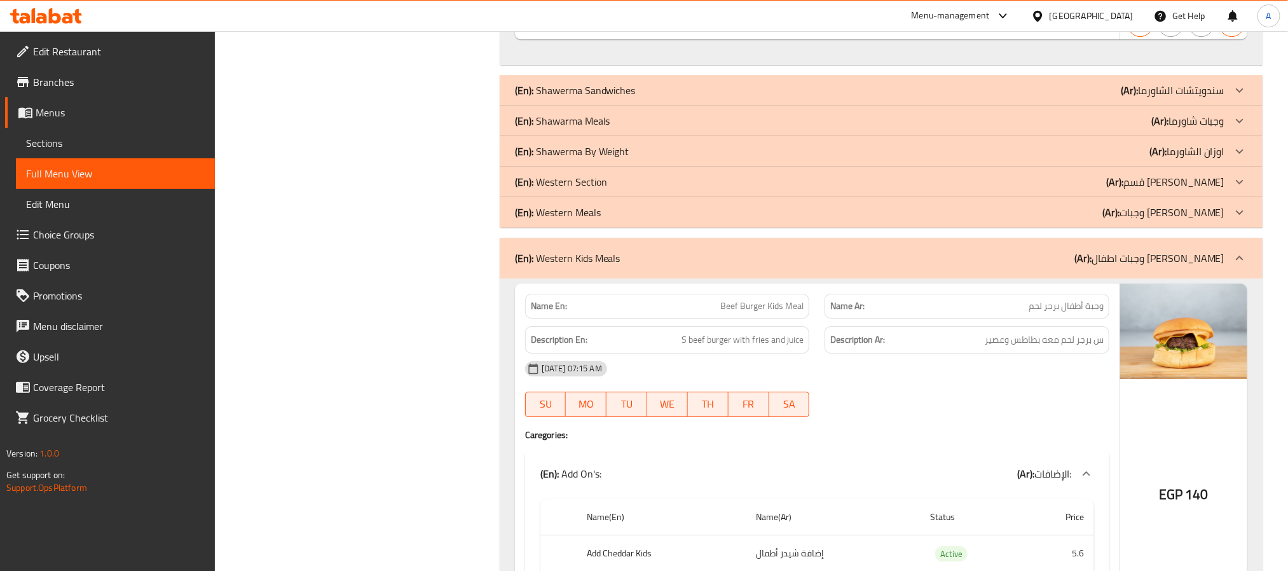
scroll to position [7433, 0]
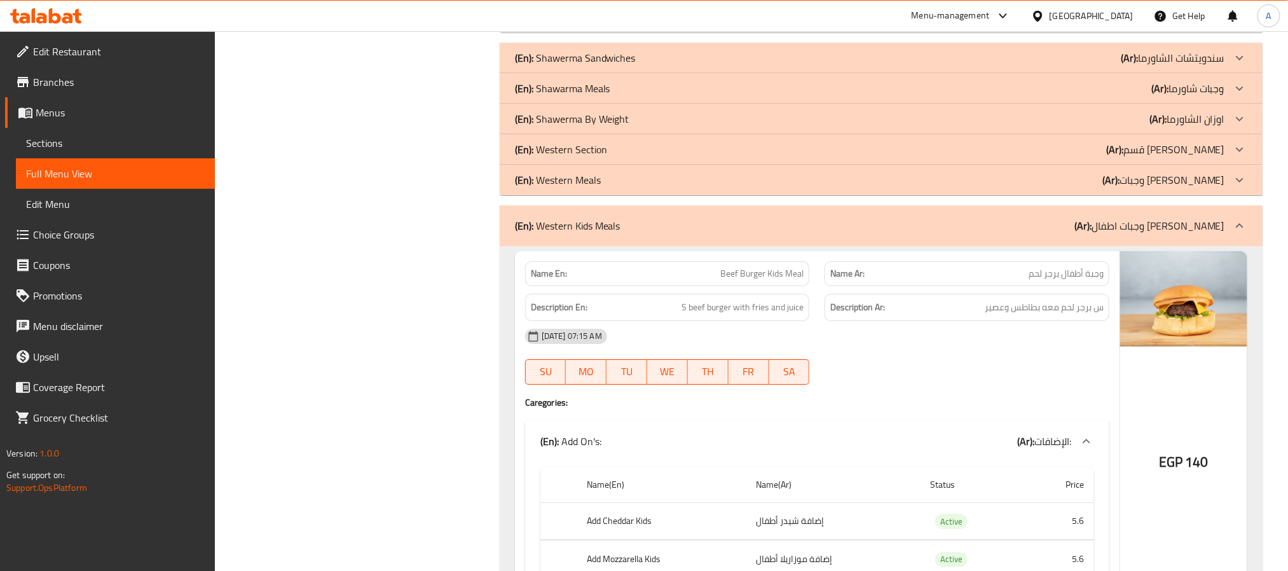
click at [744, 246] on div "(En): Western Kids Meals (Ar): وجبات اطفال [PERSON_NAME]" at bounding box center [881, 225] width 763 height 41
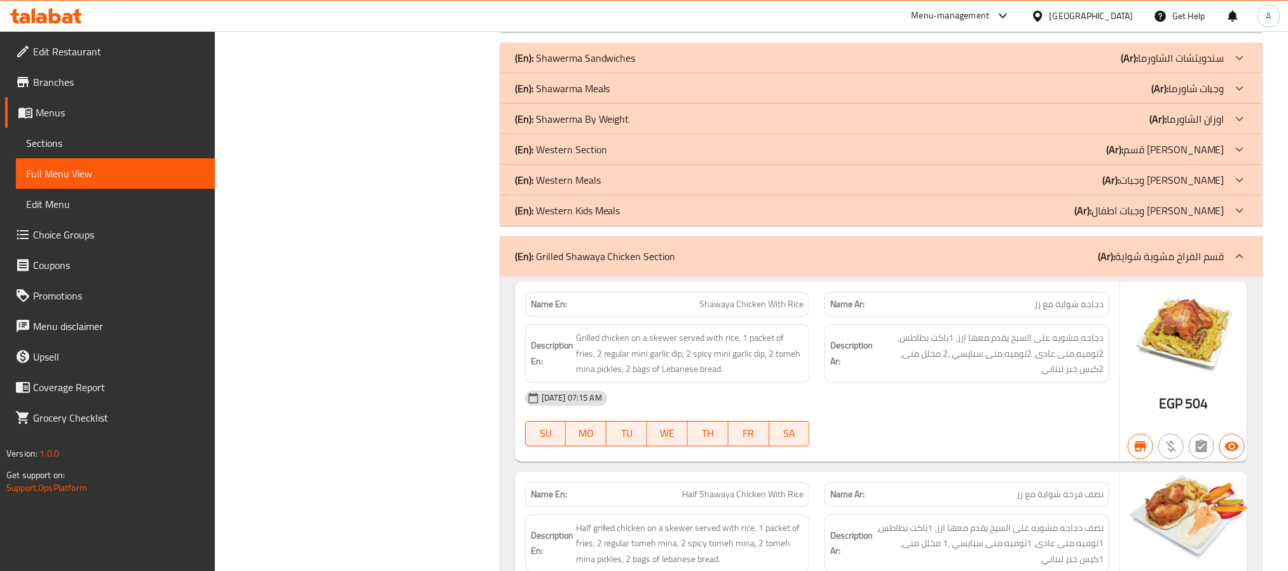
click at [768, 264] on div "(En): Grilled Shawaya Chicken Section (Ar): قسم الفراخ مشوية شواية" at bounding box center [869, 256] width 709 height 15
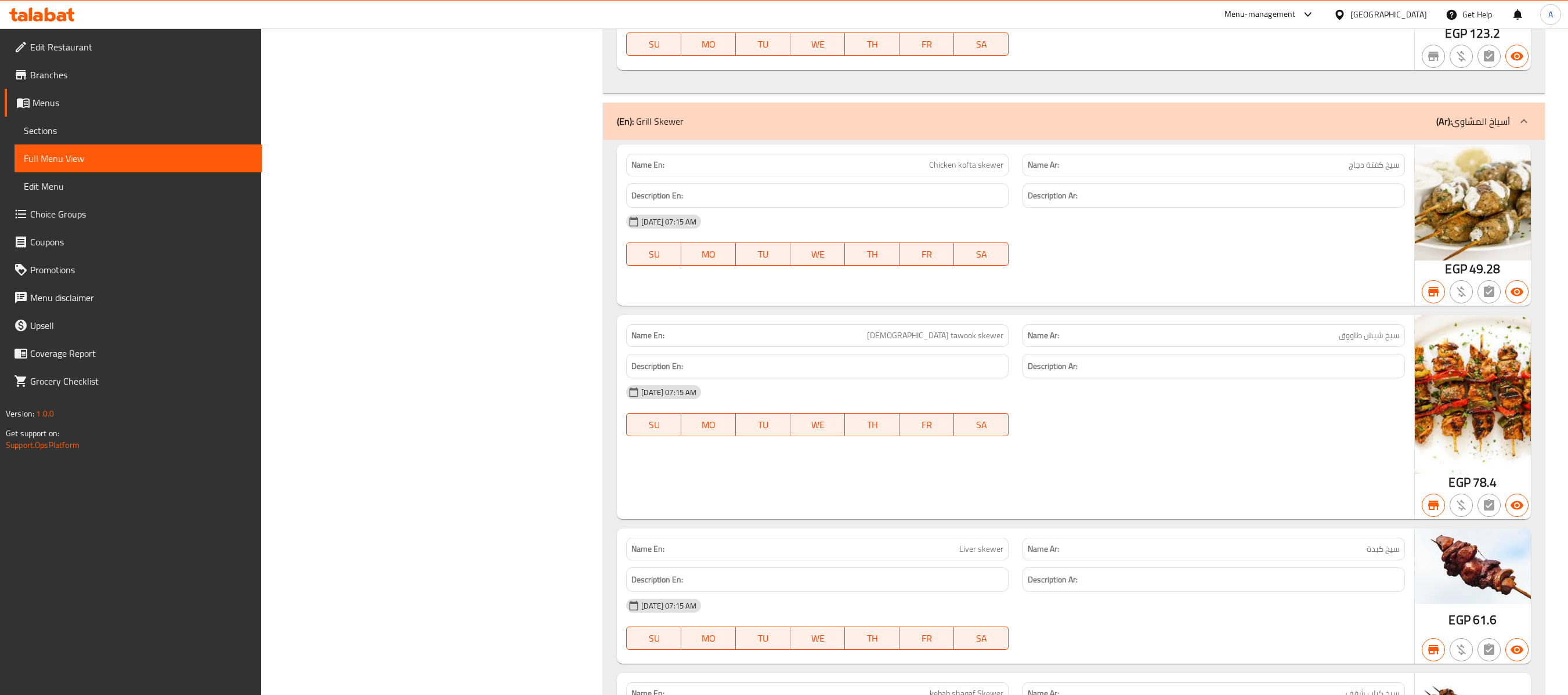
scroll to position [18218, 0]
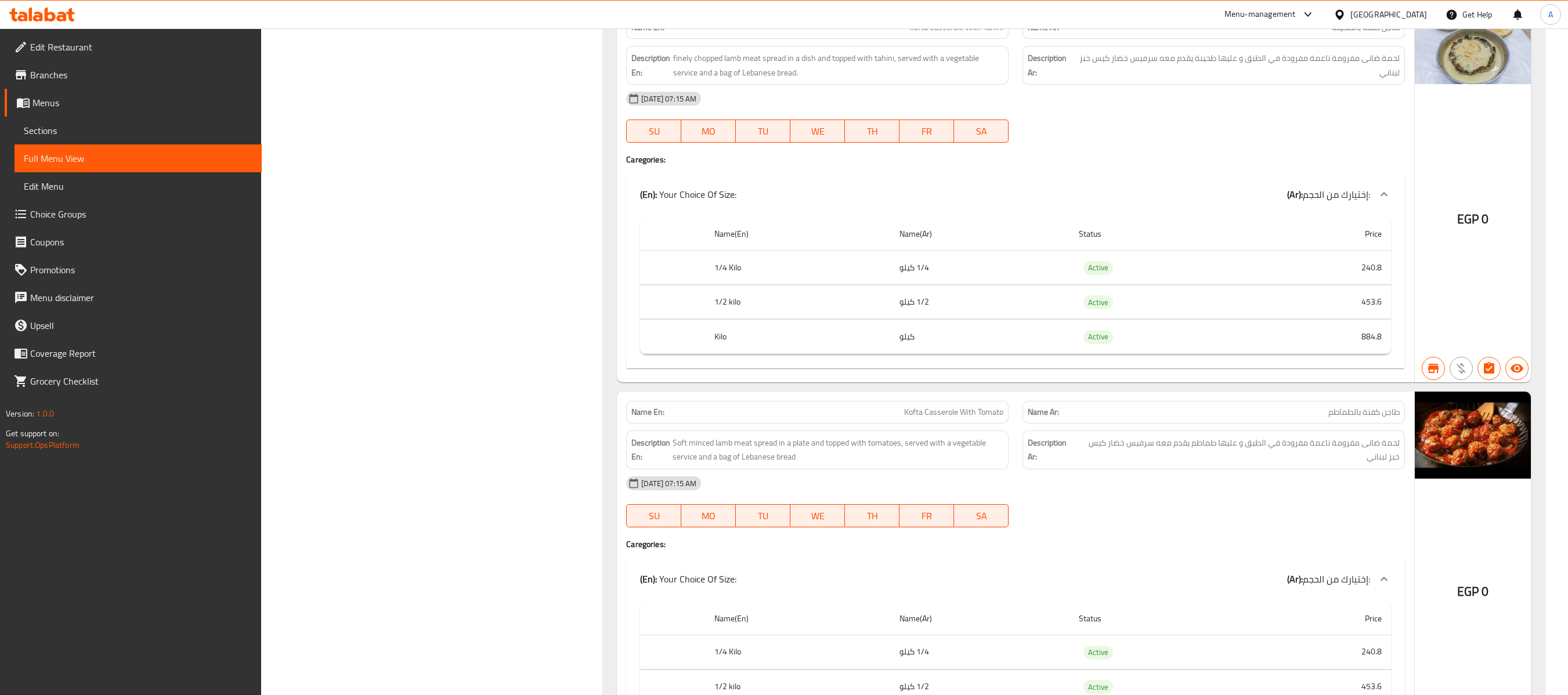
scroll to position [23876, 0]
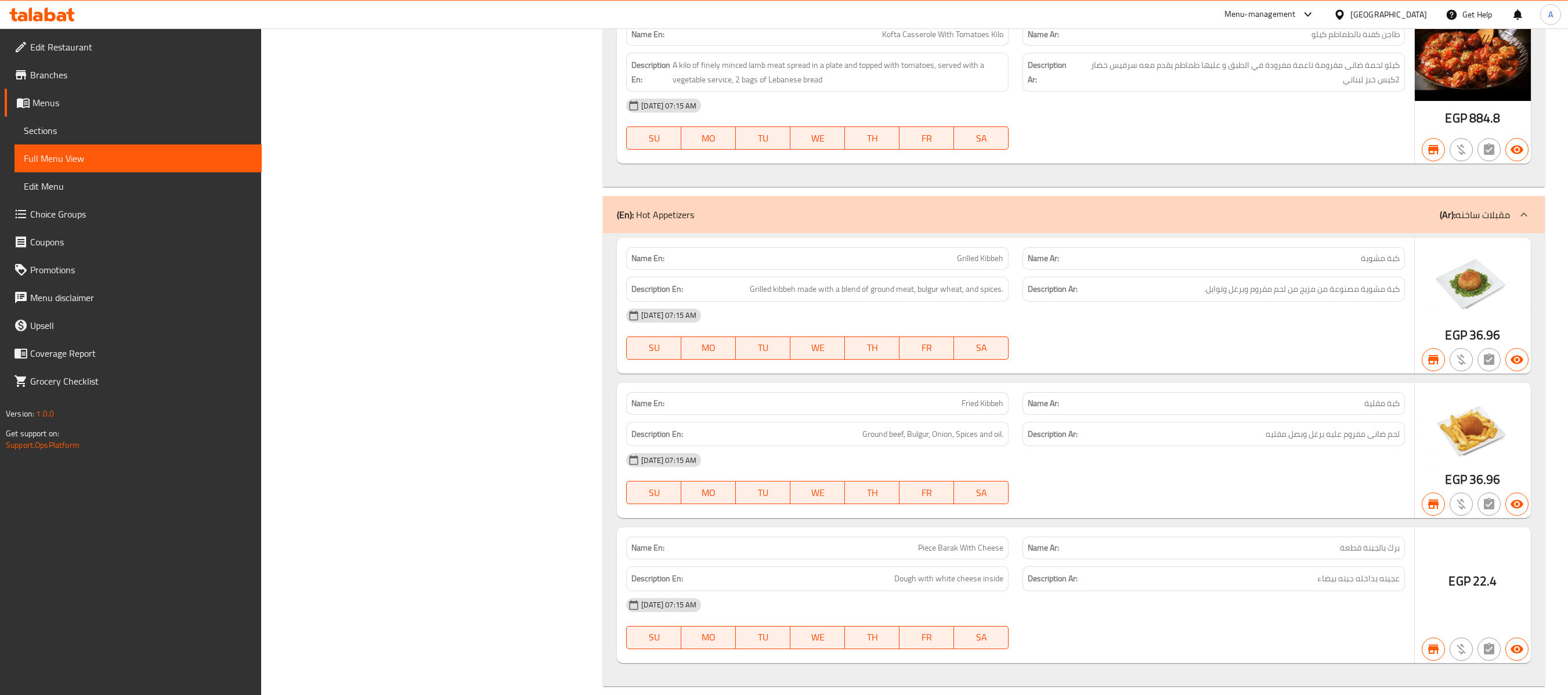
click at [1175, 222] on div "(En): Hot Appetizers (Ar): مقبلات ساخنه" at bounding box center [1064, 215] width 893 height 14
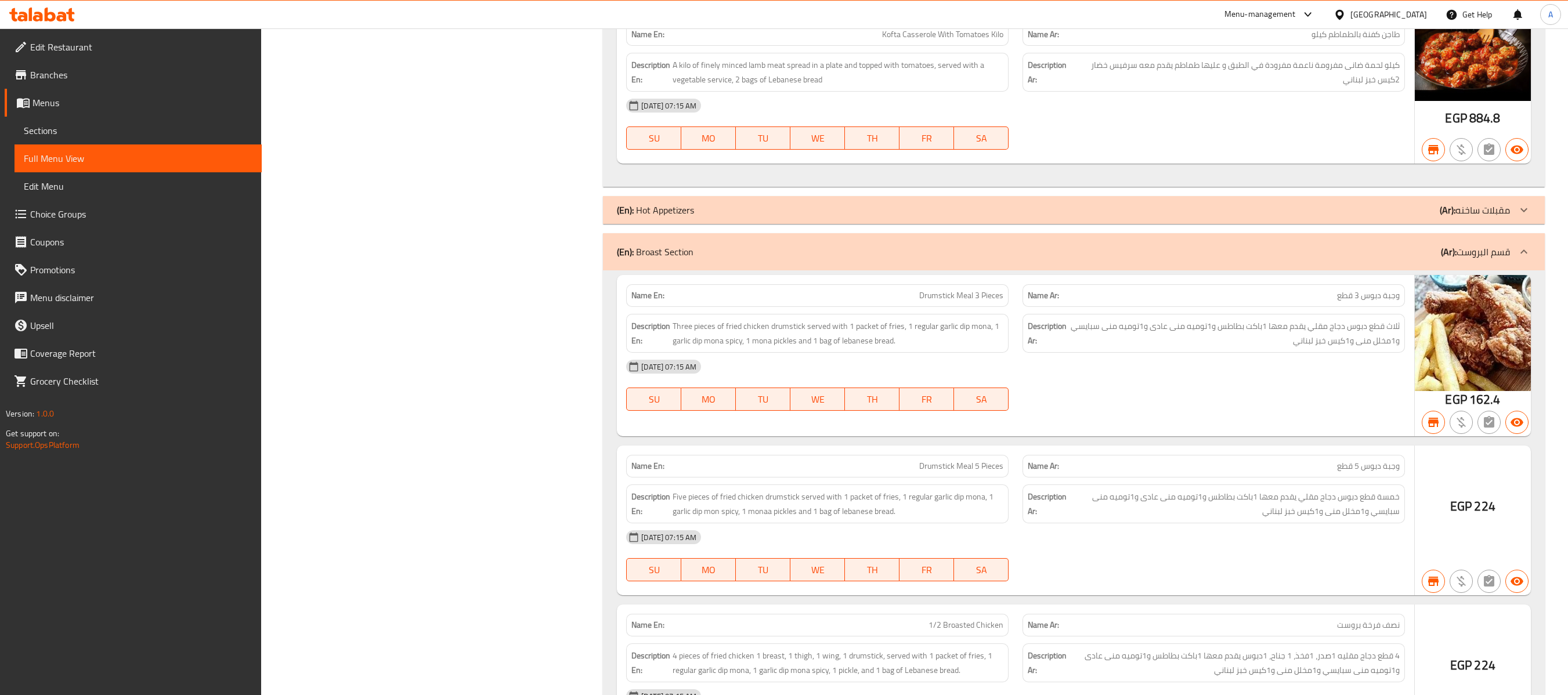
click at [1175, 258] on div "(En): Broast Section (Ar): قسم البروست" at bounding box center [1064, 251] width 893 height 14
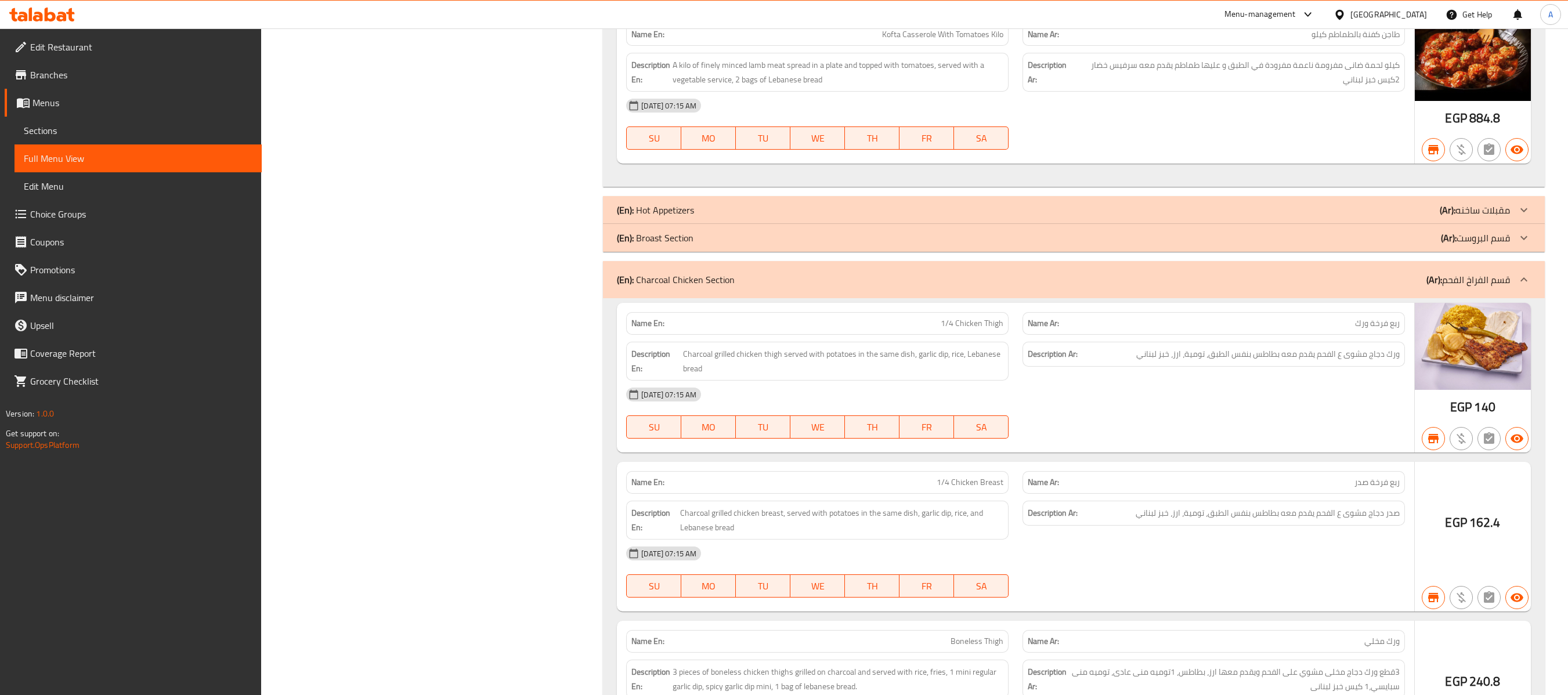
click at [1175, 299] on div "(En): Charcoal Chicken Section (Ar): قسم الفراخ الفحم" at bounding box center [1074, 279] width 942 height 37
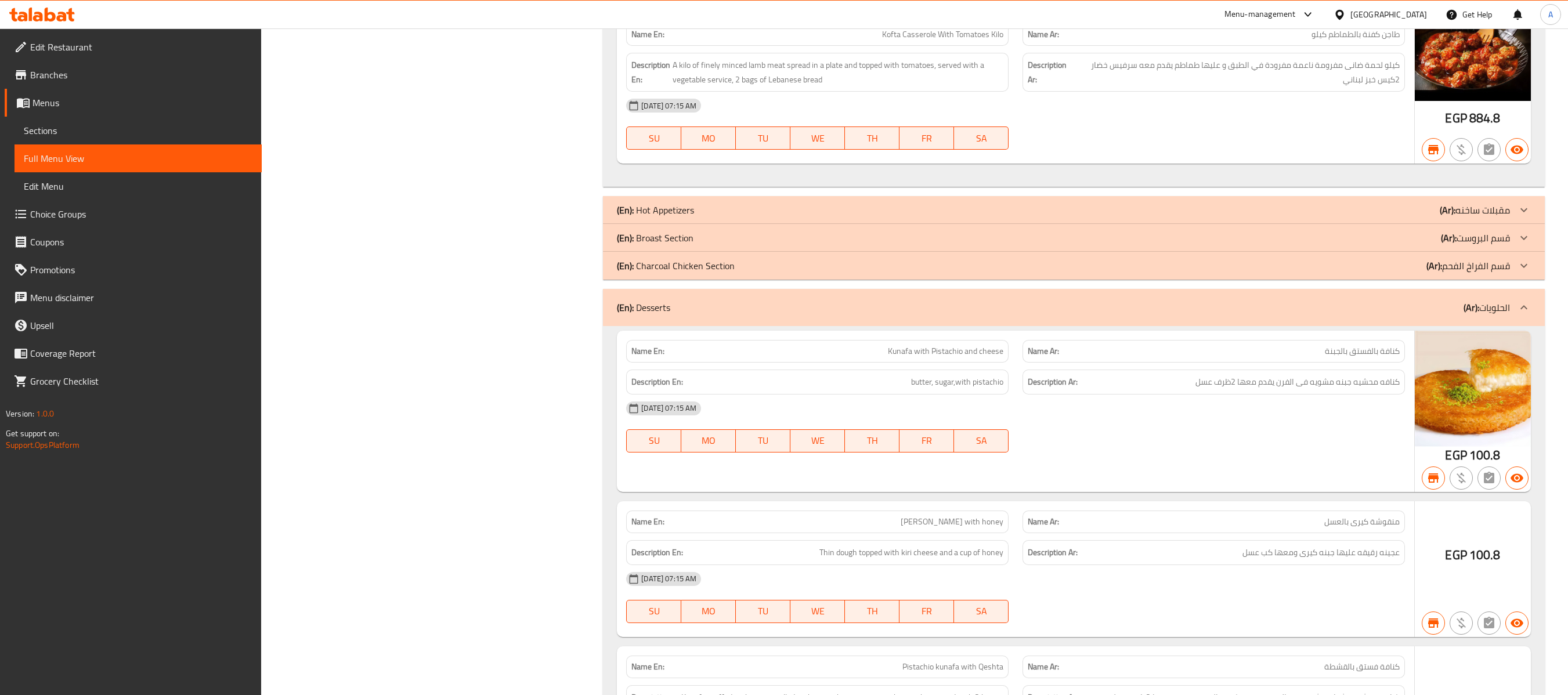
click at [1175, 326] on div "(En): Desserts (Ar): الحلويات" at bounding box center [1074, 308] width 942 height 37
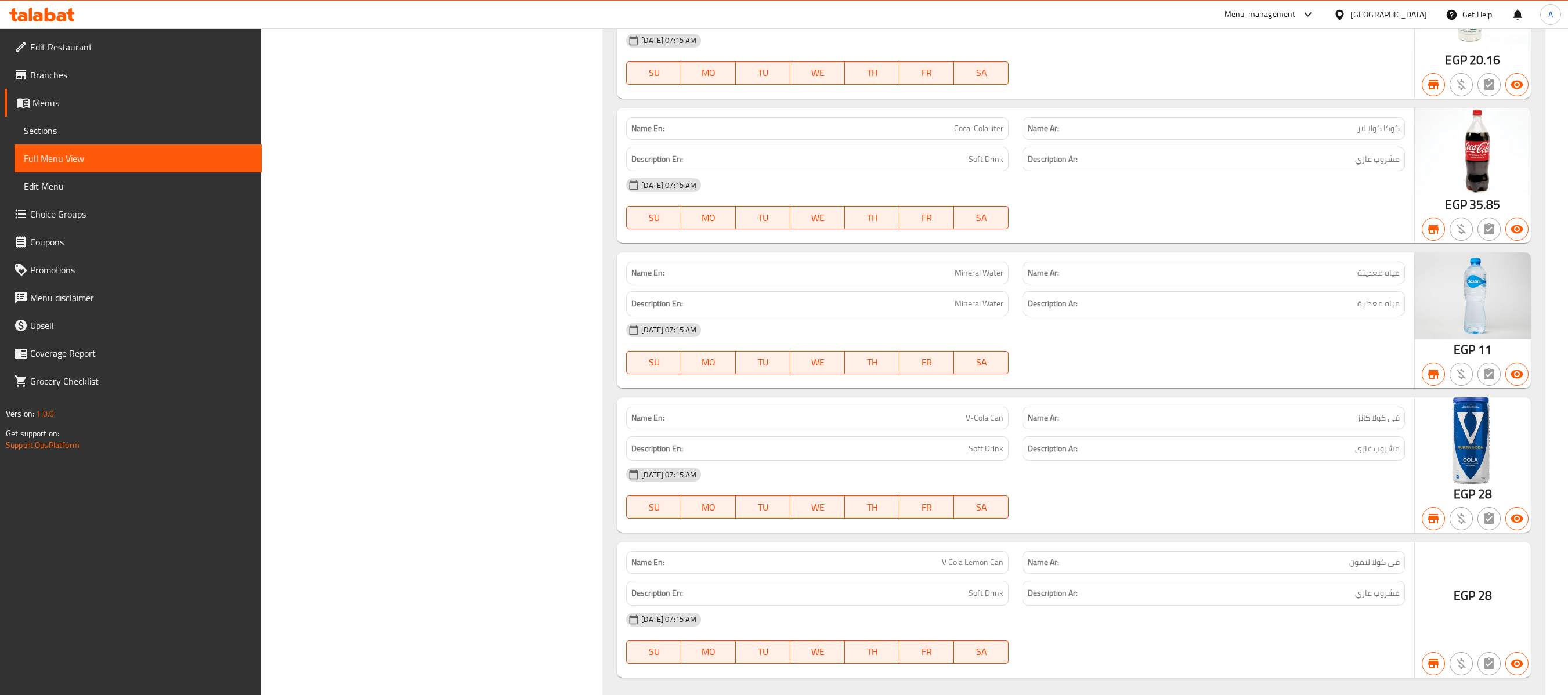
scroll to position [24340, 0]
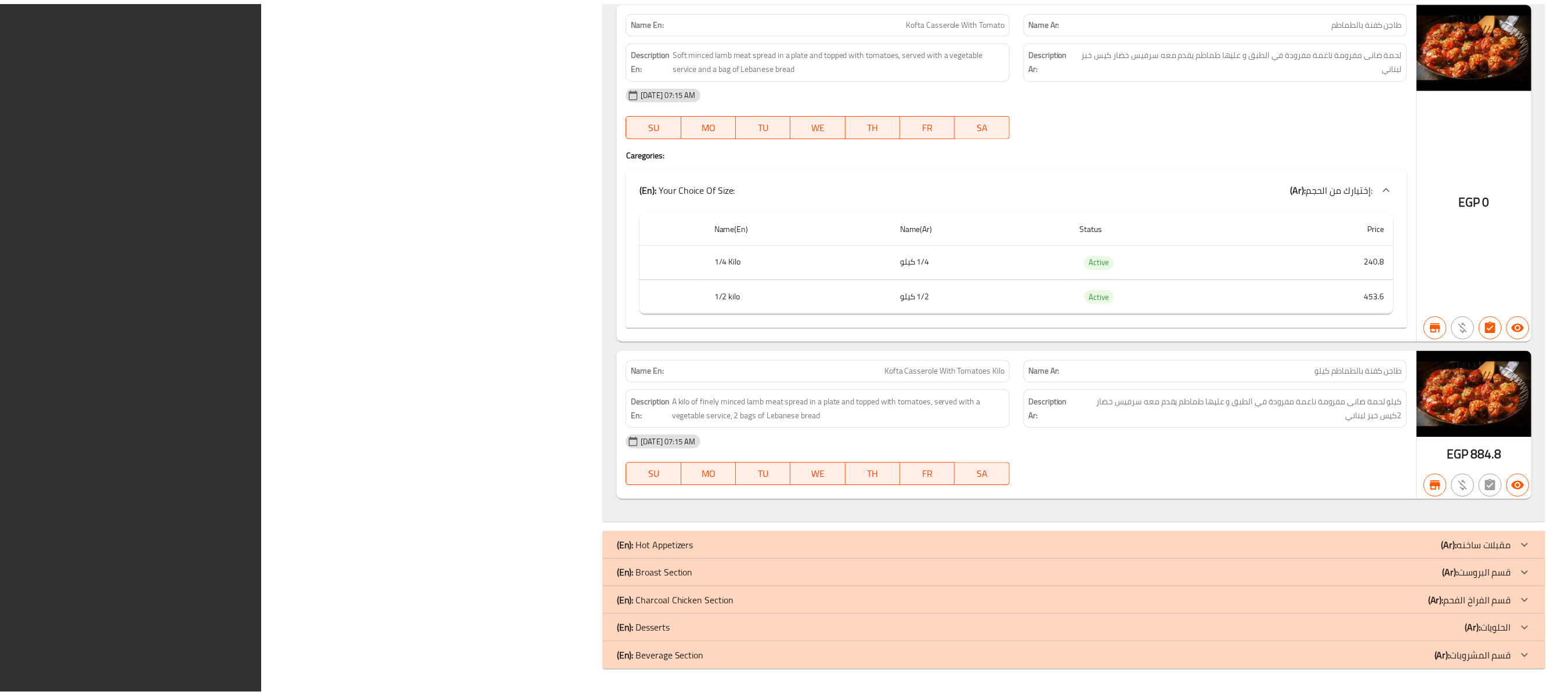
scroll to position [23853, 0]
